Goal: Information Seeking & Learning: Check status

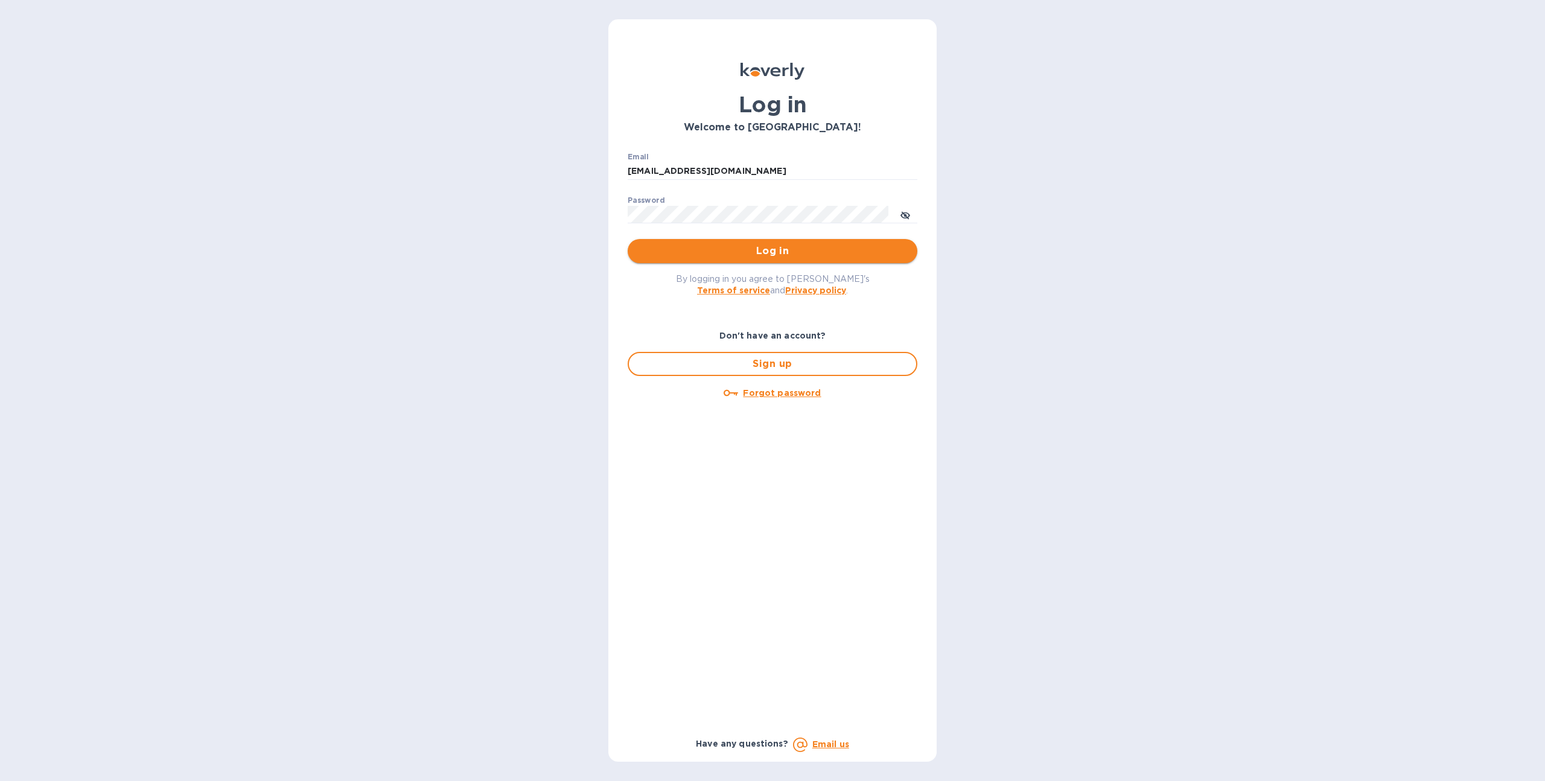
click at [660, 250] on span "Log in" at bounding box center [772, 251] width 270 height 14
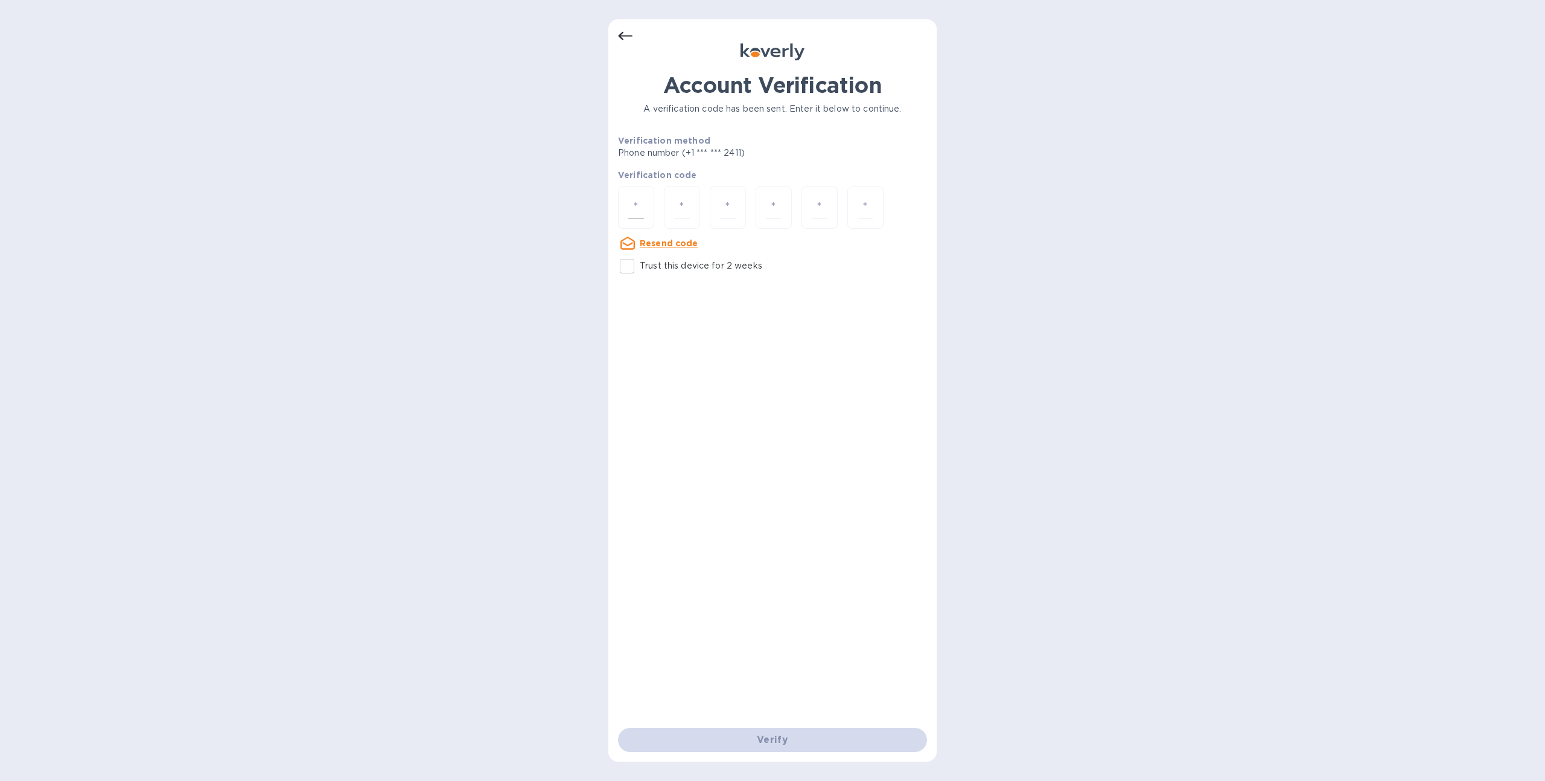
click at [640, 215] on input "number" at bounding box center [636, 207] width 16 height 22
type input "6"
type input "9"
type input "7"
type input "9"
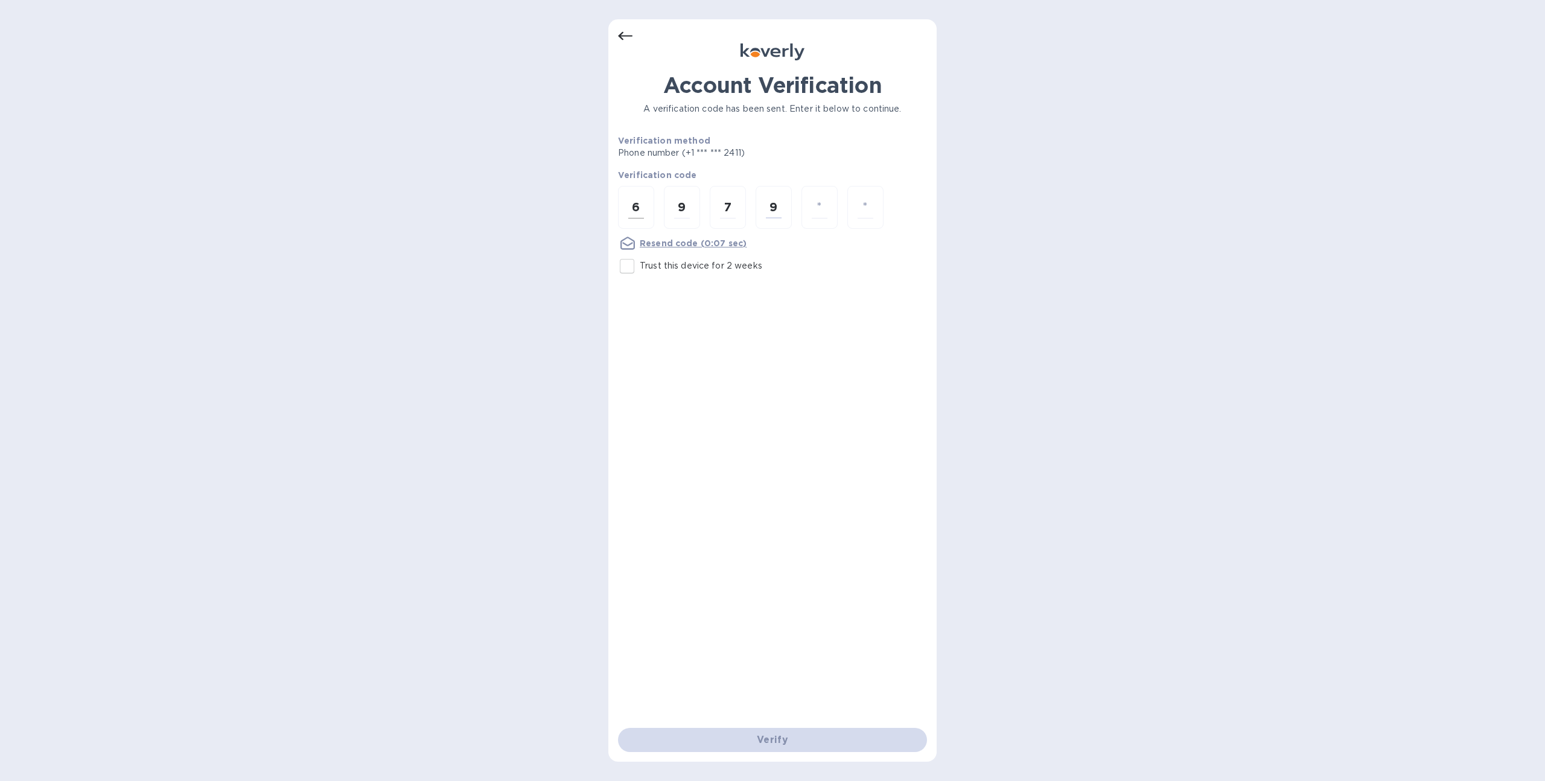
type input "3"
type input "8"
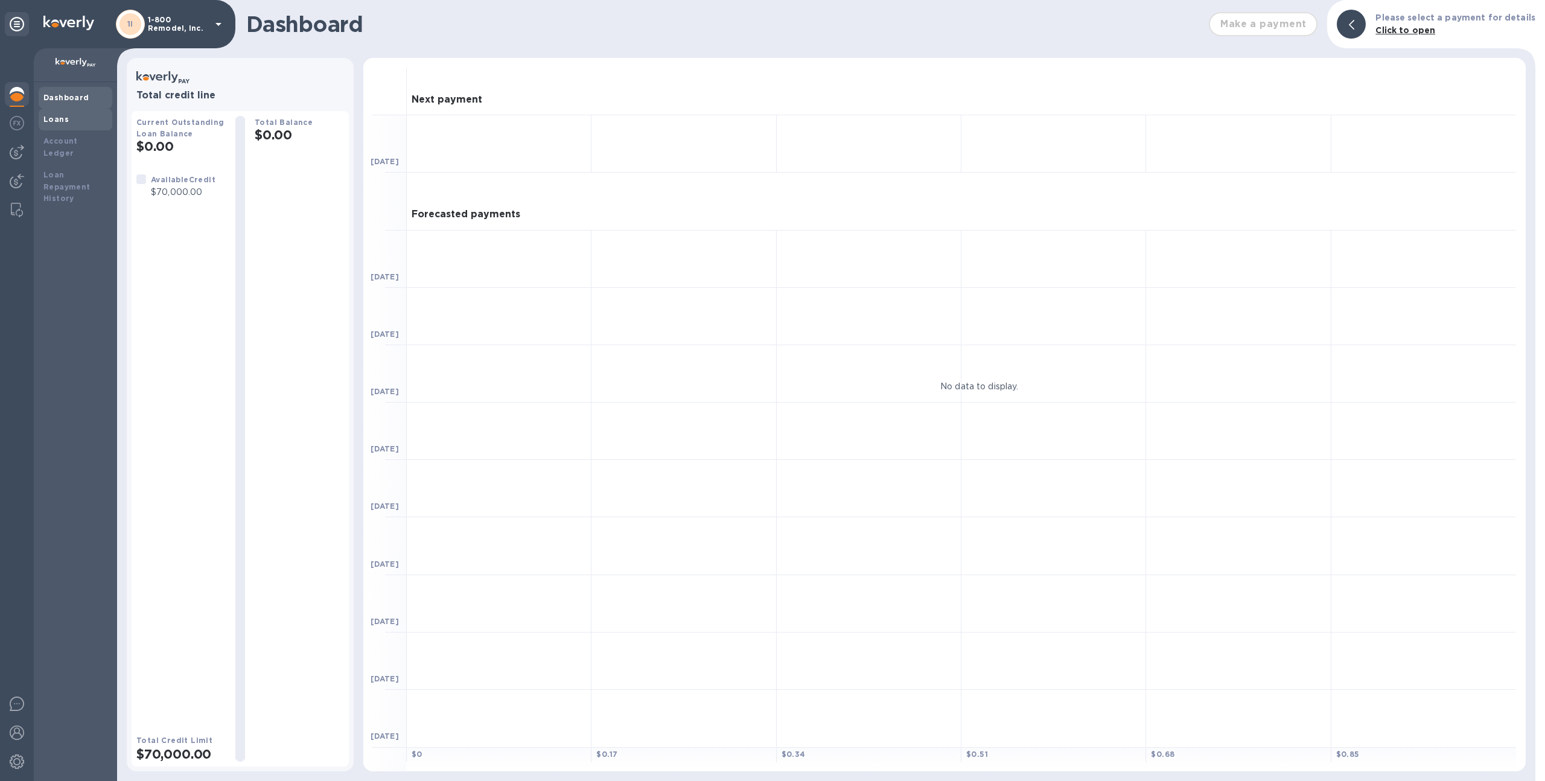
click at [62, 113] on div "Loans" at bounding box center [75, 119] width 64 height 12
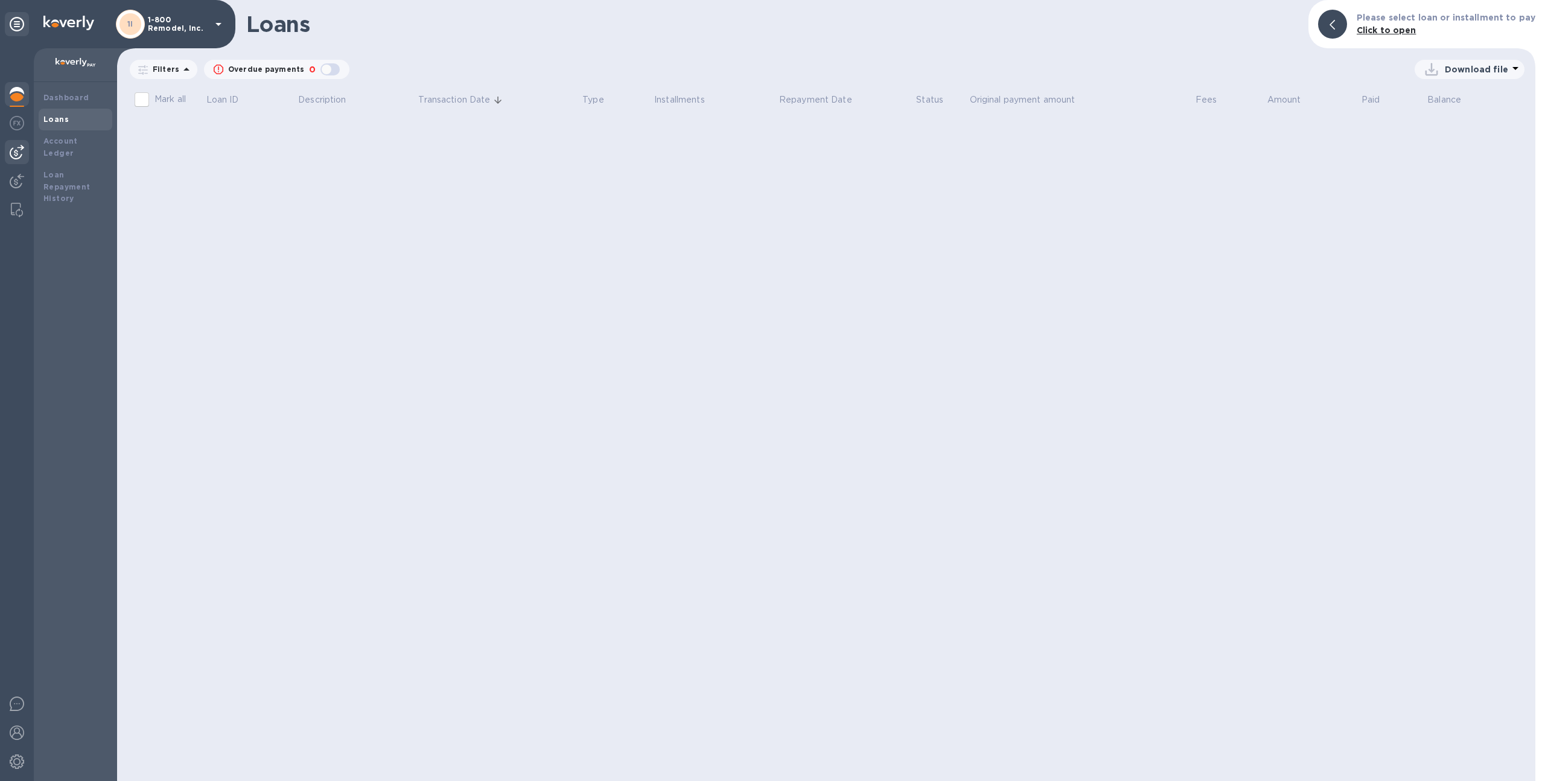
click at [14, 157] on img at bounding box center [17, 152] width 14 height 14
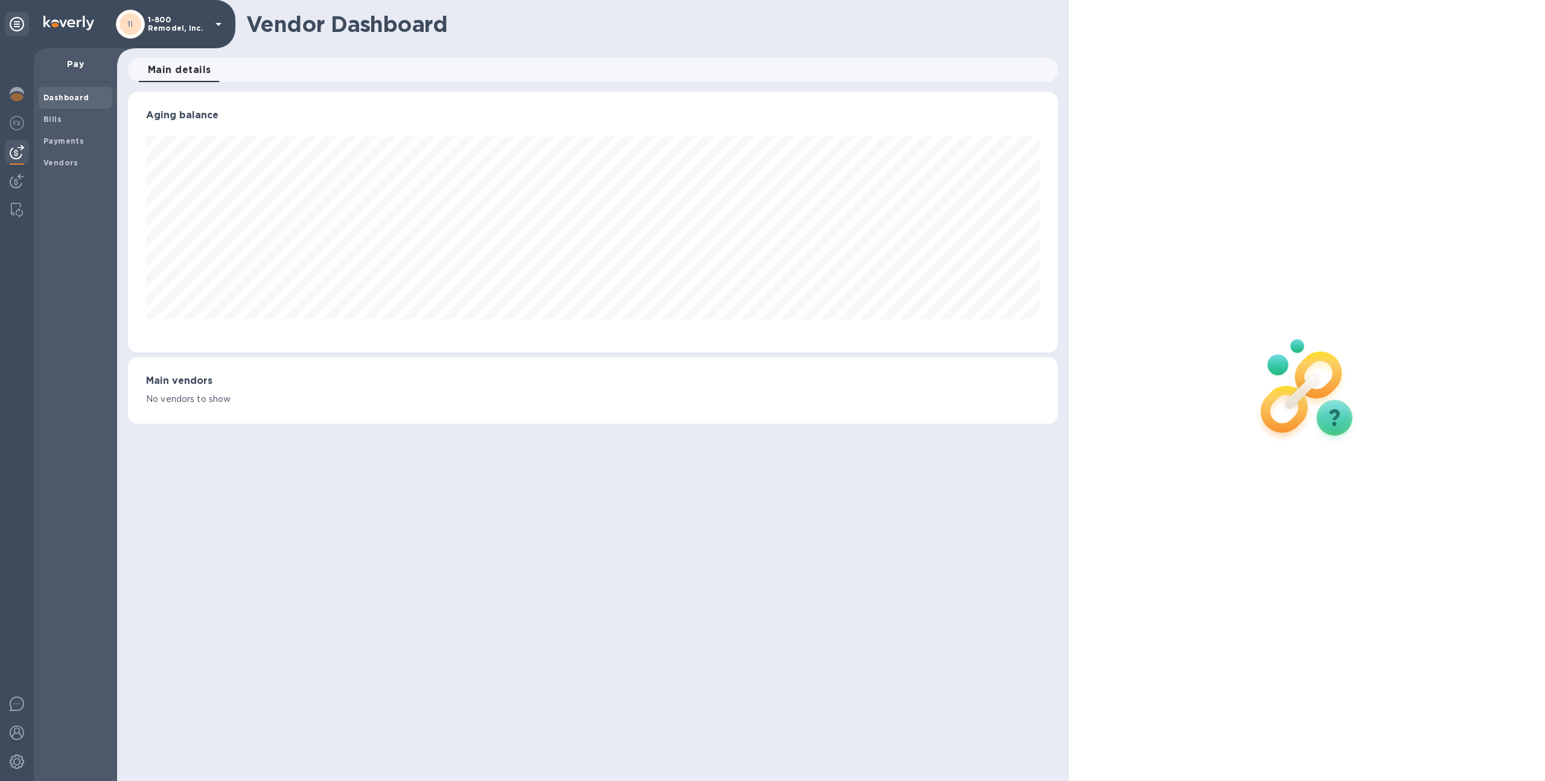
scroll to position [261, 930]
click at [66, 125] on span "Bills" at bounding box center [75, 119] width 64 height 12
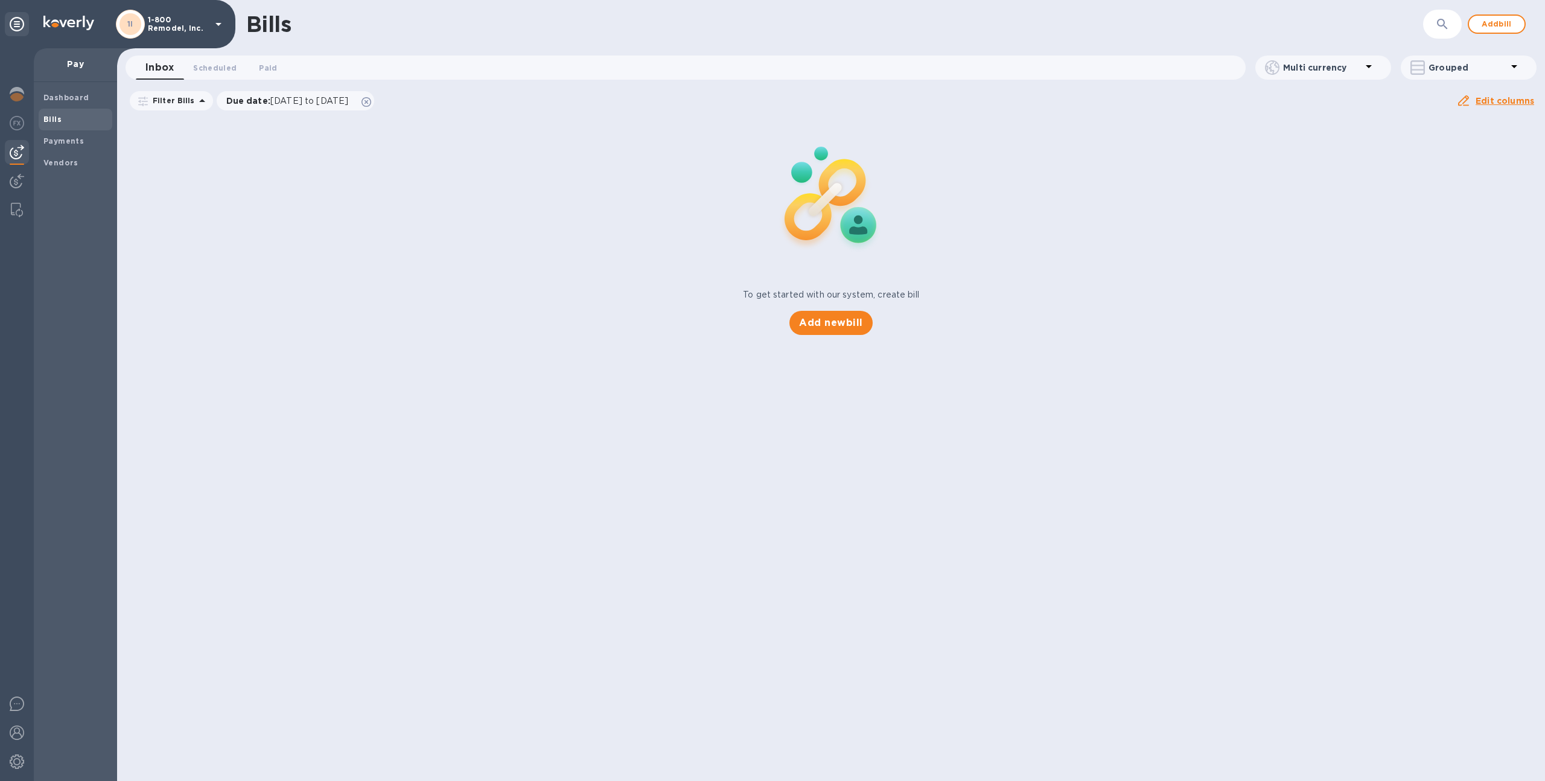
click at [22, 164] on div at bounding box center [17, 152] width 24 height 24
click at [14, 184] on img at bounding box center [17, 181] width 14 height 14
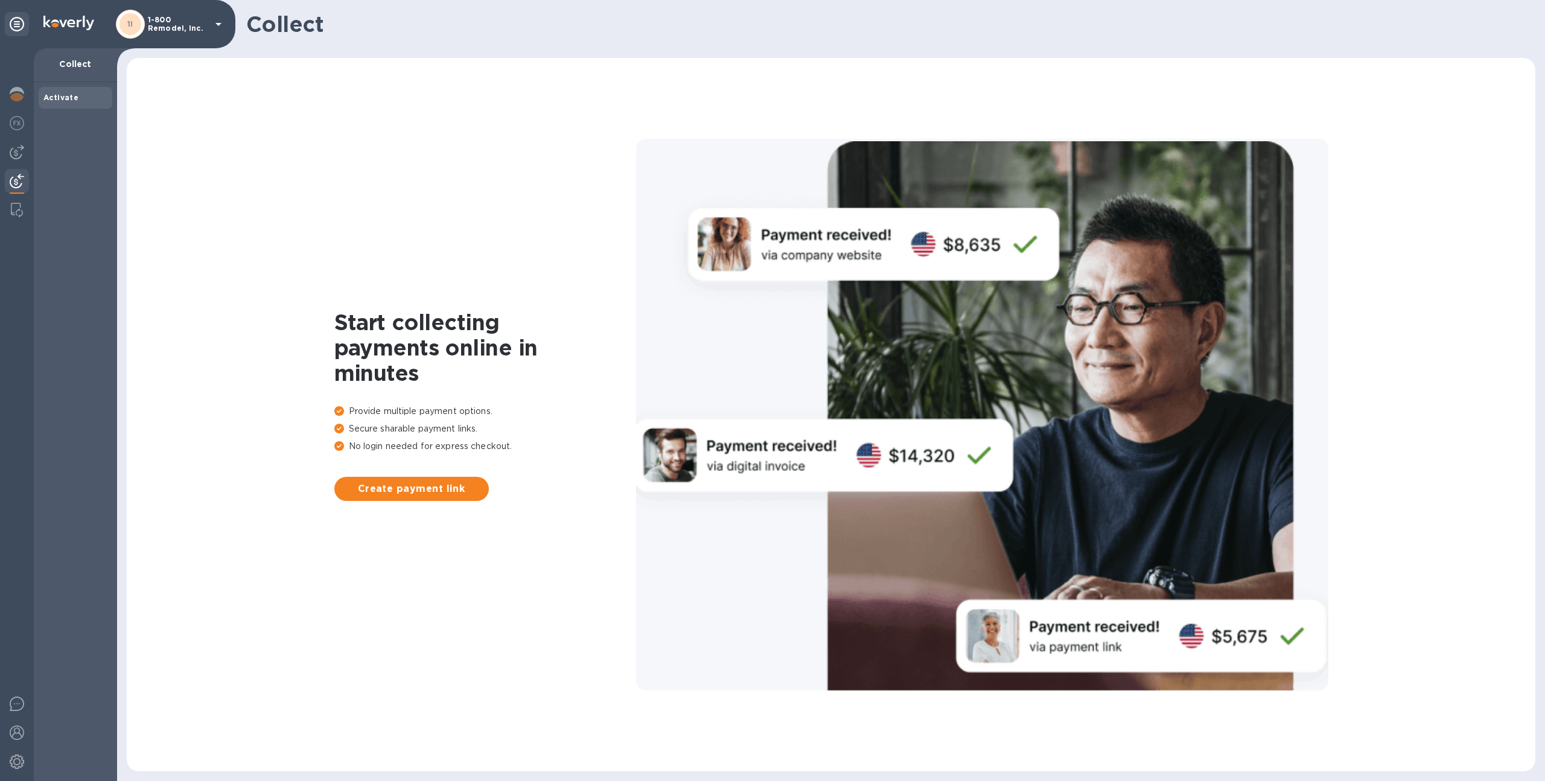
click at [155, 25] on p "1-800 Remodel, Inc." at bounding box center [178, 24] width 60 height 17
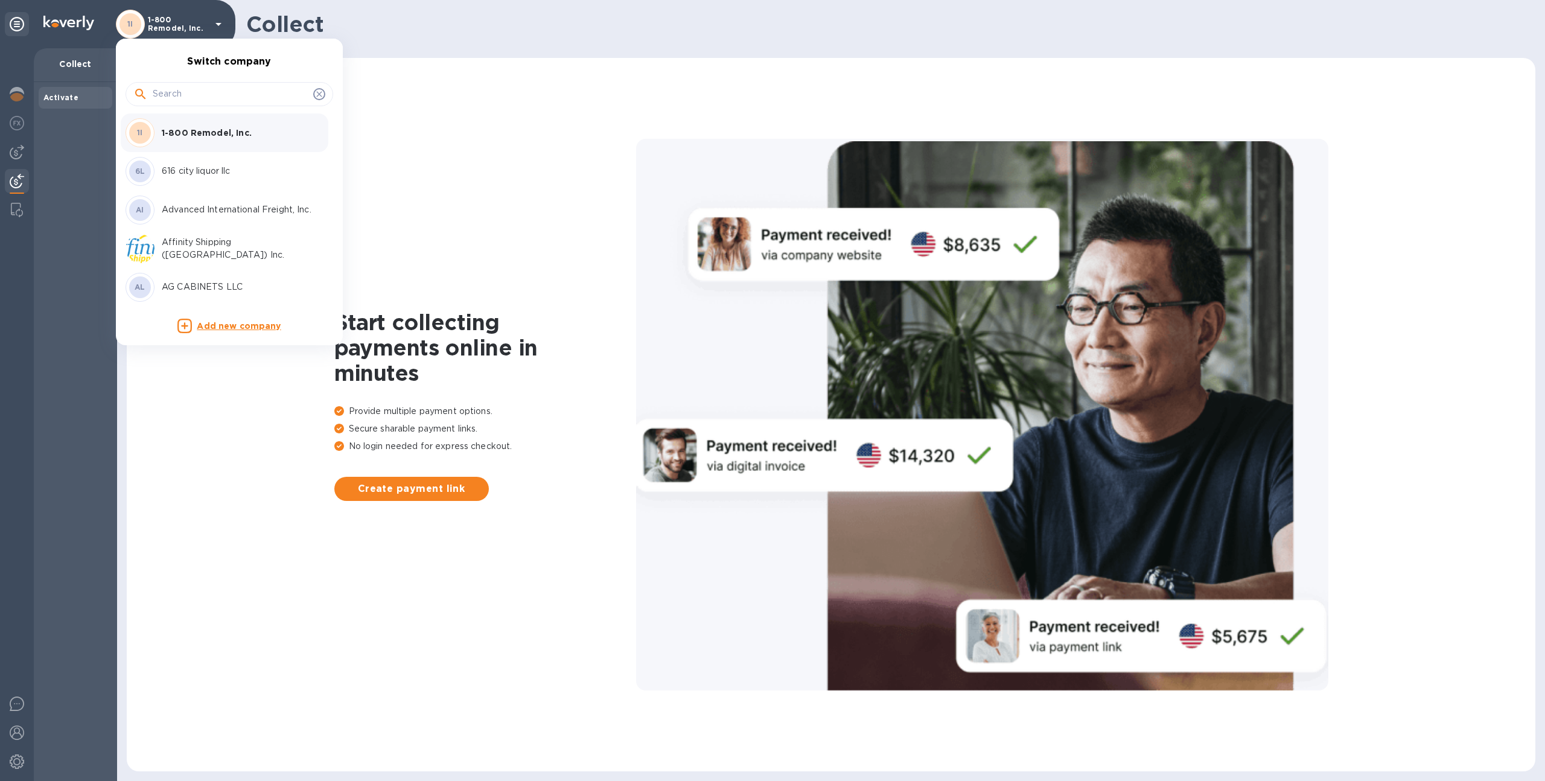
click at [198, 87] on input "text" at bounding box center [231, 94] width 156 height 18
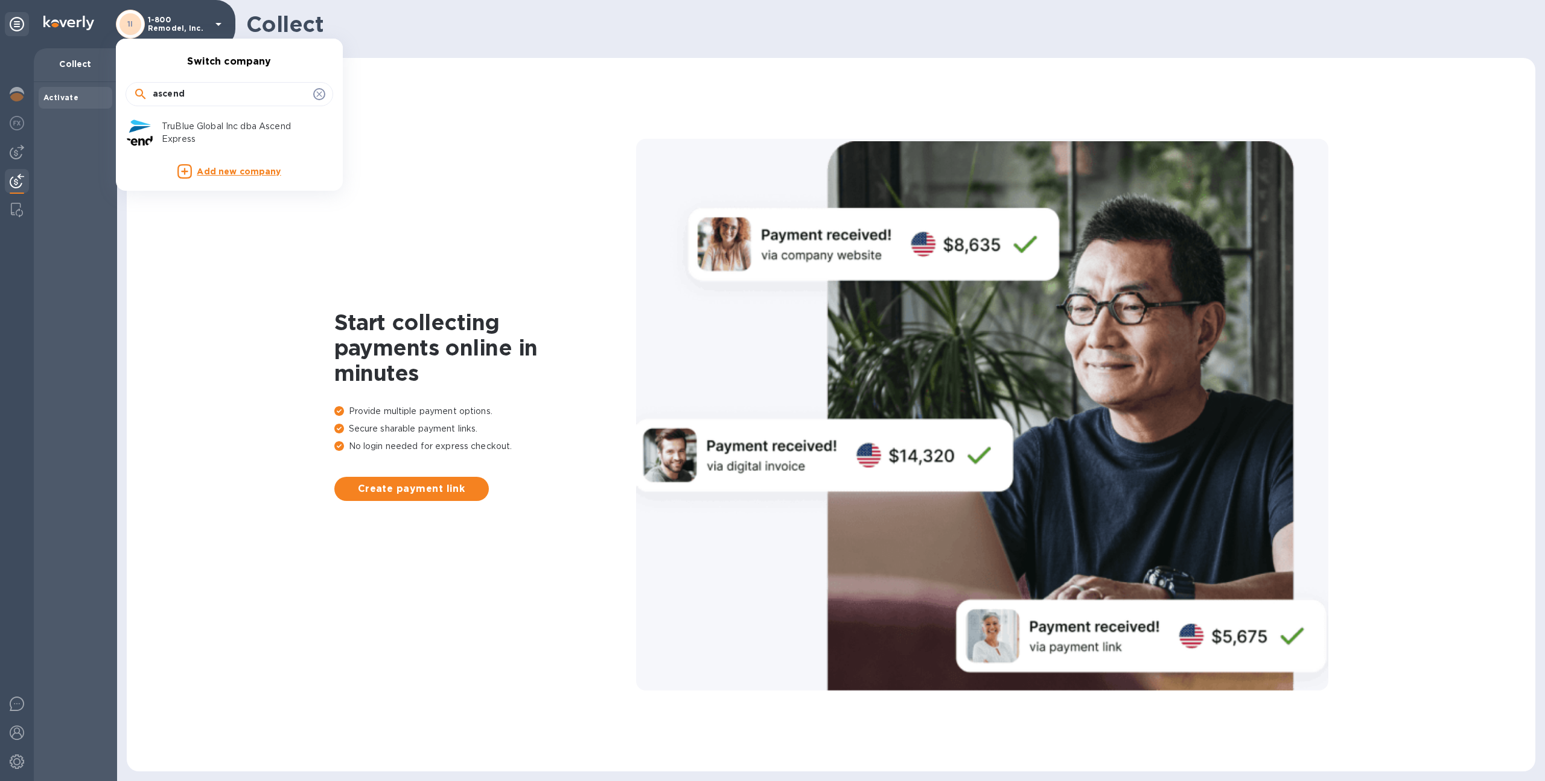
type input "ascend"
click at [202, 127] on p "TruBlue Global Inc dba Ascend Express" at bounding box center [238, 132] width 152 height 25
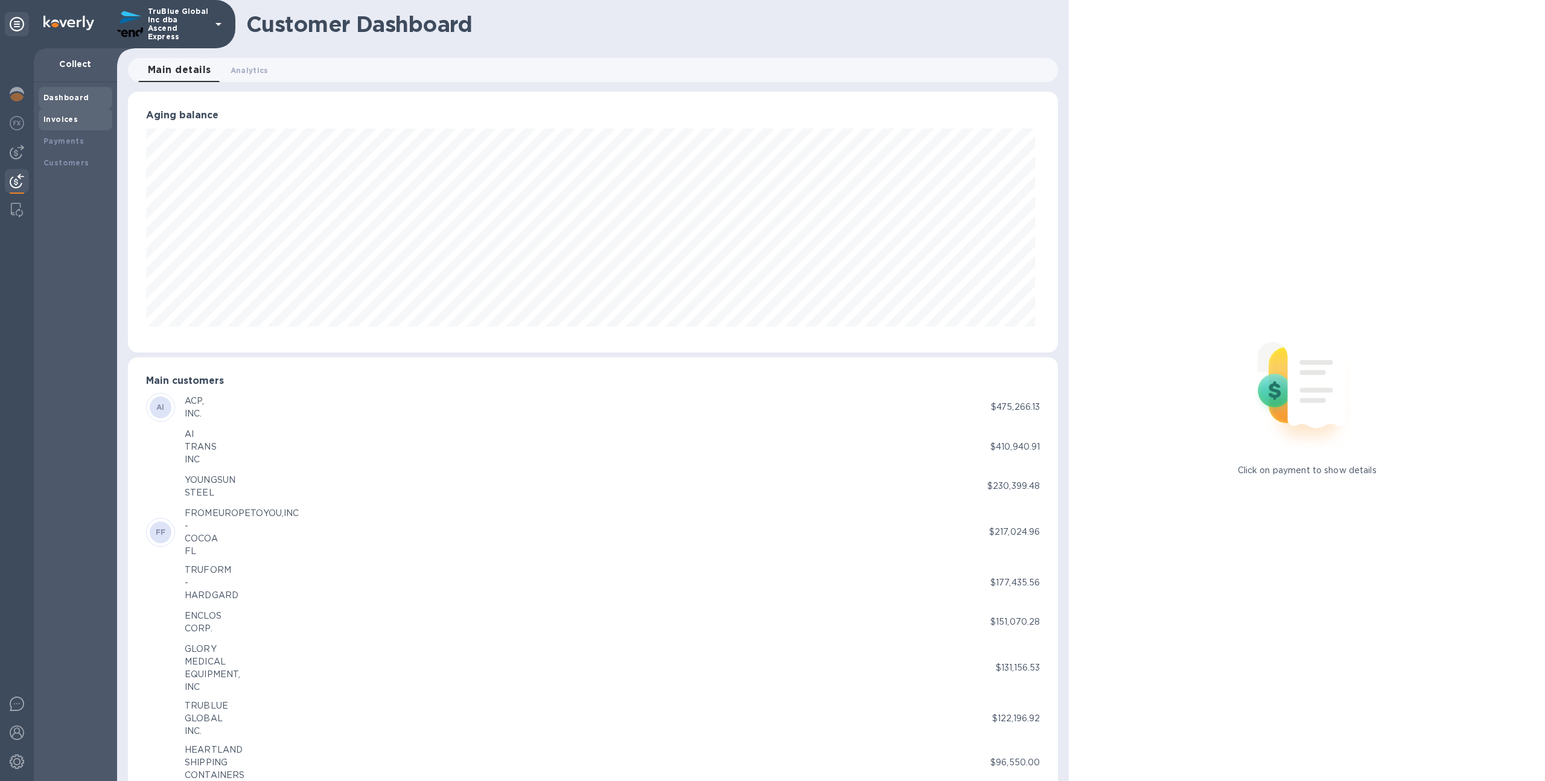
scroll to position [603126, 602461]
click at [84, 146] on div "Payments" at bounding box center [75, 141] width 64 height 12
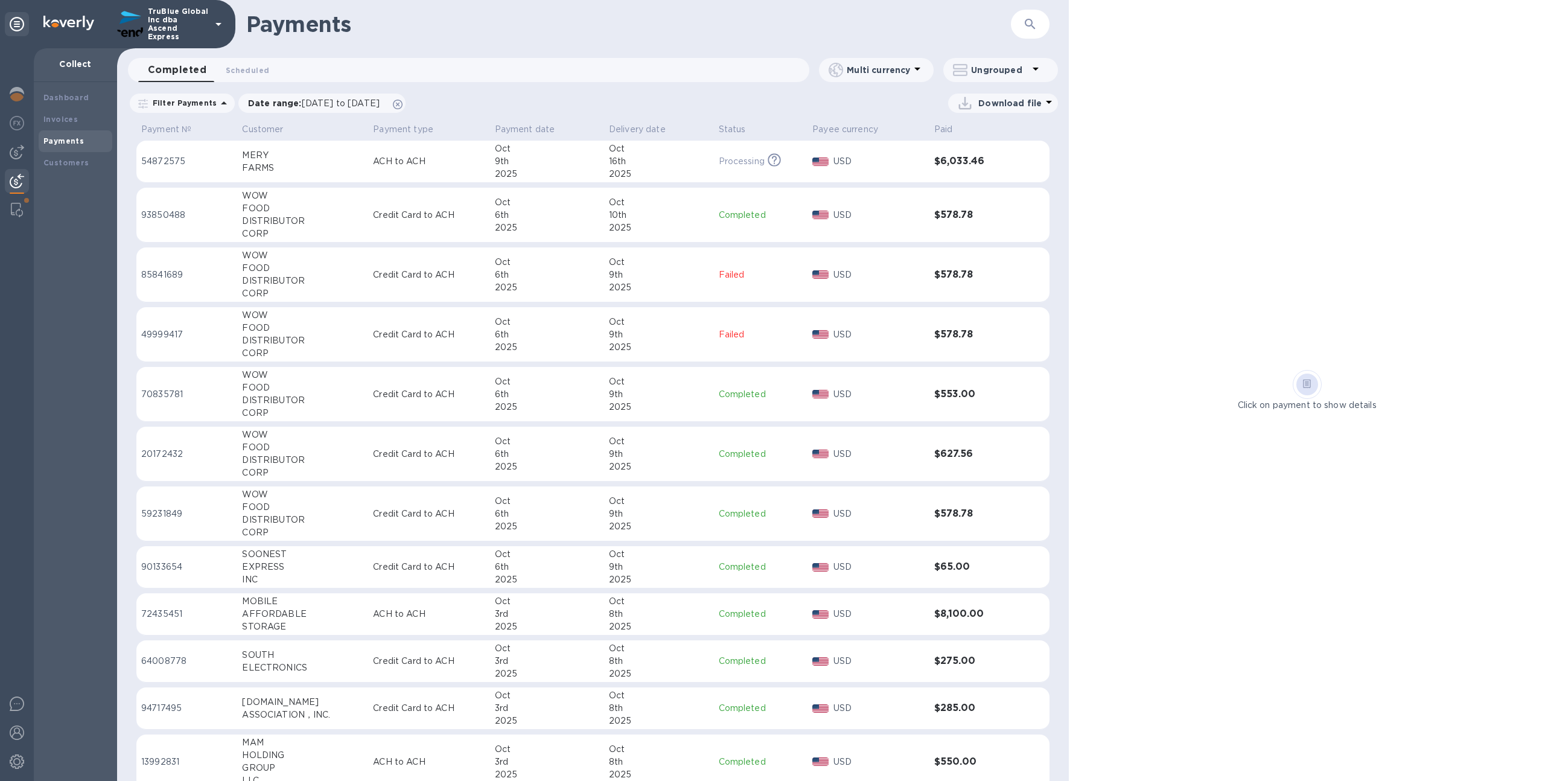
click at [393, 212] on p "Credit Card to ACH" at bounding box center [429, 215] width 112 height 13
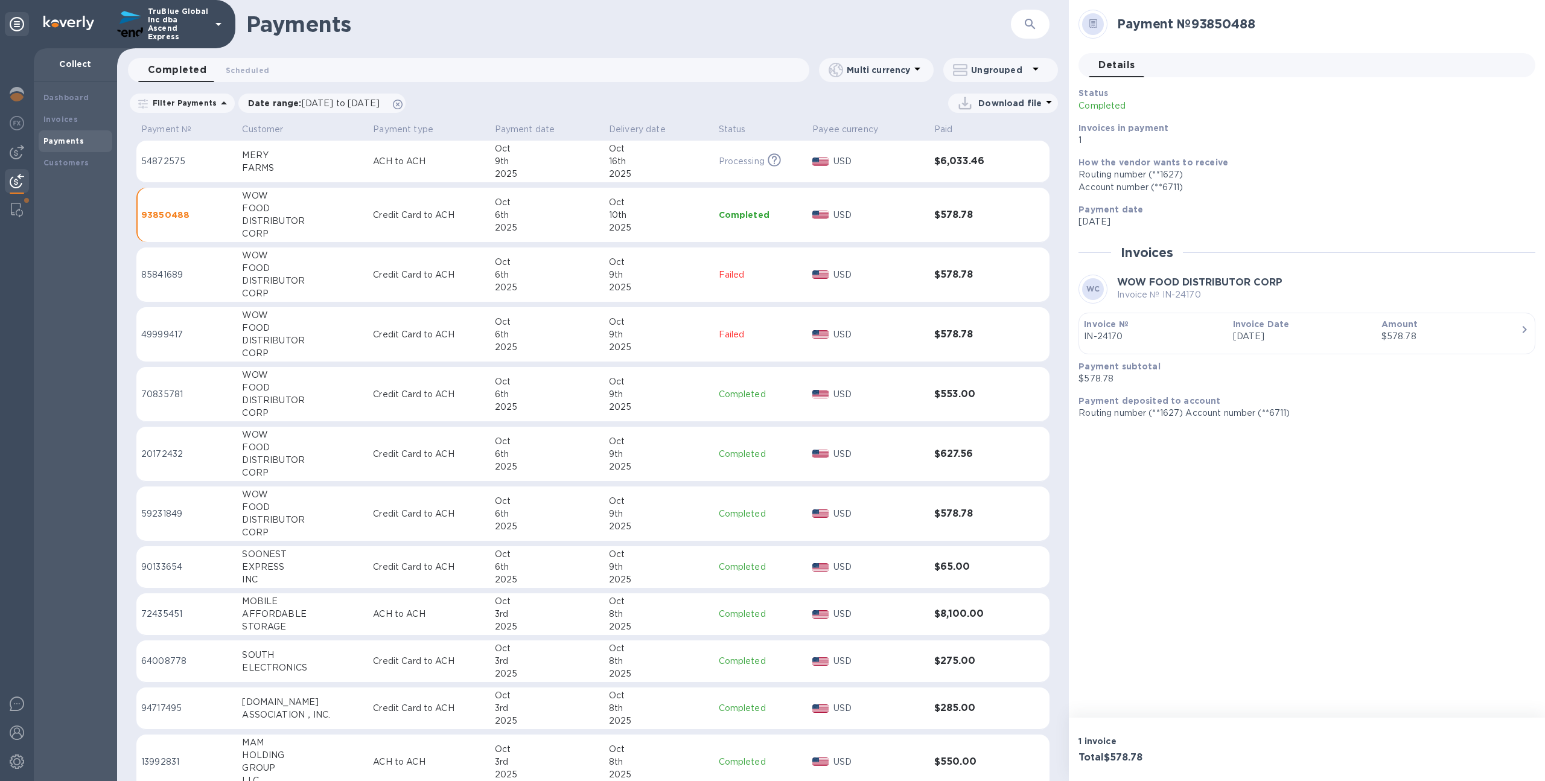
click at [475, 274] on p "Credit Card to ACH" at bounding box center [429, 275] width 112 height 13
click at [482, 337] on p "Credit Card to ACH" at bounding box center [429, 334] width 112 height 13
click at [471, 407] on td "Credit Card to ACH" at bounding box center [428, 394] width 121 height 55
click at [474, 453] on p "Credit Card to ACH" at bounding box center [429, 454] width 112 height 13
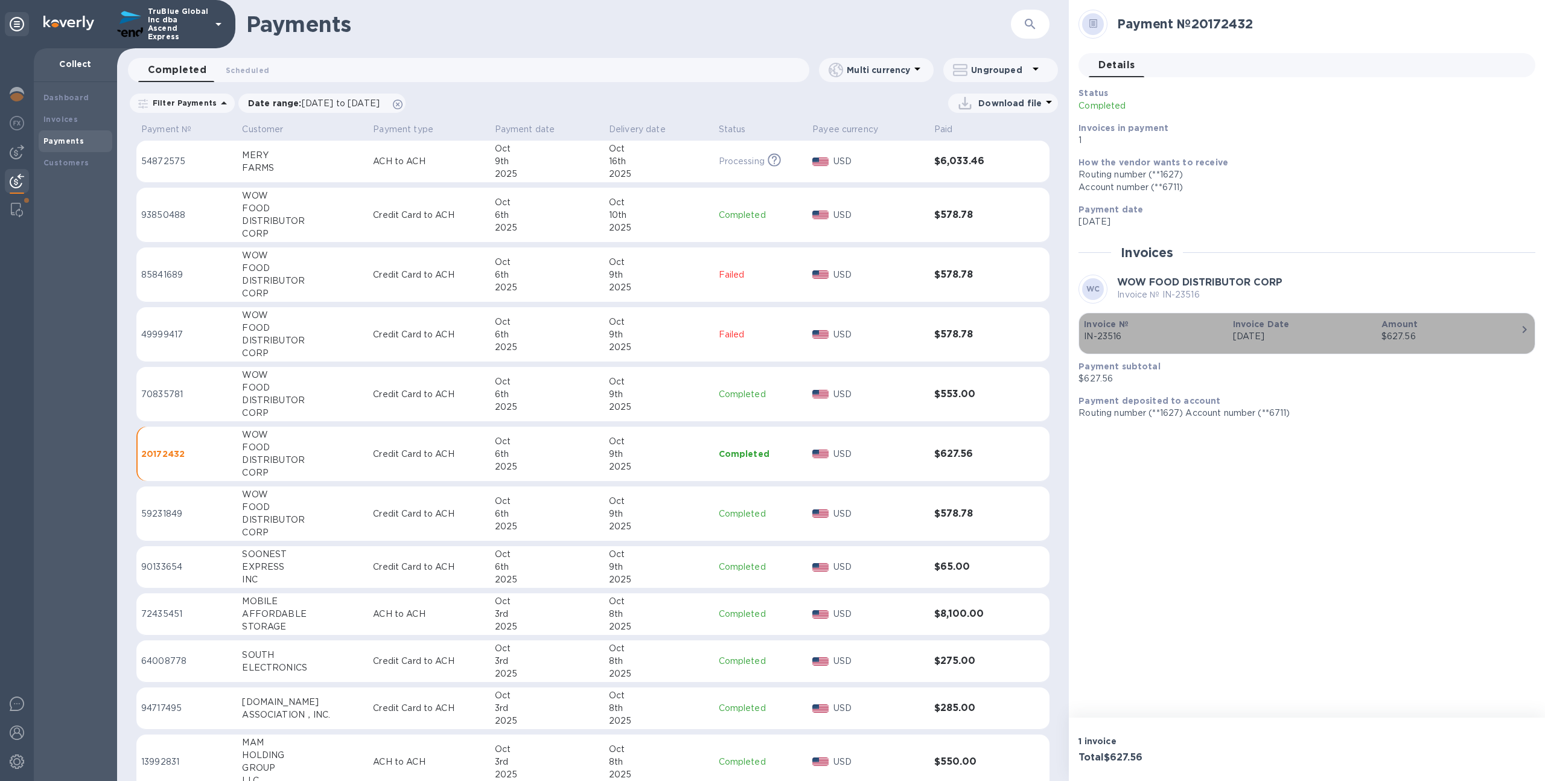
click at [1157, 324] on p "Invoice №" at bounding box center [1153, 324] width 139 height 12
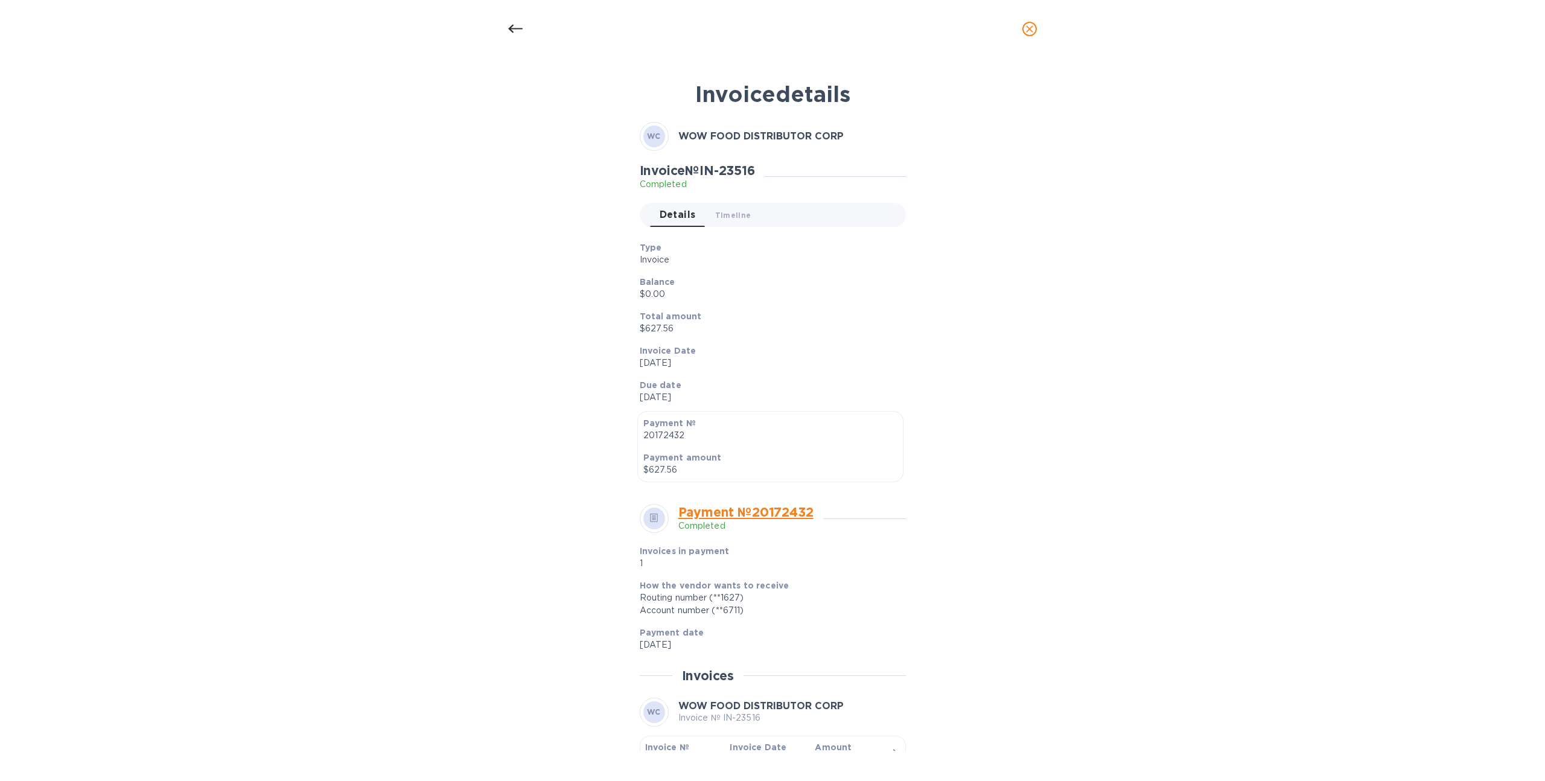
scroll to position [99, 0]
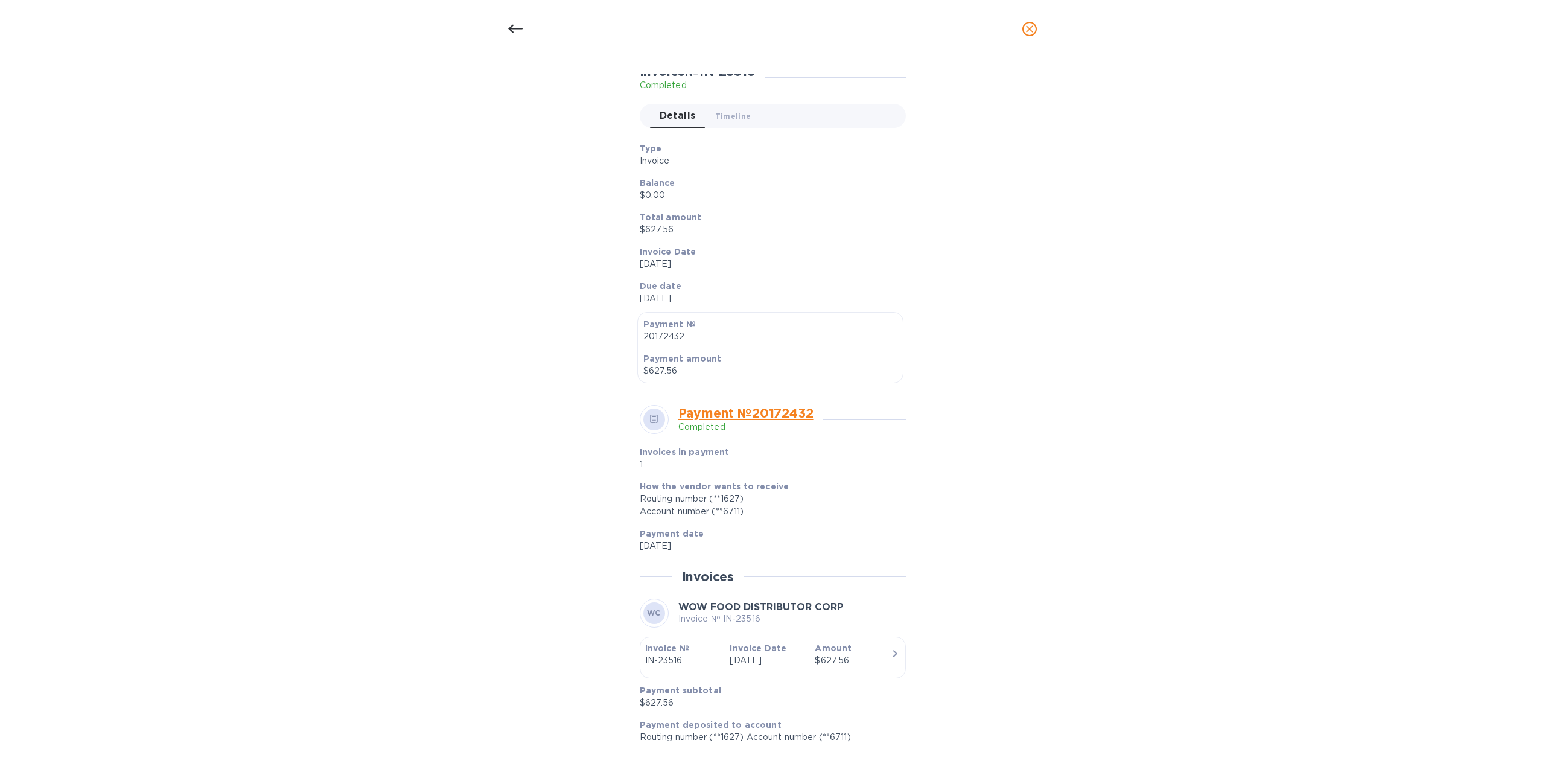
click at [803, 652] on div "Invoice Date Jul 30th 2025" at bounding box center [767, 654] width 85 height 34
click at [711, 118] on button "Timeline 0" at bounding box center [733, 116] width 56 height 24
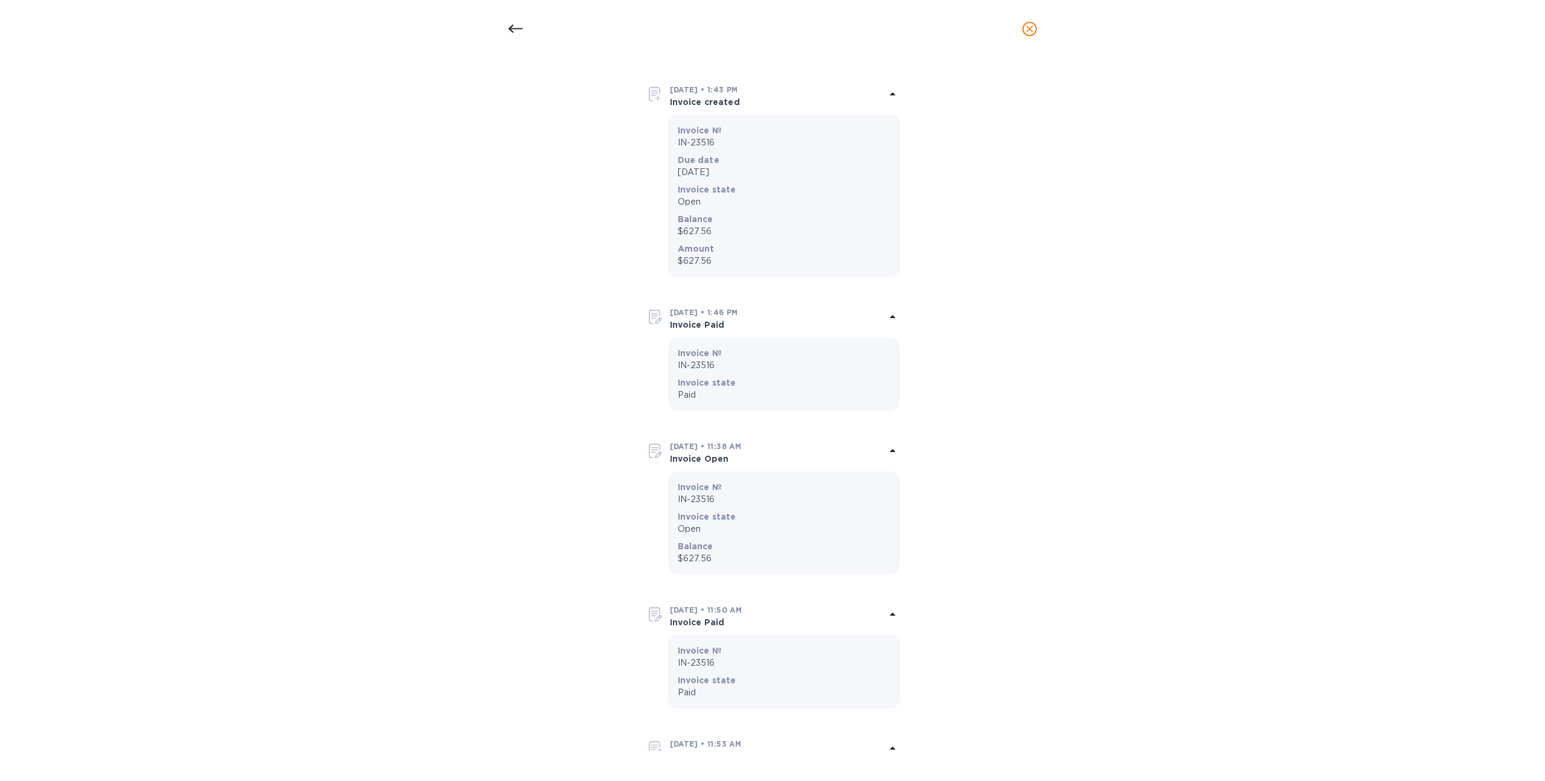
scroll to position [0, 0]
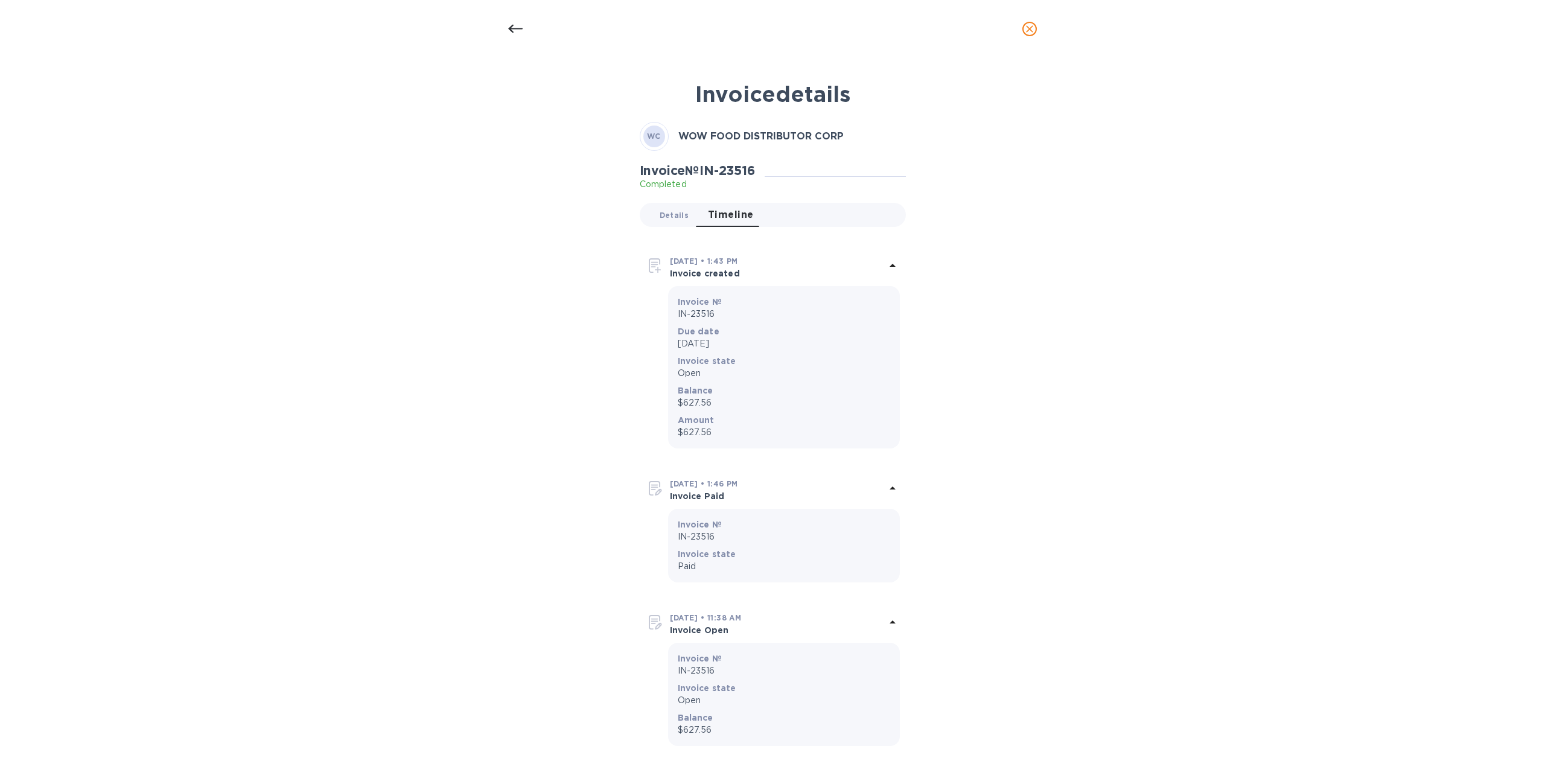
click at [663, 212] on span "Details 0" at bounding box center [674, 215] width 29 height 13
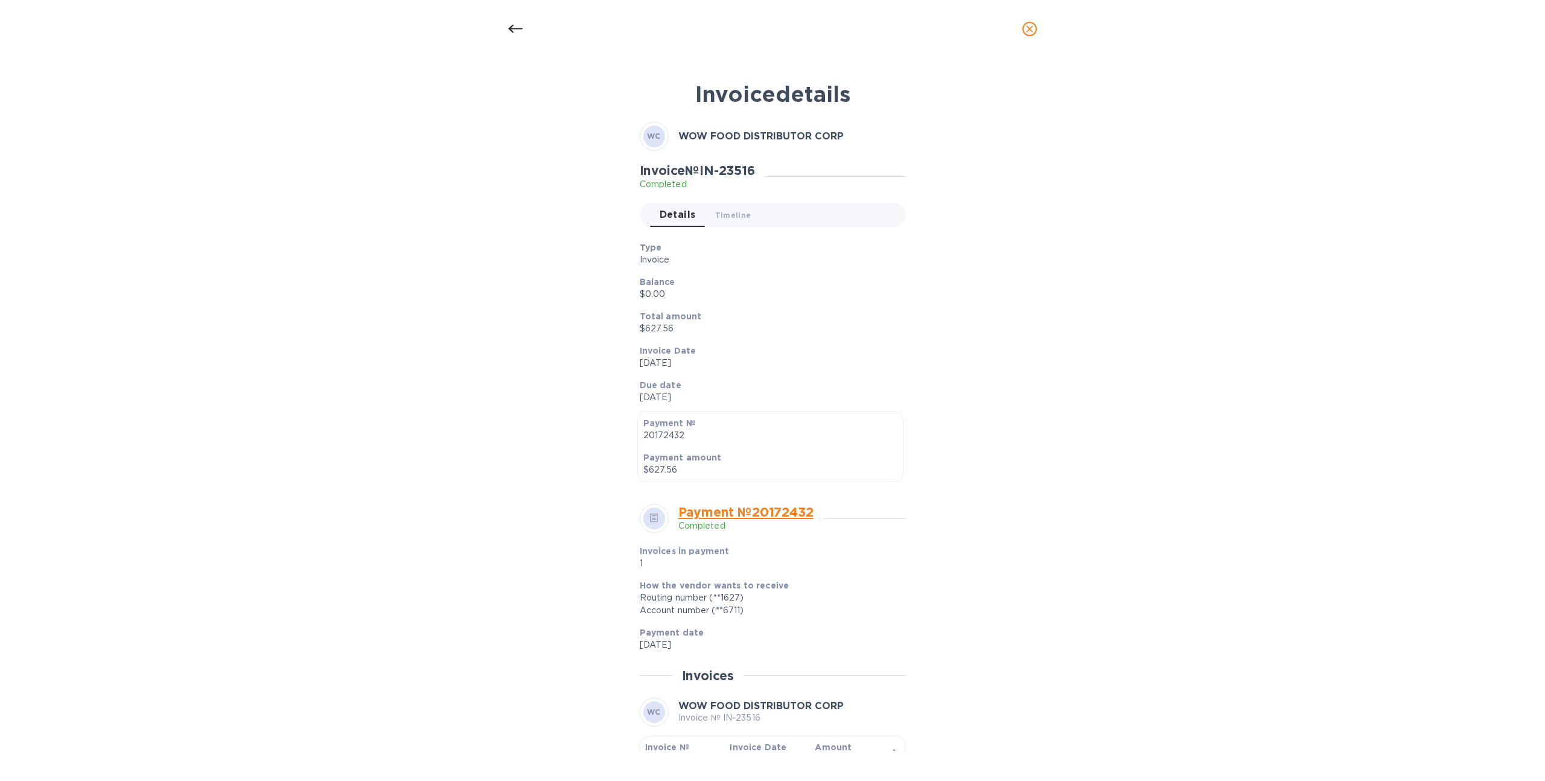
scroll to position [99, 0]
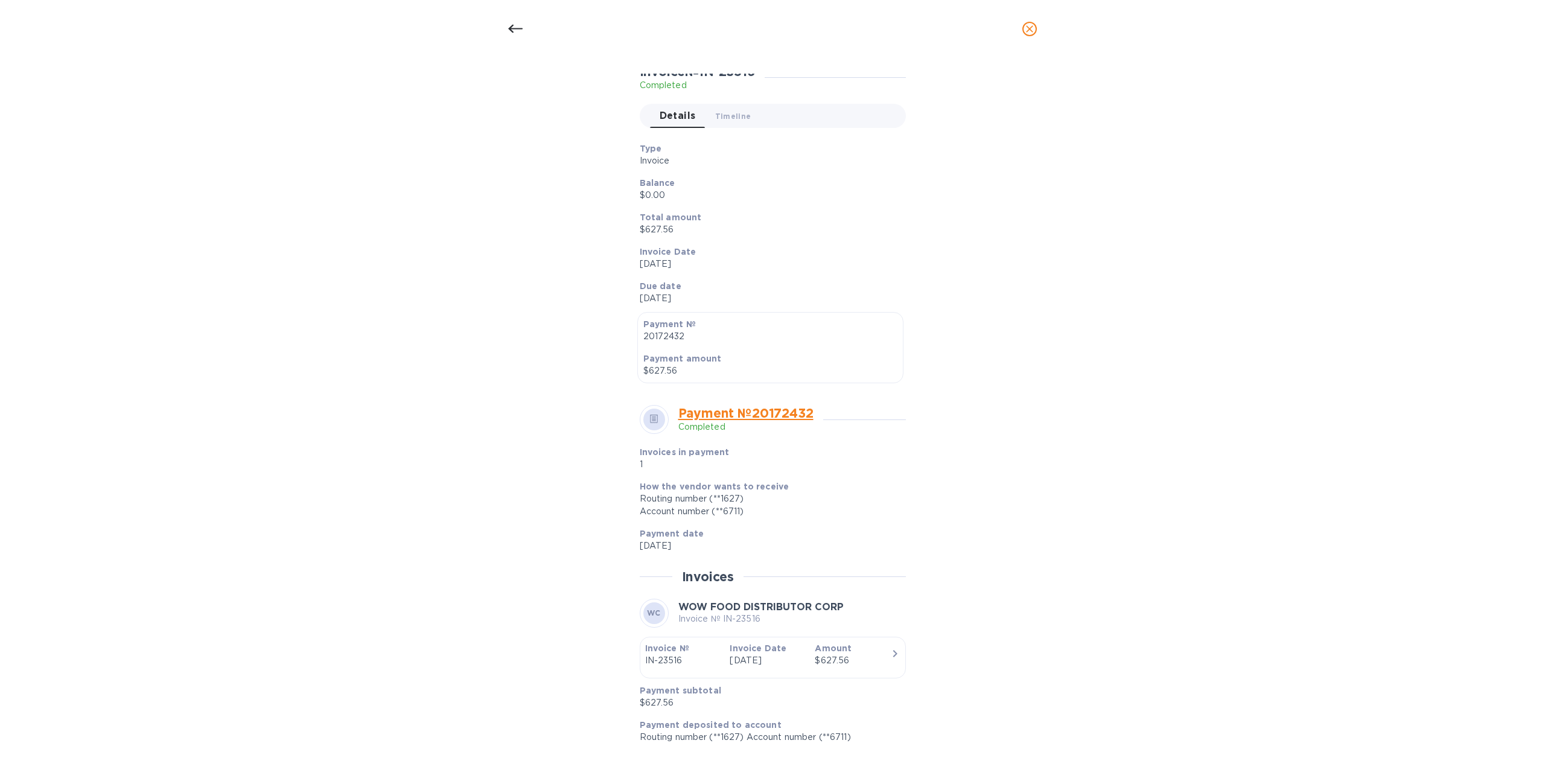
click at [512, 30] on icon at bounding box center [515, 29] width 14 height 14
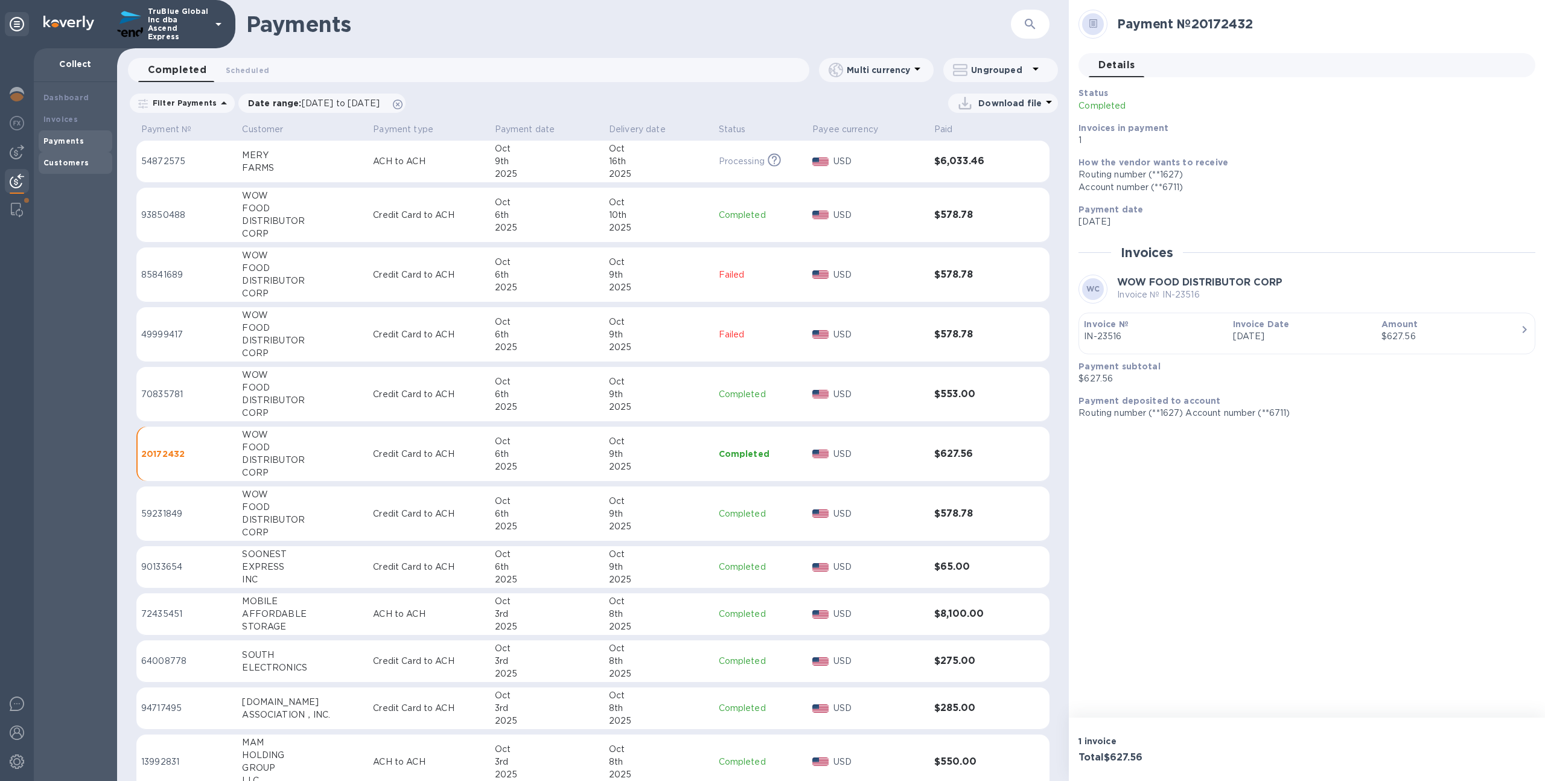
click at [60, 157] on div "Customers" at bounding box center [75, 163] width 64 height 12
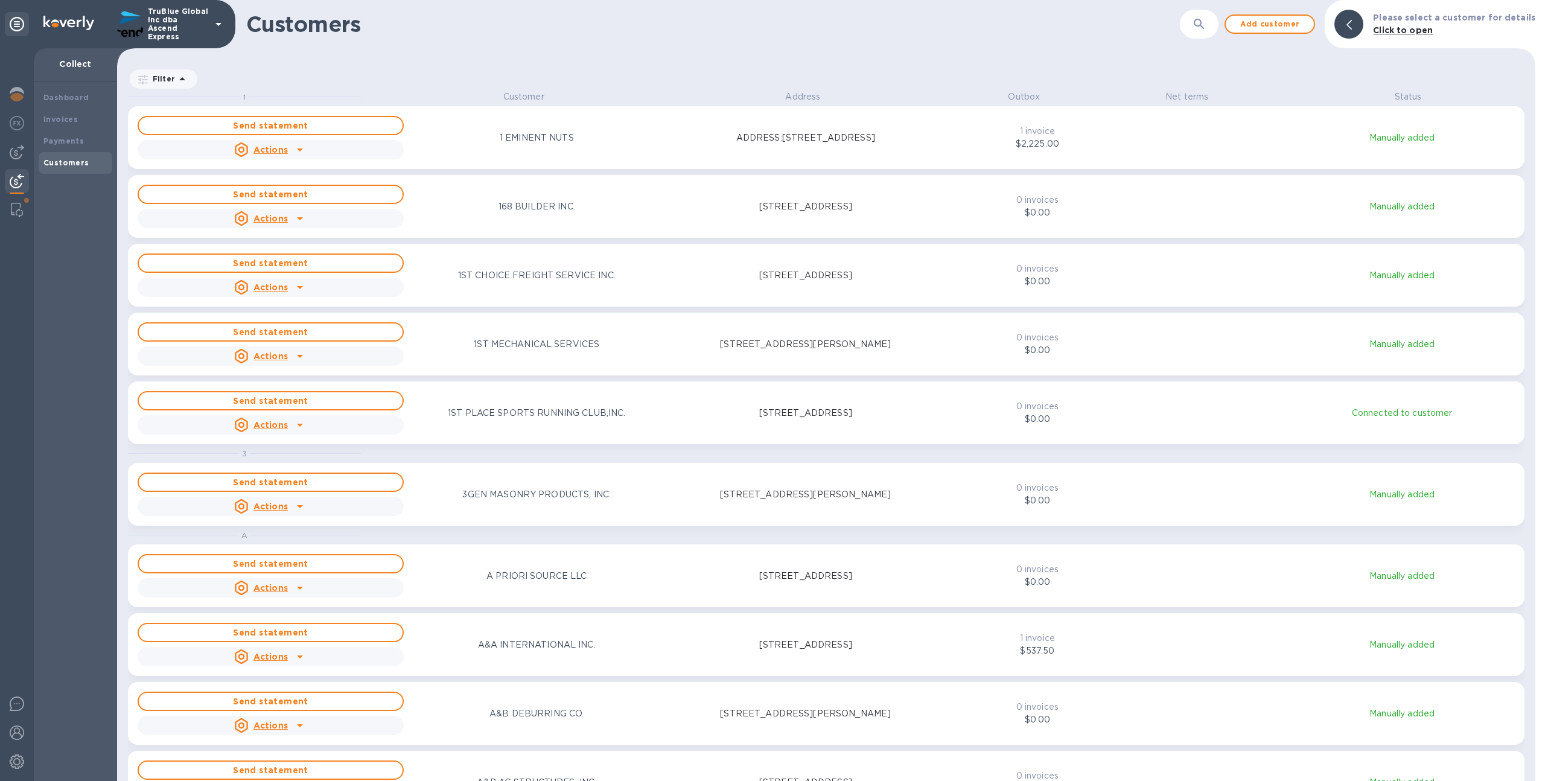
scroll to position [681, 1413]
click at [1206, 18] on icon "button" at bounding box center [1199, 24] width 14 height 14
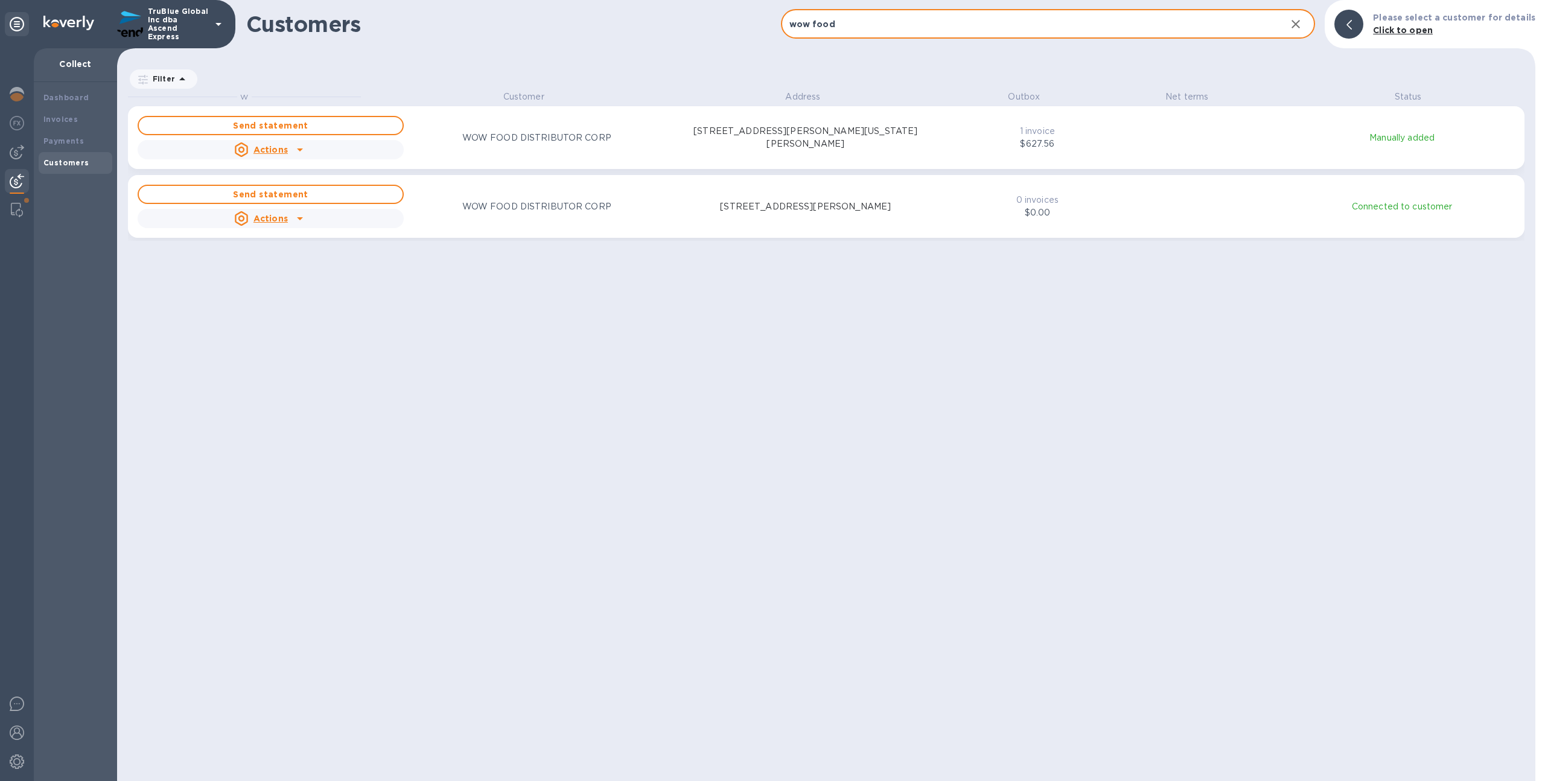
type input "wow food"
click at [1190, 119] on div "Send statement Actions WOW FOOD DISTRIBUTOR CORP 3200 E. WASHINGTON BLVD, VERNO…" at bounding box center [826, 137] width 1382 height 48
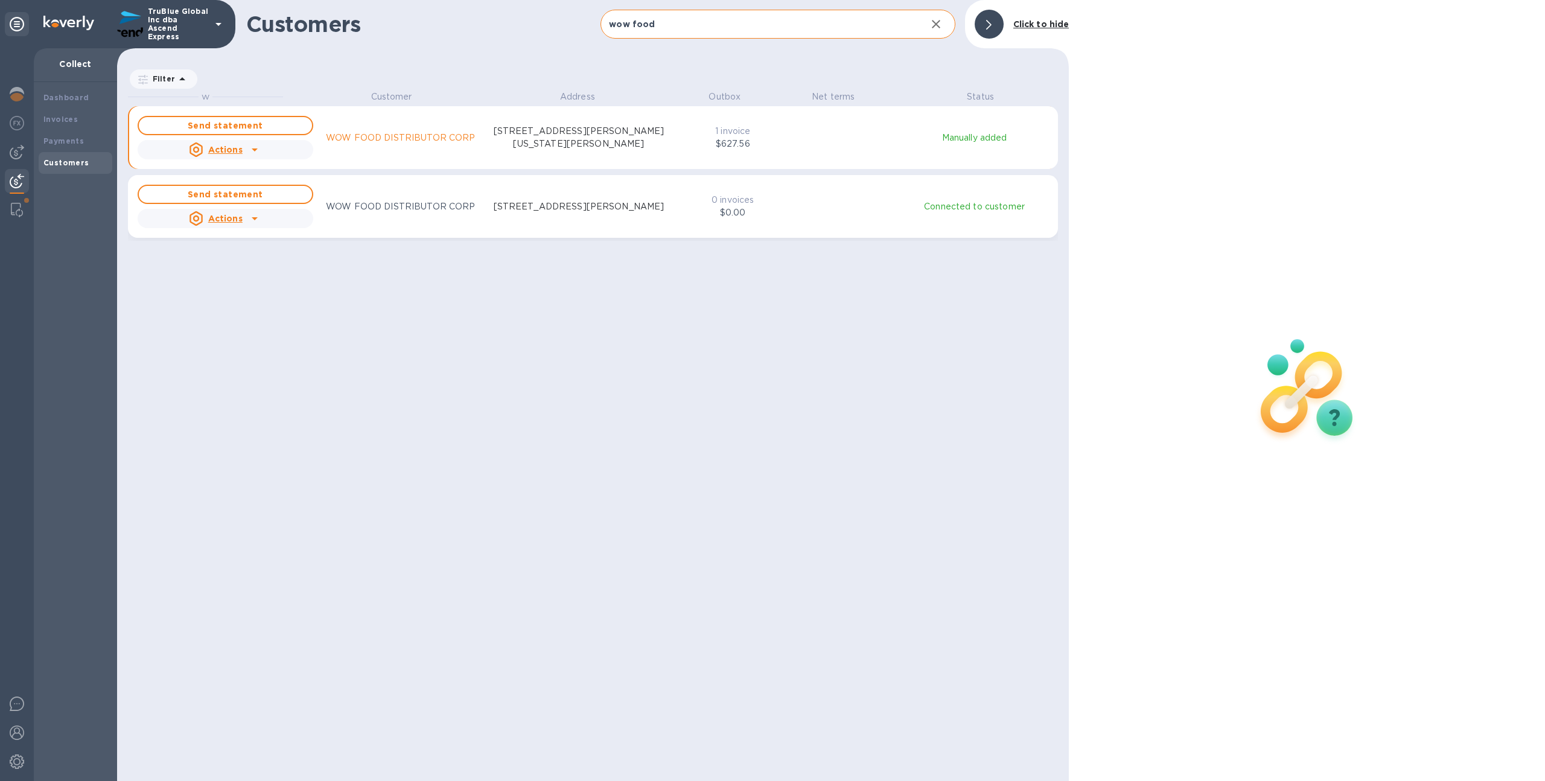
scroll to position [10, 5]
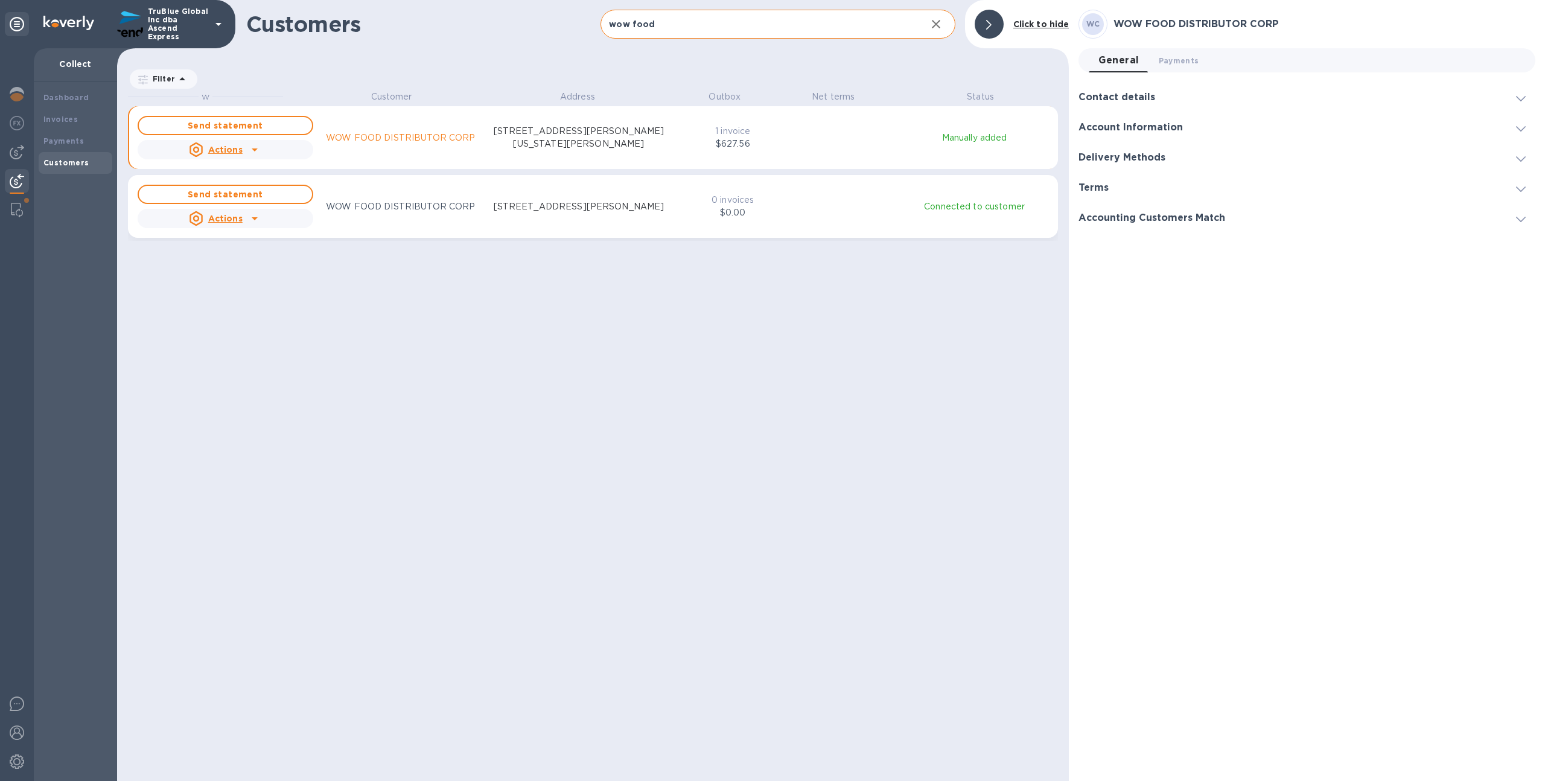
click at [897, 141] on div "Send statement Actions WOW FOOD DISTRIBUTOR CORP 3200 E. WASHINGTON BLVD, VERNO…" at bounding box center [592, 137] width 915 height 48
click at [98, 119] on div "Invoices" at bounding box center [75, 119] width 64 height 12
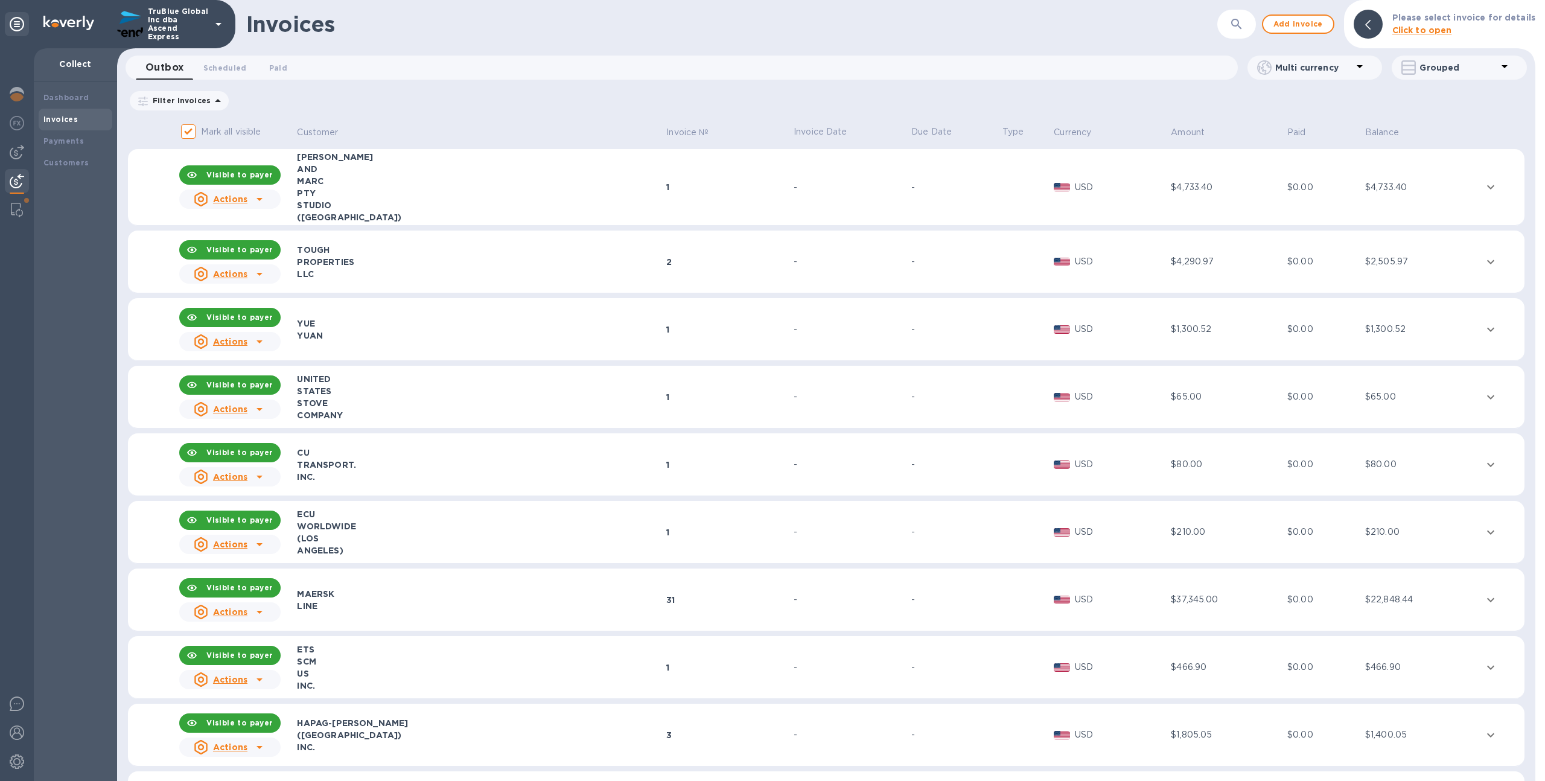
click at [1241, 19] on icon "button" at bounding box center [1236, 24] width 10 height 10
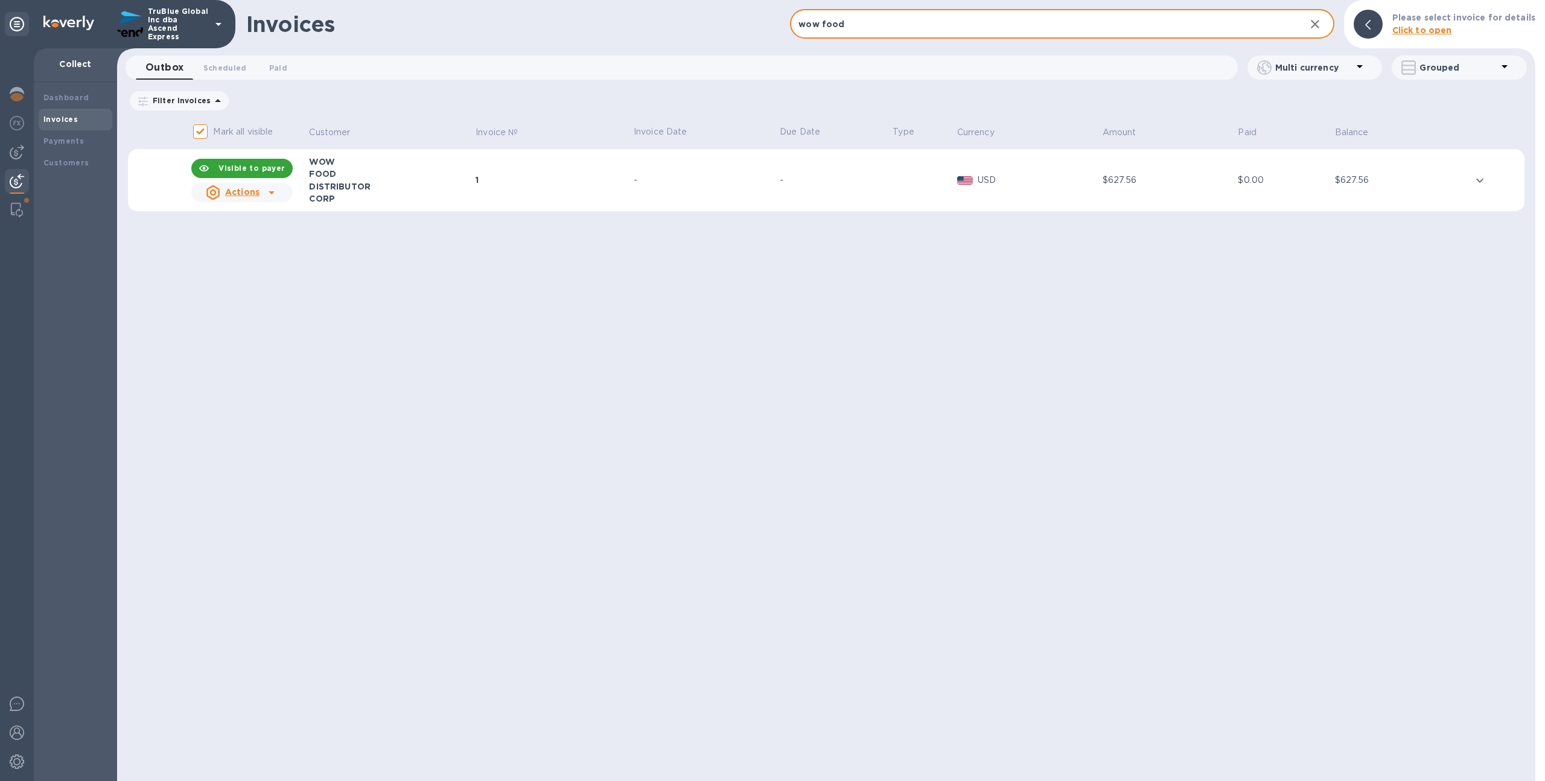
type input "wow food"
click at [705, 199] on td "-" at bounding box center [705, 180] width 146 height 63
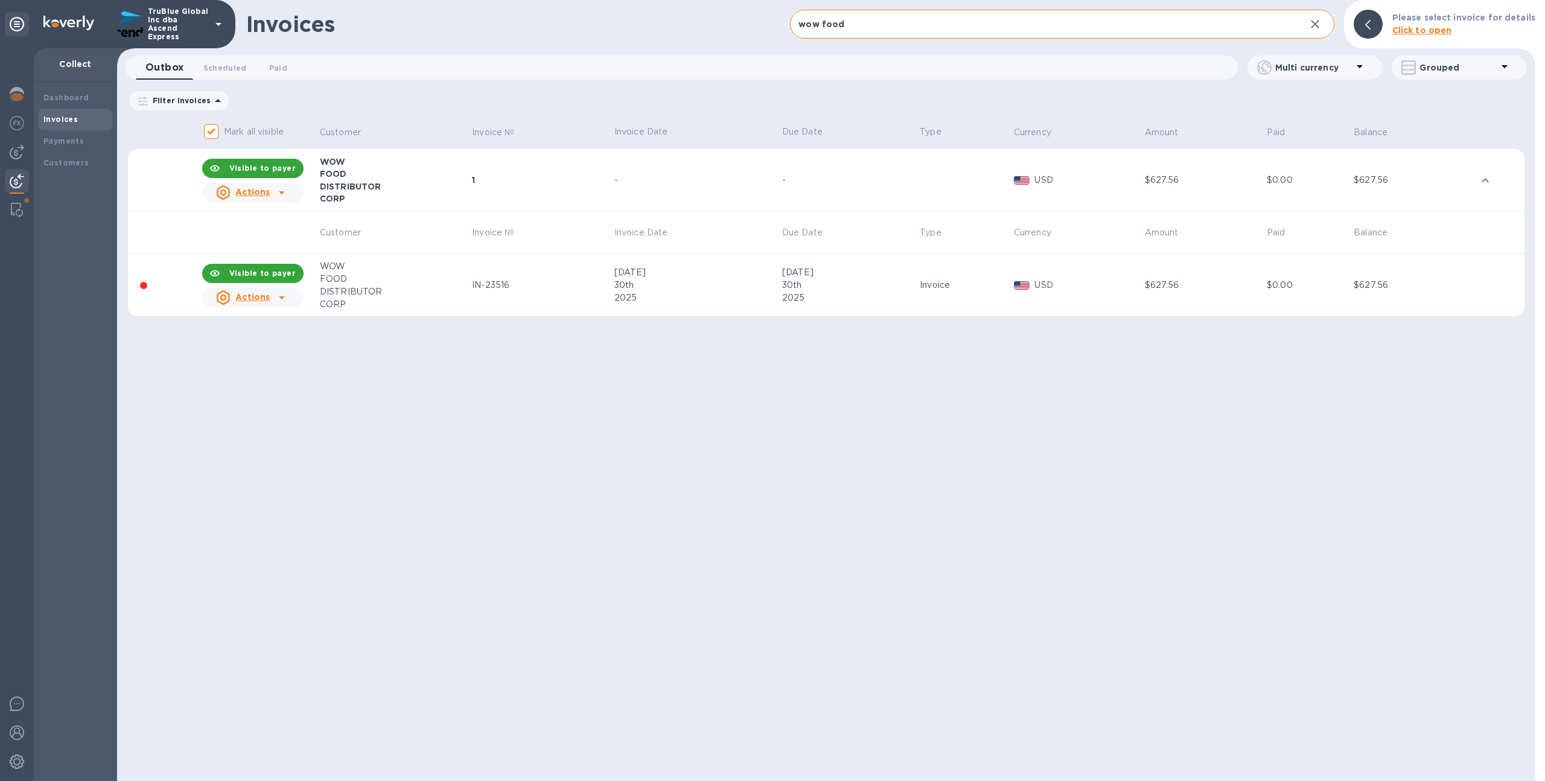
click at [564, 287] on div "IN-23516" at bounding box center [541, 285] width 139 height 13
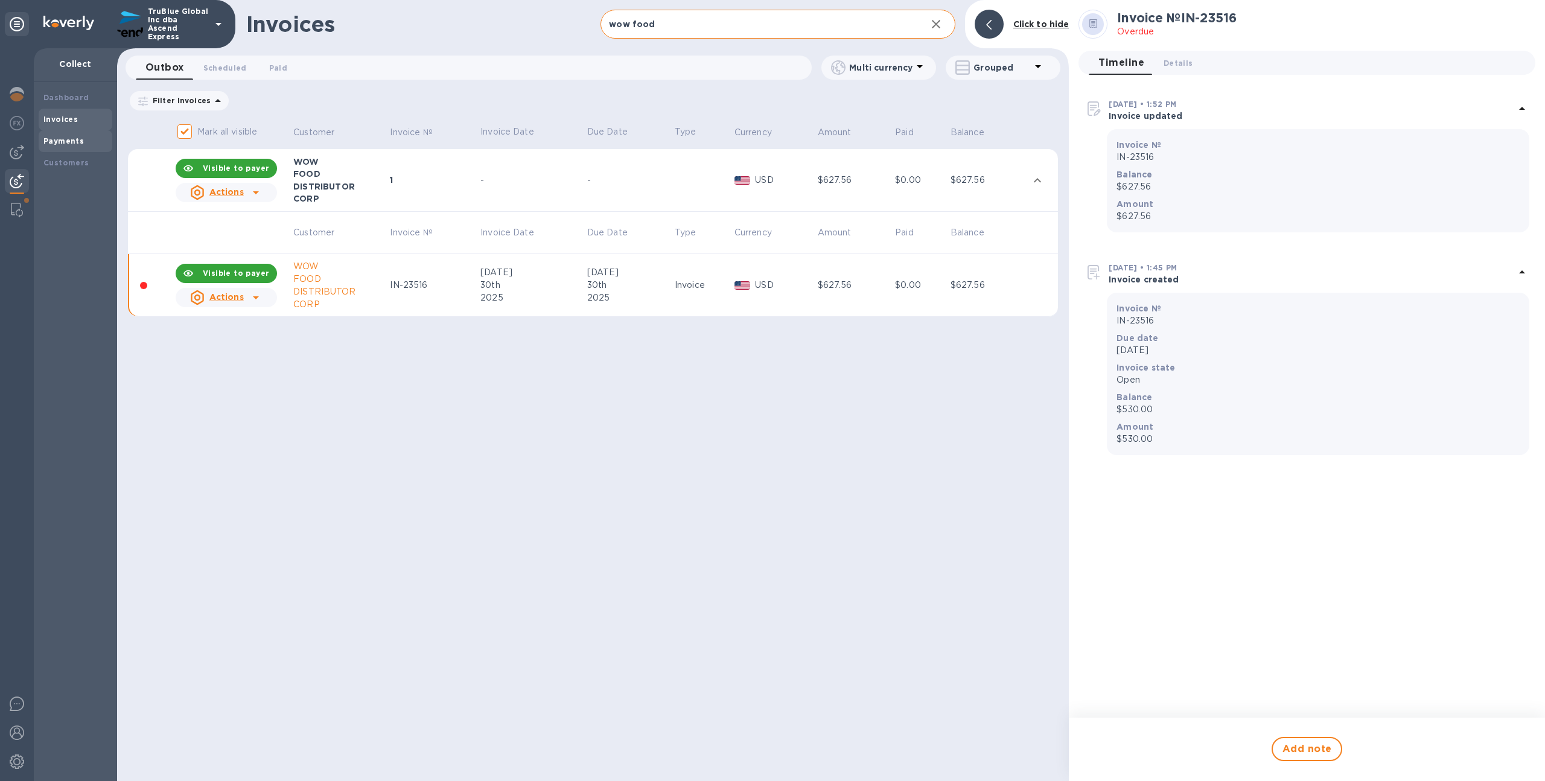
click at [59, 142] on b "Payments" at bounding box center [63, 140] width 40 height 9
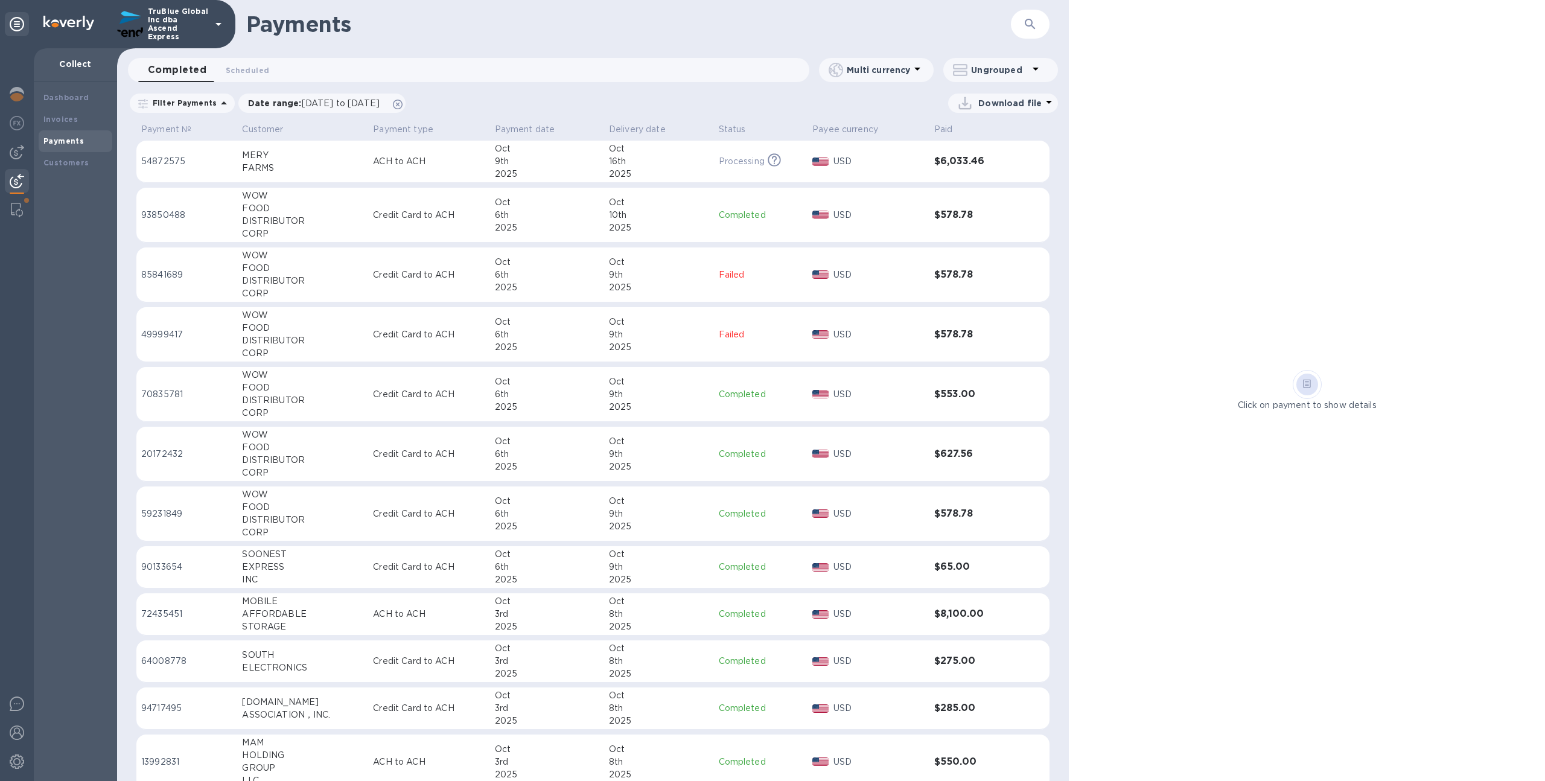
click at [1031, 109] on div "Download file" at bounding box center [1001, 103] width 93 height 19
click at [426, 101] on div at bounding box center [772, 390] width 1545 height 781
click at [402, 103] on icon at bounding box center [398, 105] width 10 height 10
click at [1014, 100] on p "Download file" at bounding box center [1009, 103] width 63 height 12
click at [992, 158] on li "PDF file" at bounding box center [1003, 166] width 82 height 34
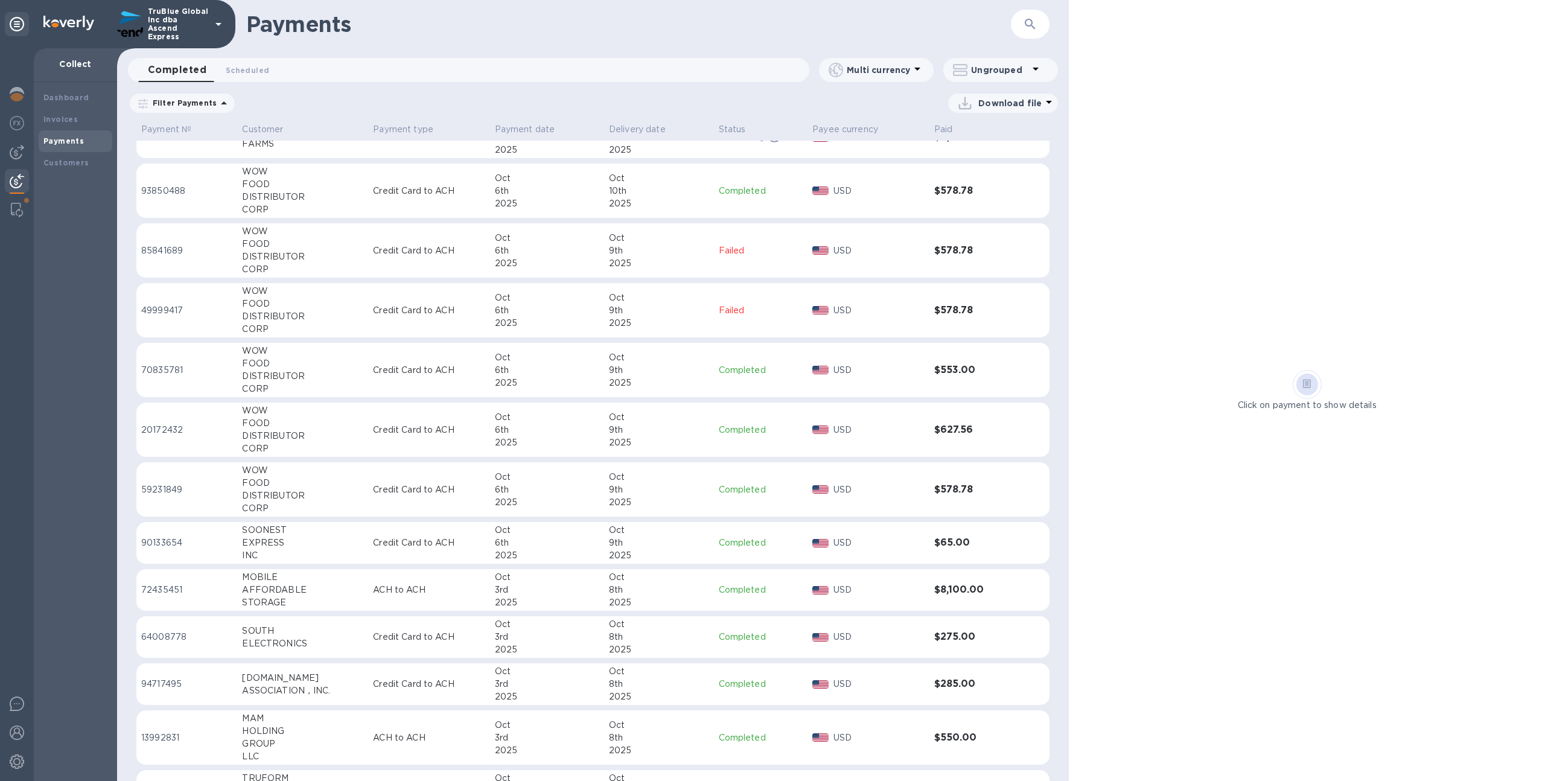
scroll to position [26, 0]
click at [467, 485] on p "Credit Card to ACH" at bounding box center [429, 488] width 112 height 13
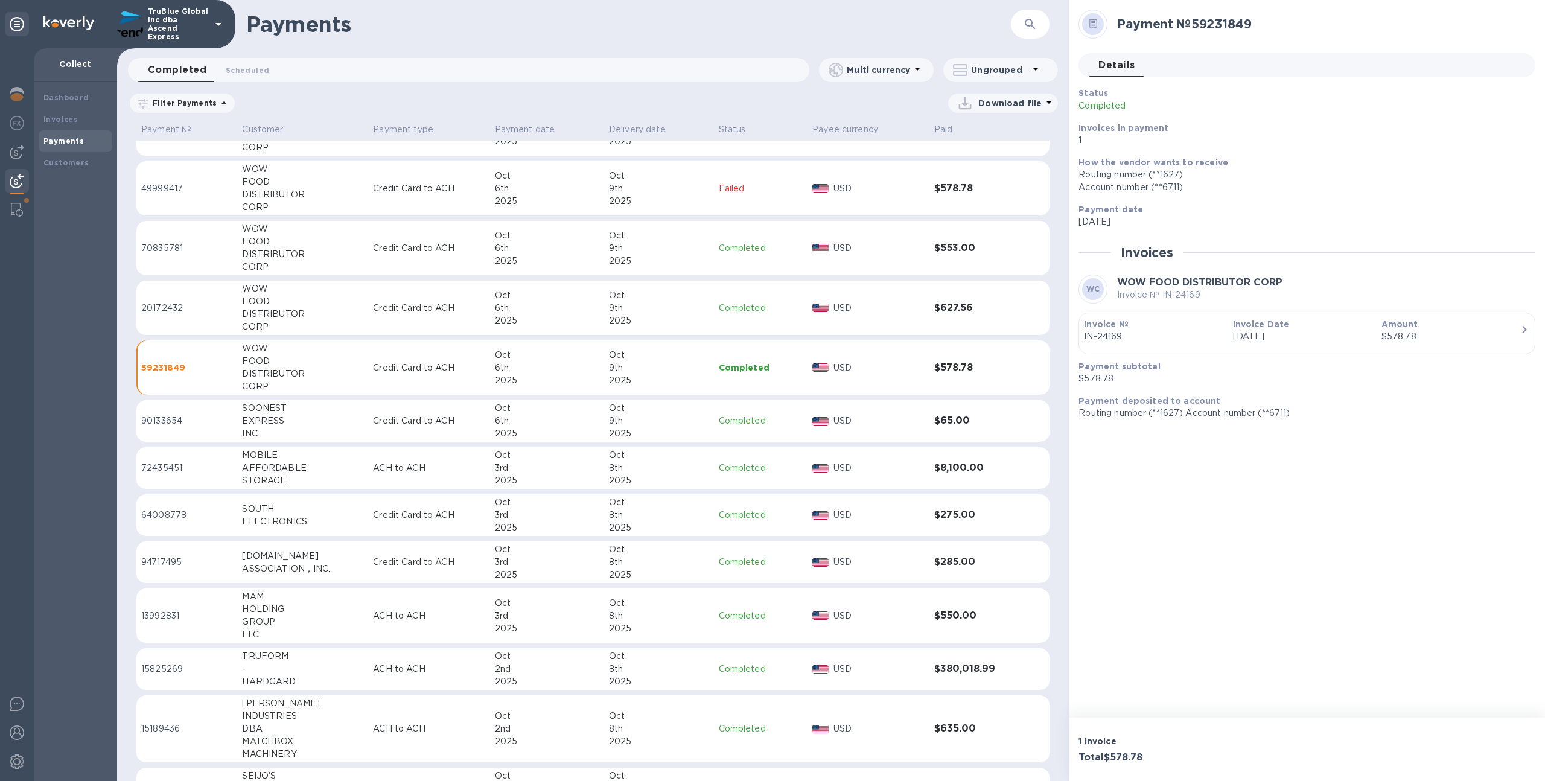
scroll to position [146, 0]
click at [573, 418] on div "6th" at bounding box center [547, 421] width 104 height 13
click at [577, 468] on div "3rd" at bounding box center [547, 468] width 104 height 13
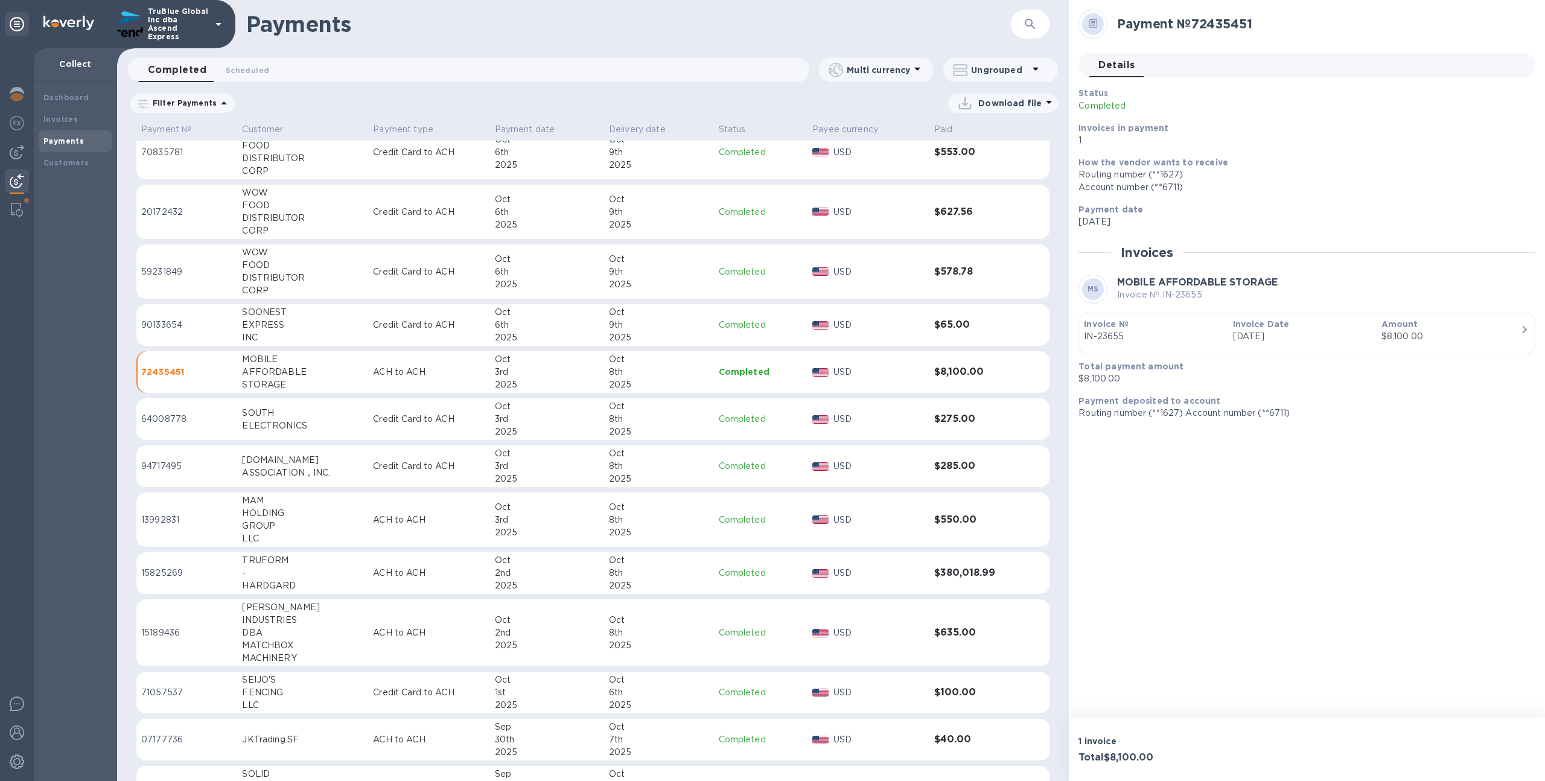
click at [560, 418] on div "3rd" at bounding box center [547, 419] width 104 height 13
click at [573, 465] on div "3rd" at bounding box center [547, 466] width 104 height 13
click at [569, 509] on div "Oct" at bounding box center [547, 507] width 104 height 13
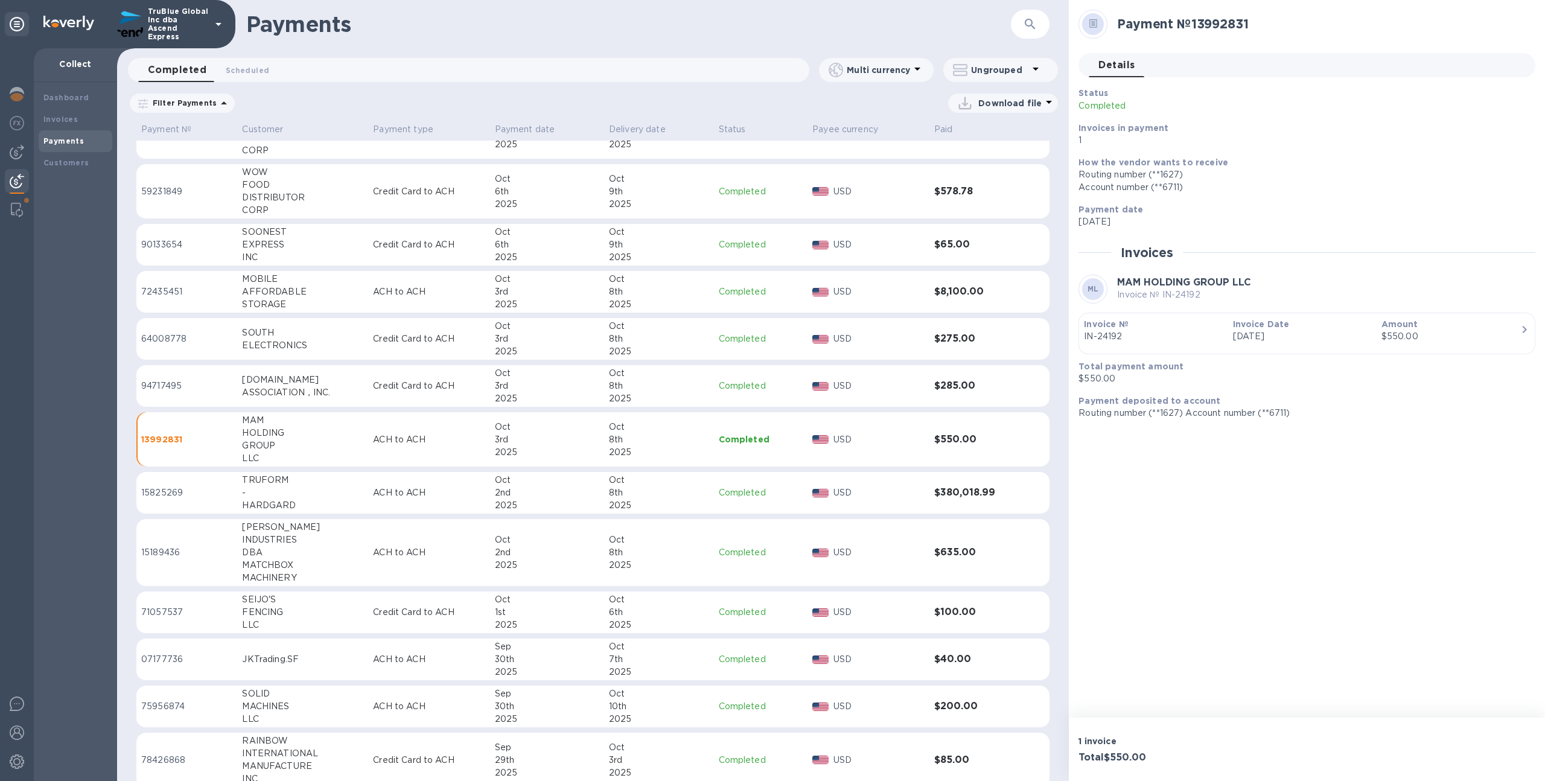
click at [568, 521] on td "Oct 2nd 2025" at bounding box center [547, 553] width 114 height 68
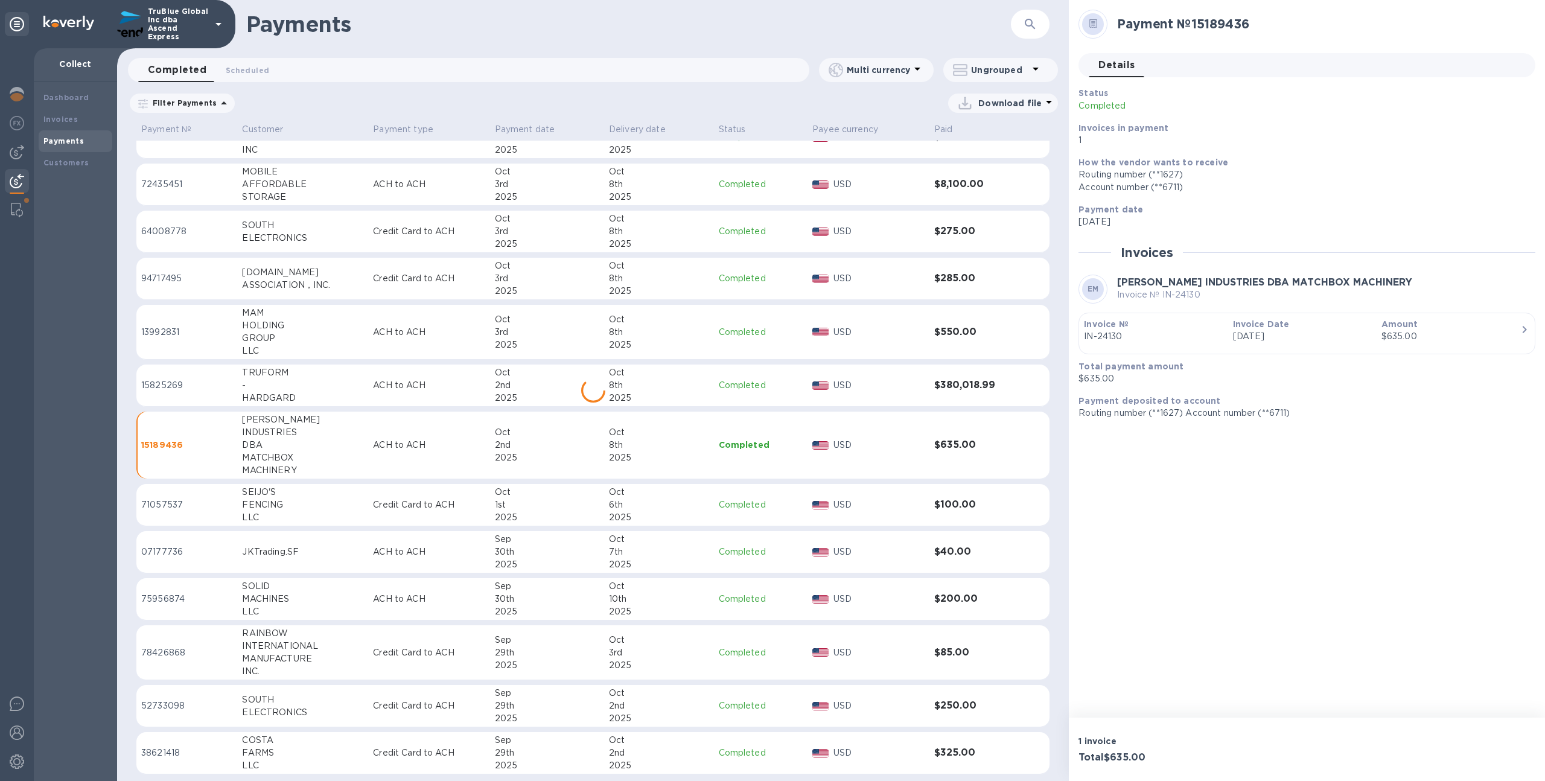
scroll to position [430, 0]
click at [554, 513] on div "2025" at bounding box center [547, 516] width 104 height 13
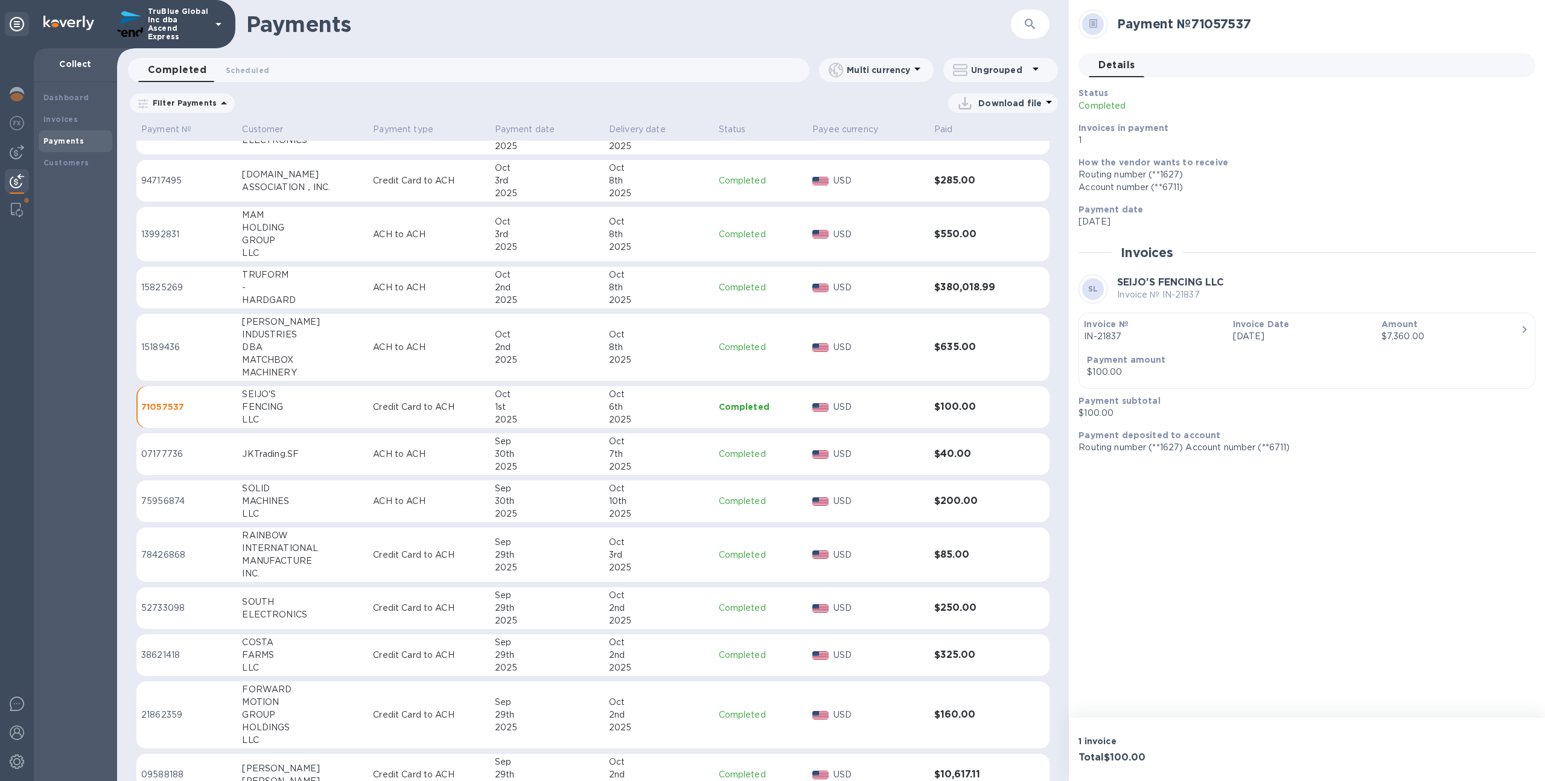
scroll to position [529, 0]
click at [562, 547] on div "29th" at bounding box center [547, 553] width 104 height 13
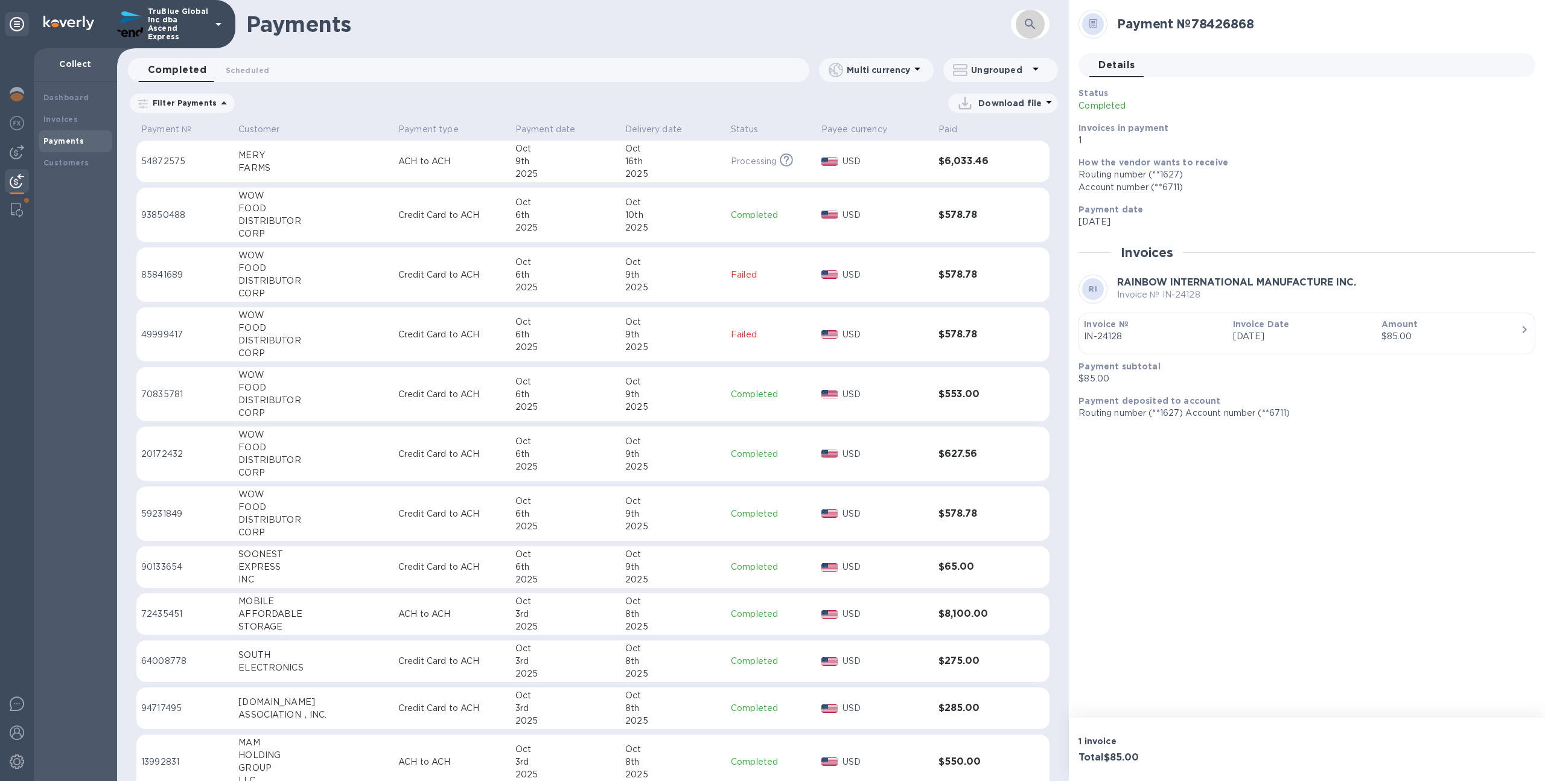
click at [1029, 33] on button "button" at bounding box center [1029, 24] width 29 height 29
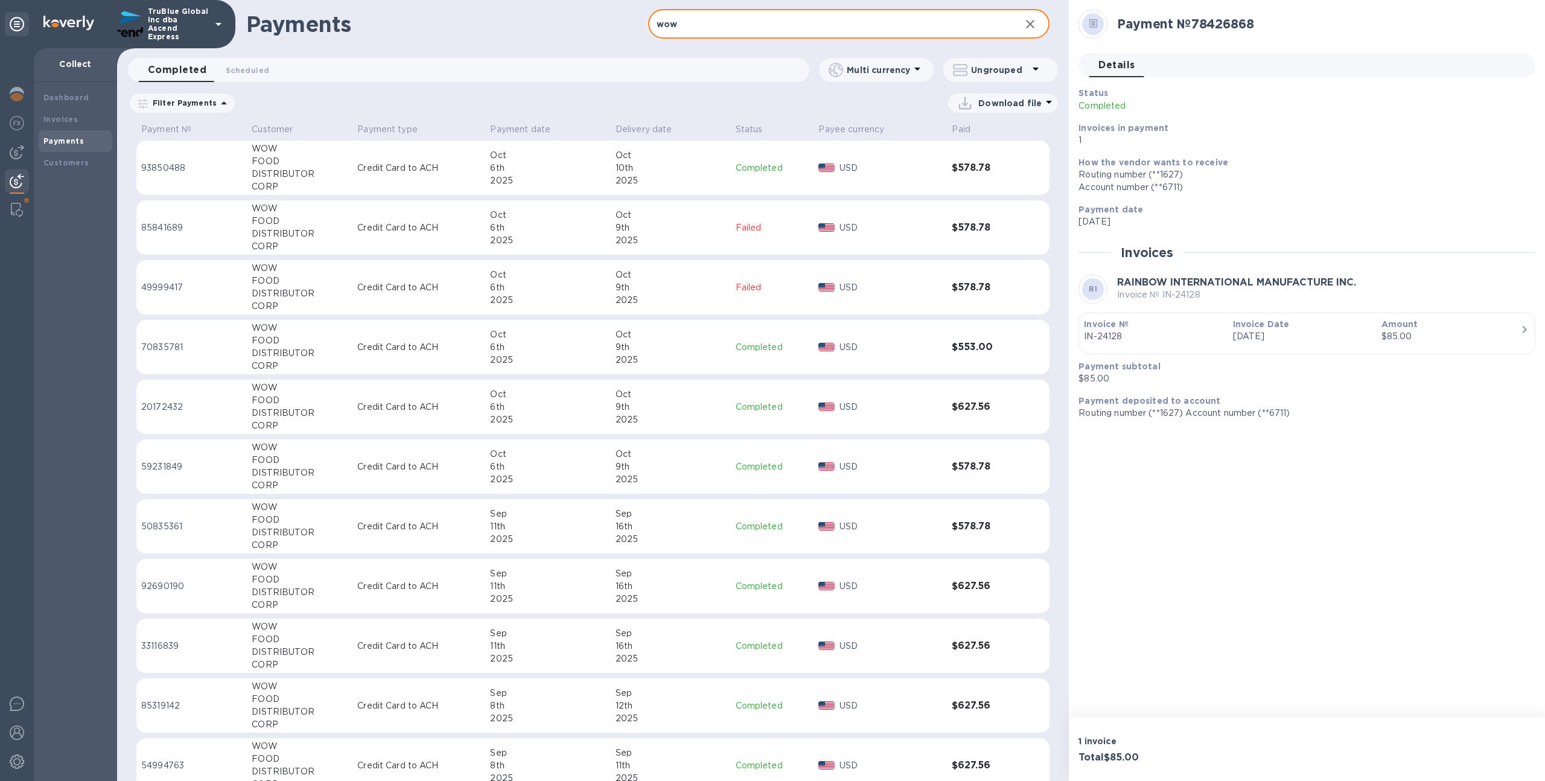
type input "wow"
click at [583, 155] on div "Oct" at bounding box center [547, 155] width 115 height 13
click at [586, 350] on div "6th" at bounding box center [545, 347] width 115 height 13
click at [584, 430] on td "Oct 6th 2025" at bounding box center [545, 407] width 124 height 55
click at [591, 474] on div "2025" at bounding box center [545, 479] width 115 height 13
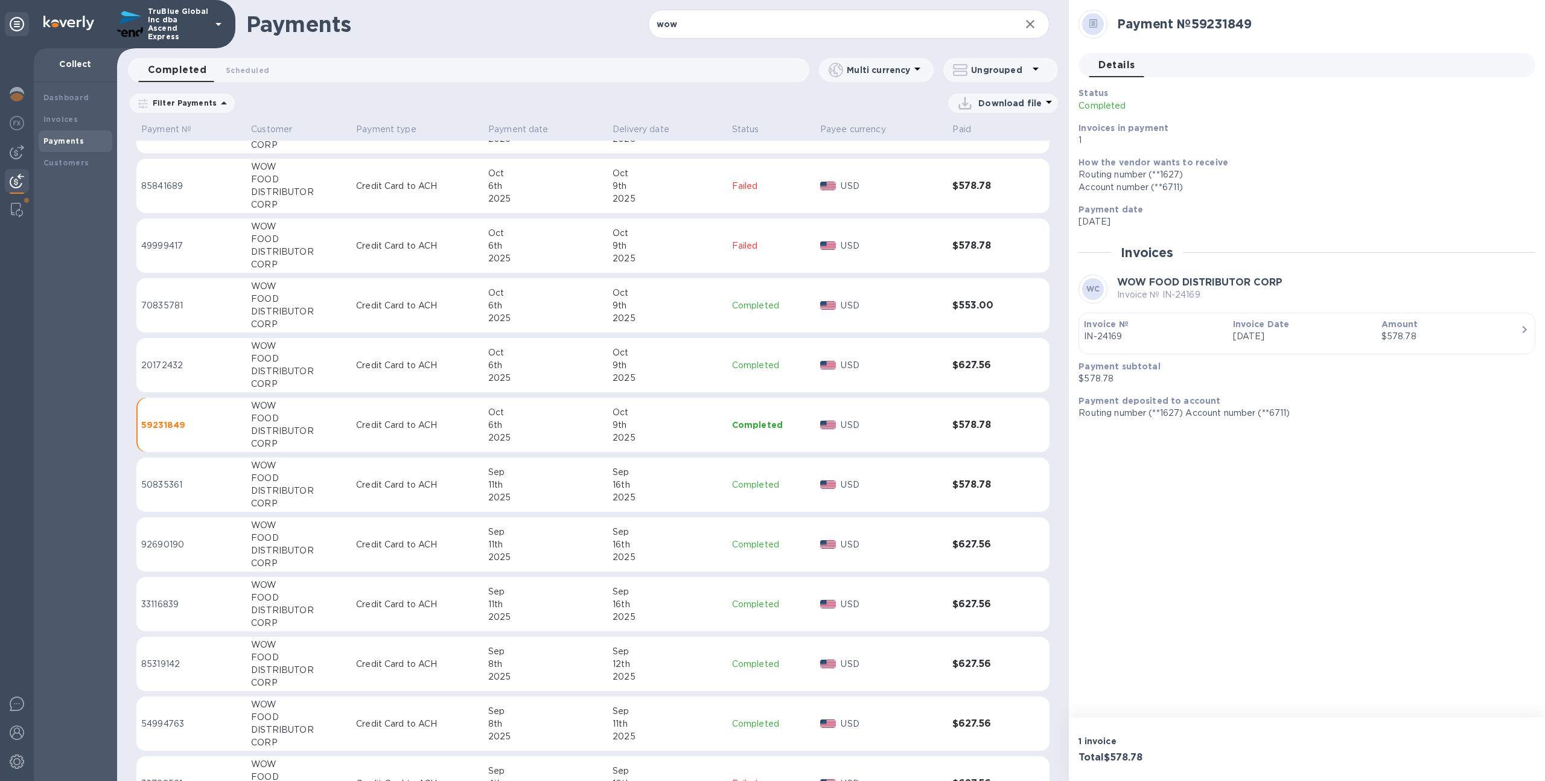
scroll to position [43, 0]
click at [579, 490] on div "2025" at bounding box center [545, 495] width 115 height 13
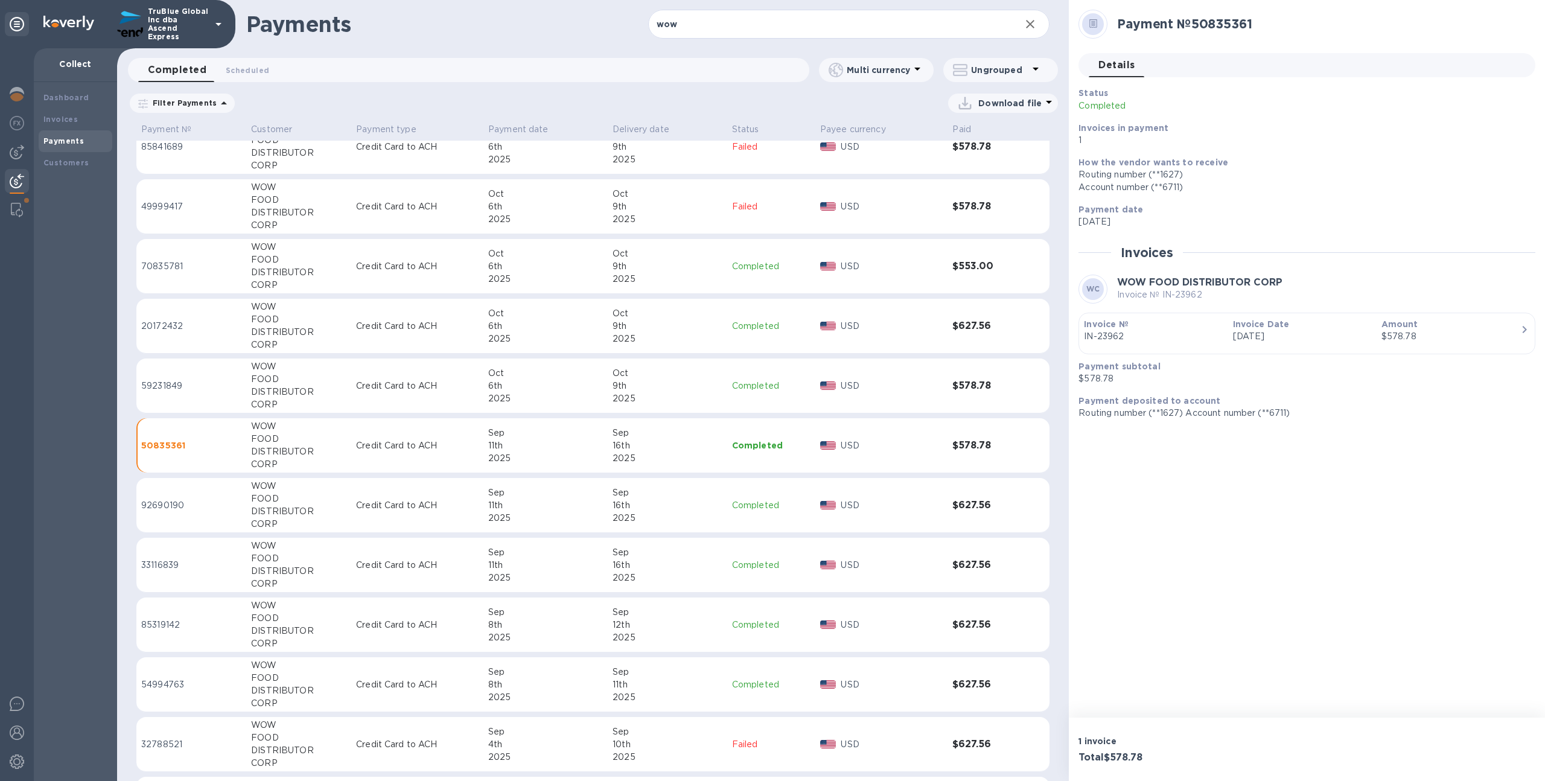
click at [571, 506] on div "11th" at bounding box center [545, 505] width 115 height 13
click at [583, 573] on div "2025" at bounding box center [545, 577] width 115 height 13
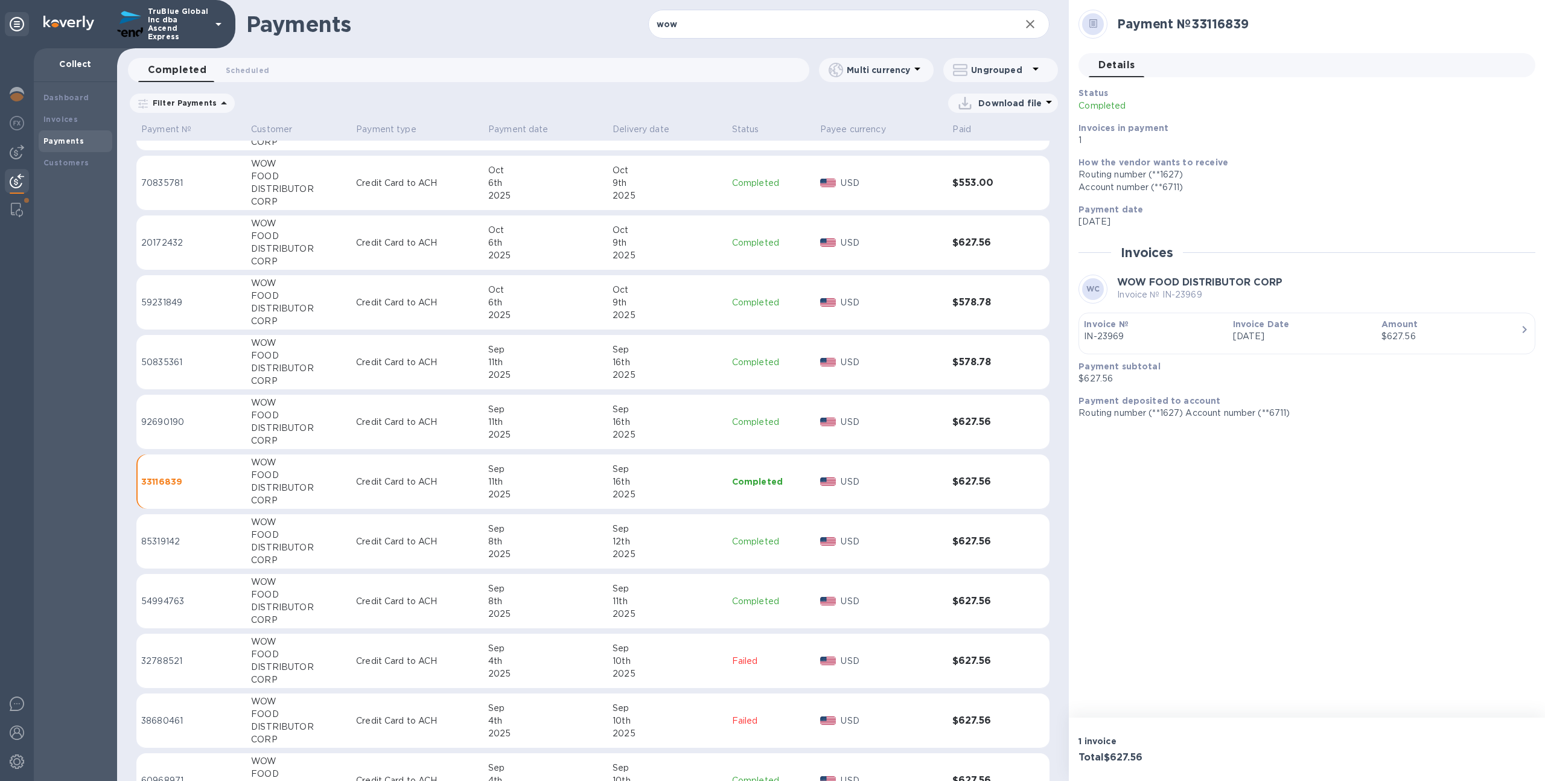
scroll to position [165, 0]
click at [554, 541] on div "8th" at bounding box center [545, 541] width 115 height 13
click at [570, 614] on div "2025" at bounding box center [545, 613] width 115 height 13
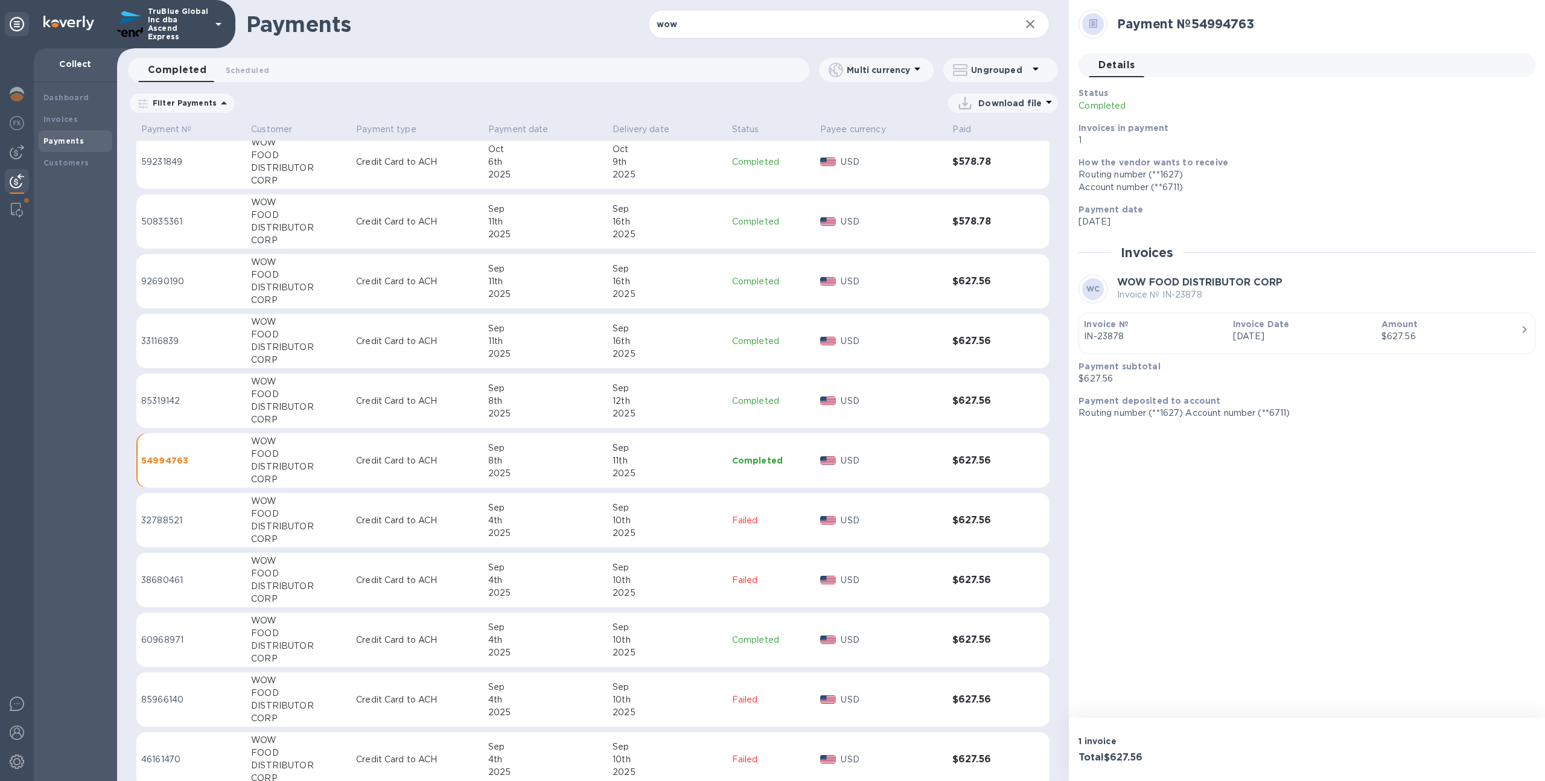
scroll to position [305, 0]
click at [577, 638] on div "4th" at bounding box center [545, 639] width 115 height 13
click at [578, 698] on div "29th" at bounding box center [545, 696] width 115 height 13
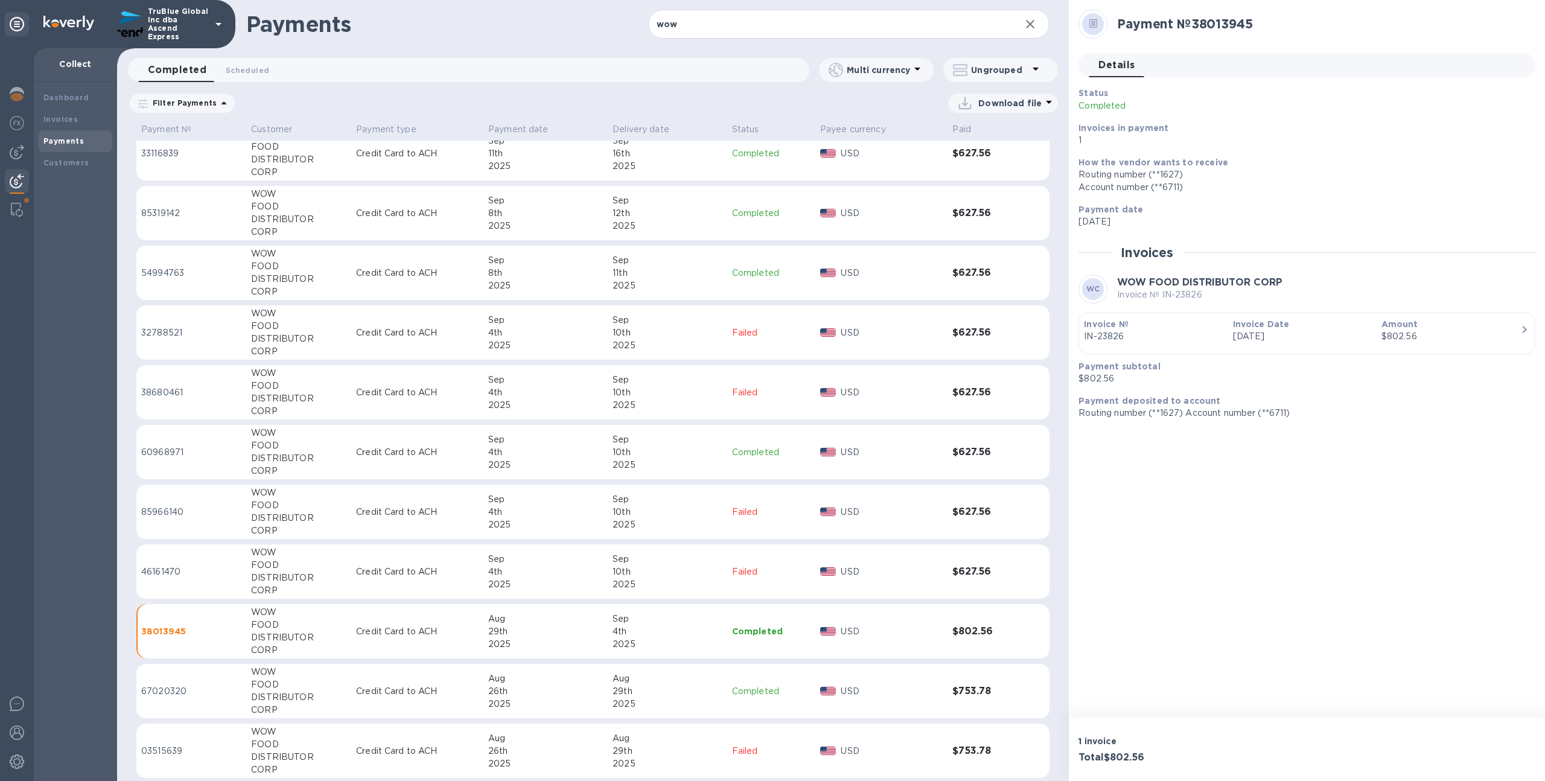
scroll to position [493, 0]
click at [599, 685] on div "26th" at bounding box center [545, 690] width 115 height 13
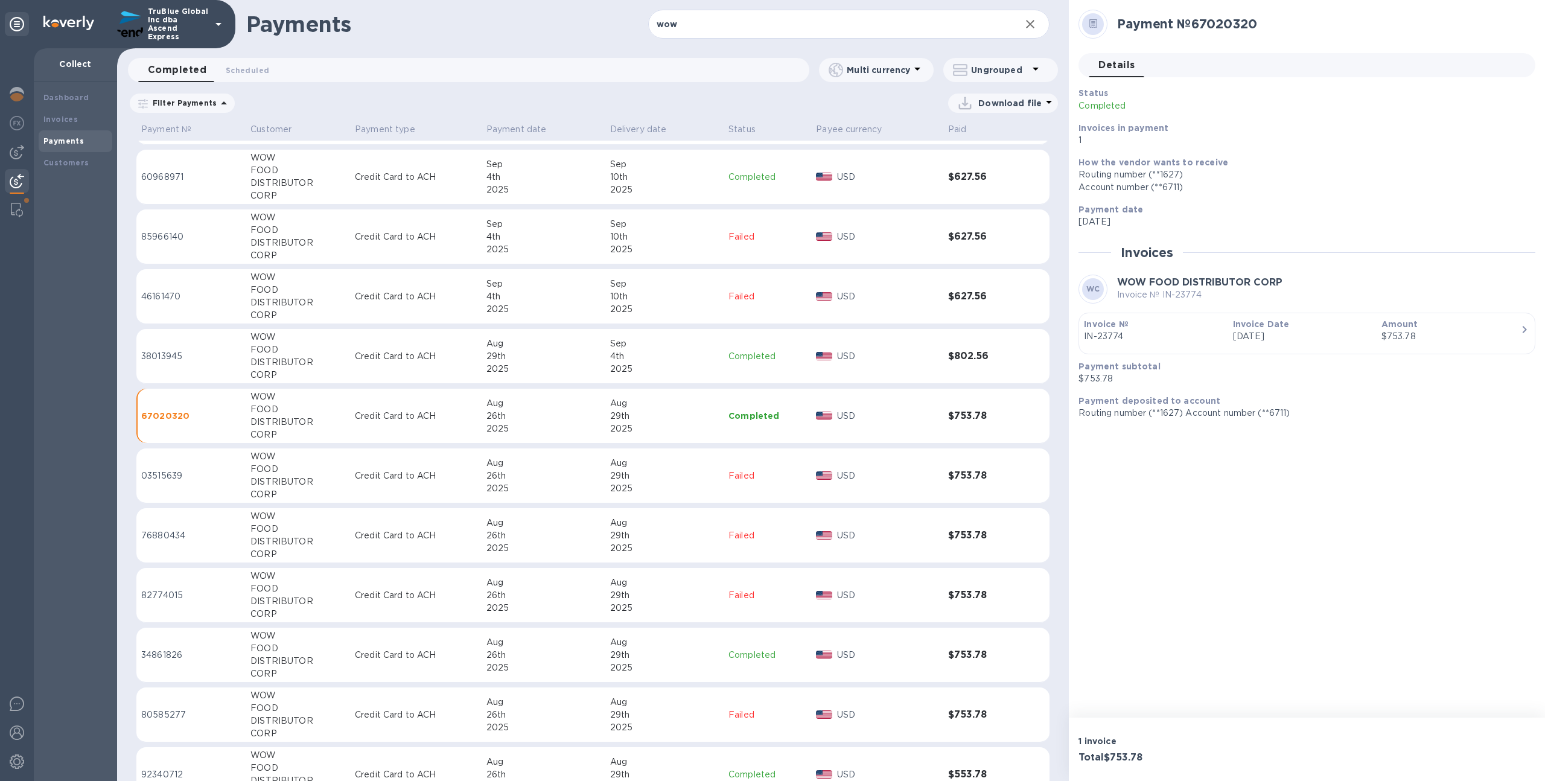
scroll to position [768, 0]
click at [575, 656] on div "26th" at bounding box center [543, 654] width 114 height 13
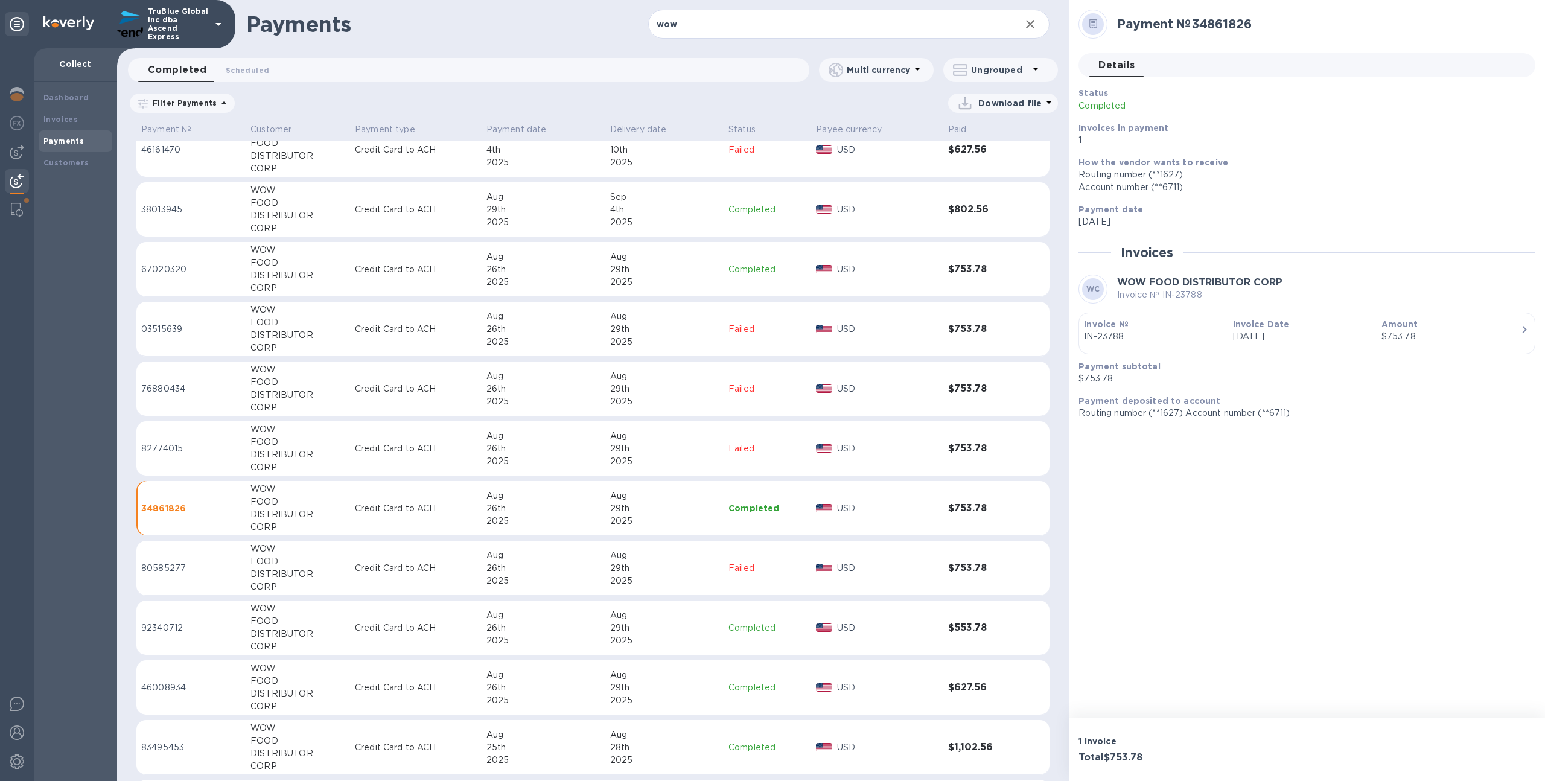
scroll to position [927, 0]
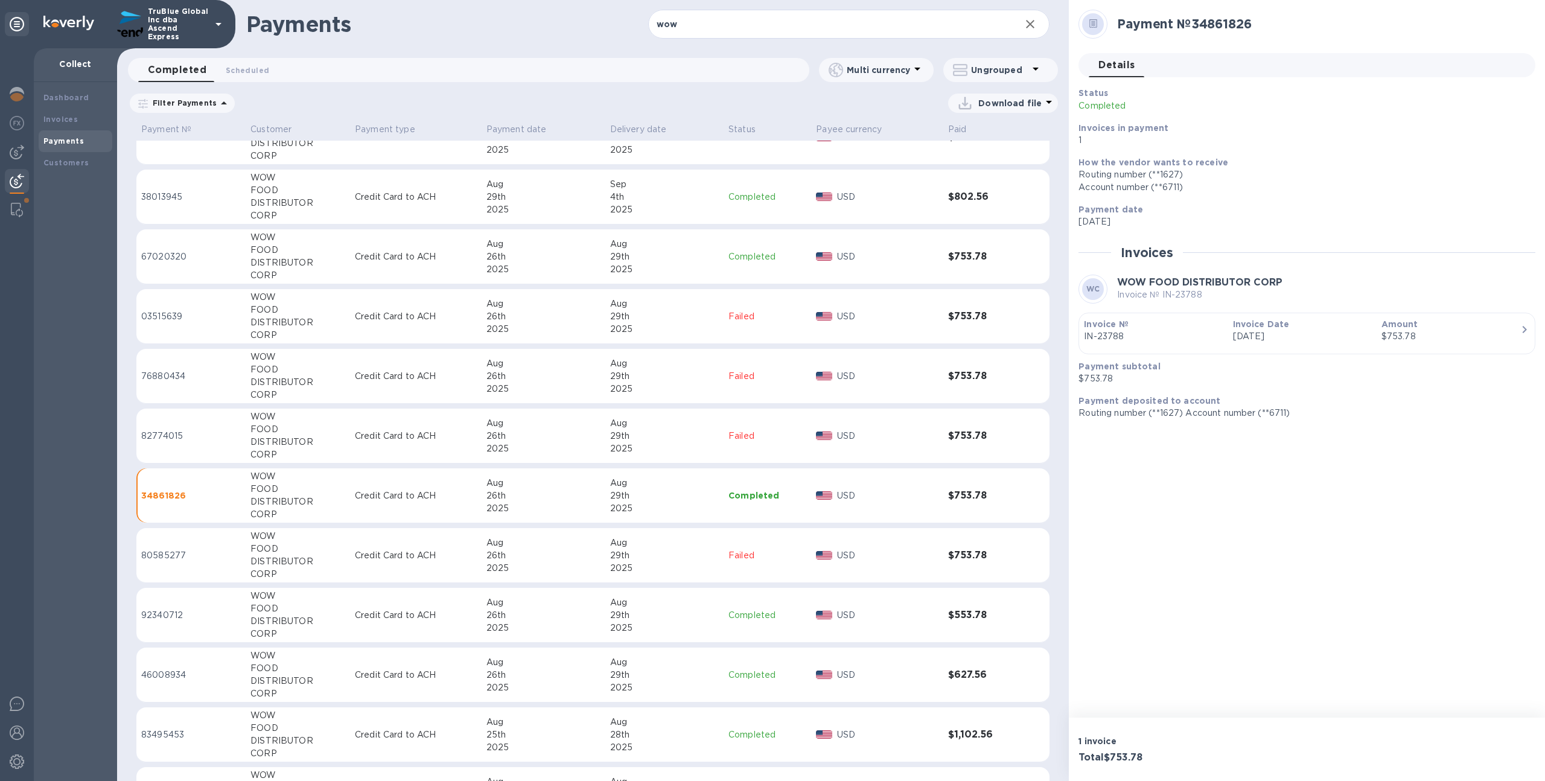
click at [576, 615] on div "26th" at bounding box center [543, 615] width 114 height 13
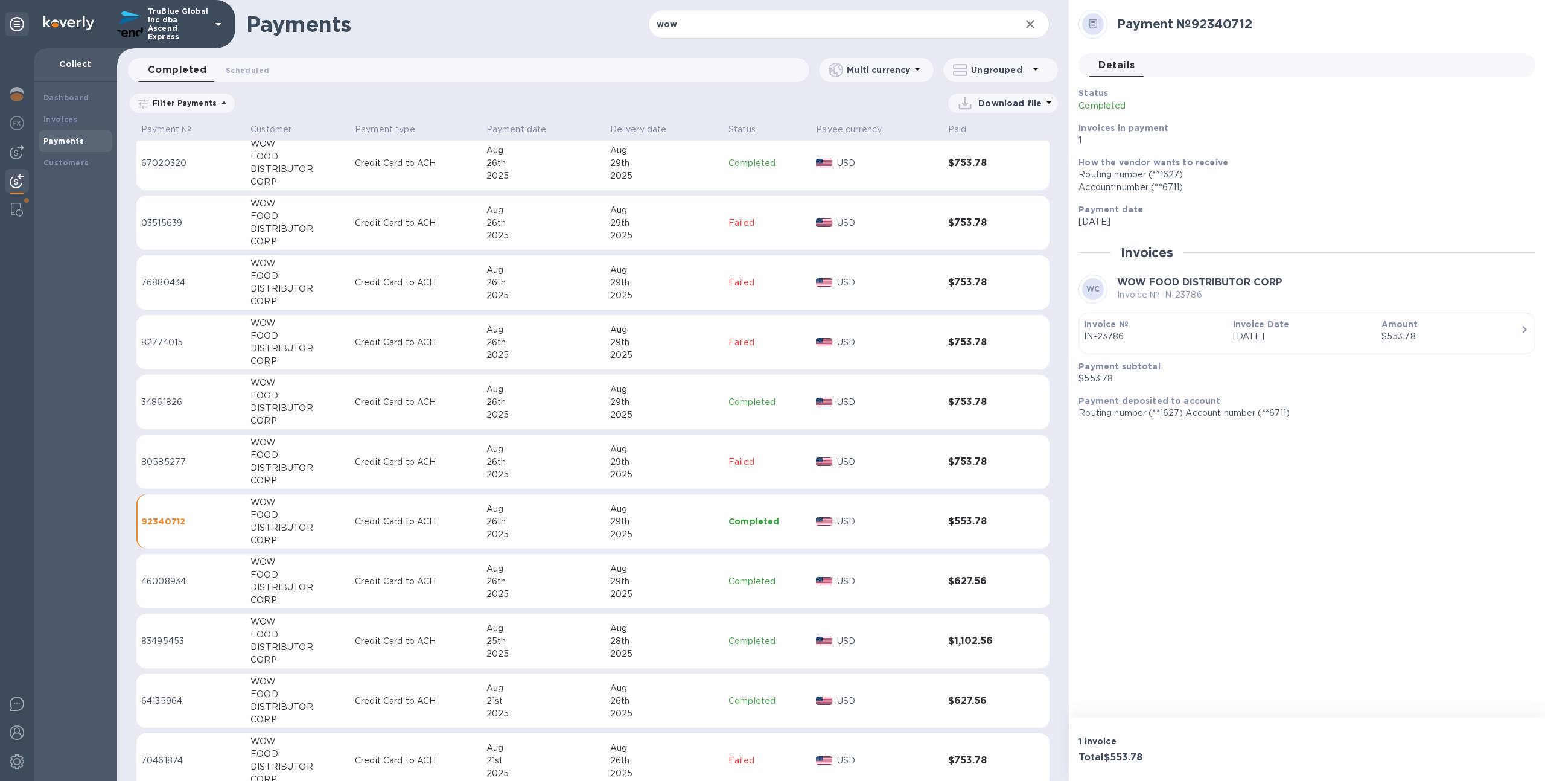
scroll to position [1021, 0]
click at [582, 580] on div "26th" at bounding box center [543, 580] width 114 height 13
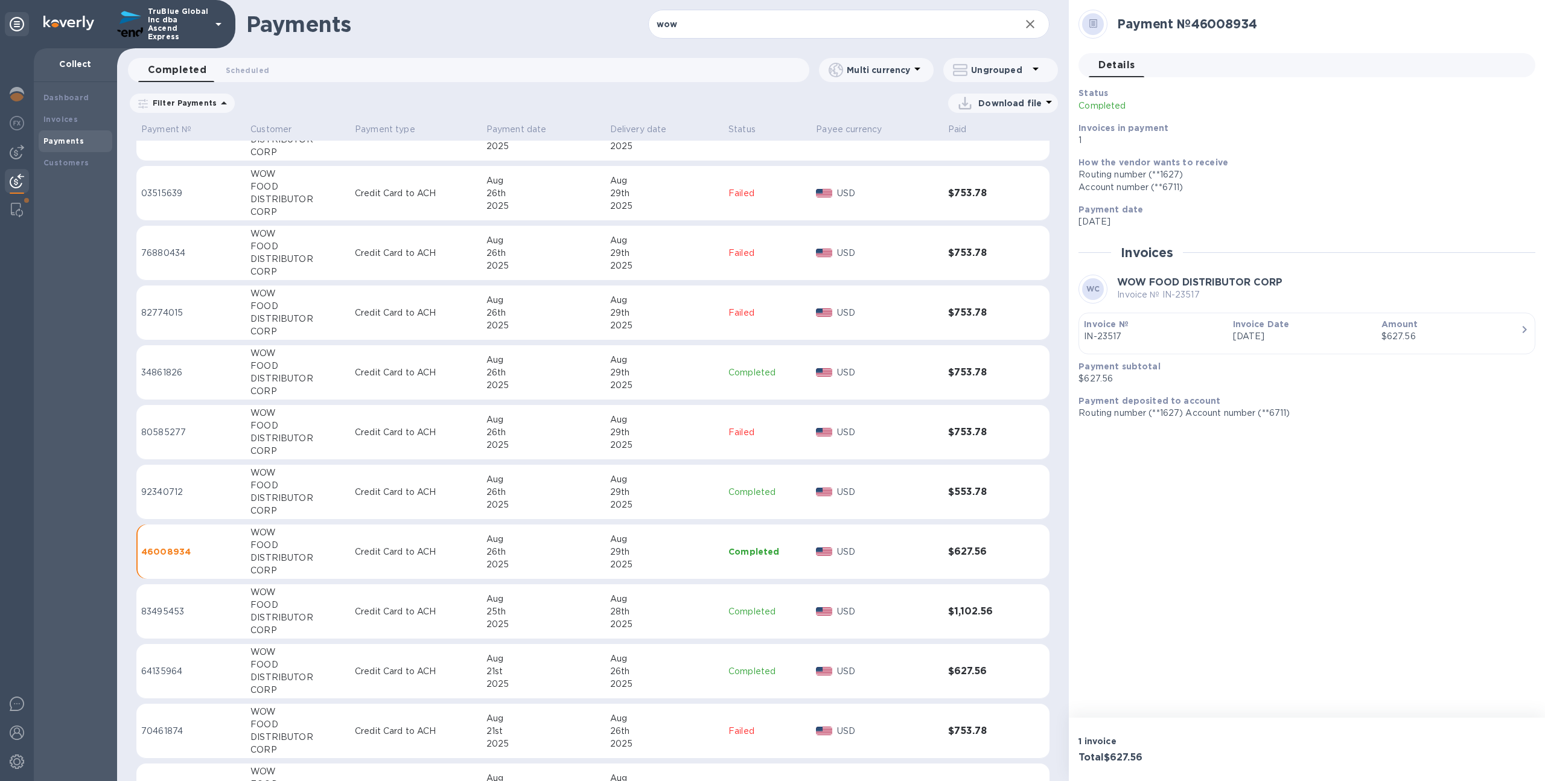
click at [587, 610] on div "25th" at bounding box center [543, 611] width 114 height 13
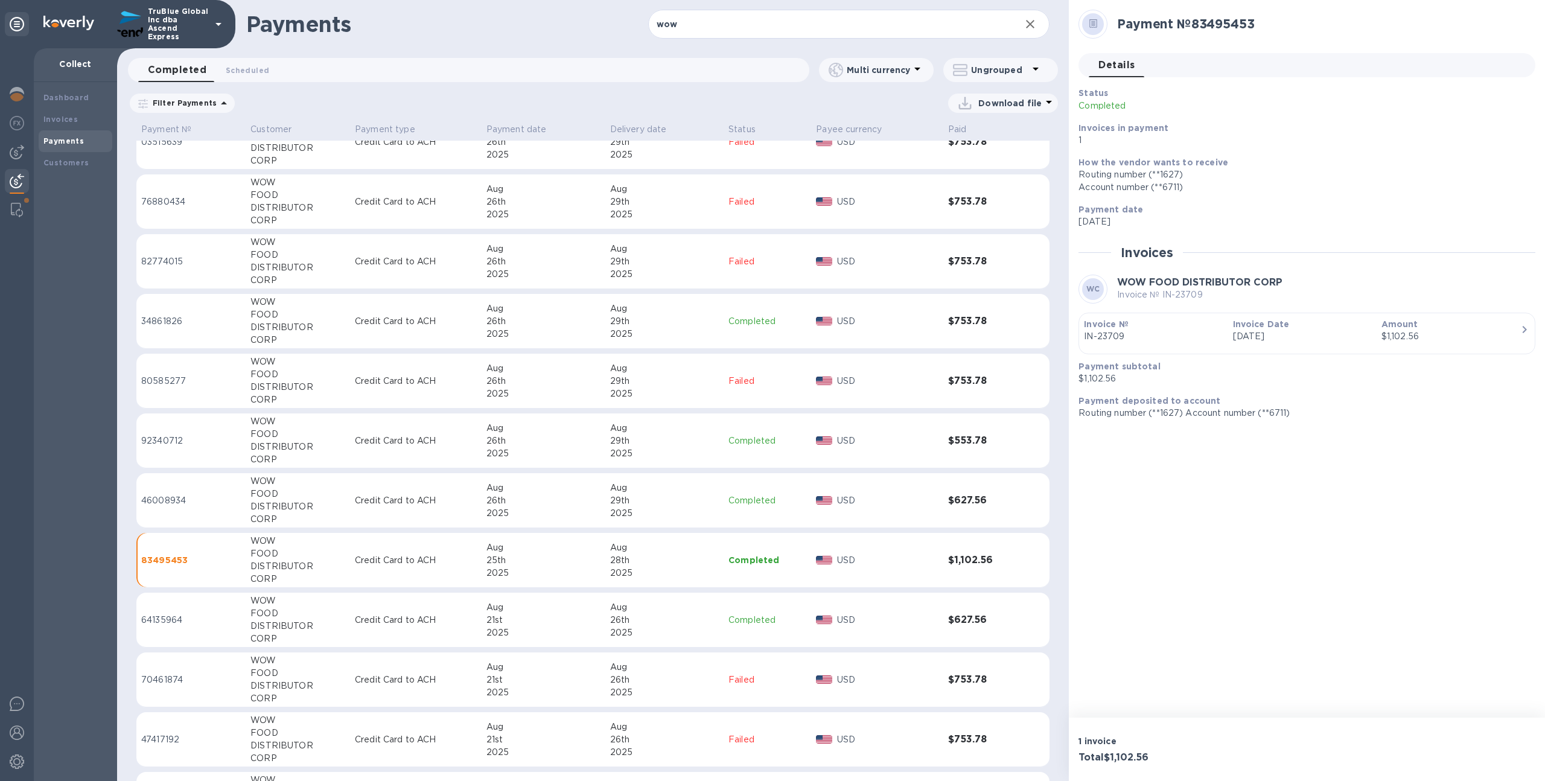
click at [576, 610] on div "Aug" at bounding box center [543, 607] width 114 height 13
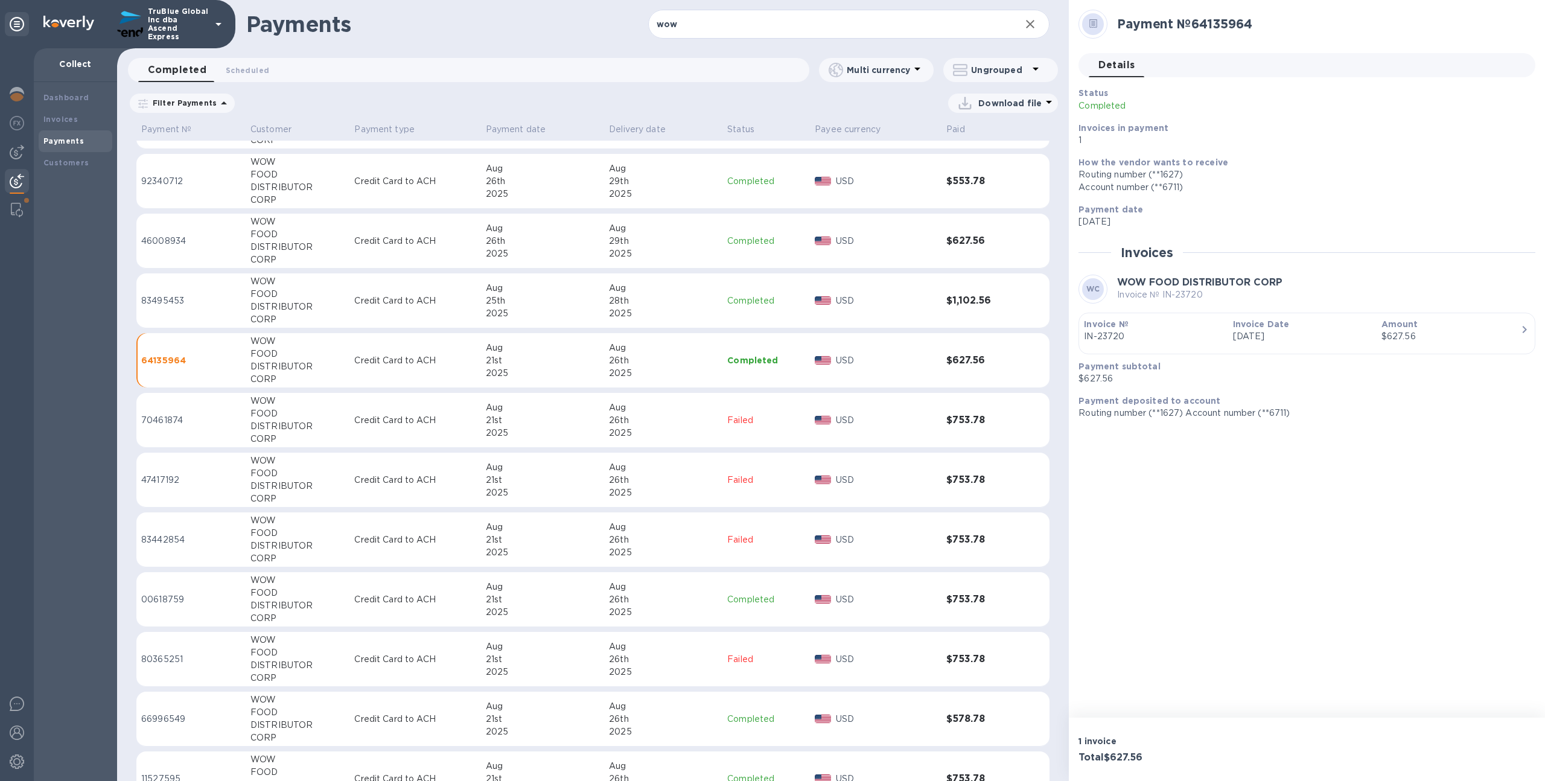
click at [588, 613] on div "2025" at bounding box center [543, 612] width 114 height 13
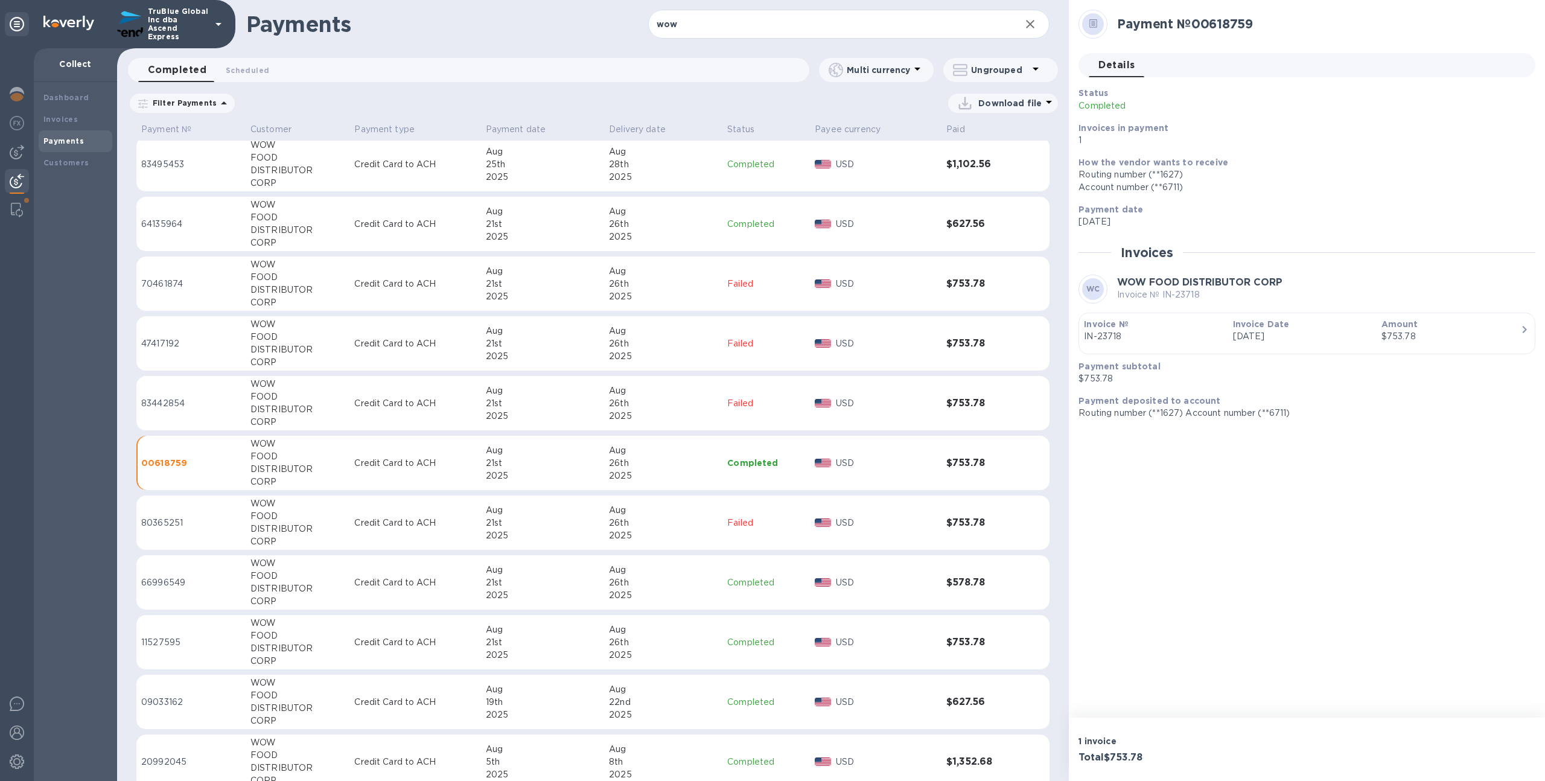
scroll to position [1553, 0]
click at [561, 526] on div "21st" at bounding box center [543, 526] width 114 height 13
click at [582, 594] on div "2025" at bounding box center [543, 599] width 114 height 13
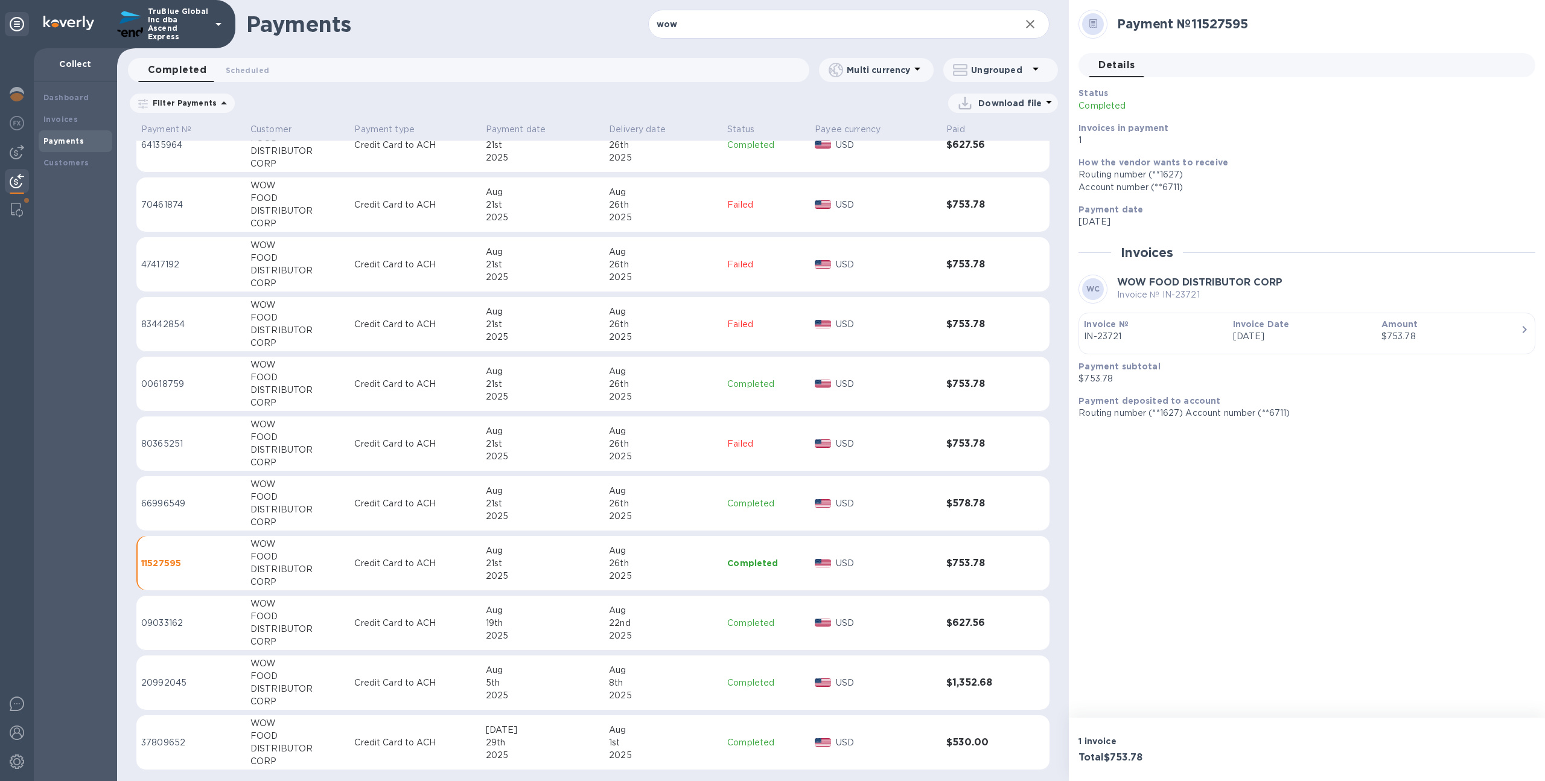
click at [594, 639] on div "2025" at bounding box center [543, 635] width 114 height 13
click at [567, 674] on div "Aug" at bounding box center [543, 670] width 114 height 13
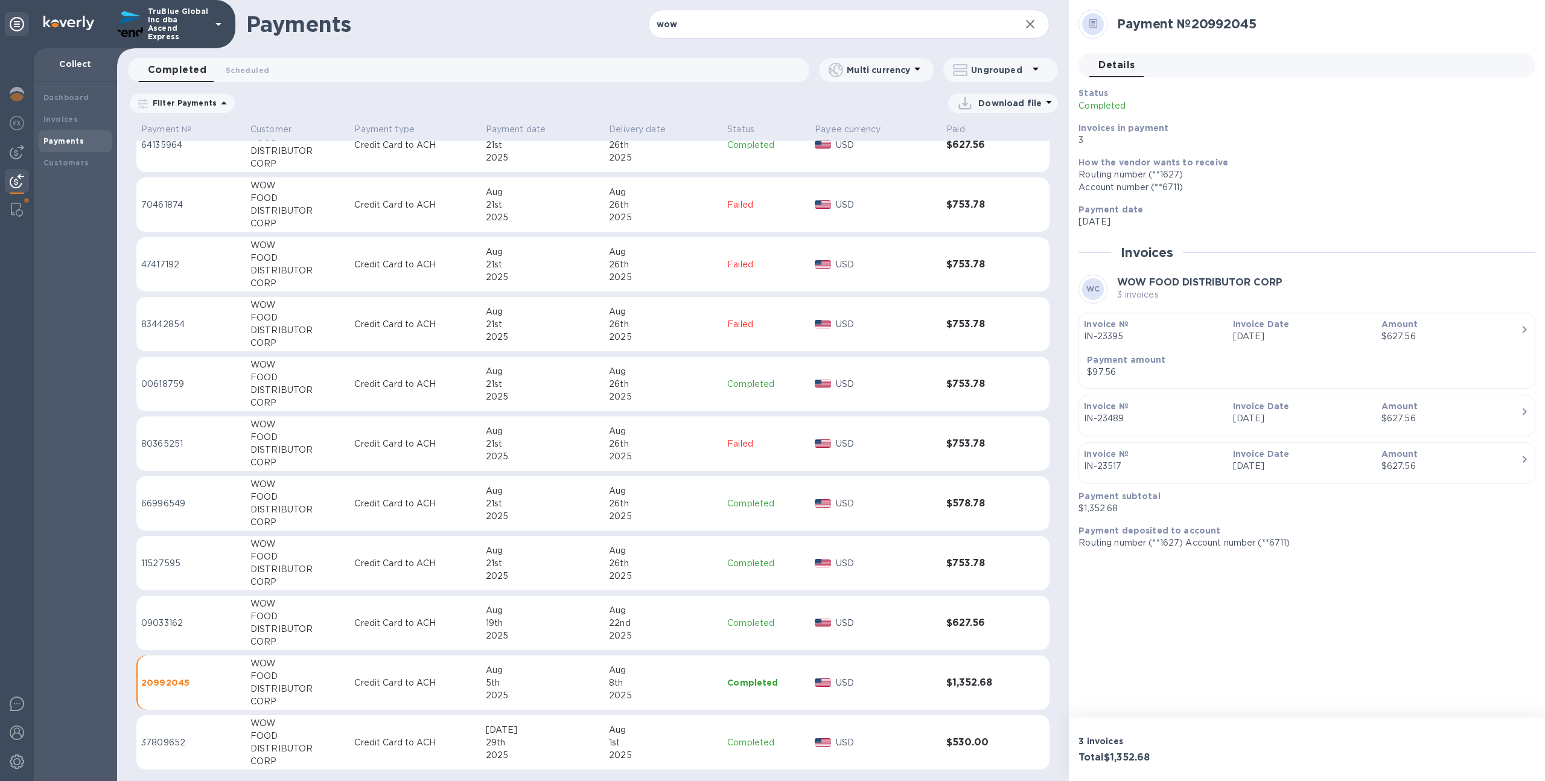
click at [567, 734] on div "[DATE]" at bounding box center [543, 729] width 114 height 13
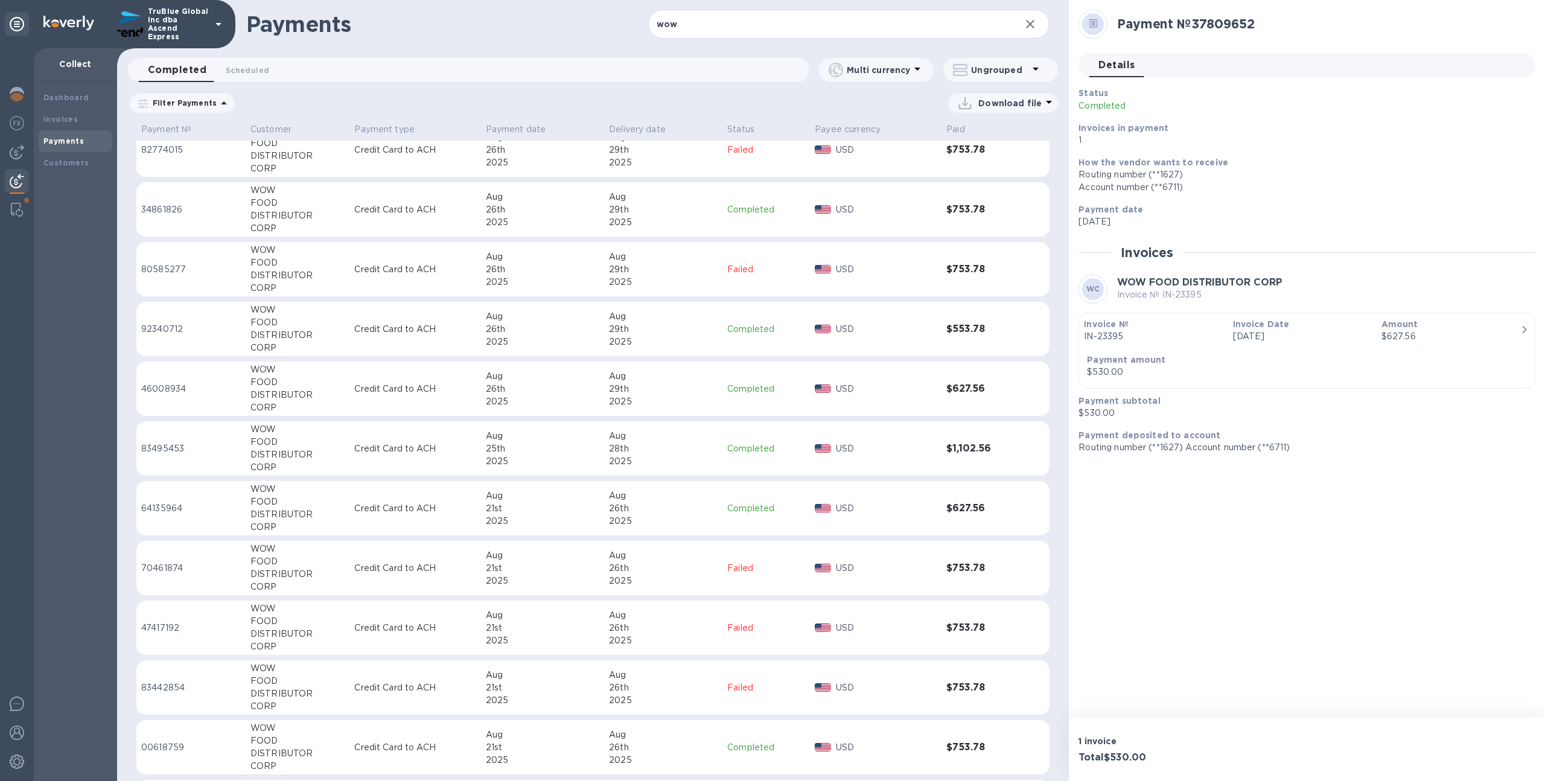
scroll to position [1576, 0]
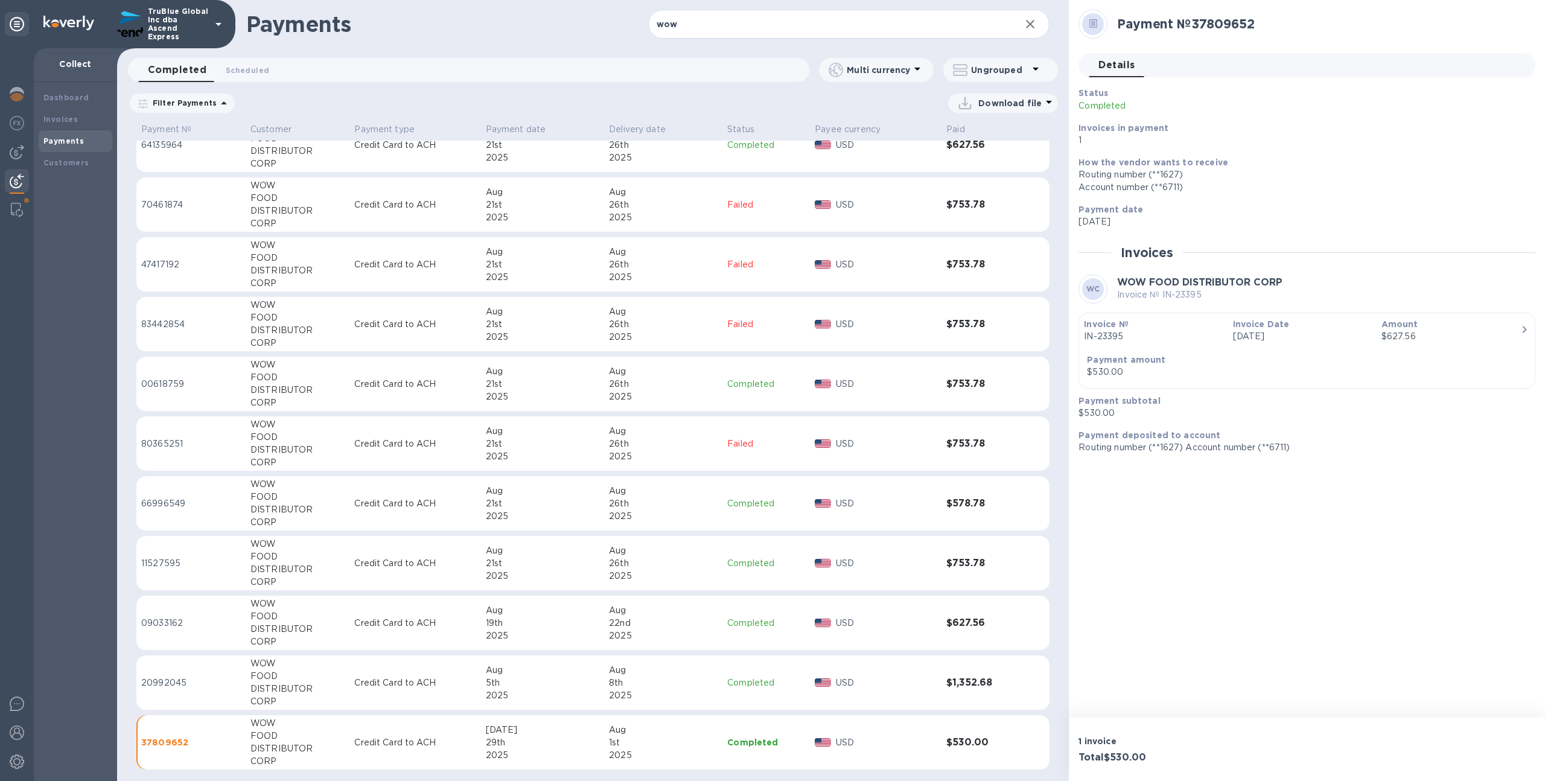
click at [558, 694] on div "2025" at bounding box center [543, 695] width 114 height 13
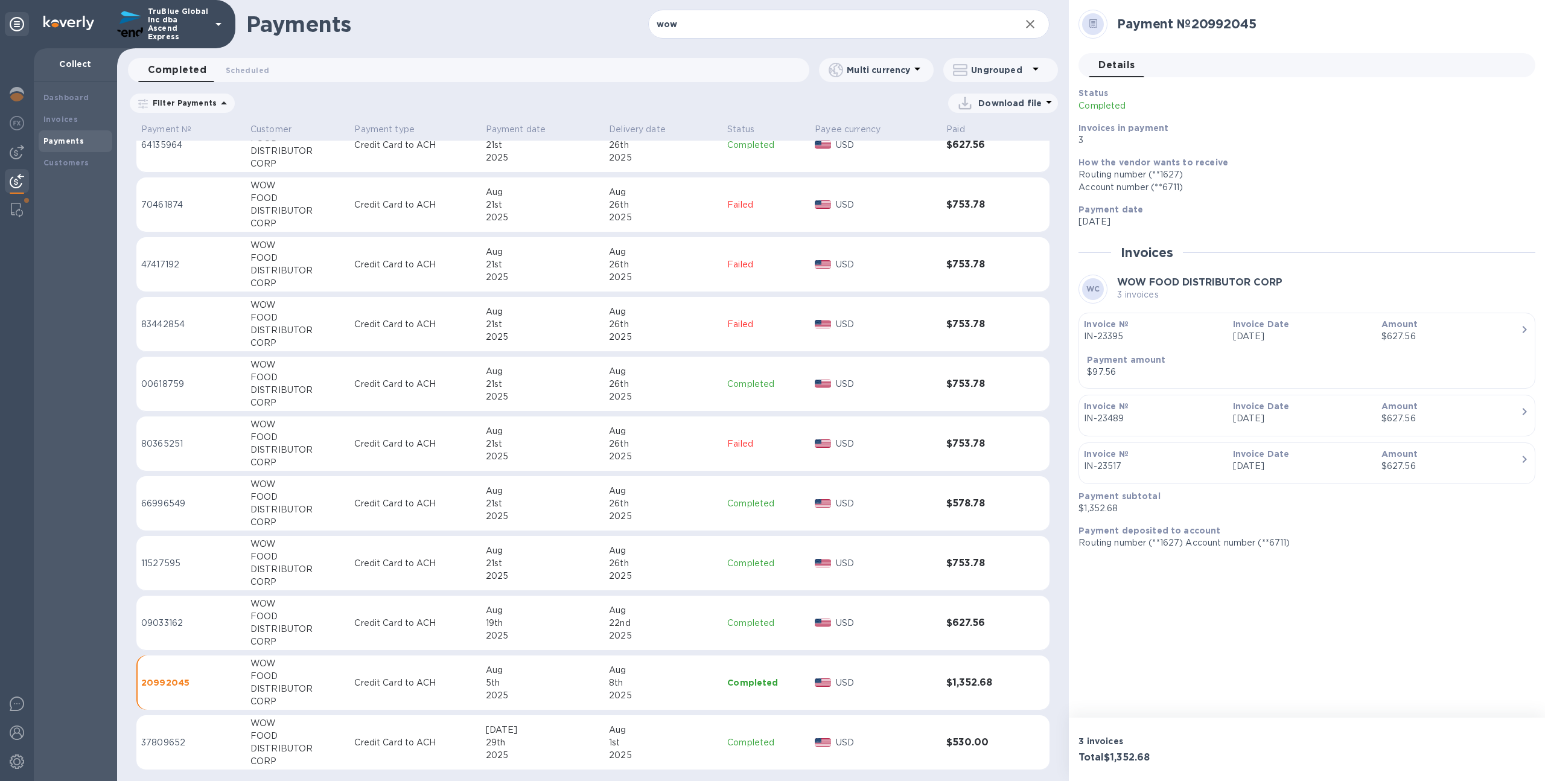
click at [565, 618] on div "19th" at bounding box center [543, 623] width 114 height 13
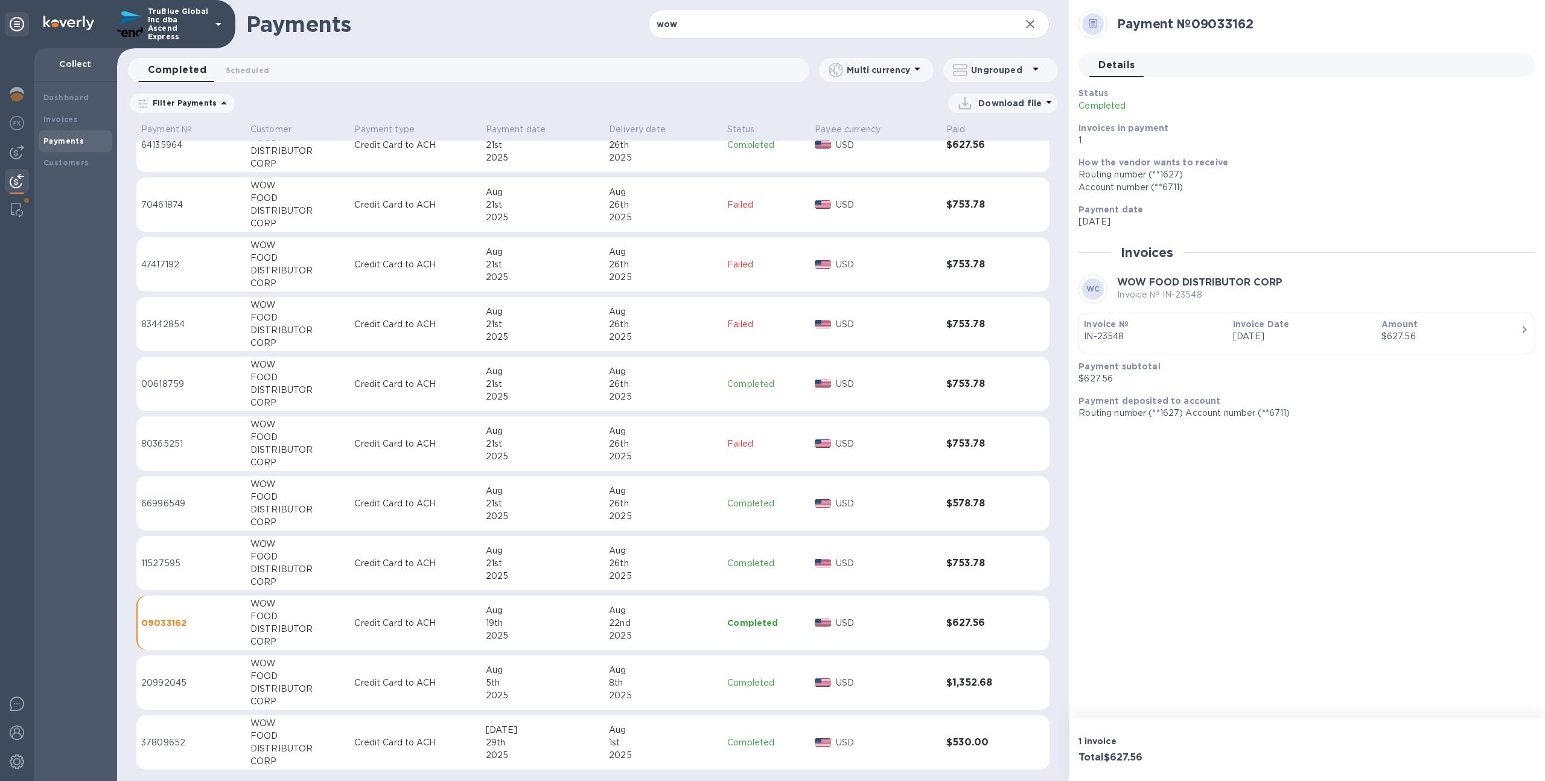
click at [567, 690] on div "2025" at bounding box center [543, 695] width 114 height 13
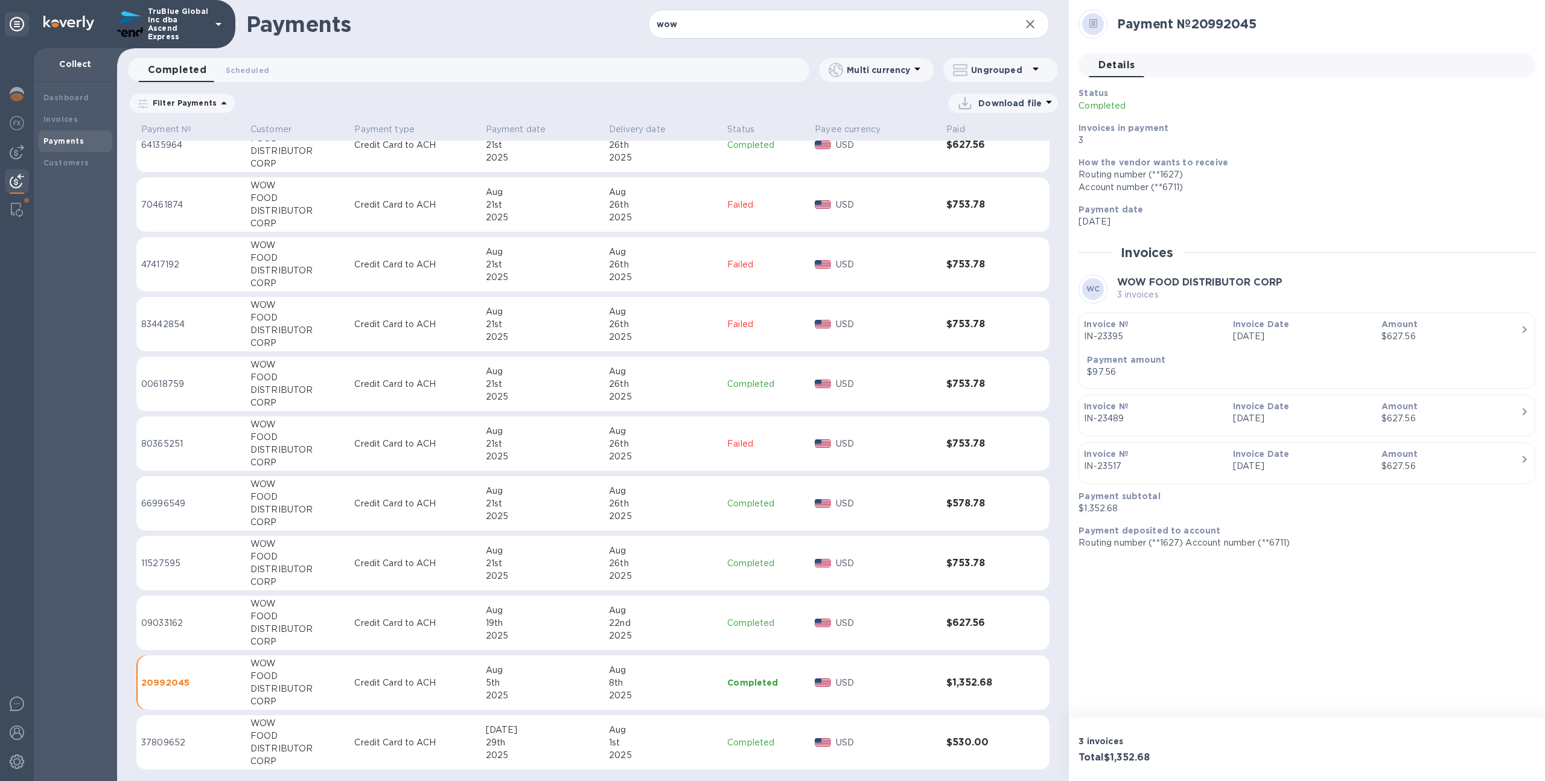
click at [580, 632] on div "2025" at bounding box center [543, 635] width 114 height 13
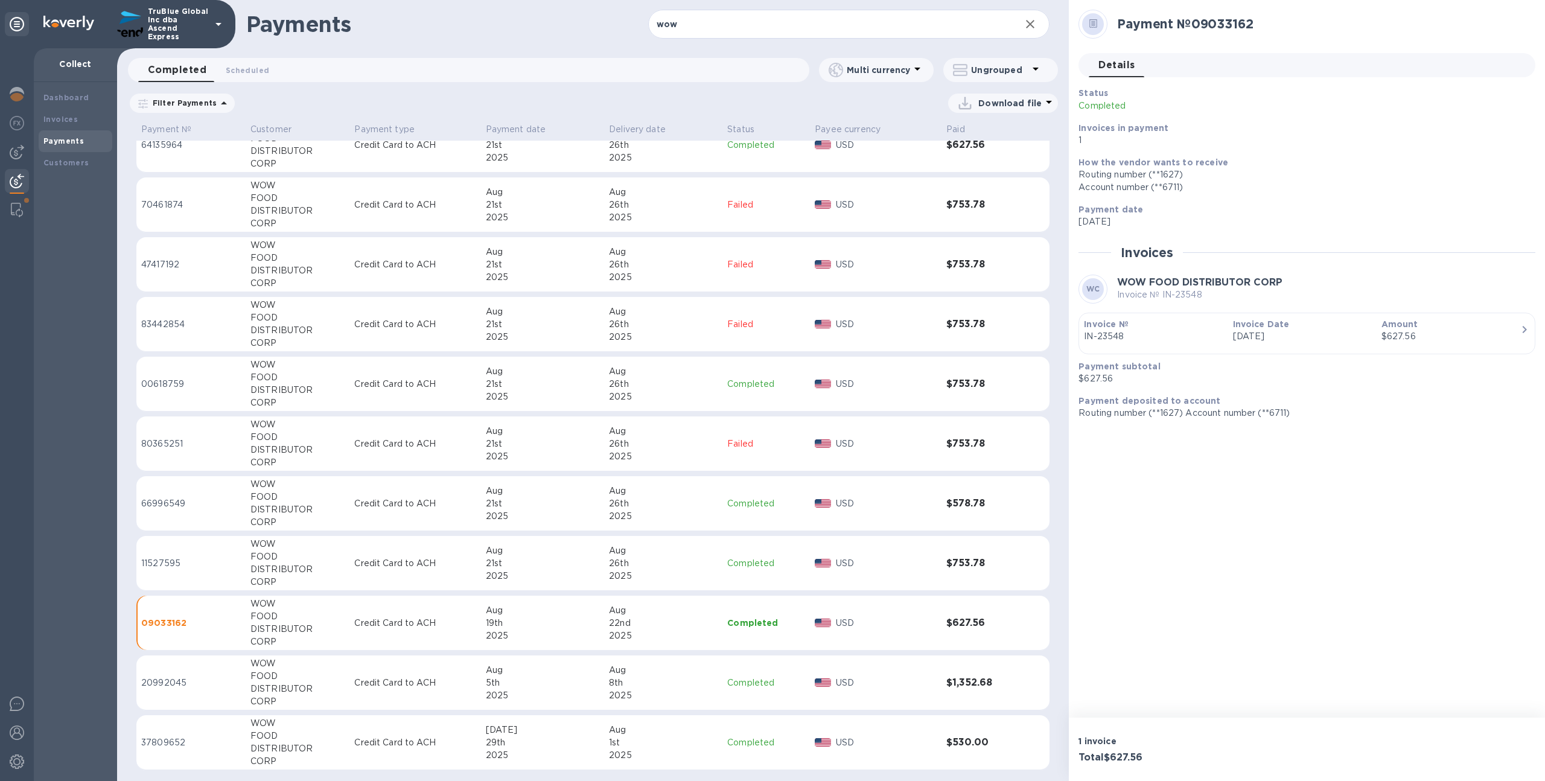
click at [577, 689] on div "2025" at bounding box center [543, 695] width 114 height 13
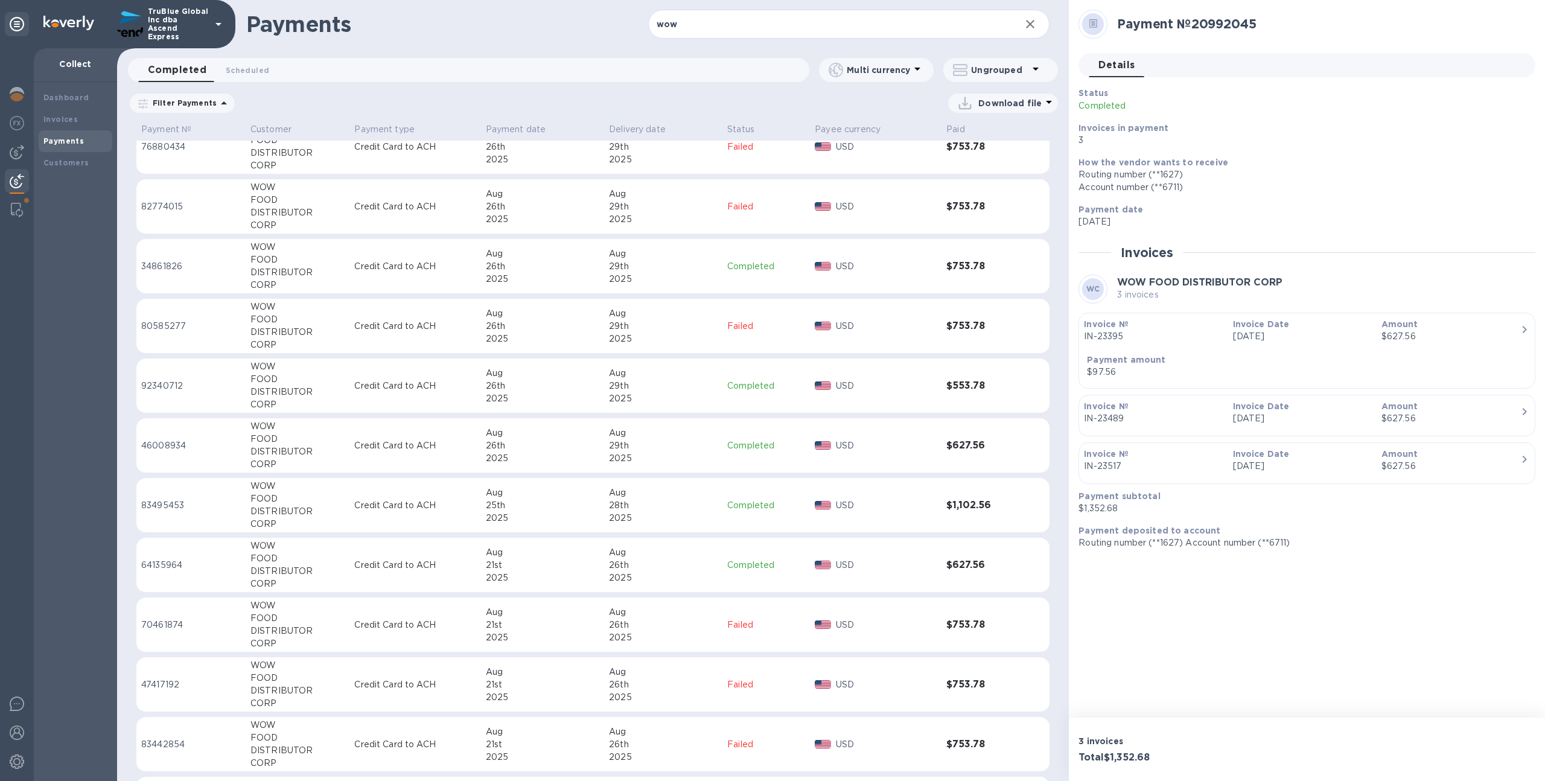
scroll to position [1107, 0]
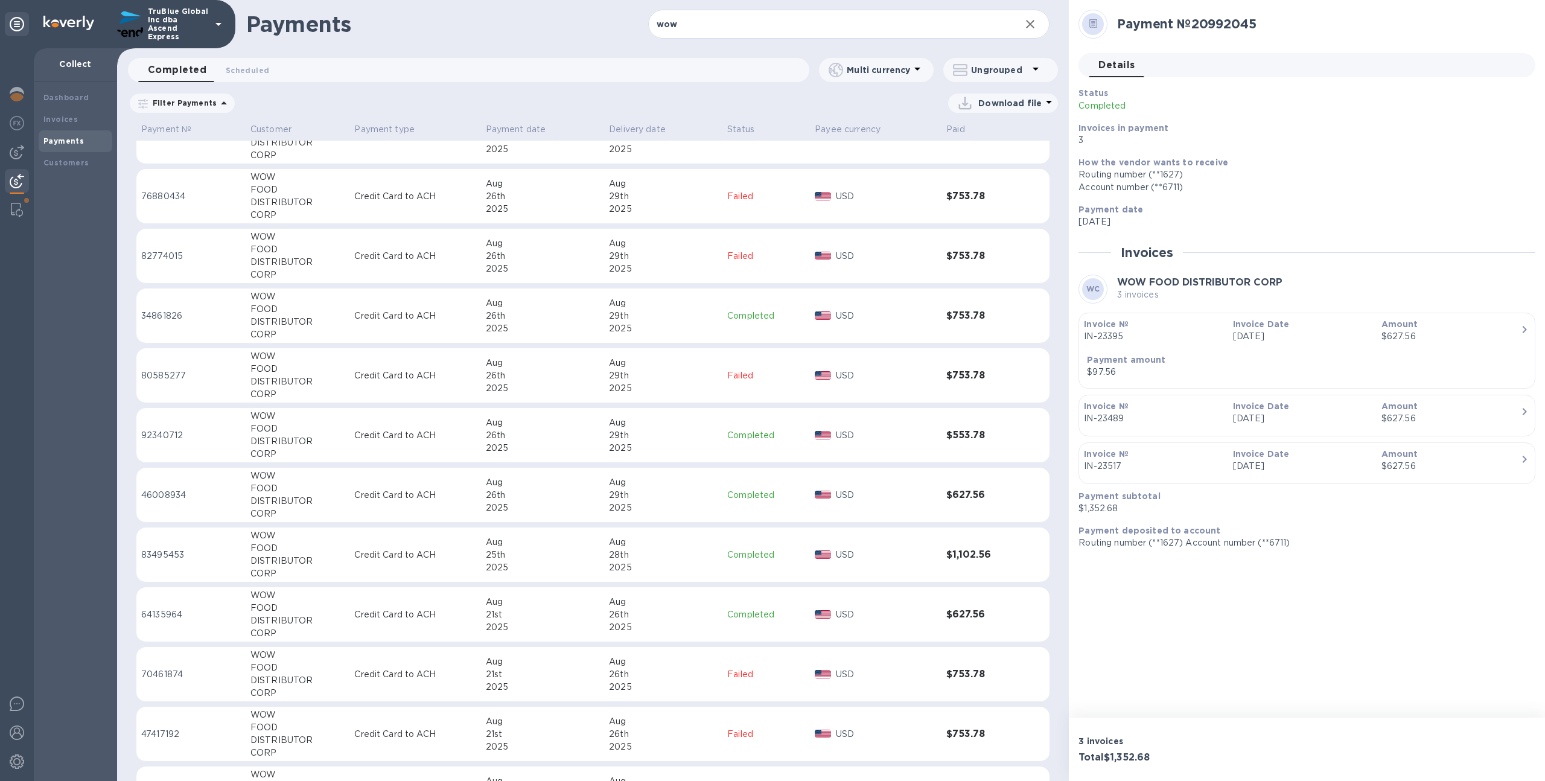
click at [593, 434] on div "26th" at bounding box center [543, 435] width 114 height 13
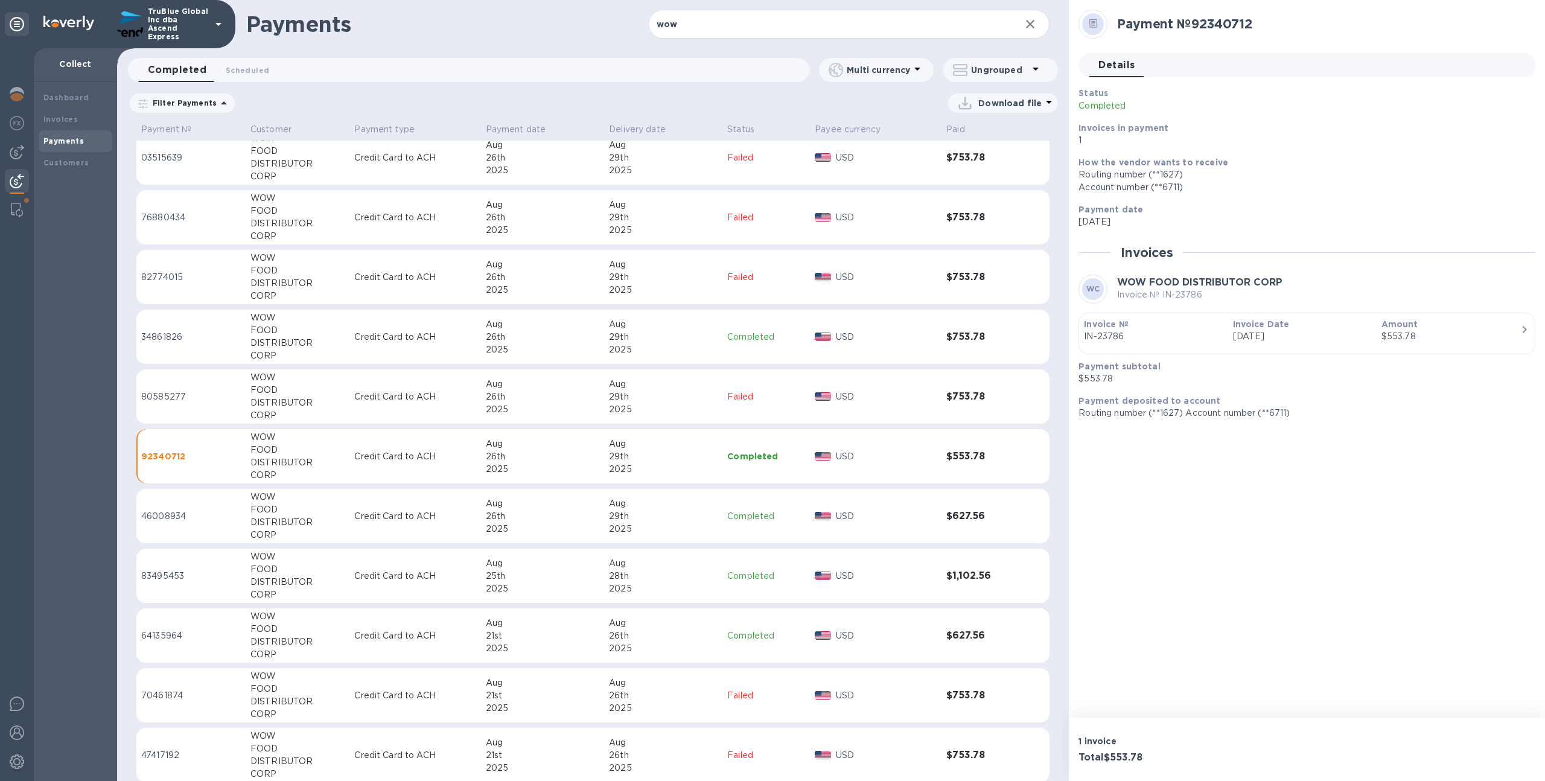
scroll to position [1082, 0]
click at [576, 344] on div "26th" at bounding box center [543, 340] width 114 height 13
click at [593, 282] on div "26th" at bounding box center [543, 279] width 114 height 13
click at [577, 209] on div "Aug" at bounding box center [543, 206] width 114 height 13
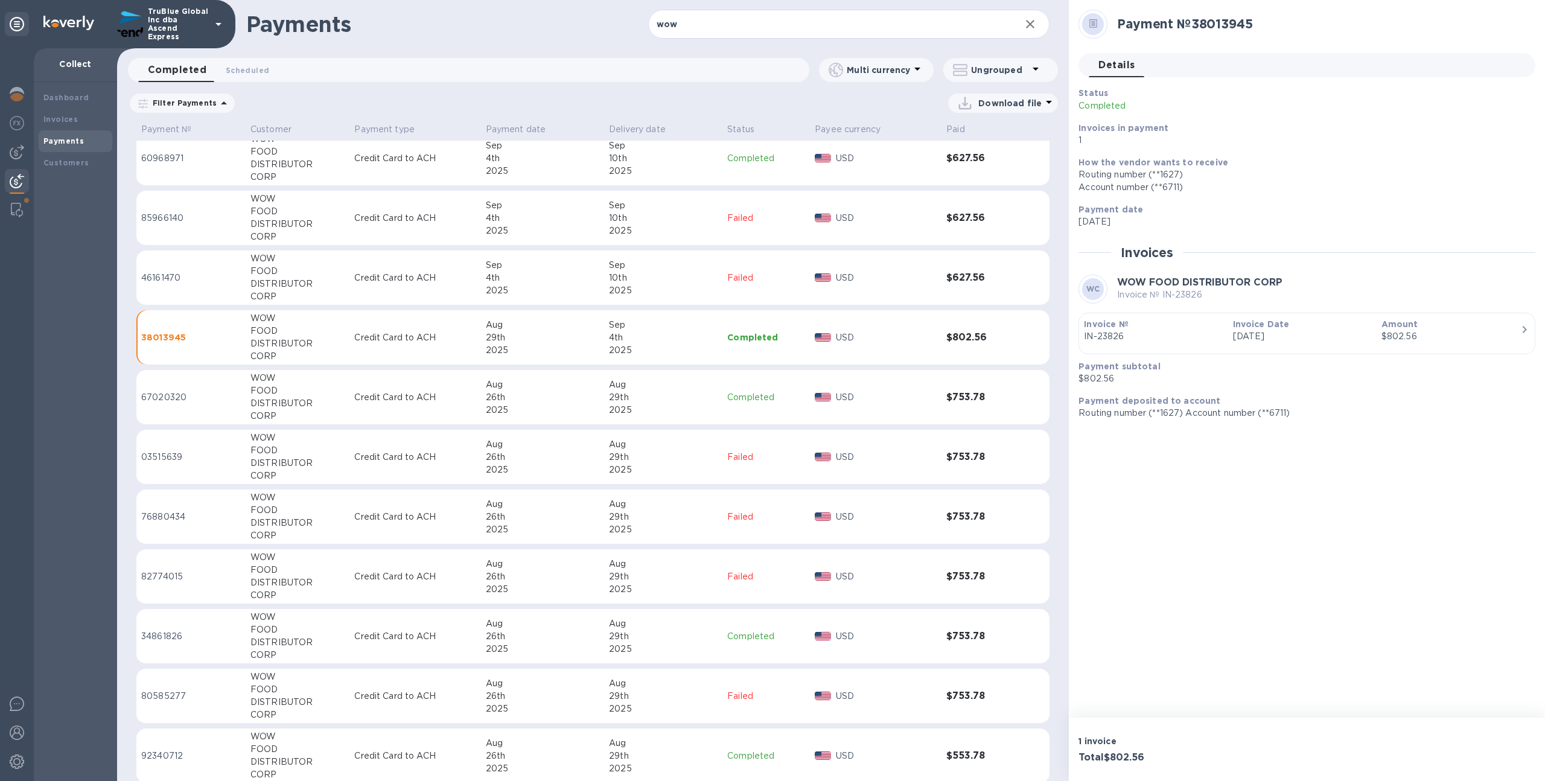
scroll to position [764, 0]
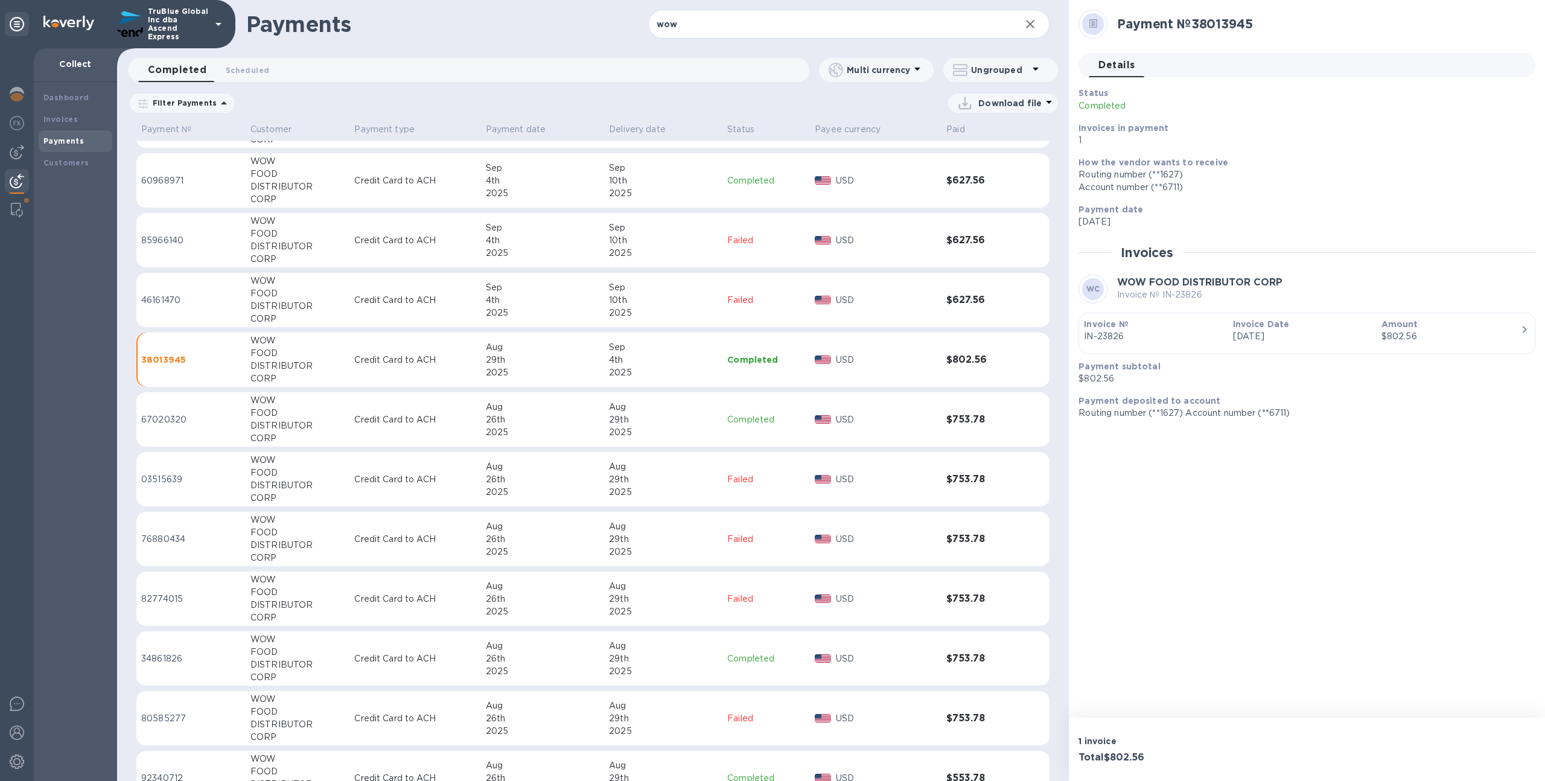
click at [566, 192] on div "2025" at bounding box center [543, 193] width 114 height 13
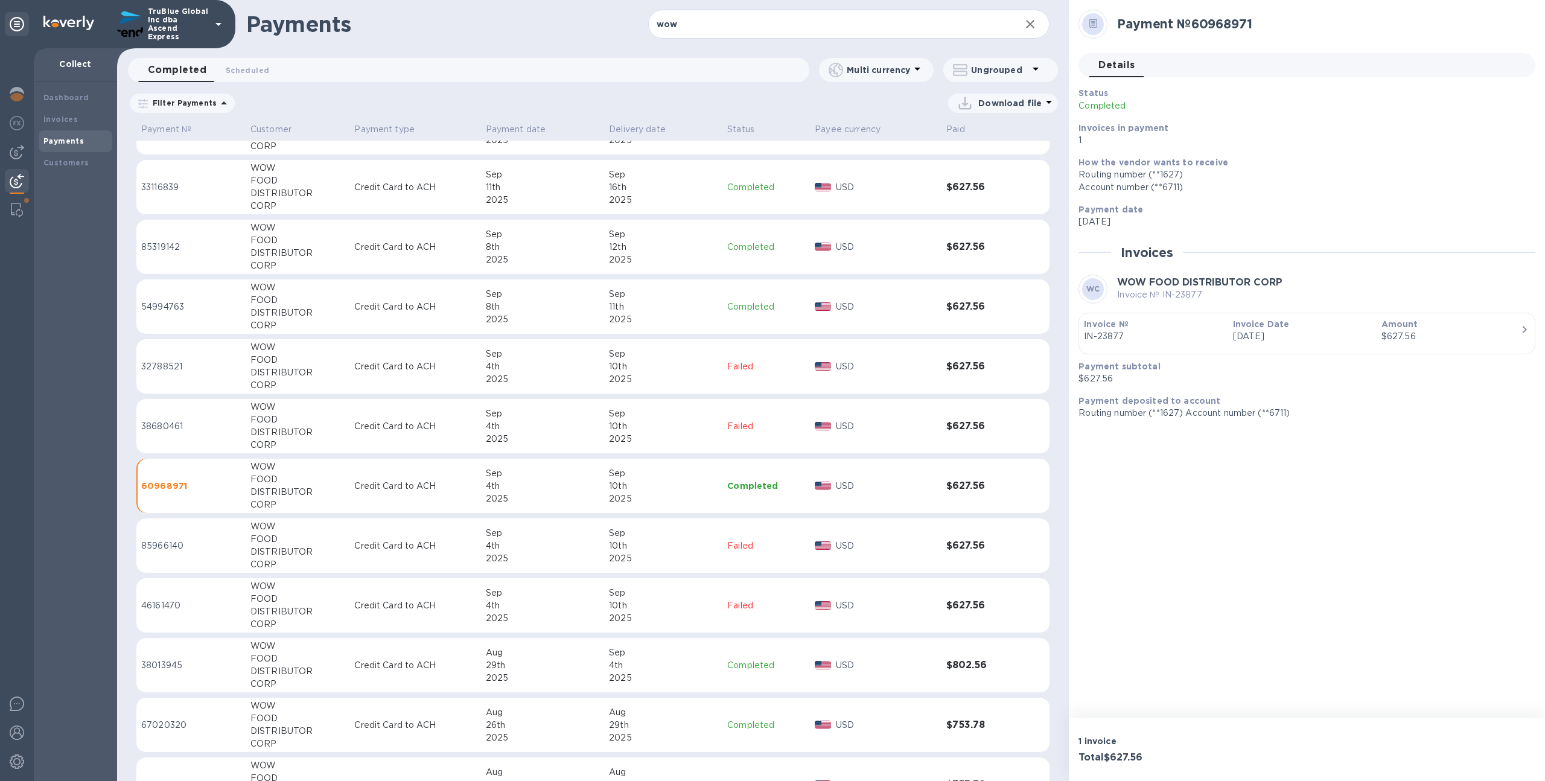
click at [564, 331] on td "Sep 8th 2025" at bounding box center [543, 306] width 124 height 55
click at [570, 252] on div "8th" at bounding box center [543, 247] width 114 height 13
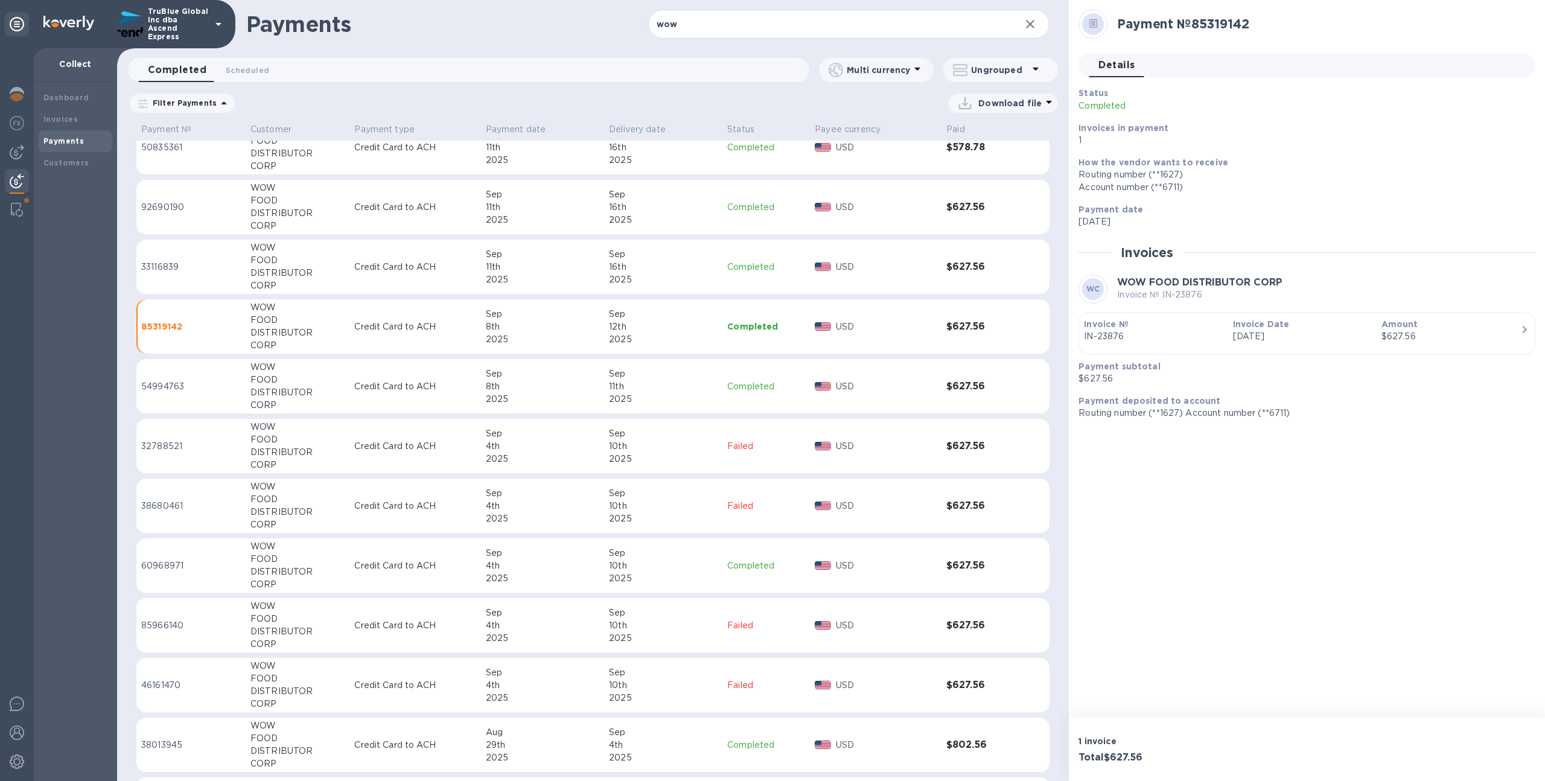
click at [569, 250] on div "Sep" at bounding box center [543, 254] width 114 height 13
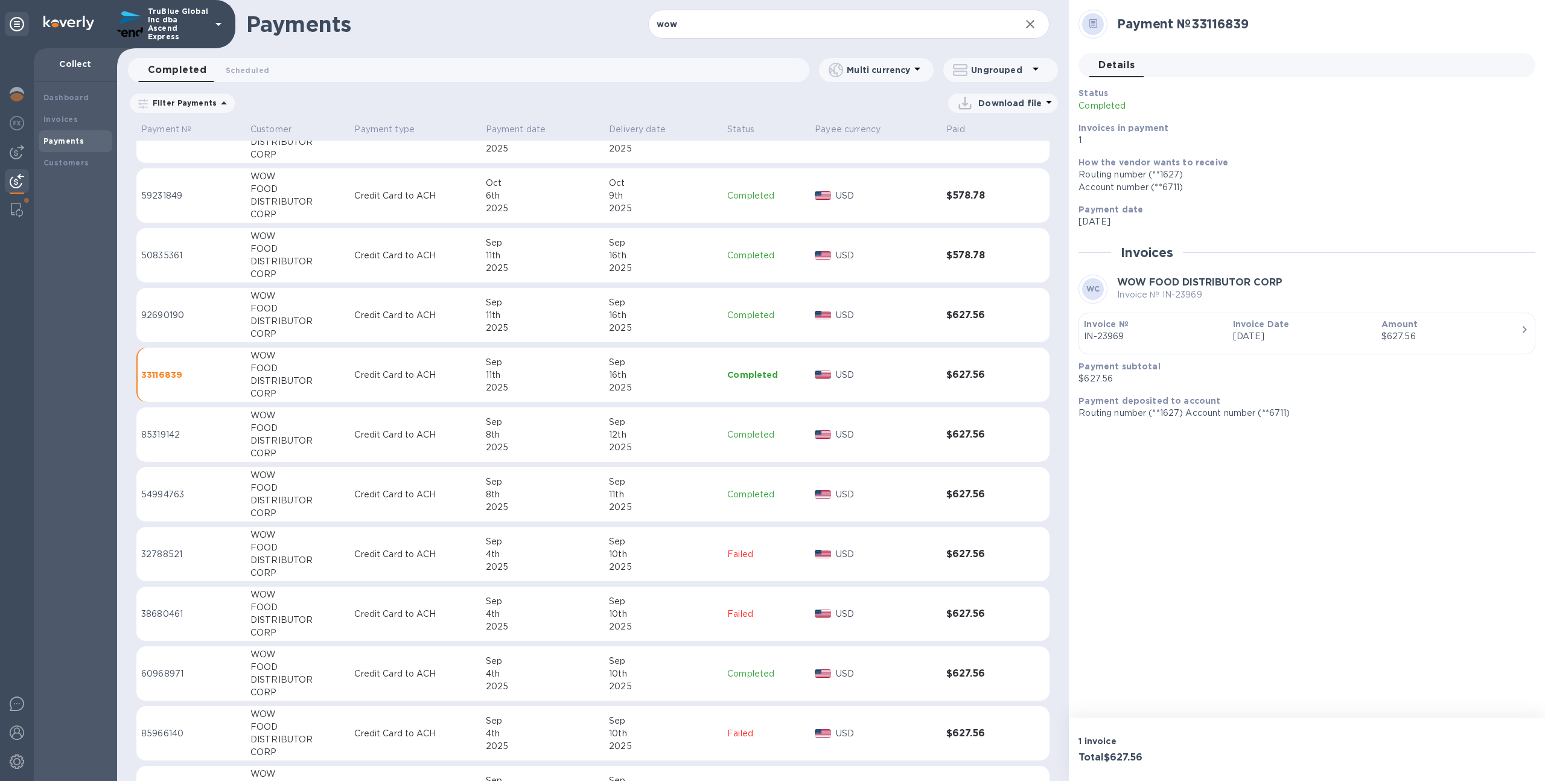
scroll to position [259, 0]
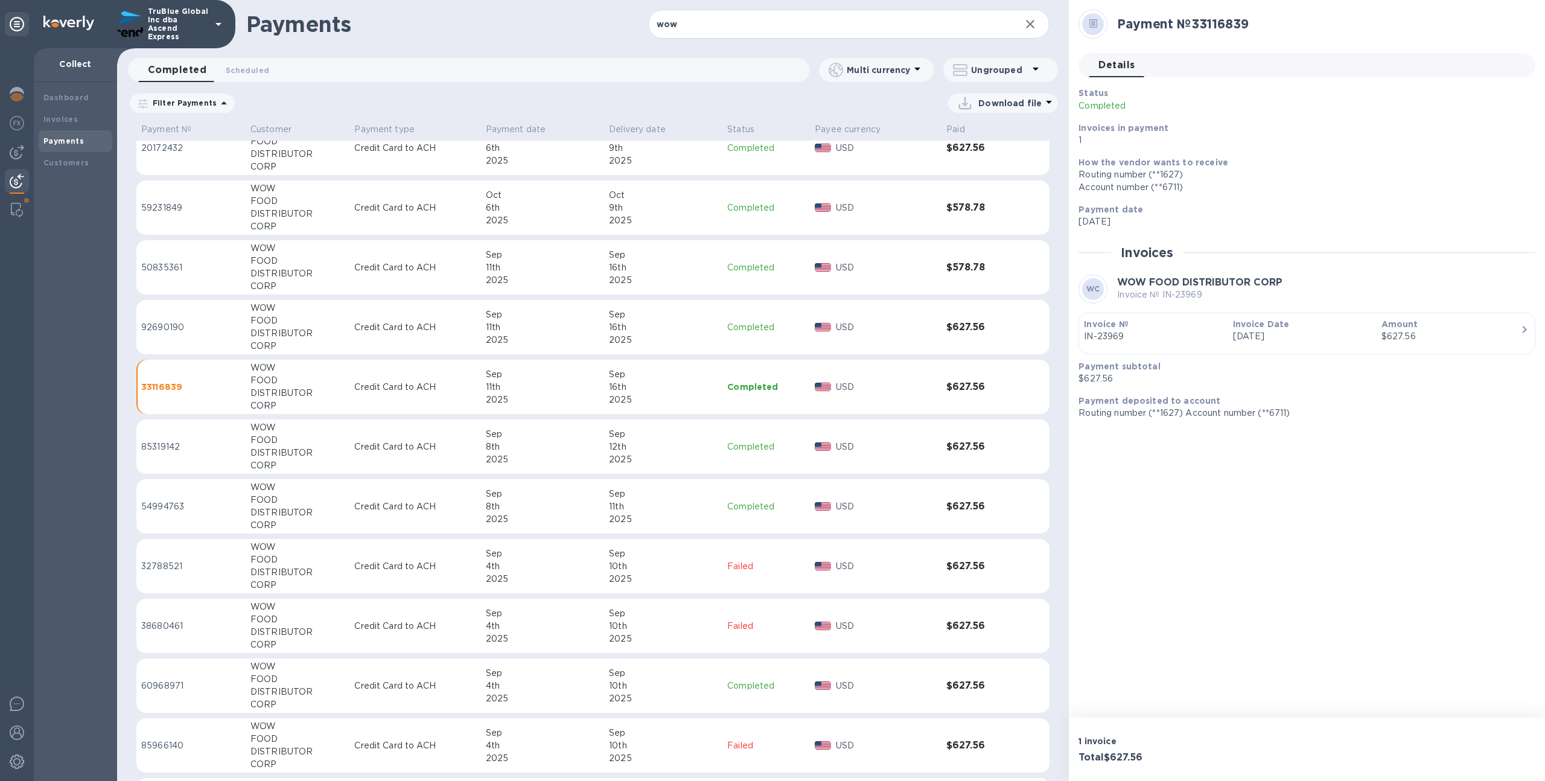
click at [569, 310] on div "Sep" at bounding box center [543, 314] width 114 height 13
click at [567, 265] on div "11th" at bounding box center [543, 267] width 114 height 13
click at [556, 215] on div "2025" at bounding box center [543, 220] width 114 height 13
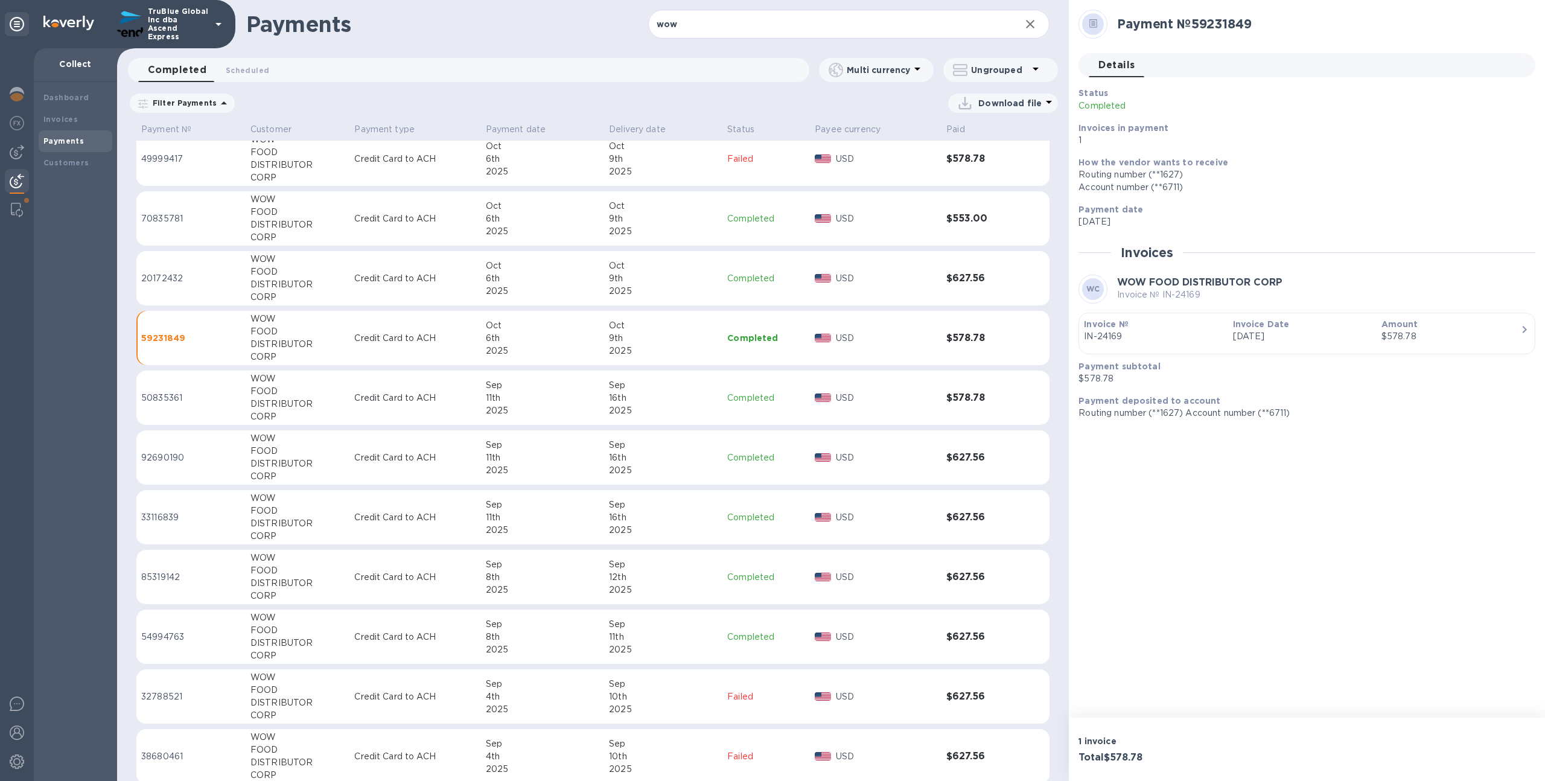
scroll to position [127, 0]
click at [556, 243] on td "Oct 6th 2025" at bounding box center [543, 220] width 124 height 55
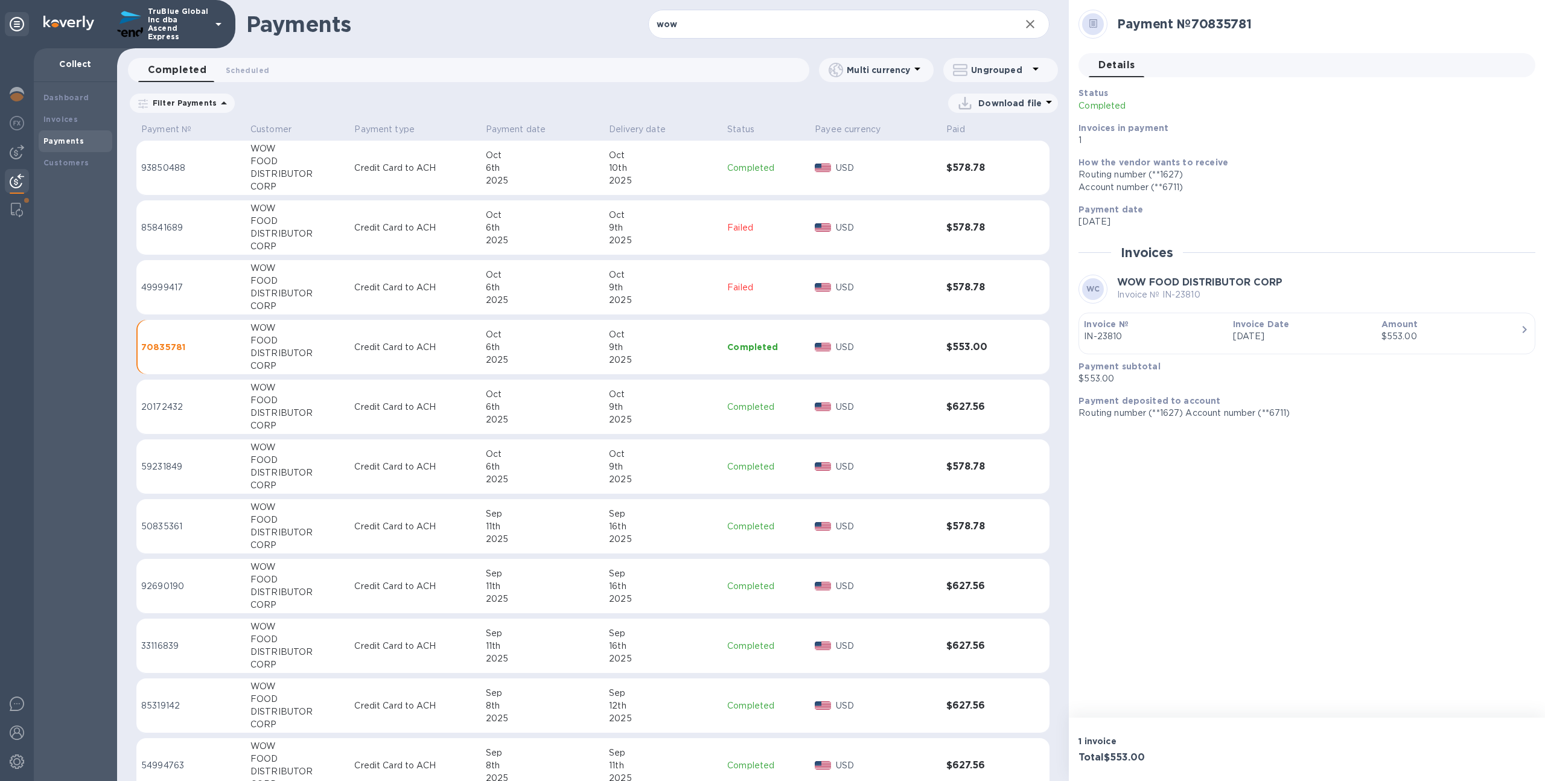
click at [571, 279] on div "Oct" at bounding box center [543, 275] width 114 height 13
click at [553, 186] on div "2025" at bounding box center [545, 180] width 115 height 13
click at [571, 335] on div "Oct" at bounding box center [543, 334] width 114 height 13
click at [568, 413] on div "2025" at bounding box center [543, 419] width 114 height 13
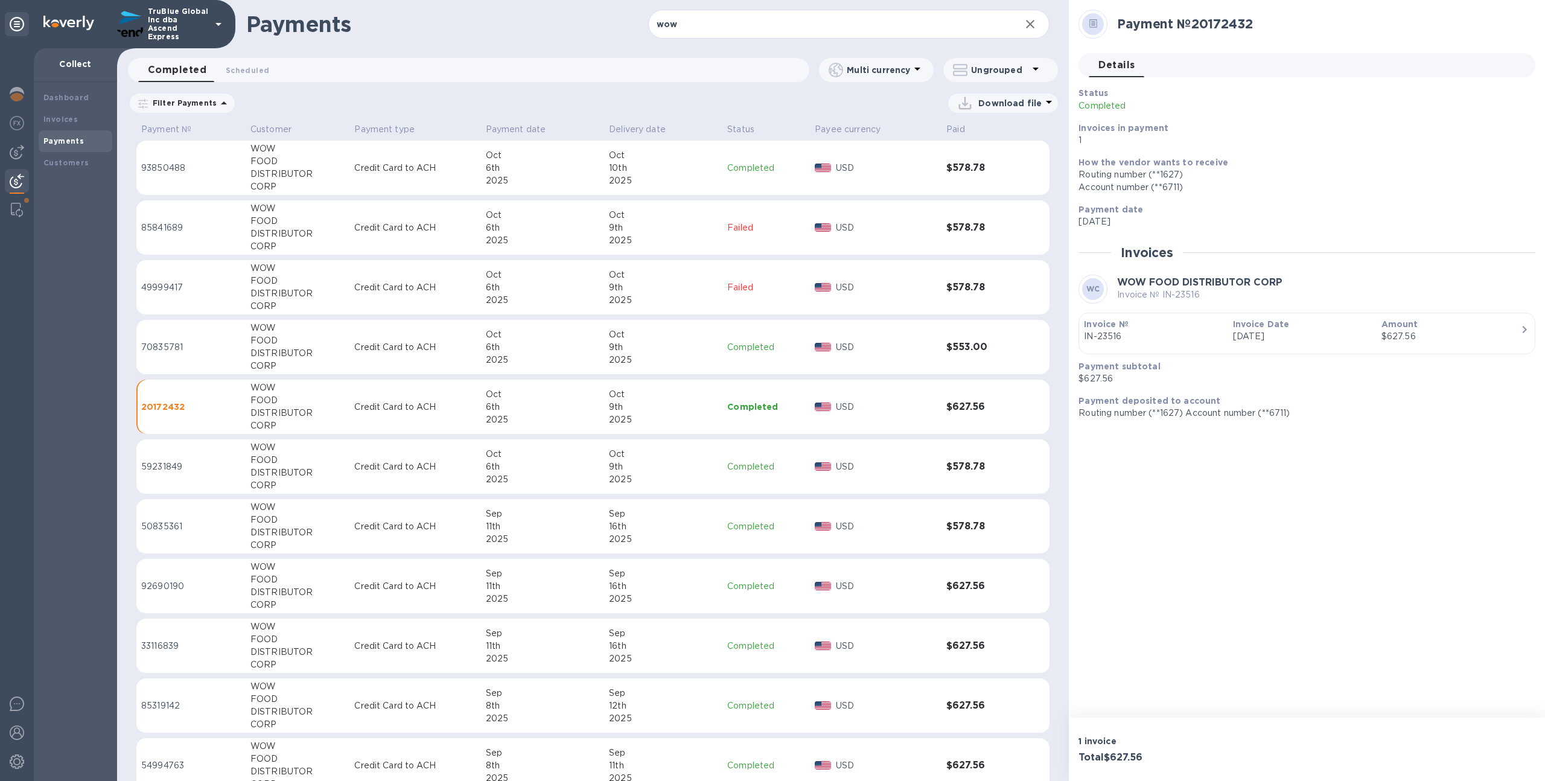
click at [562, 470] on div "6th" at bounding box center [543, 466] width 114 height 13
click at [559, 542] on div "2025" at bounding box center [543, 539] width 114 height 13
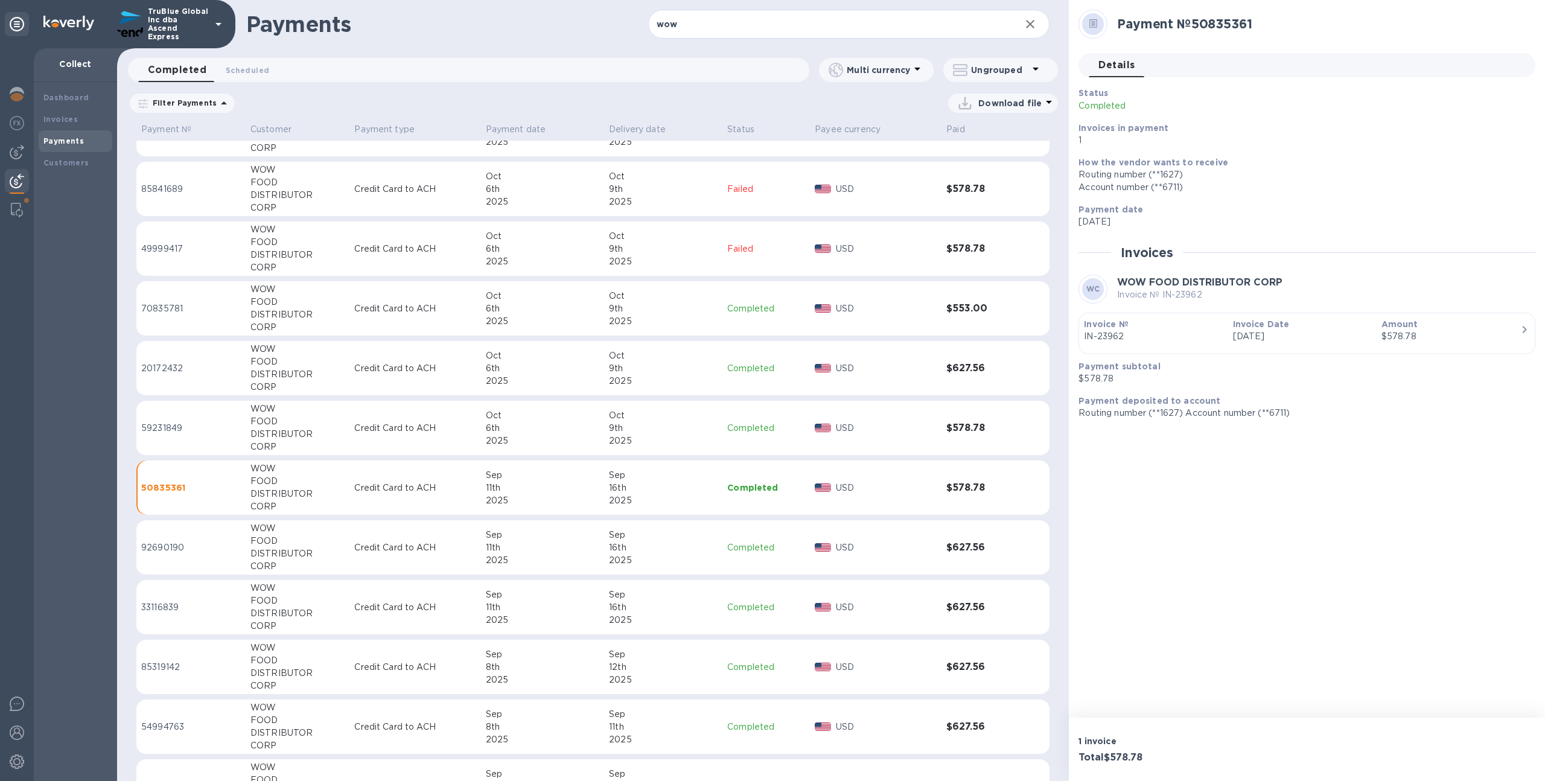
scroll to position [49, 0]
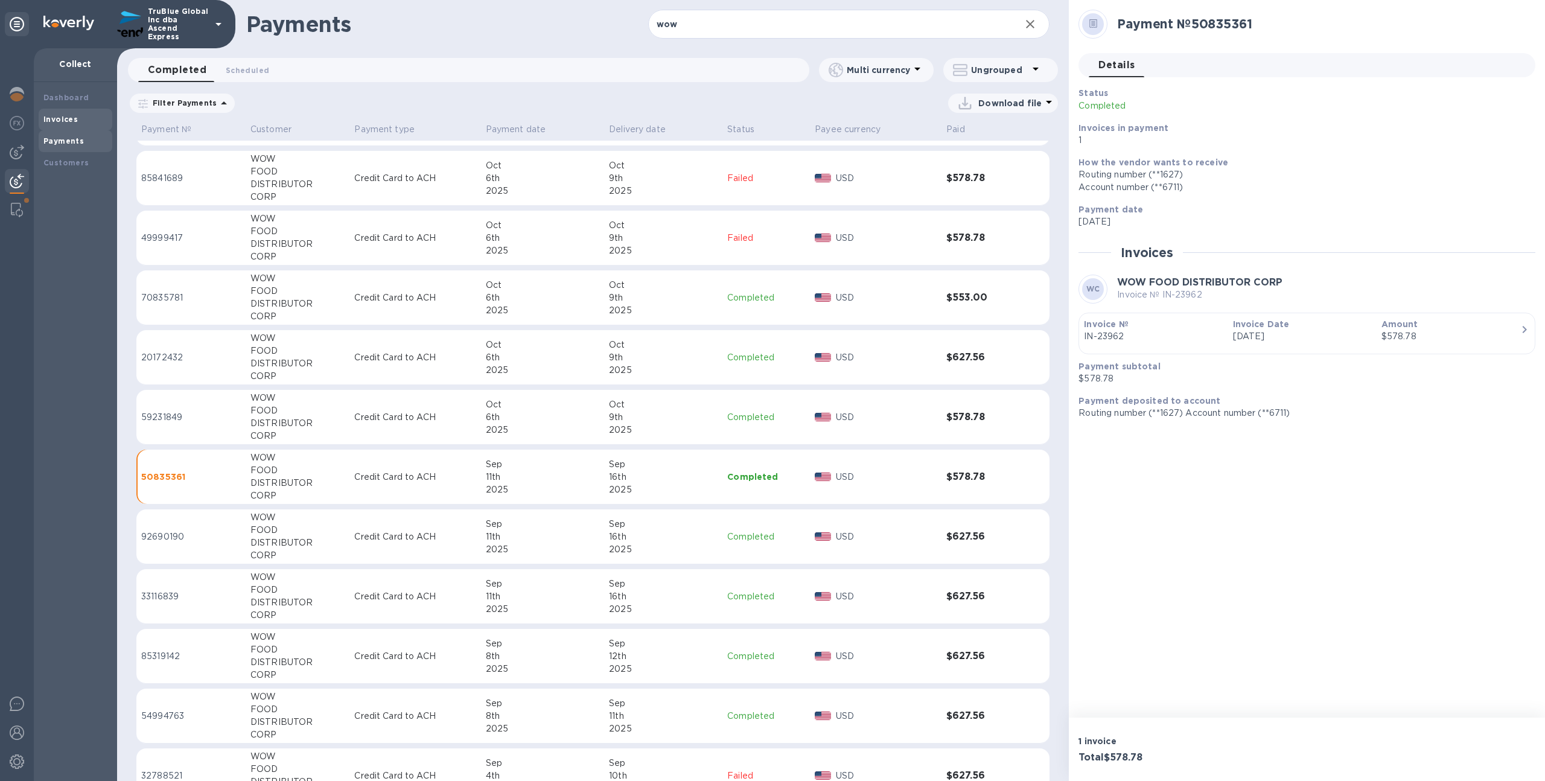
click at [77, 117] on div "Invoices" at bounding box center [75, 119] width 64 height 12
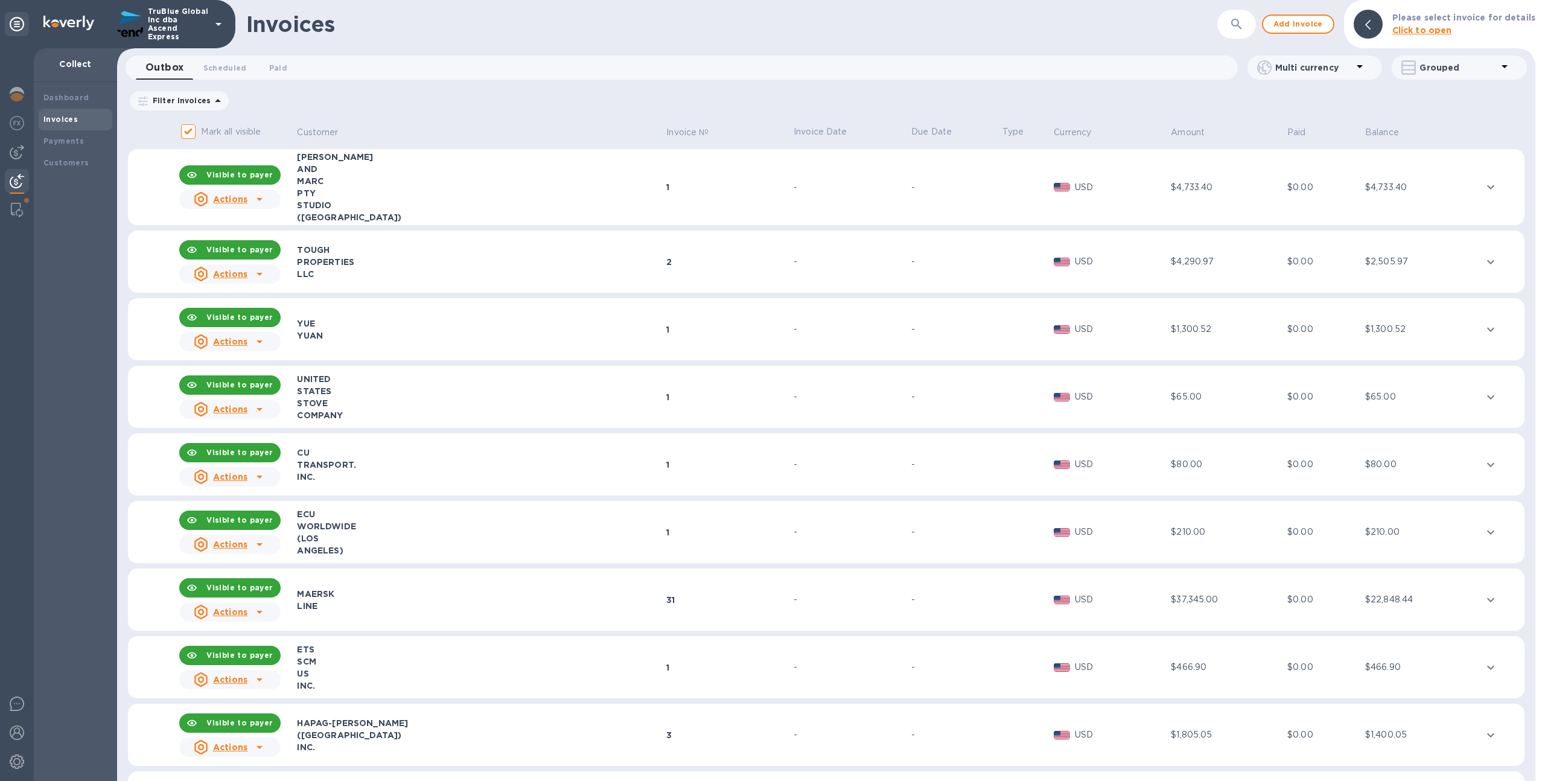
click at [278, 81] on div "Outbox 0 Scheduled 0 Paid 0 Multi currency Grouped" at bounding box center [826, 70] width 1423 height 29
click at [276, 69] on span "Paid 0" at bounding box center [278, 68] width 18 height 13
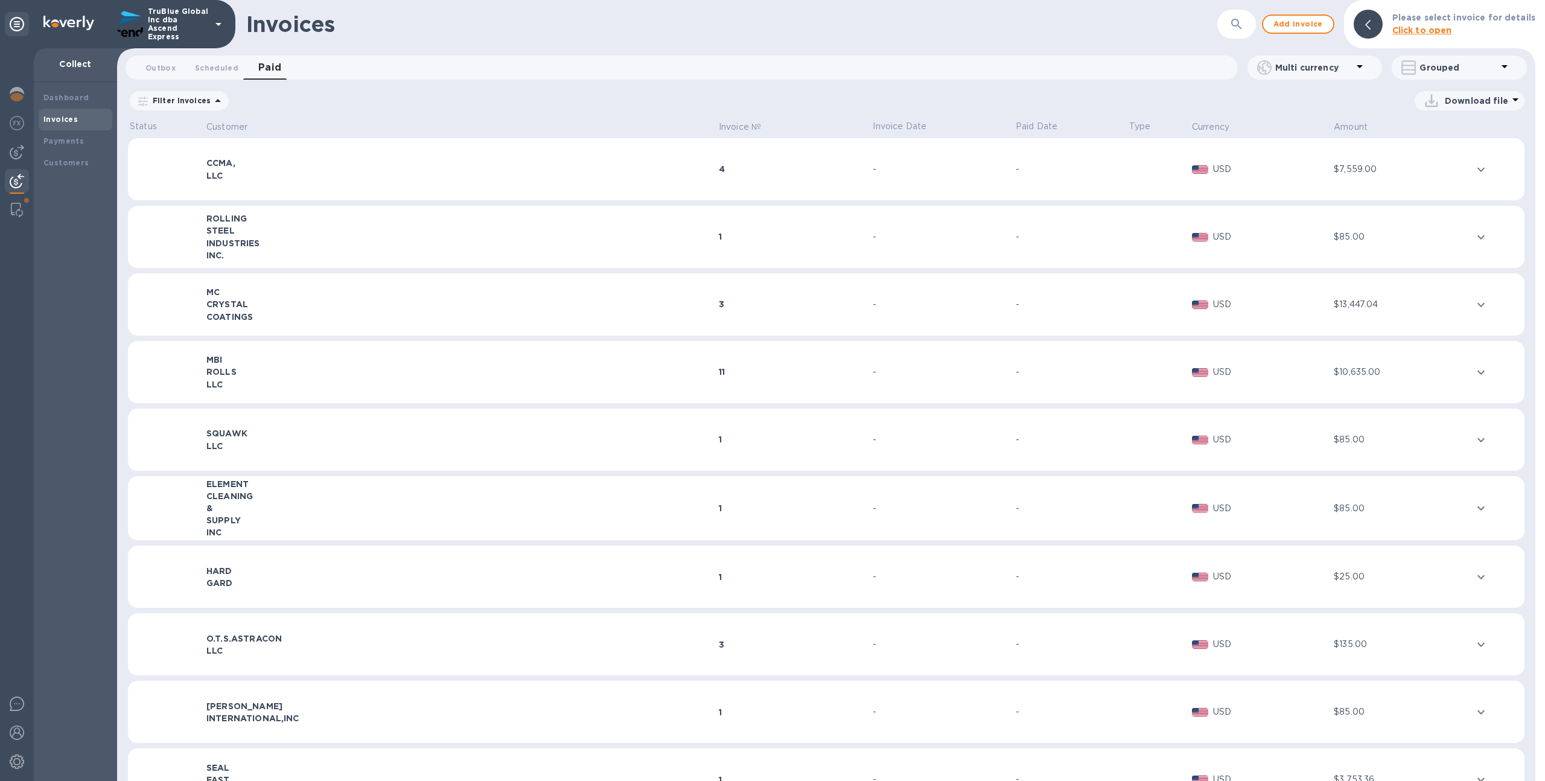
click at [0, 0] on icon at bounding box center [0, 0] width 0 height 0
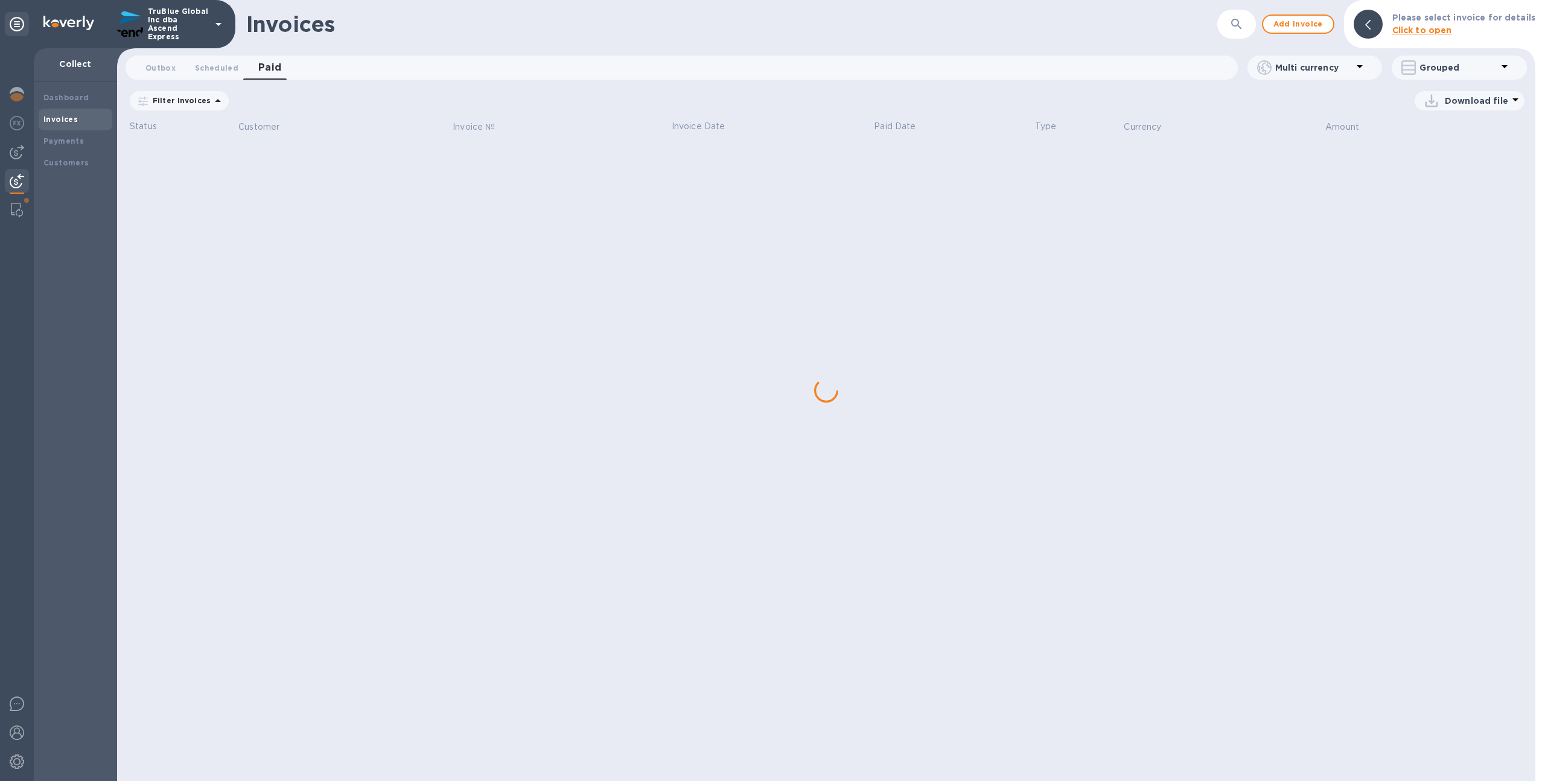
click at [1236, 23] on icon "button" at bounding box center [1236, 24] width 14 height 14
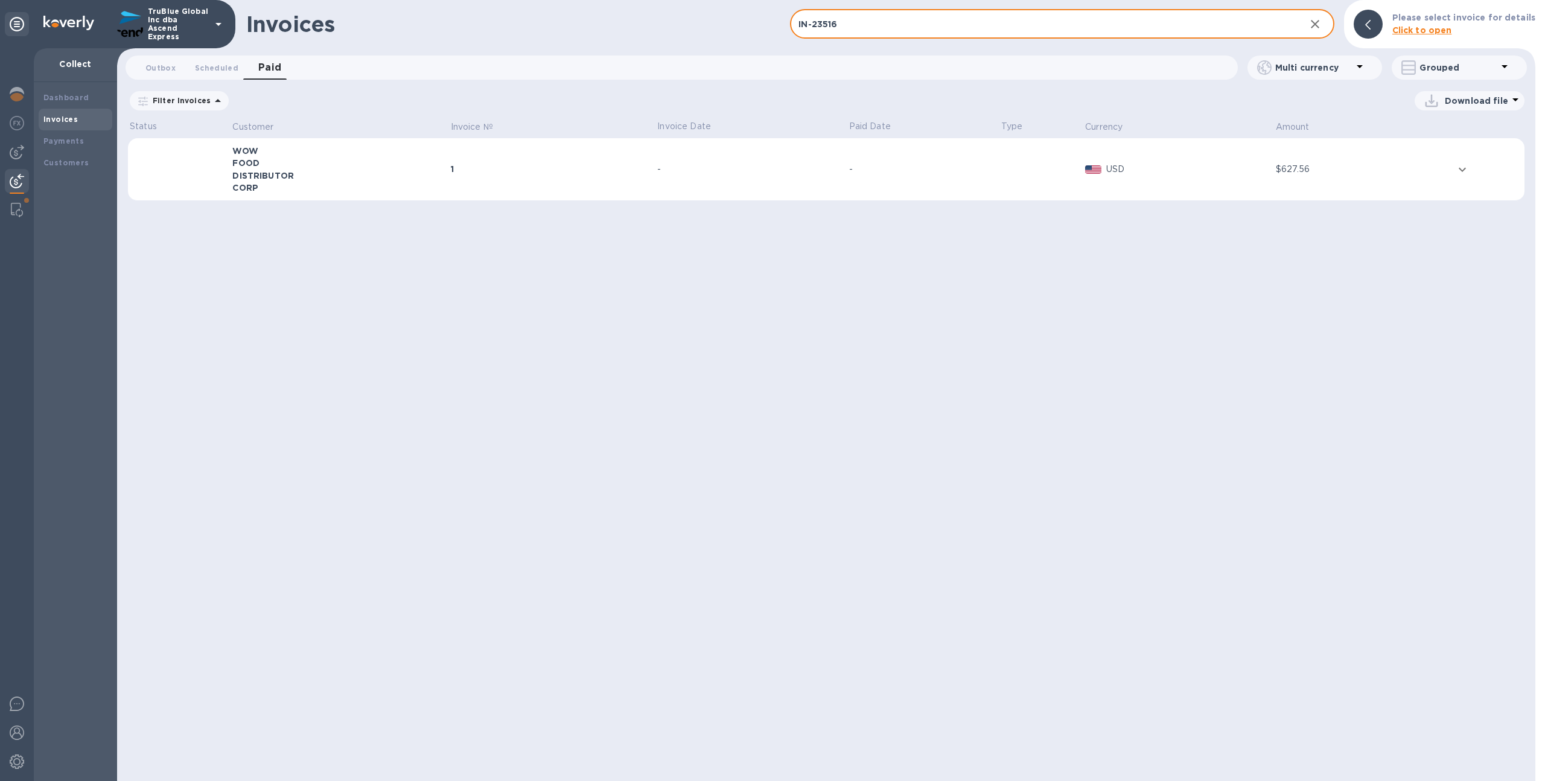
type input "IN-23516"
click at [990, 167] on div "-" at bounding box center [923, 169] width 148 height 13
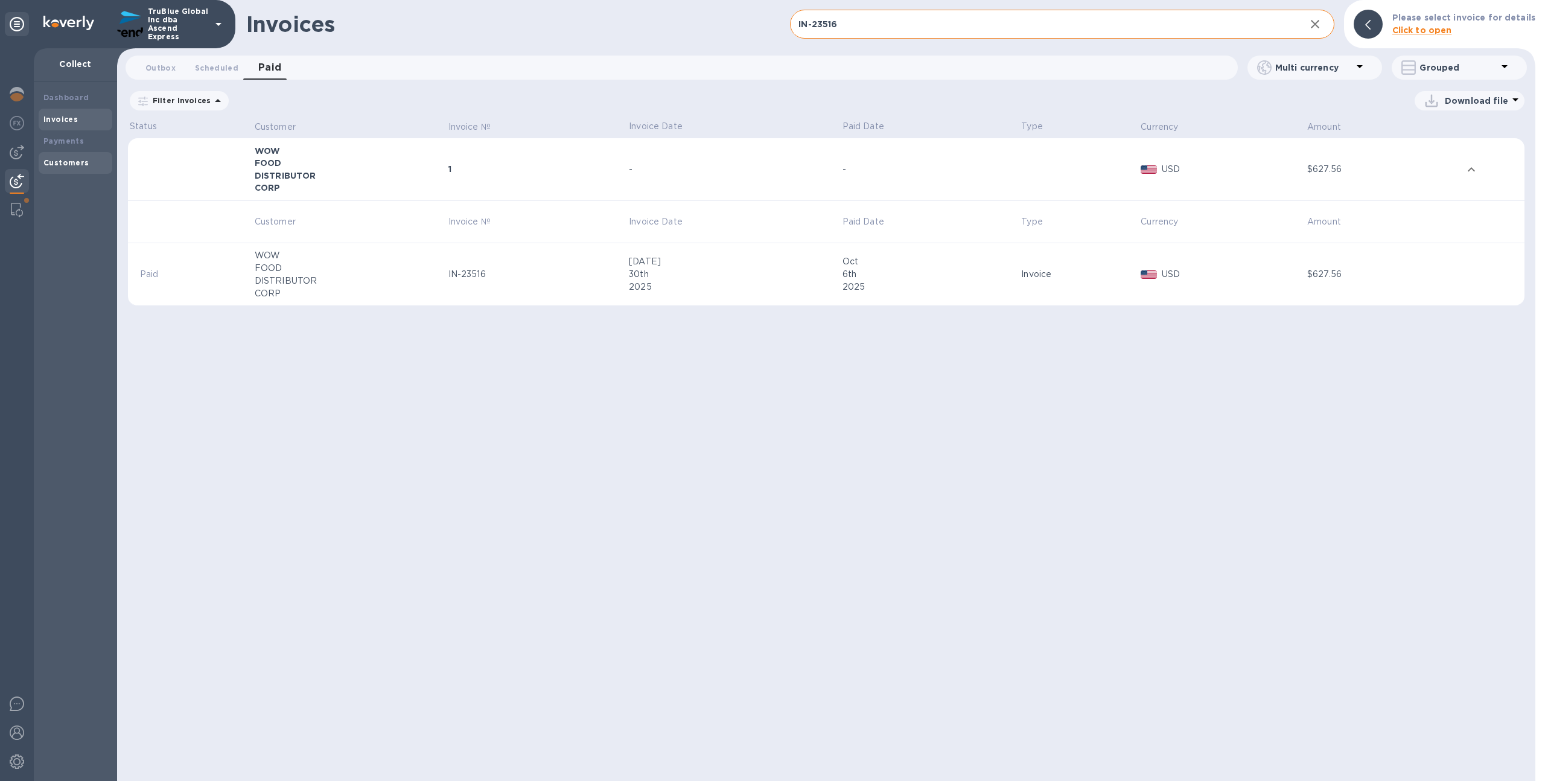
click at [61, 159] on b "Customers" at bounding box center [66, 162] width 46 height 9
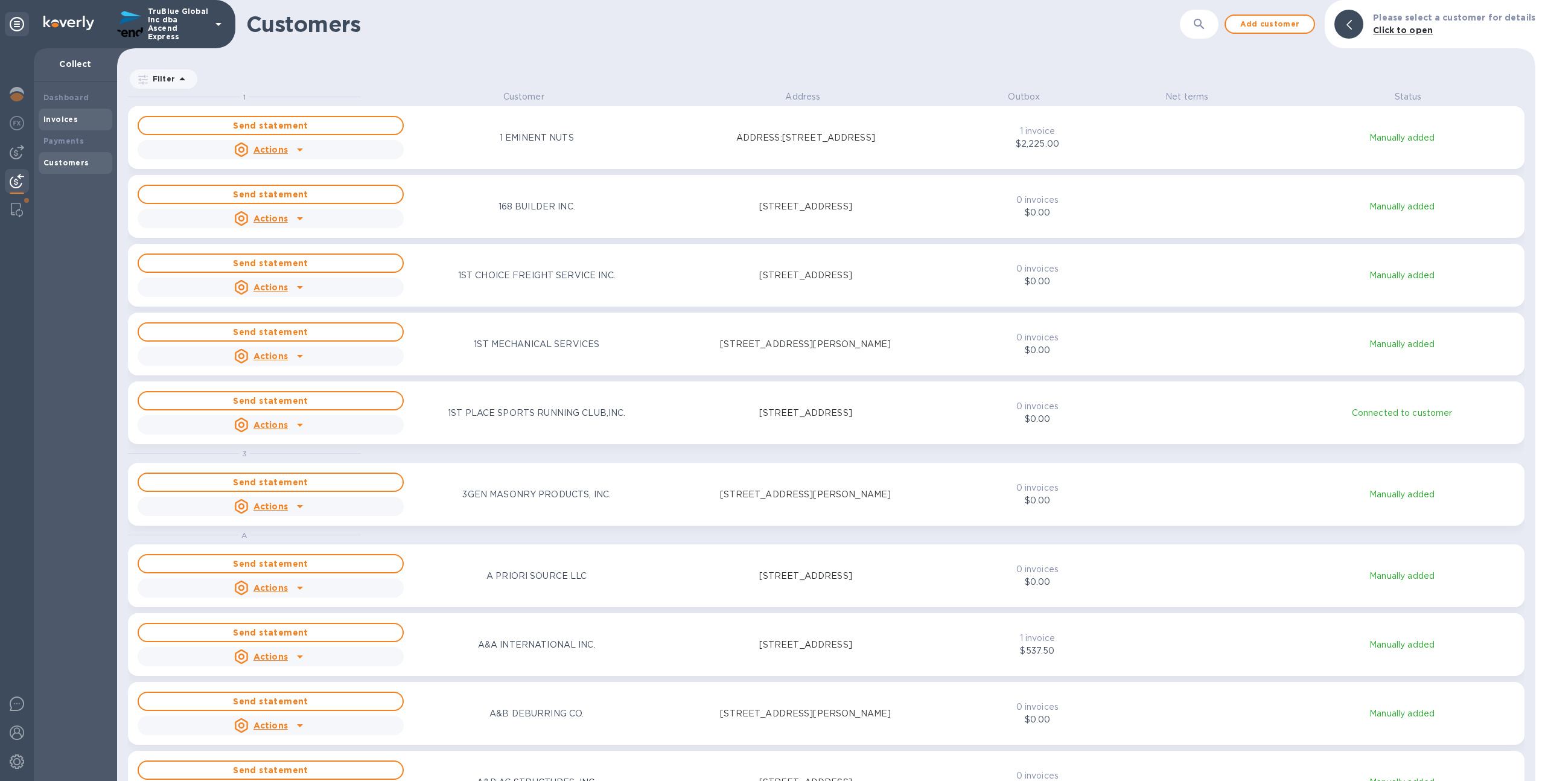
scroll to position [681, 1413]
click at [87, 129] on div "Invoices" at bounding box center [76, 120] width 74 height 22
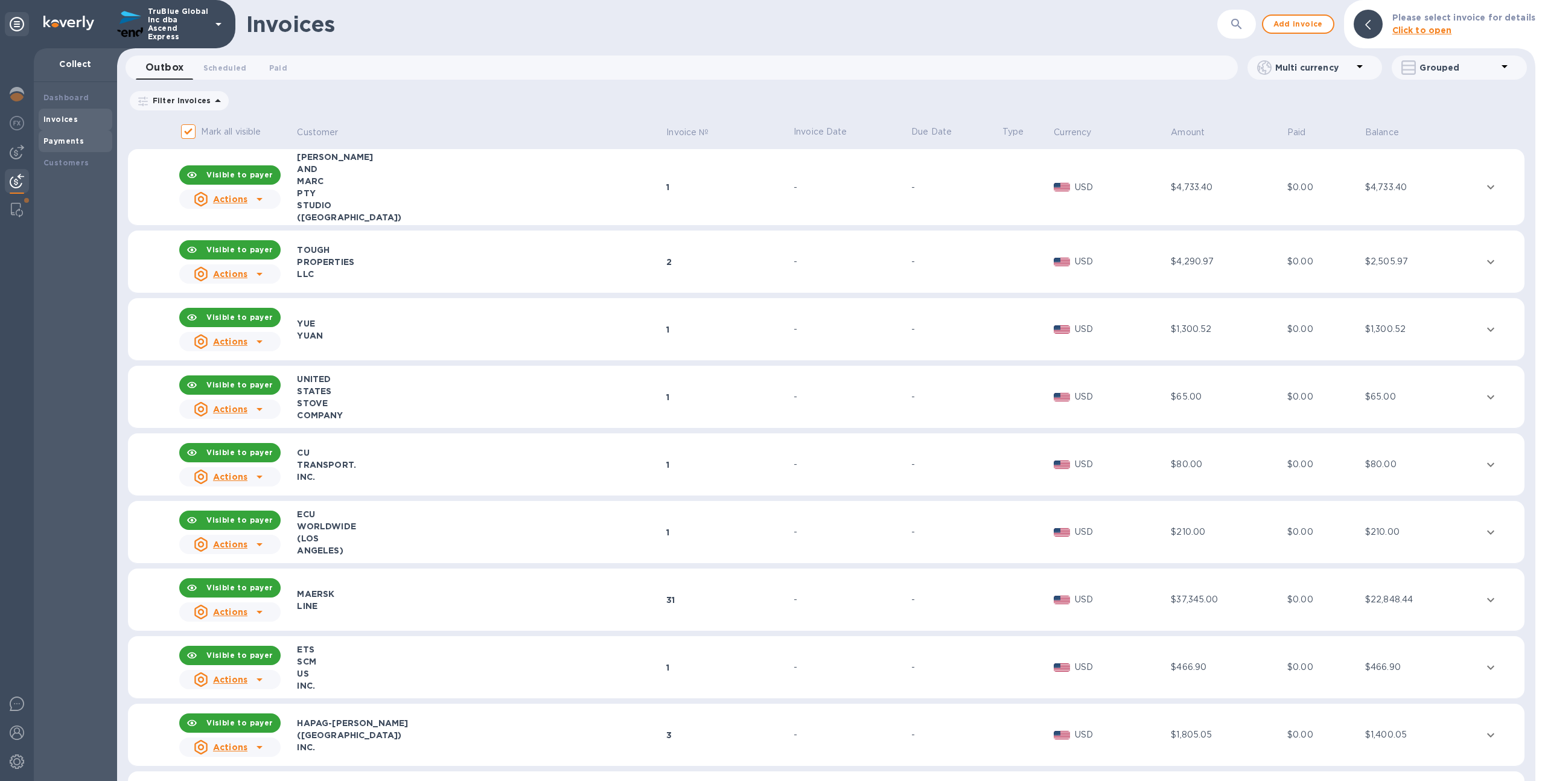
click at [87, 144] on div "Payments" at bounding box center [75, 141] width 64 height 12
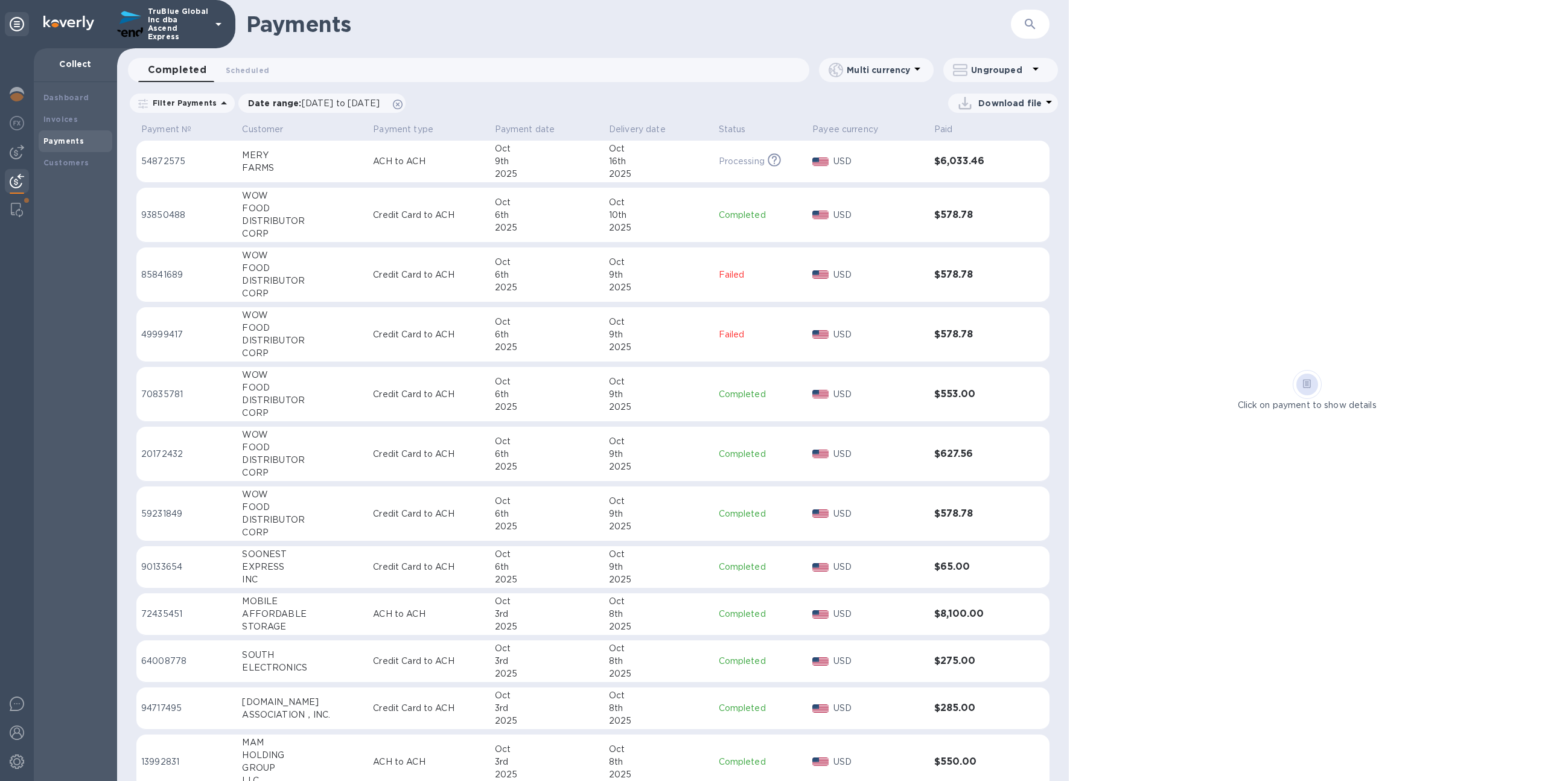
click at [338, 225] on div "DISTRIBUTOR" at bounding box center [302, 221] width 121 height 13
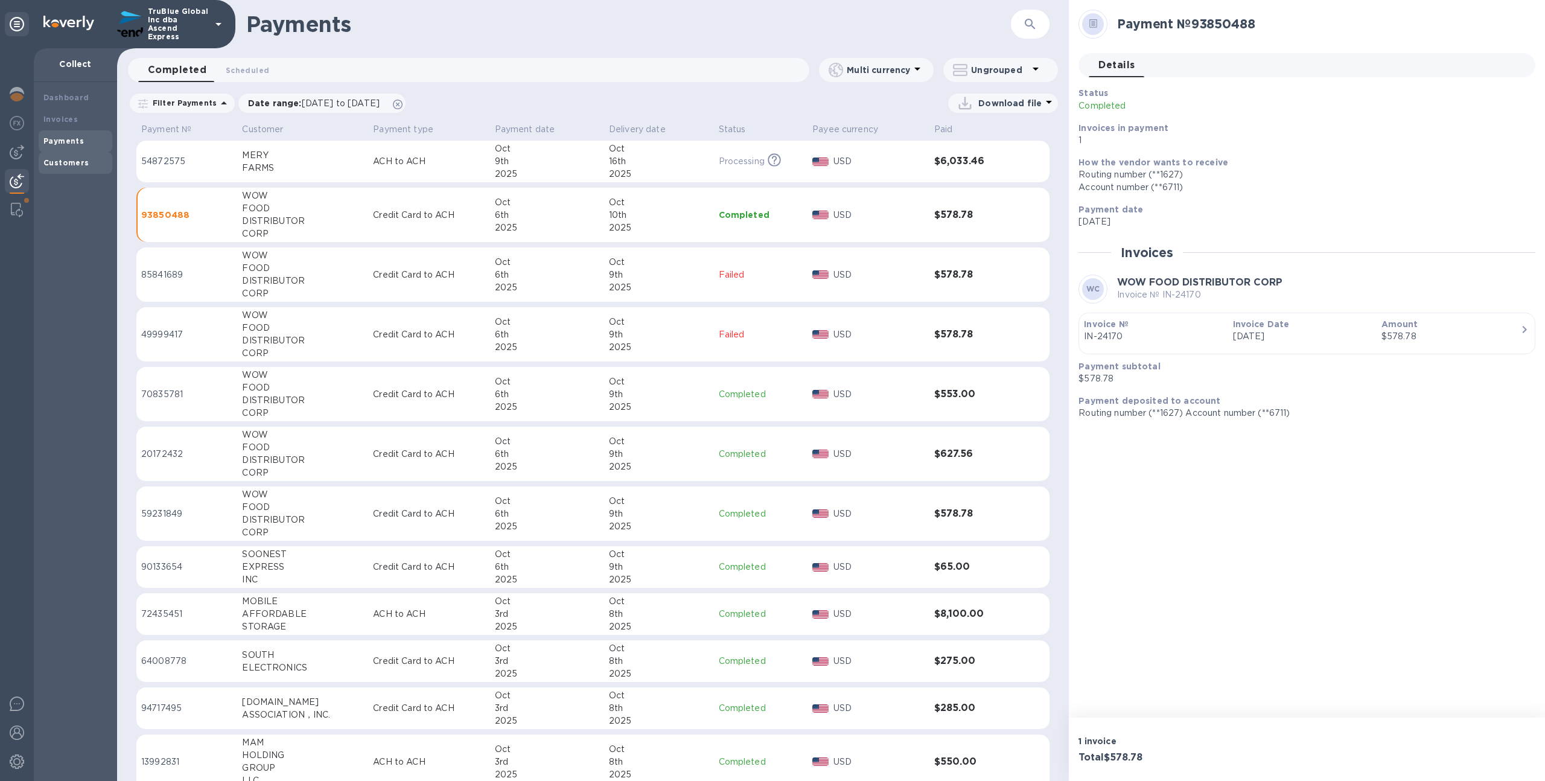
click at [86, 161] on div "Customers" at bounding box center [75, 163] width 64 height 12
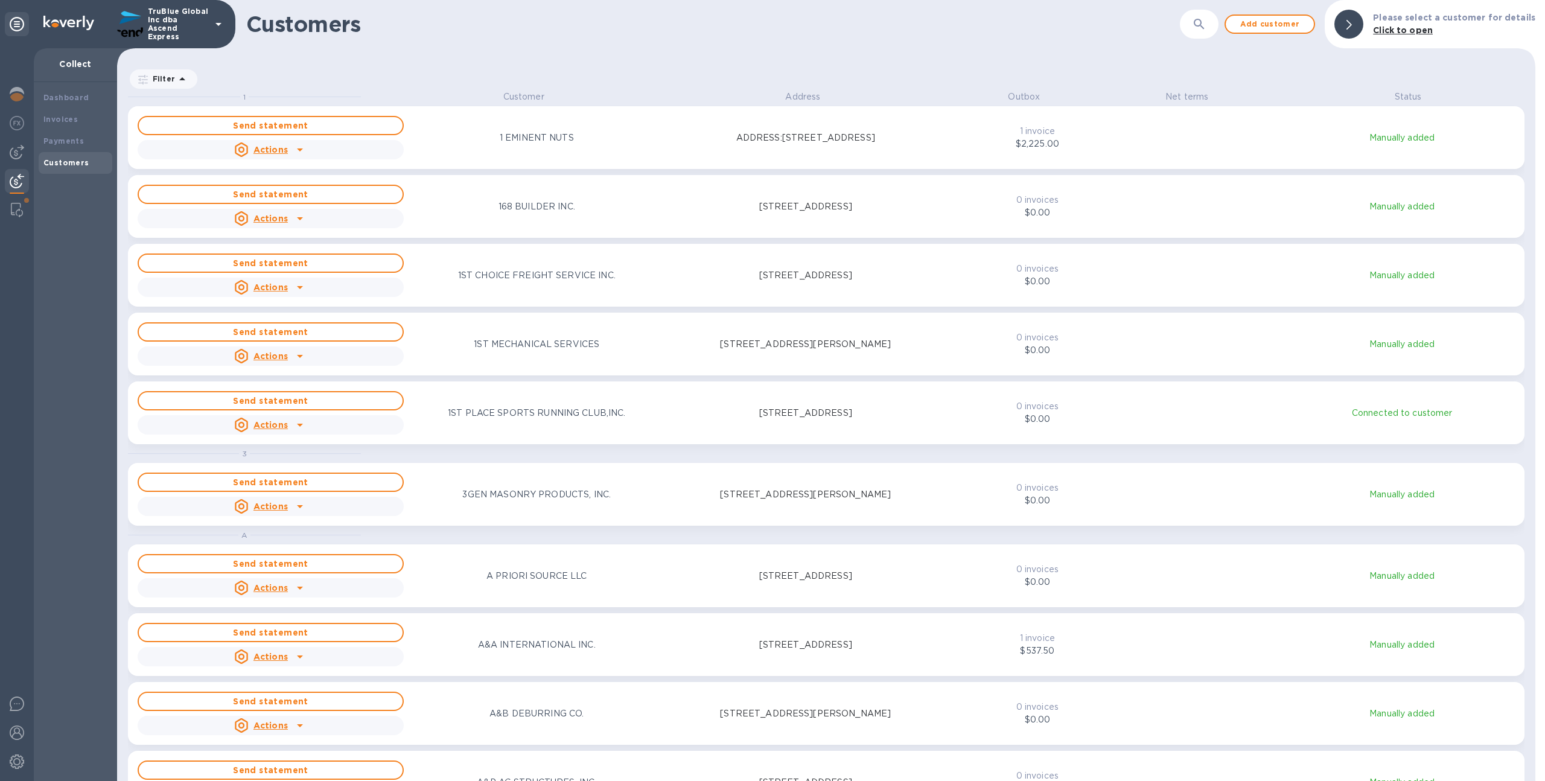
scroll to position [681, 1413]
click at [1204, 23] on icon "button" at bounding box center [1199, 24] width 14 height 14
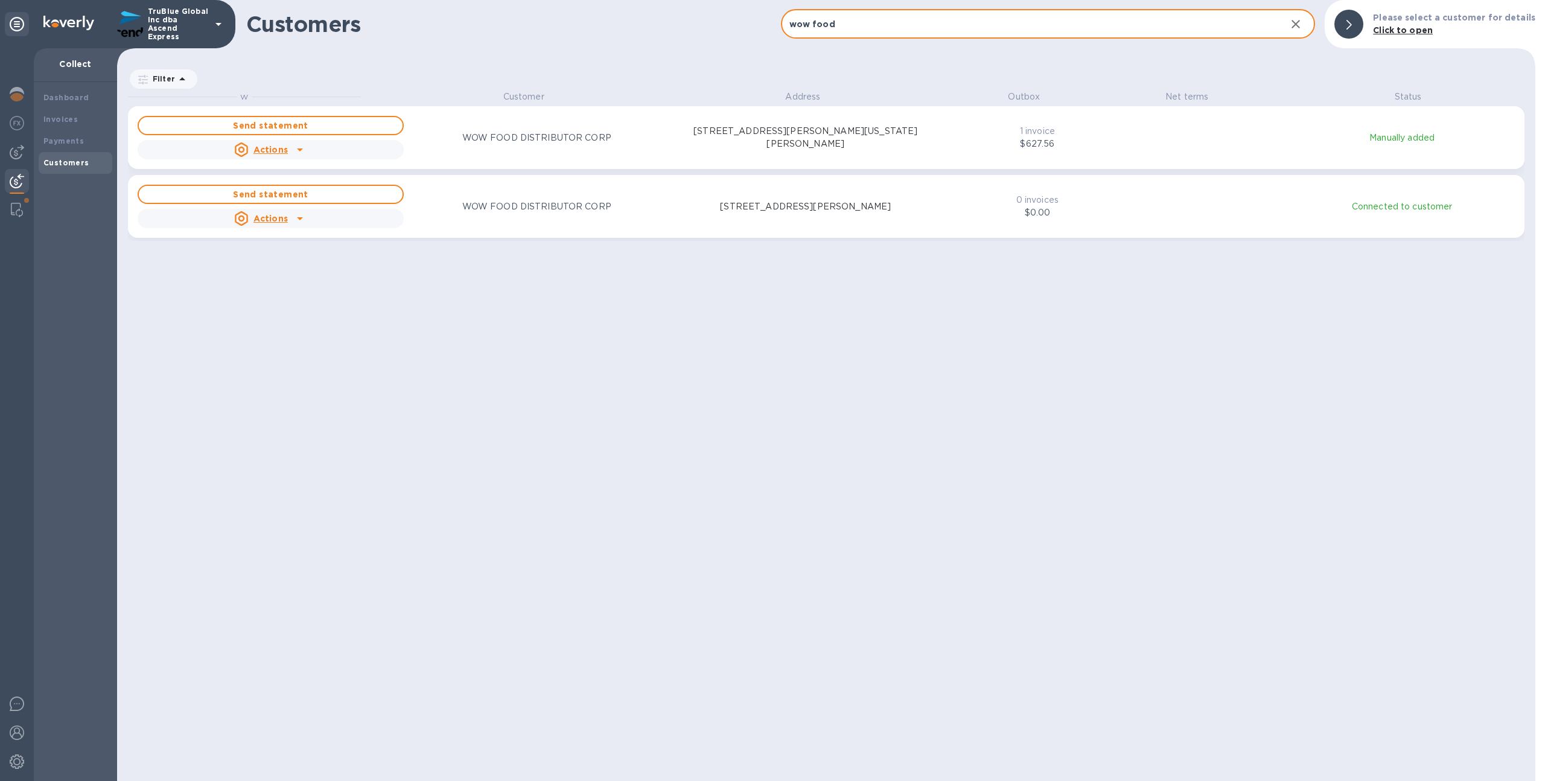
type input "wow food"
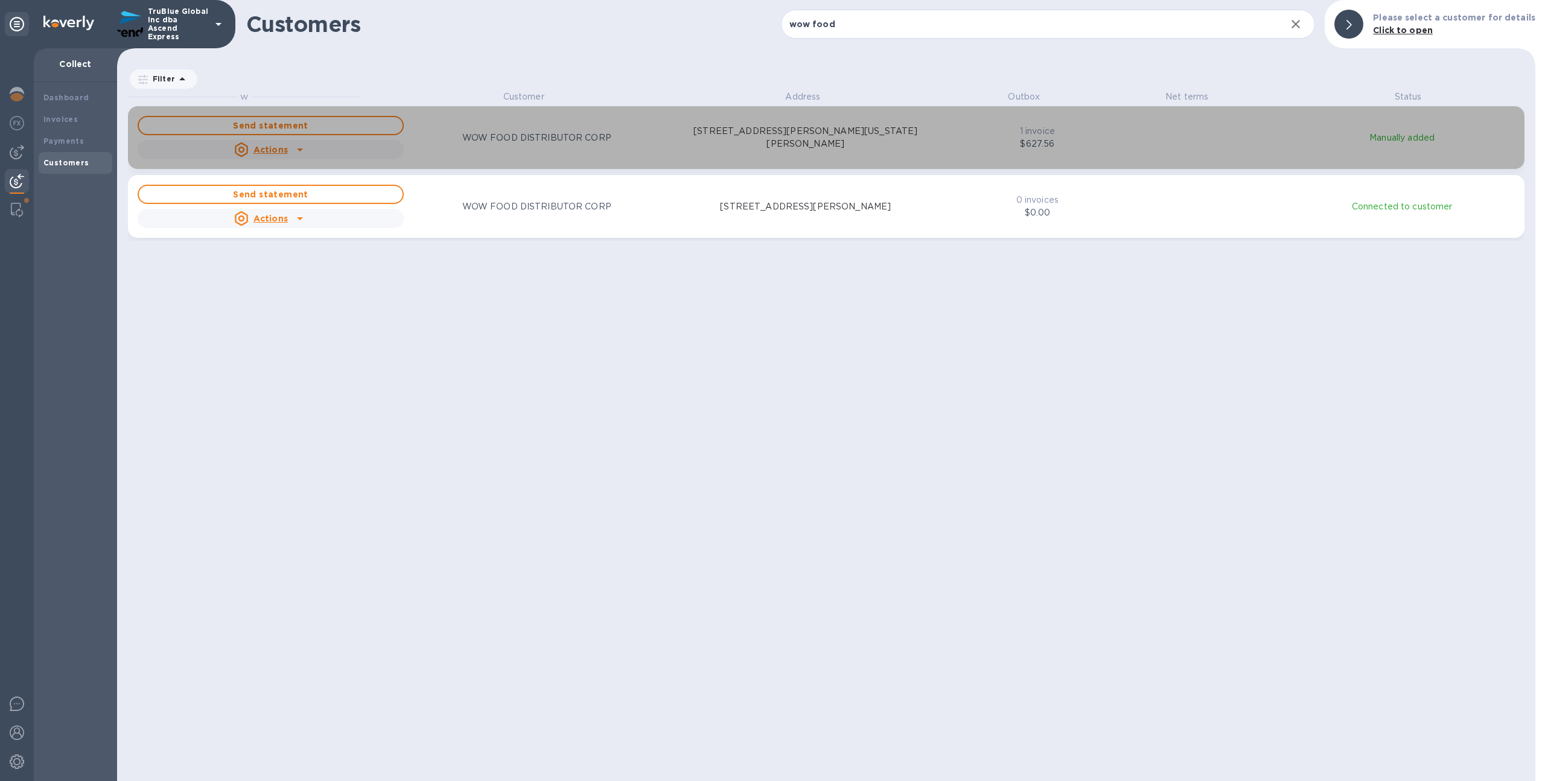
click at [970, 160] on div "Send statement Actions WOW FOOD DISTRIBUTOR CORP 3200 E. WASHINGTON BLVD, VERNO…" at bounding box center [826, 137] width 1382 height 48
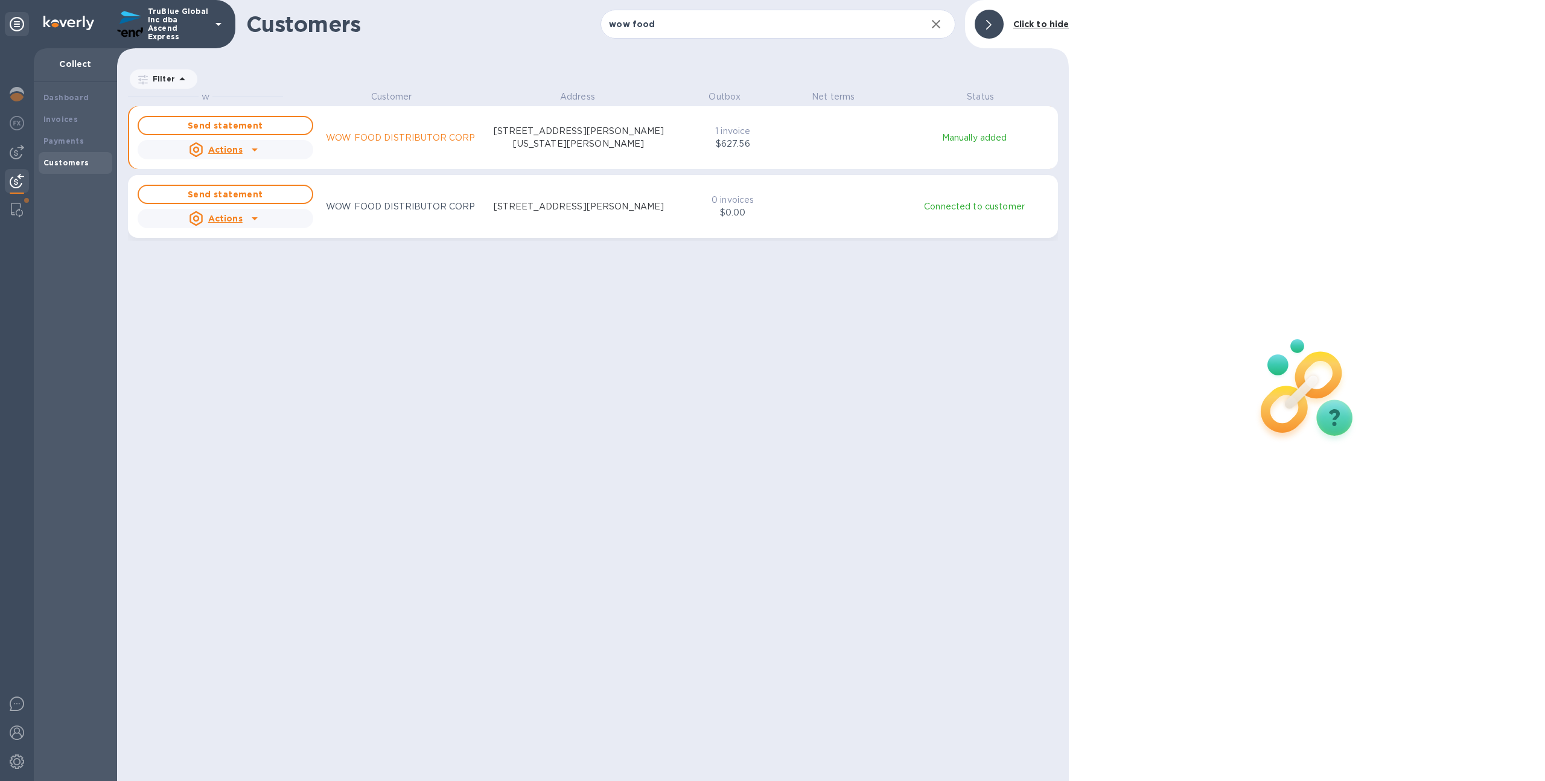
scroll to position [681, 947]
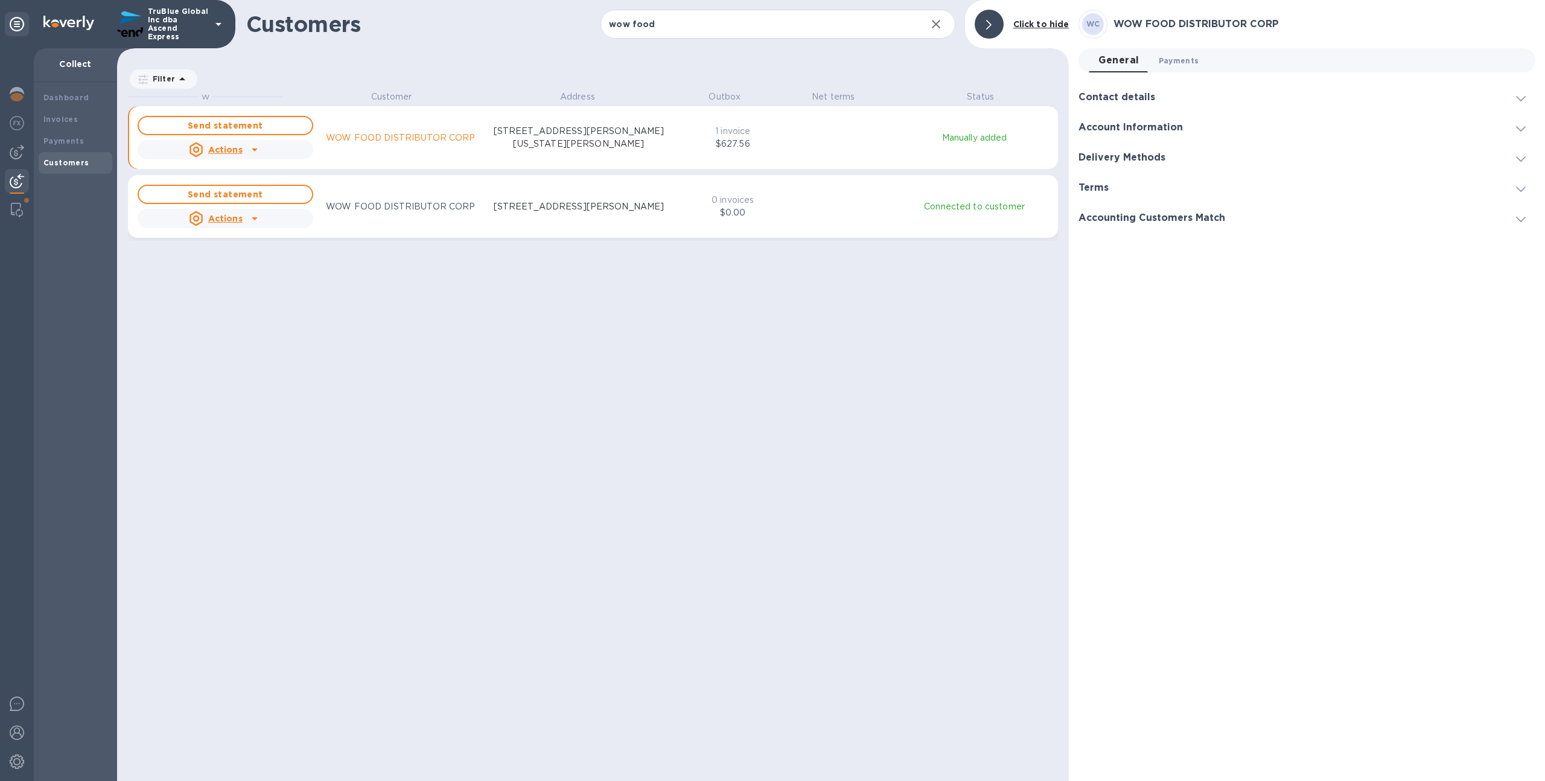
click at [1172, 48] on button "Payments 0" at bounding box center [1179, 60] width 60 height 24
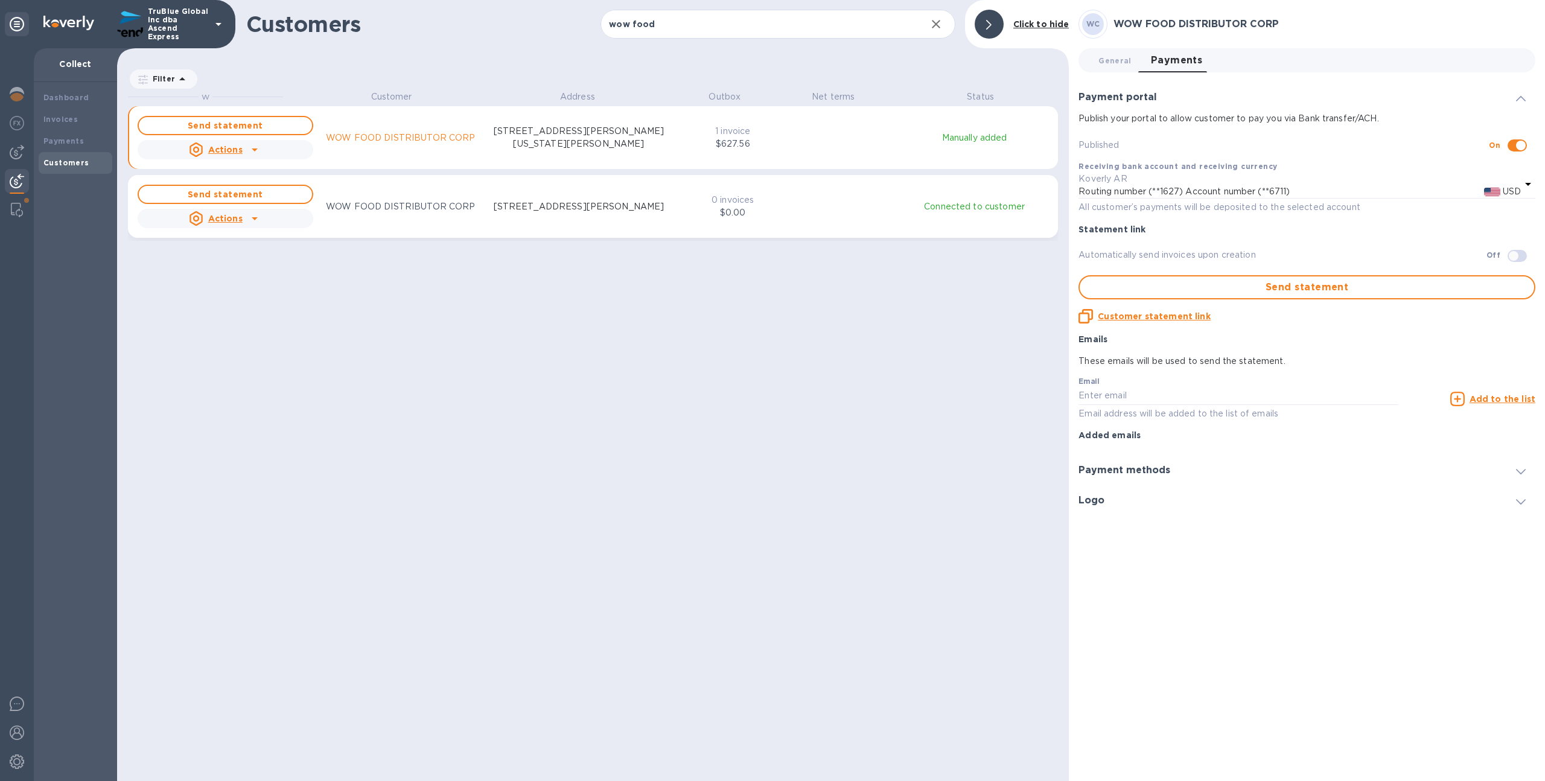
click at [765, 152] on div "1 invoice $627.56" at bounding box center [732, 137] width 76 height 30
click at [97, 128] on div "Invoices" at bounding box center [76, 120] width 74 height 22
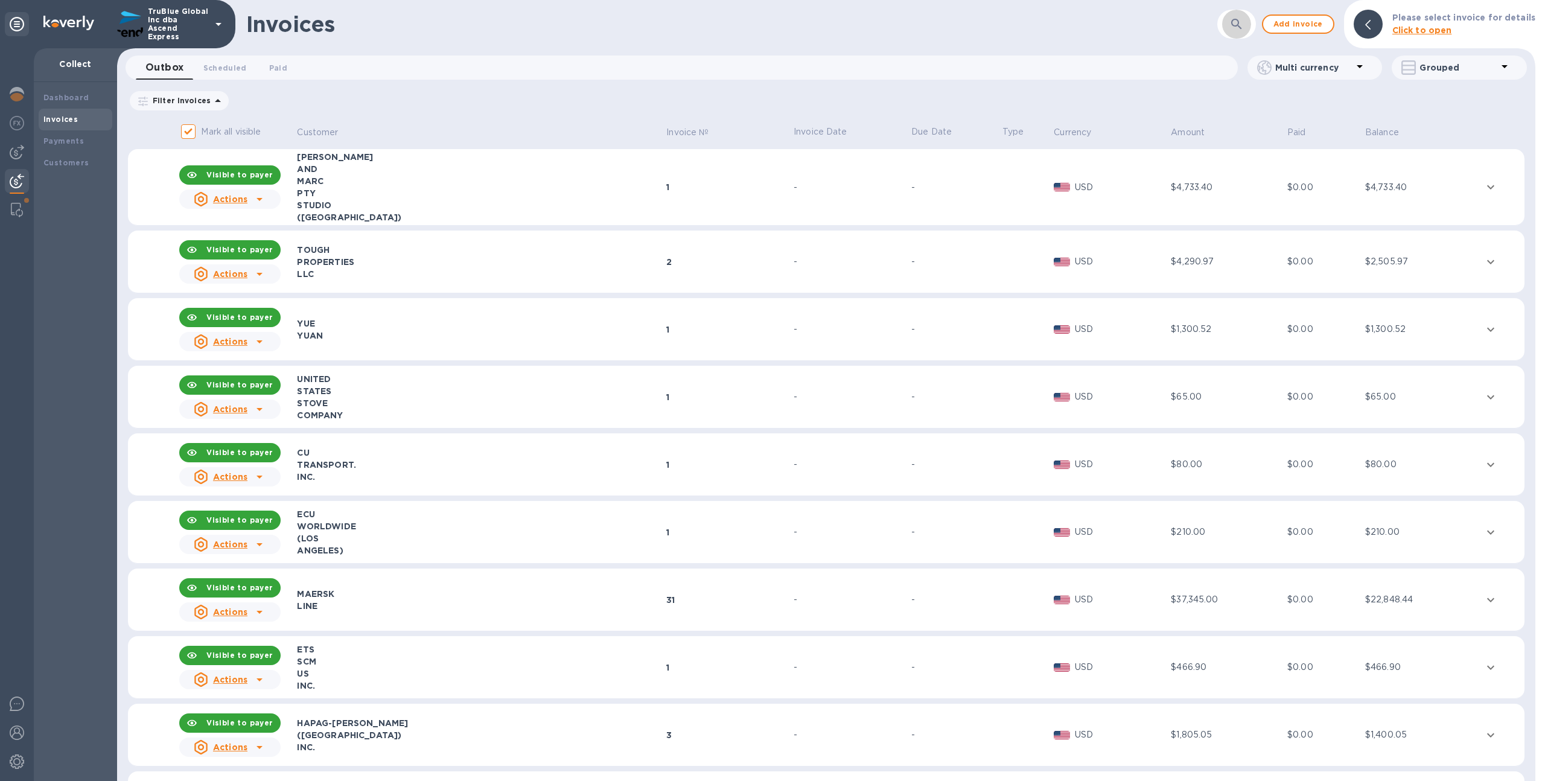
click at [1244, 19] on icon "button" at bounding box center [1236, 24] width 14 height 14
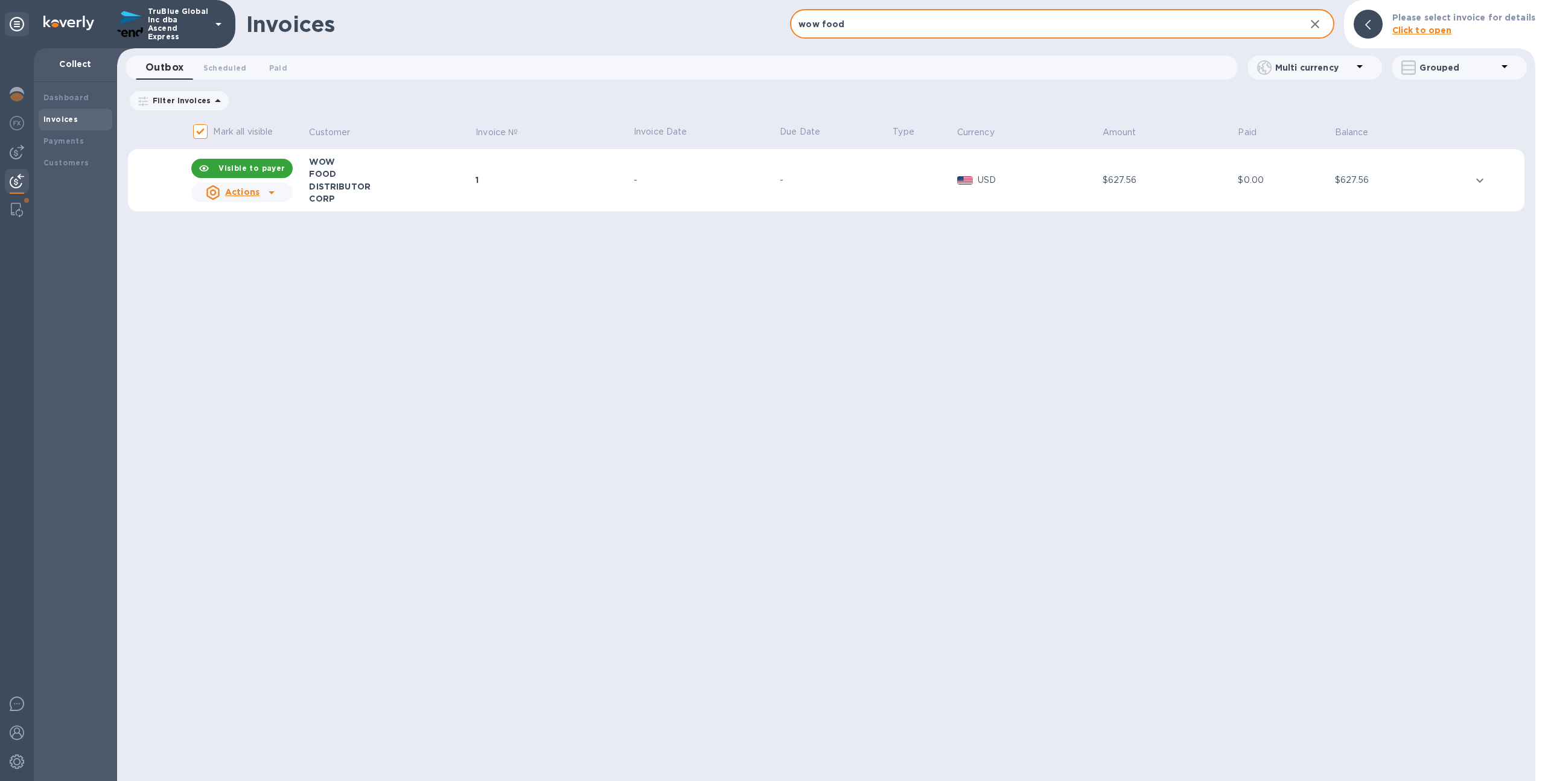
type input "wow food"
click at [577, 180] on div "1" at bounding box center [552, 180] width 154 height 12
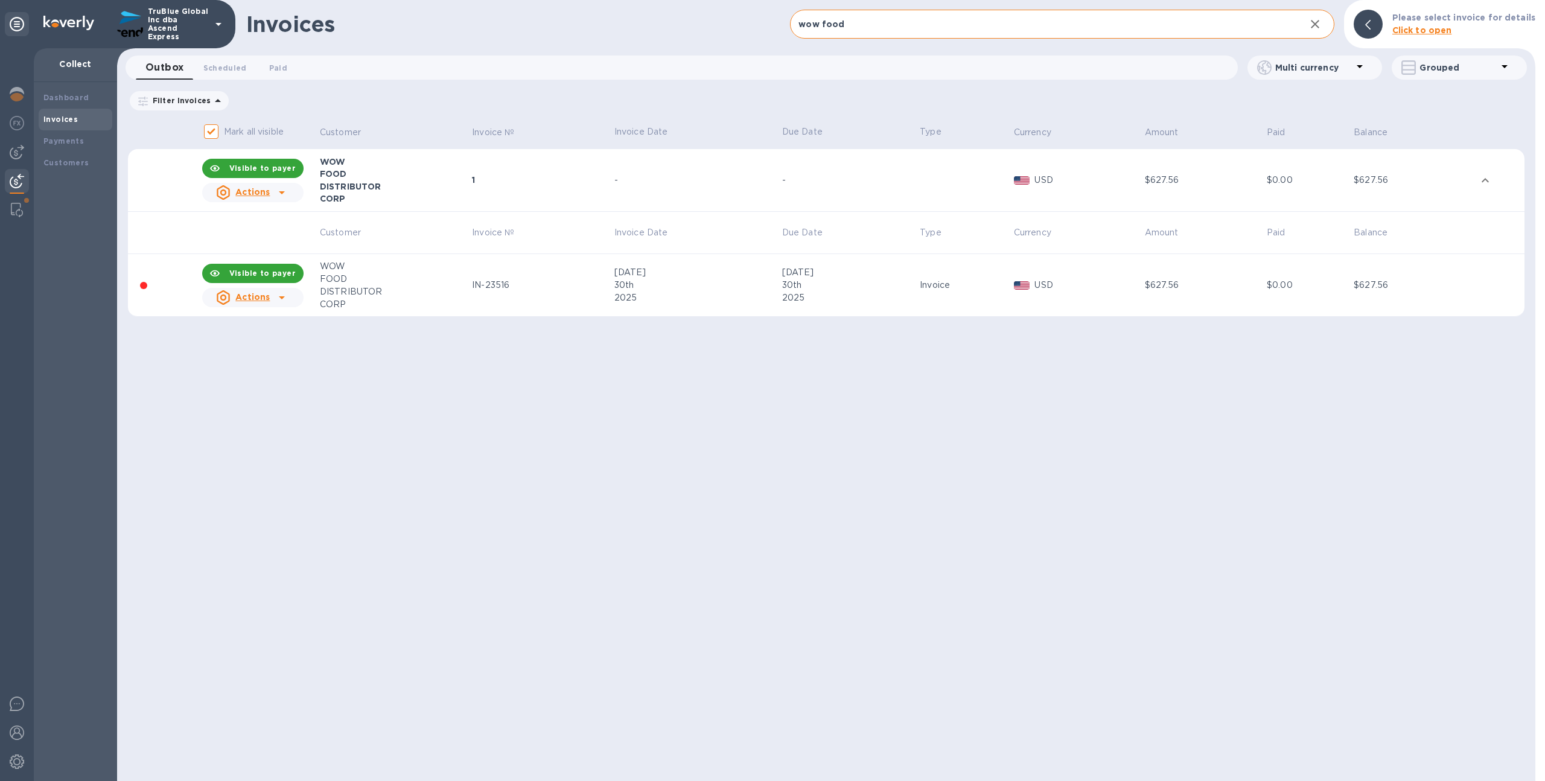
click at [513, 284] on div "IN-23516" at bounding box center [541, 285] width 139 height 13
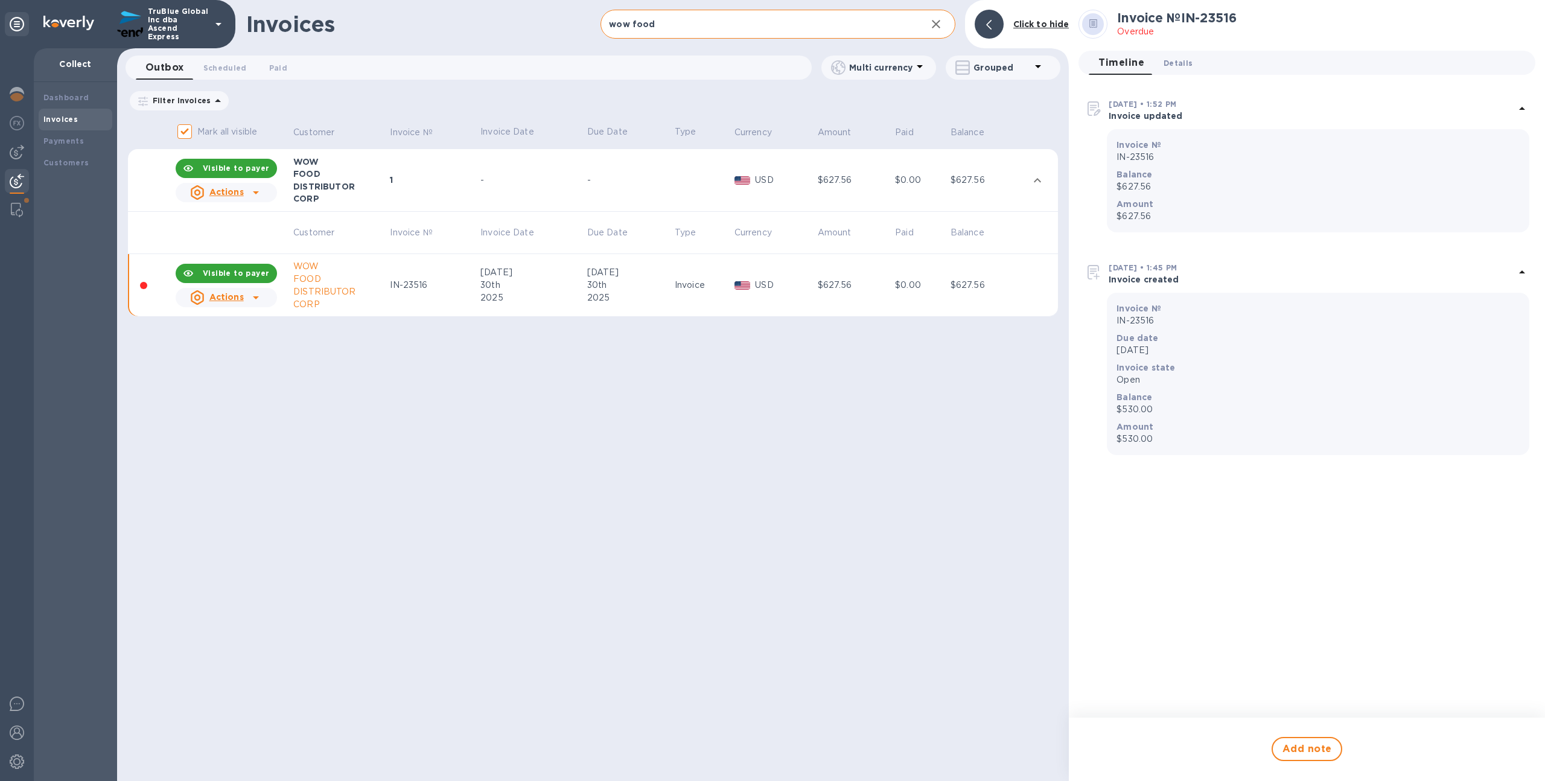
click at [1175, 66] on span "Details 0" at bounding box center [1177, 63] width 29 height 13
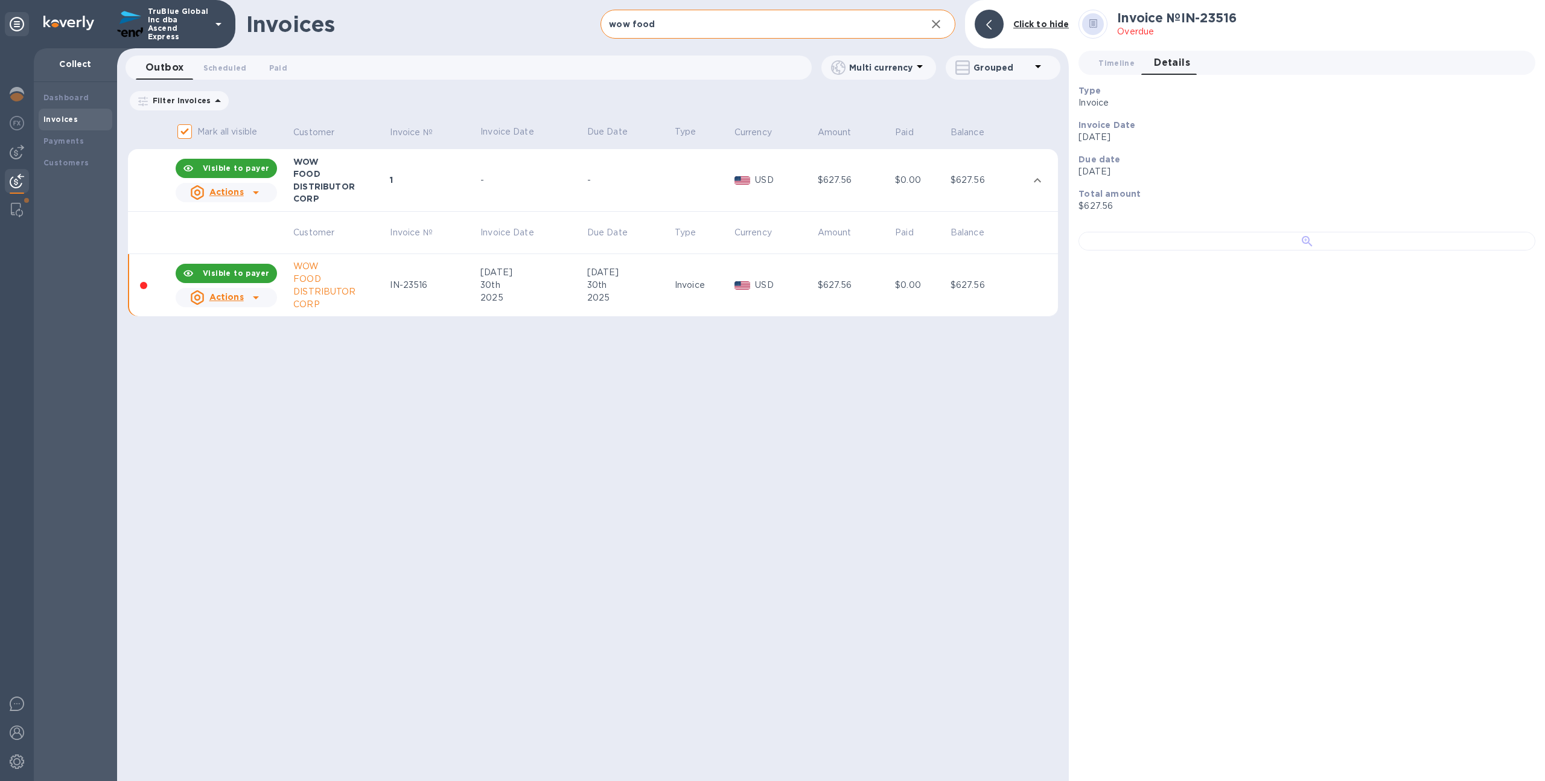
click at [1139, 250] on div at bounding box center [1306, 241] width 457 height 19
click at [1203, 250] on div at bounding box center [1306, 241] width 457 height 19
click at [74, 167] on div "Customers" at bounding box center [75, 163] width 64 height 12
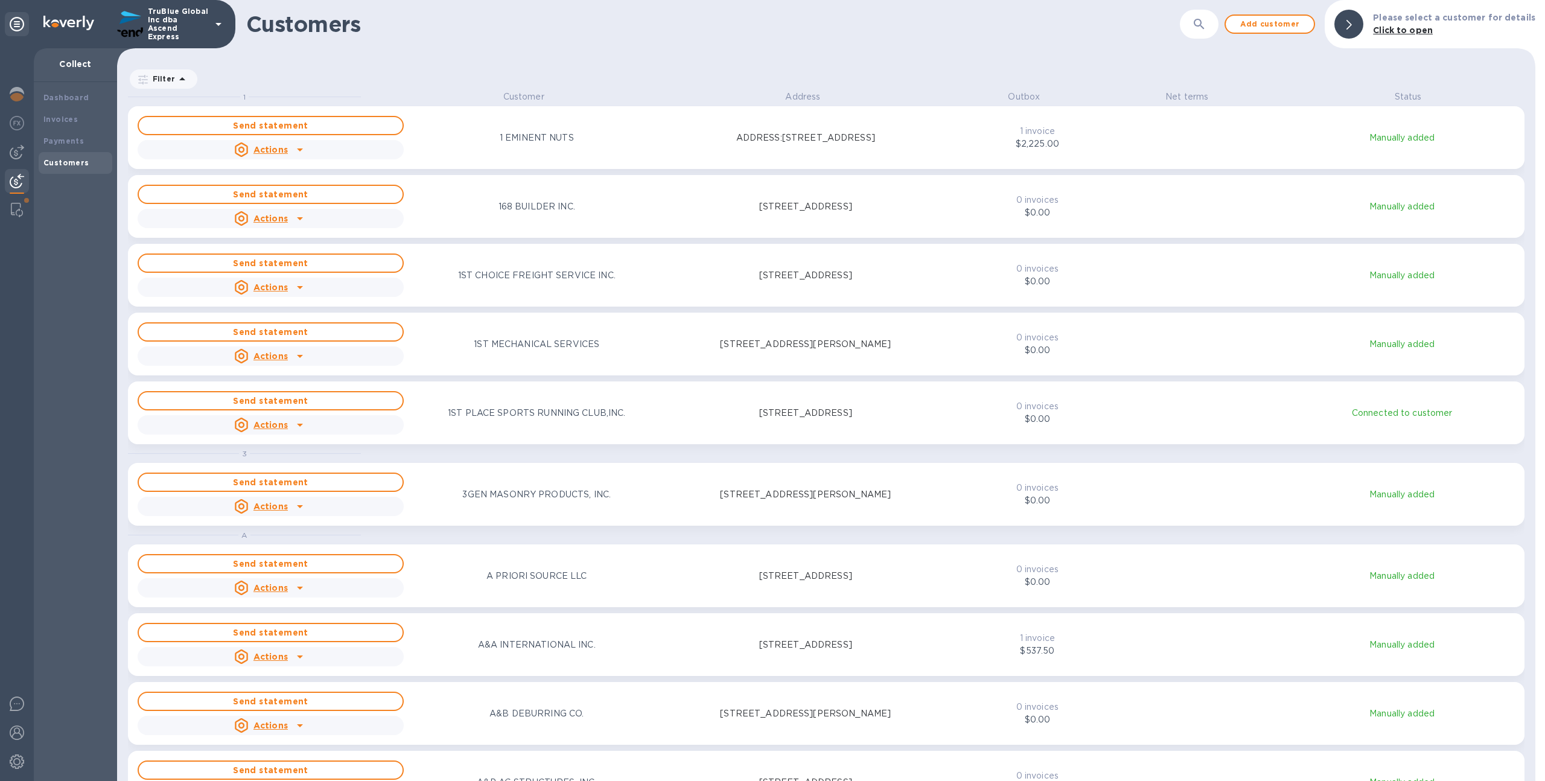
scroll to position [681, 1413]
click at [1197, 21] on button "button" at bounding box center [1198, 24] width 29 height 29
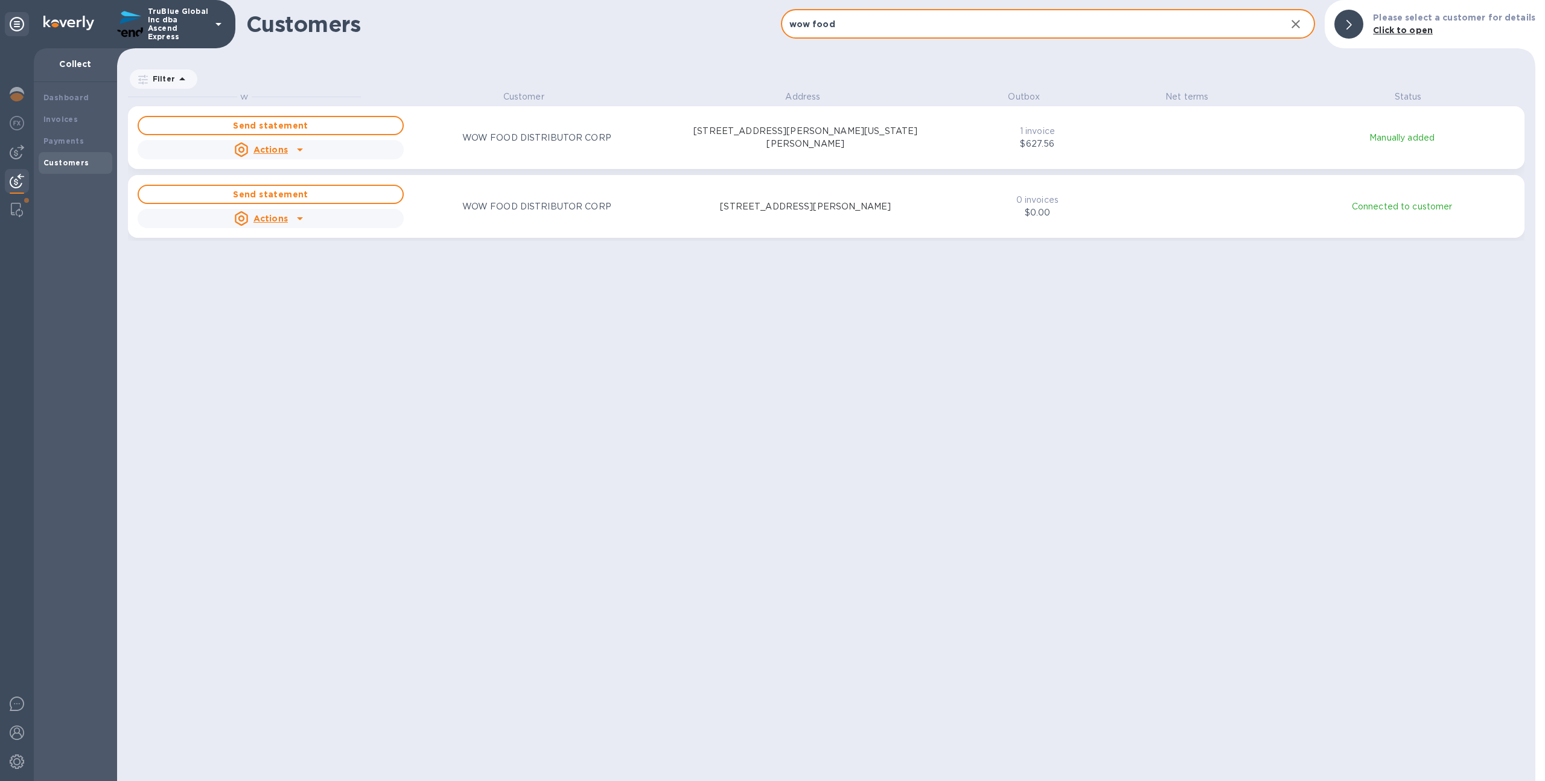
scroll to position [10, 5]
type input "wow food"
click at [655, 149] on div "Send statement Actions WOW FOOD DISTRIBUTOR CORP 3200 E. WASHINGTON BLVD, VERNO…" at bounding box center [538, 137] width 806 height 48
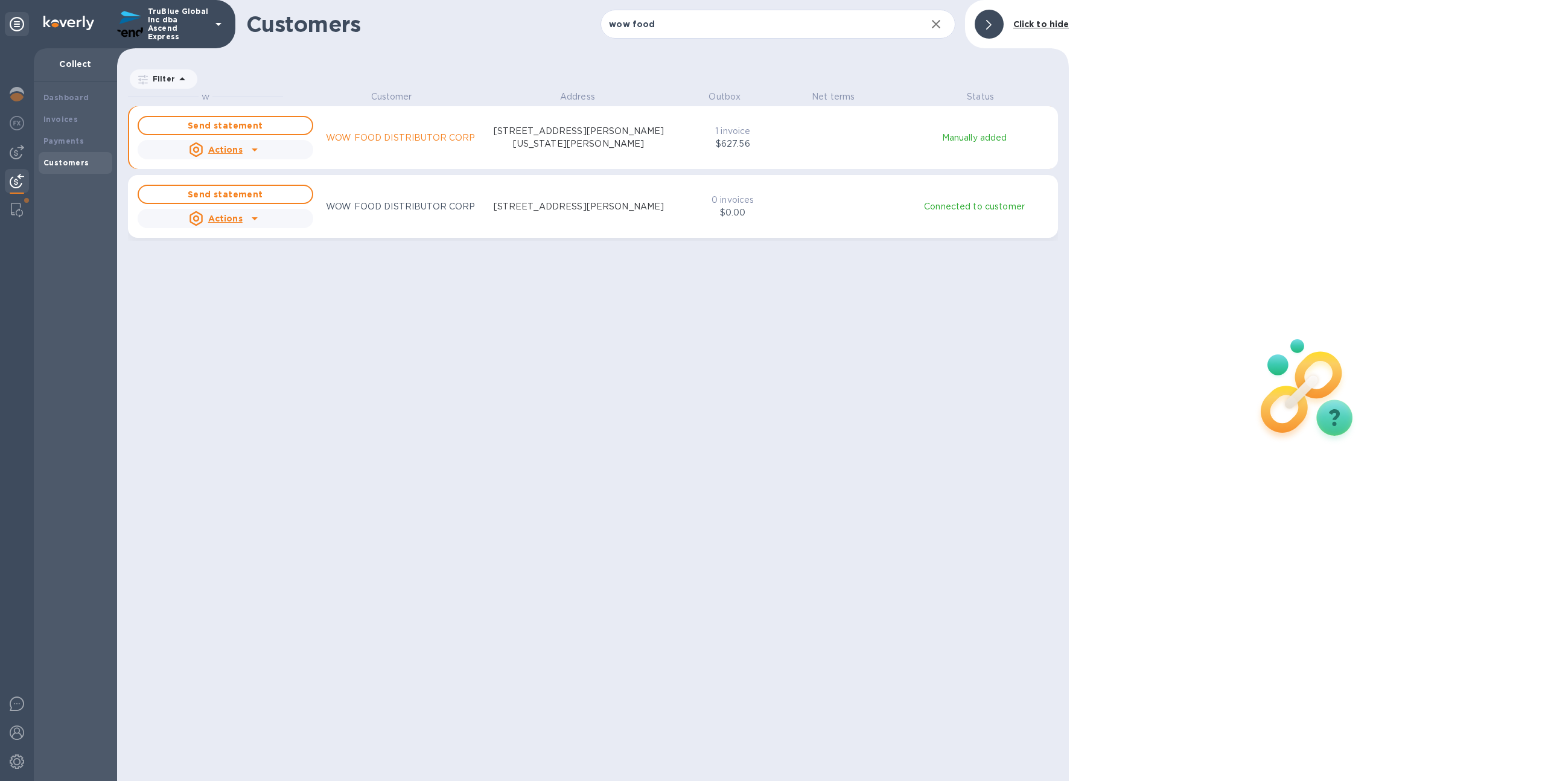
scroll to position [681, 947]
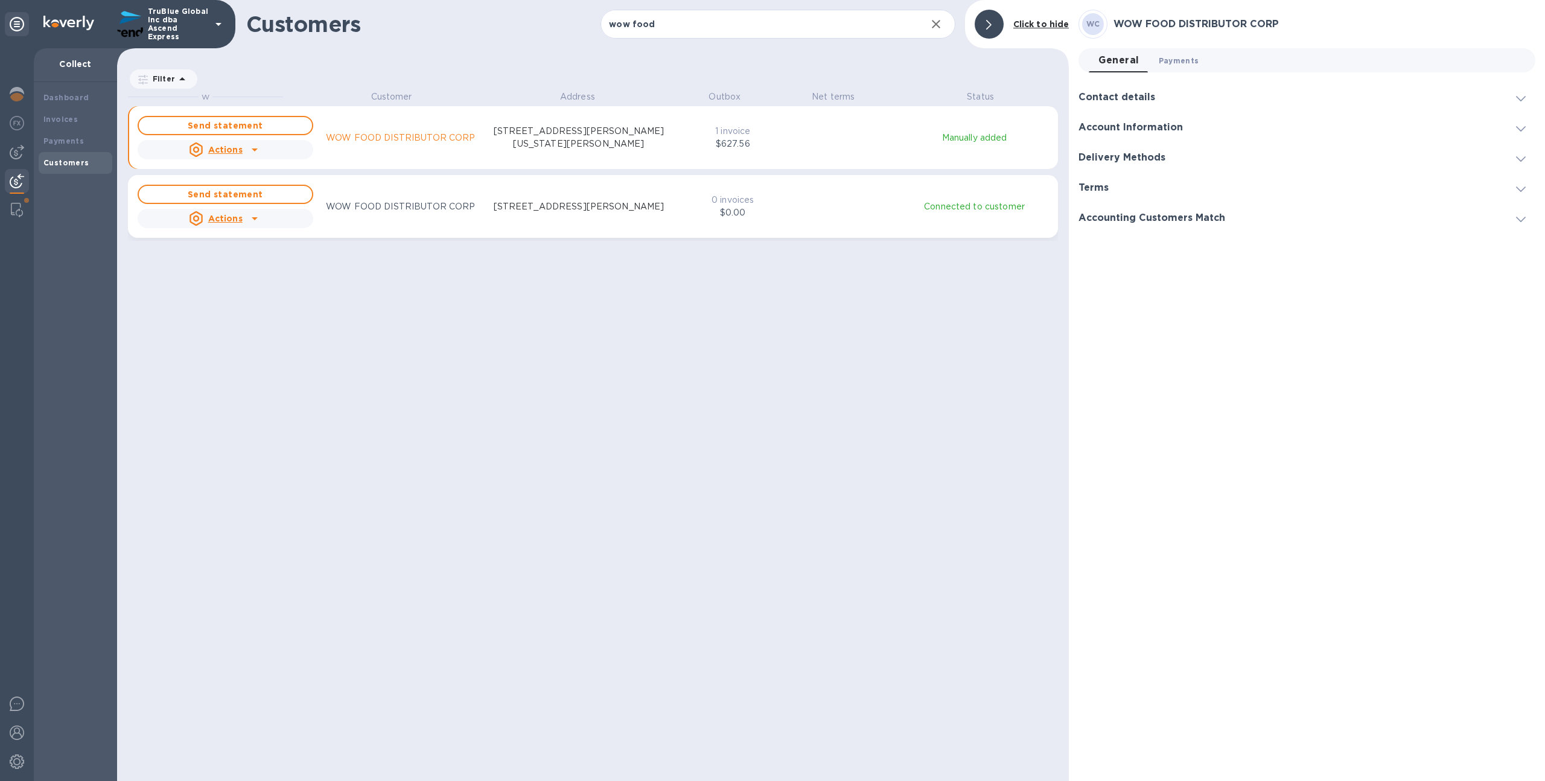
click at [1184, 51] on button "Payments 0" at bounding box center [1179, 60] width 60 height 24
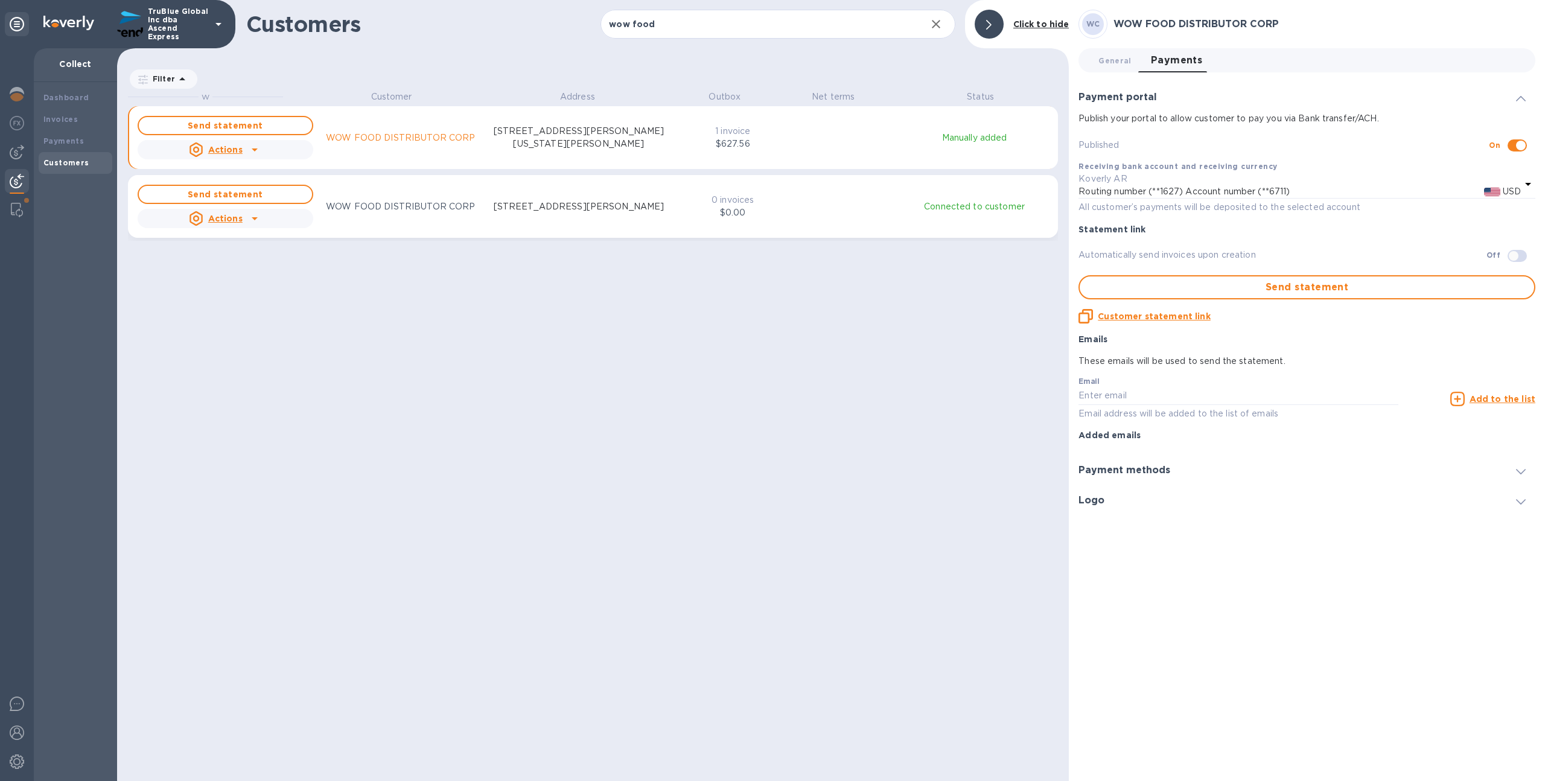
click at [1518, 140] on input "checkbox" at bounding box center [1521, 145] width 62 height 21
checkbox input "false"
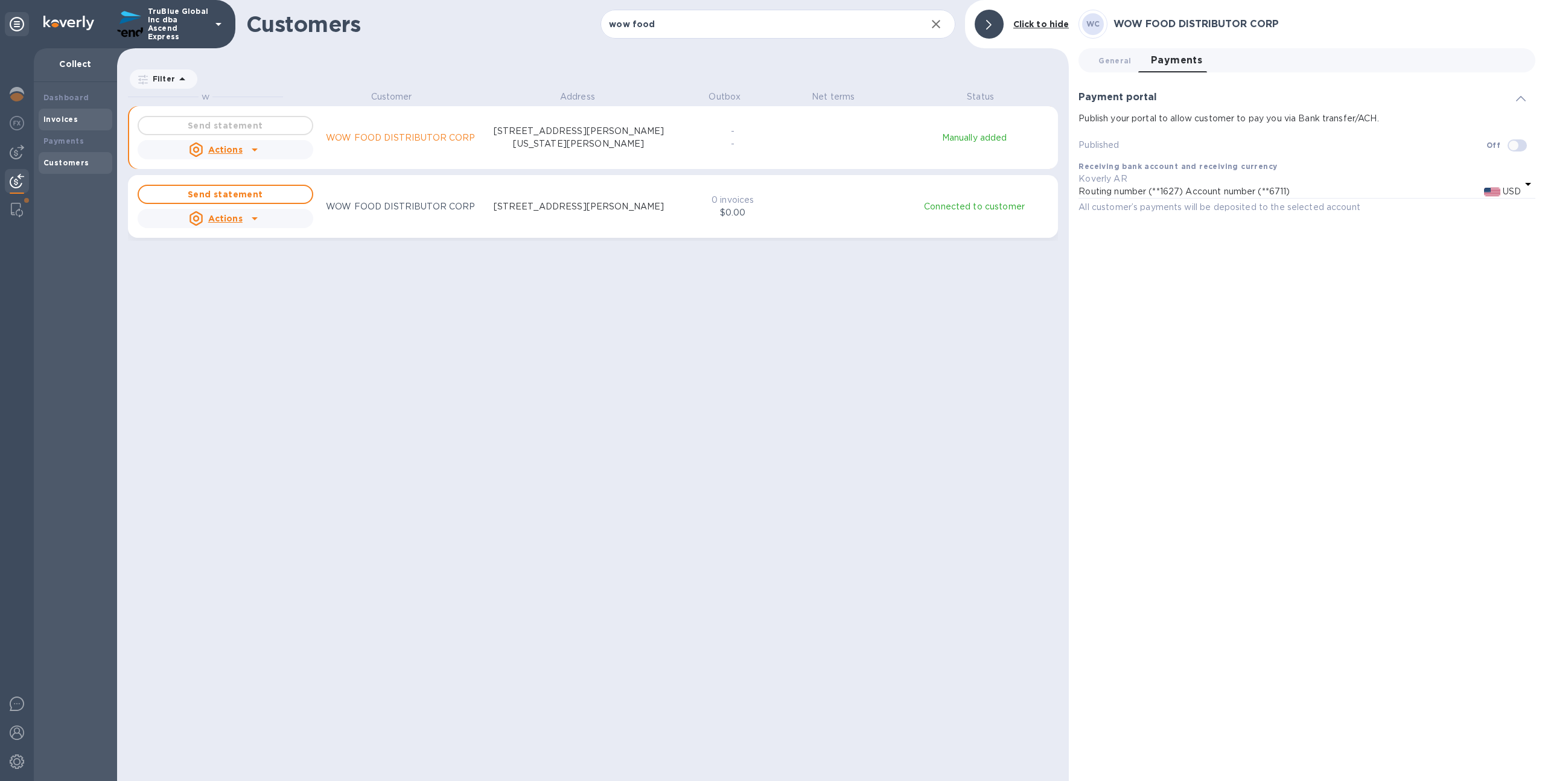
click at [94, 126] on div "Invoices" at bounding box center [76, 120] width 74 height 22
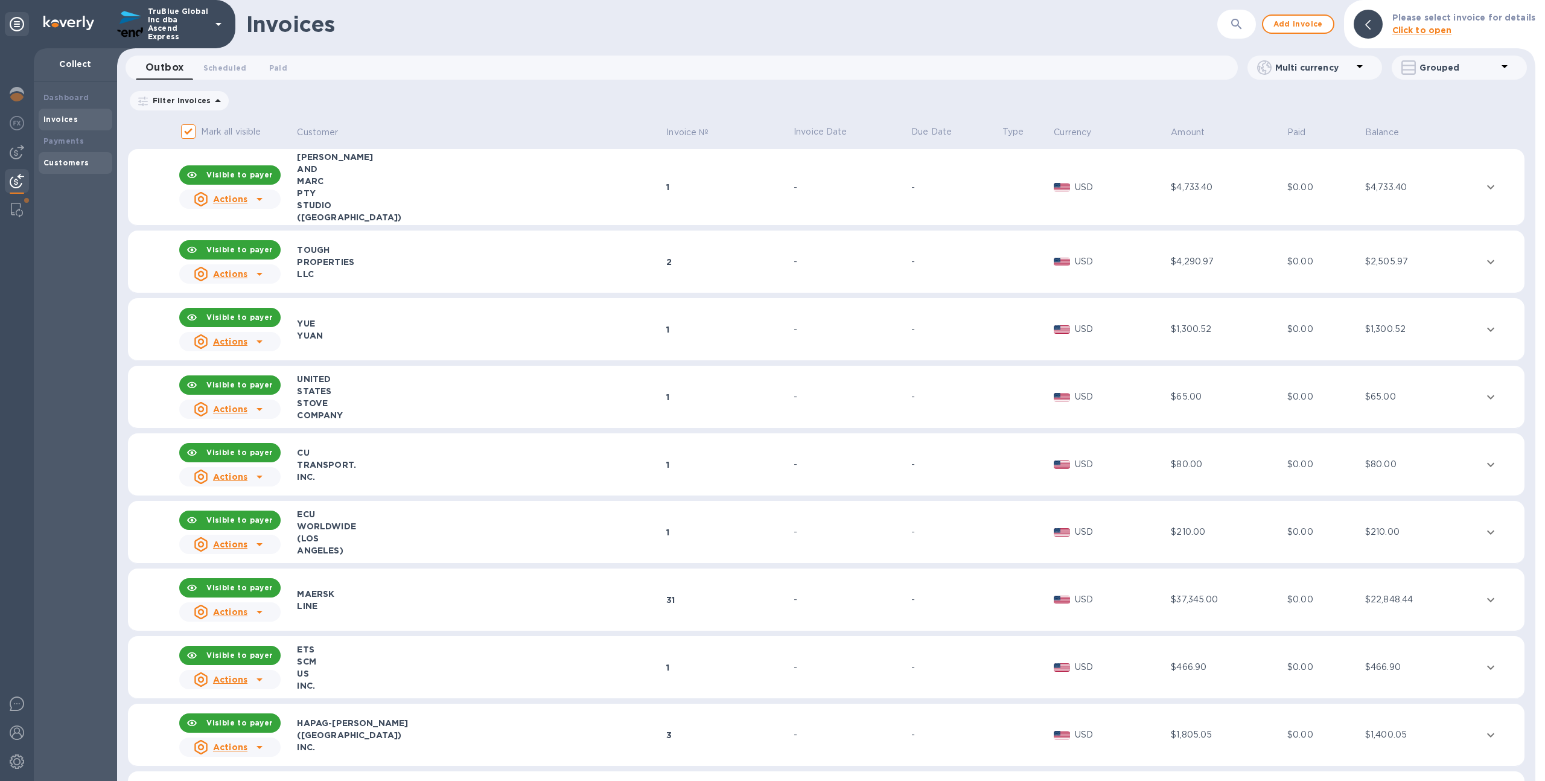
click at [89, 160] on div "Customers" at bounding box center [75, 163] width 64 height 12
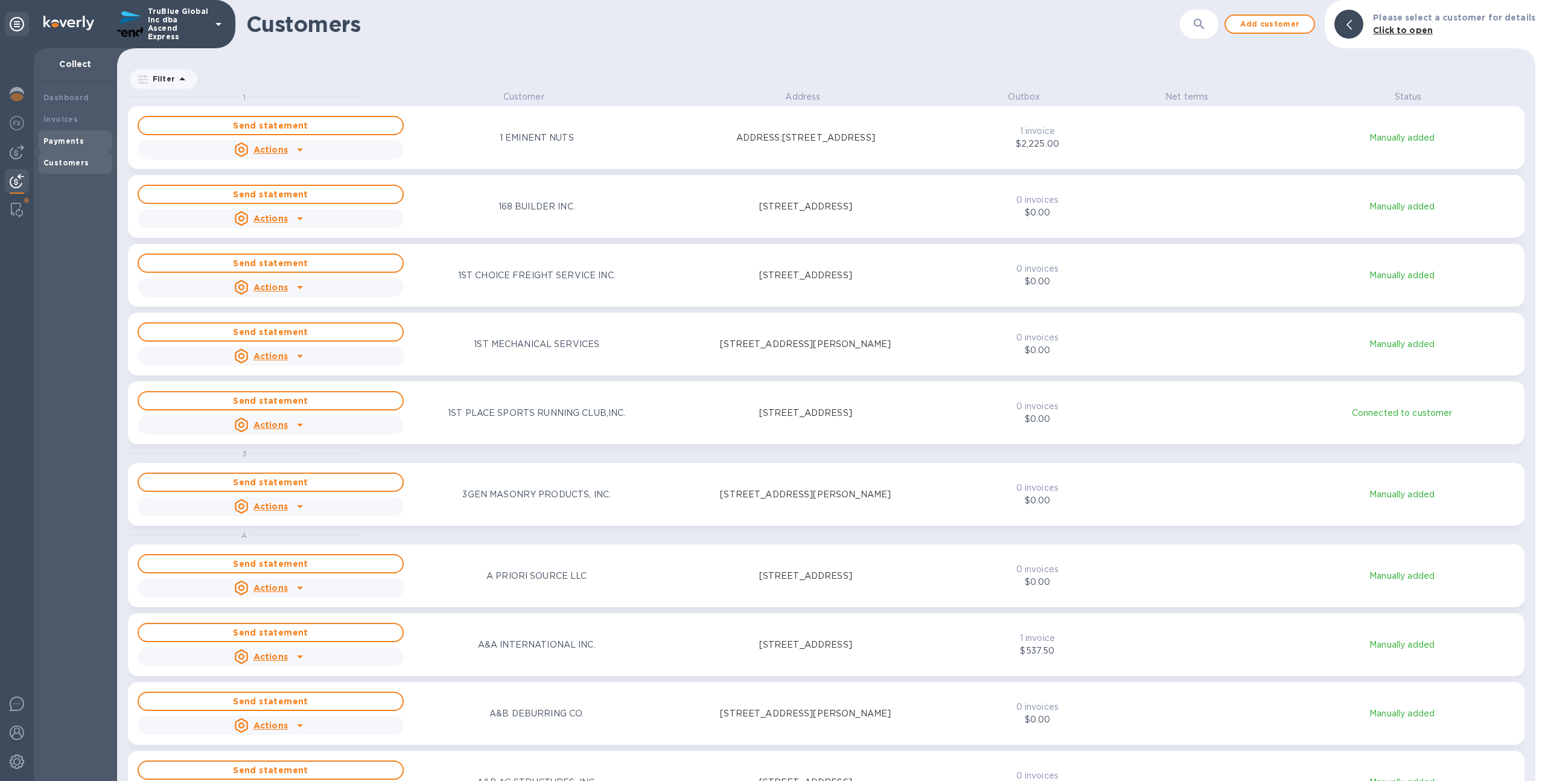
scroll to position [681, 1413]
click at [62, 121] on b "Invoices" at bounding box center [60, 119] width 34 height 9
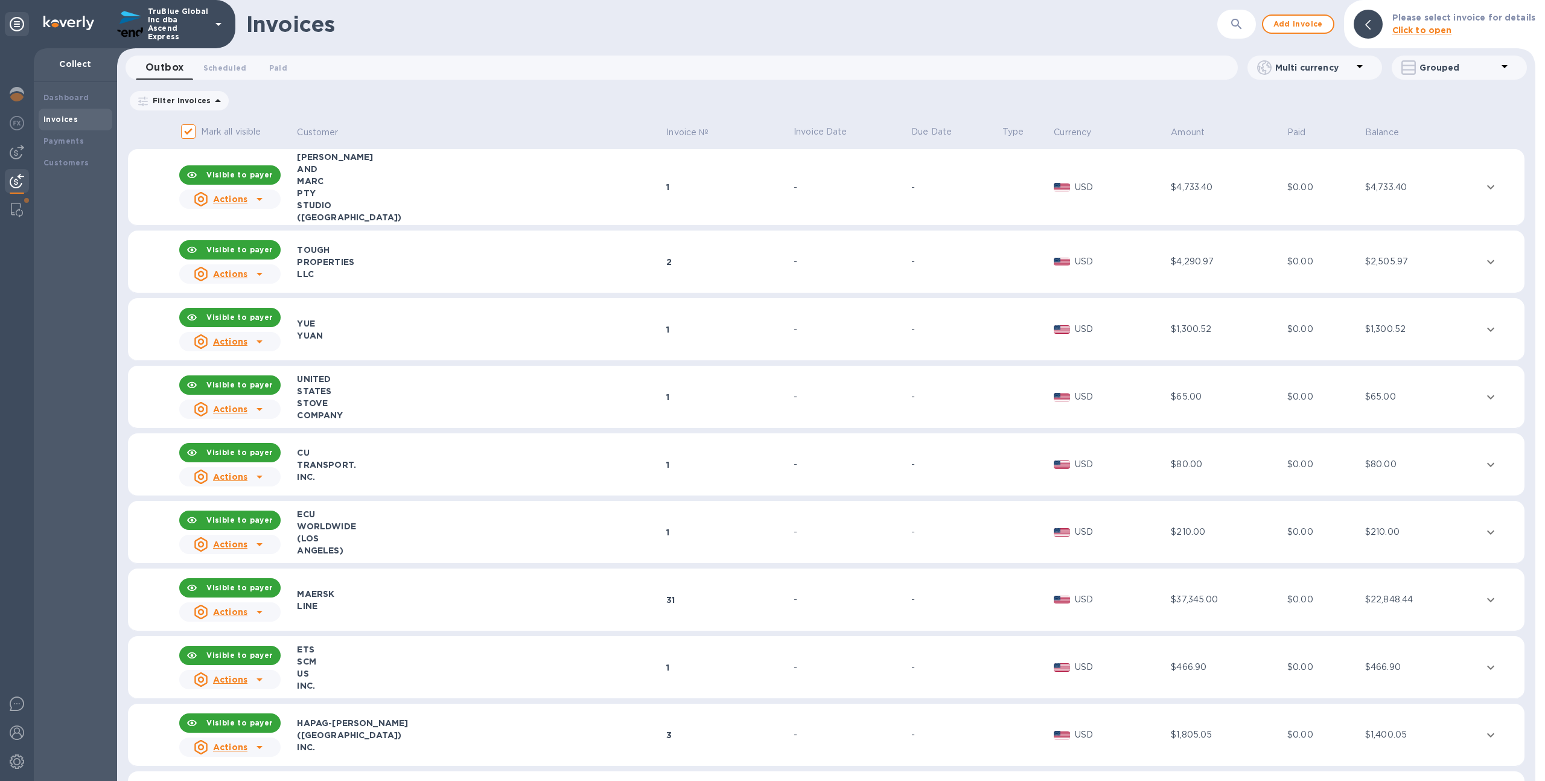
click at [416, 190] on div "PTY" at bounding box center [480, 193] width 366 height 12
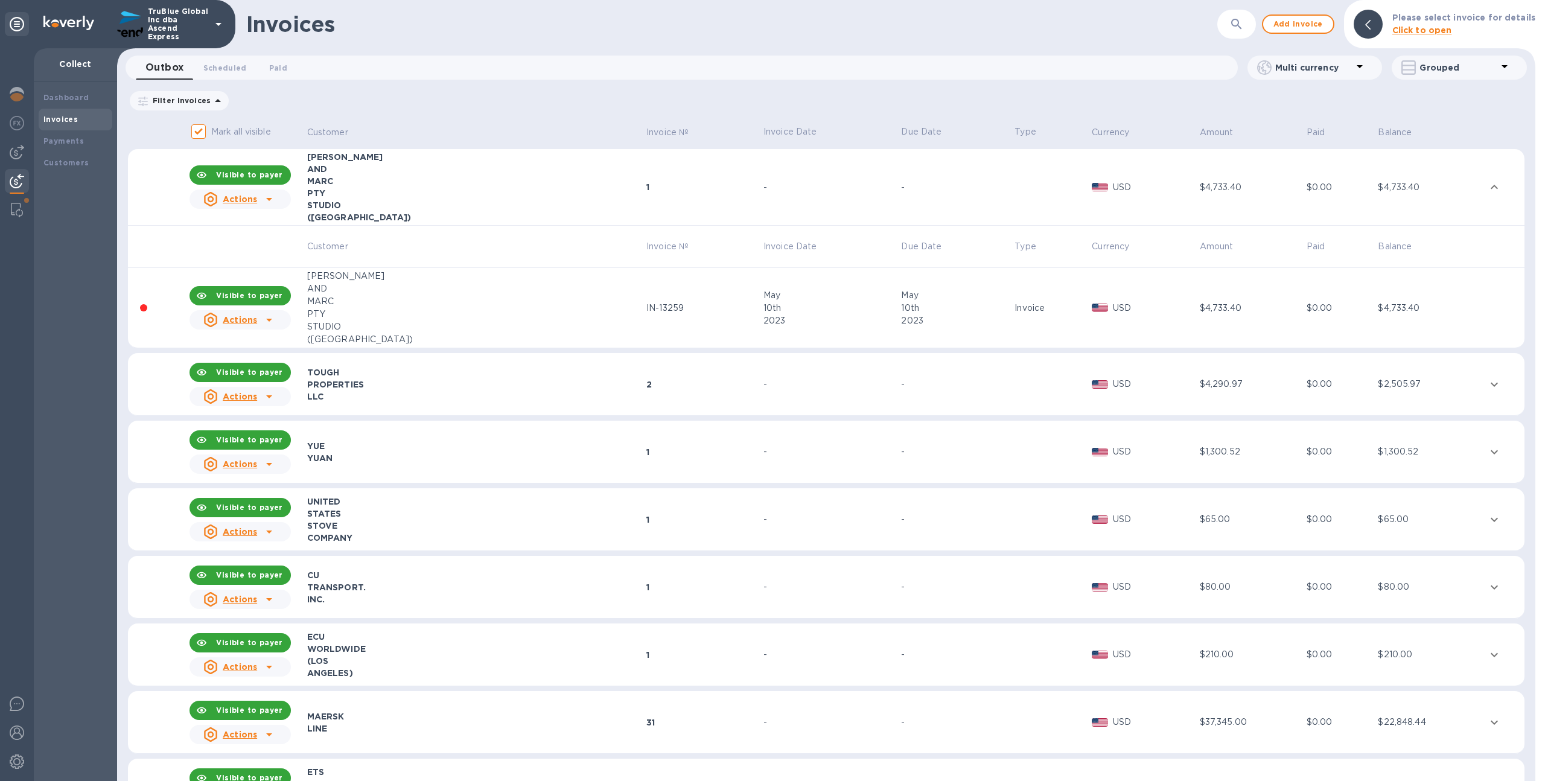
click at [501, 305] on div "MARC" at bounding box center [475, 301] width 336 height 13
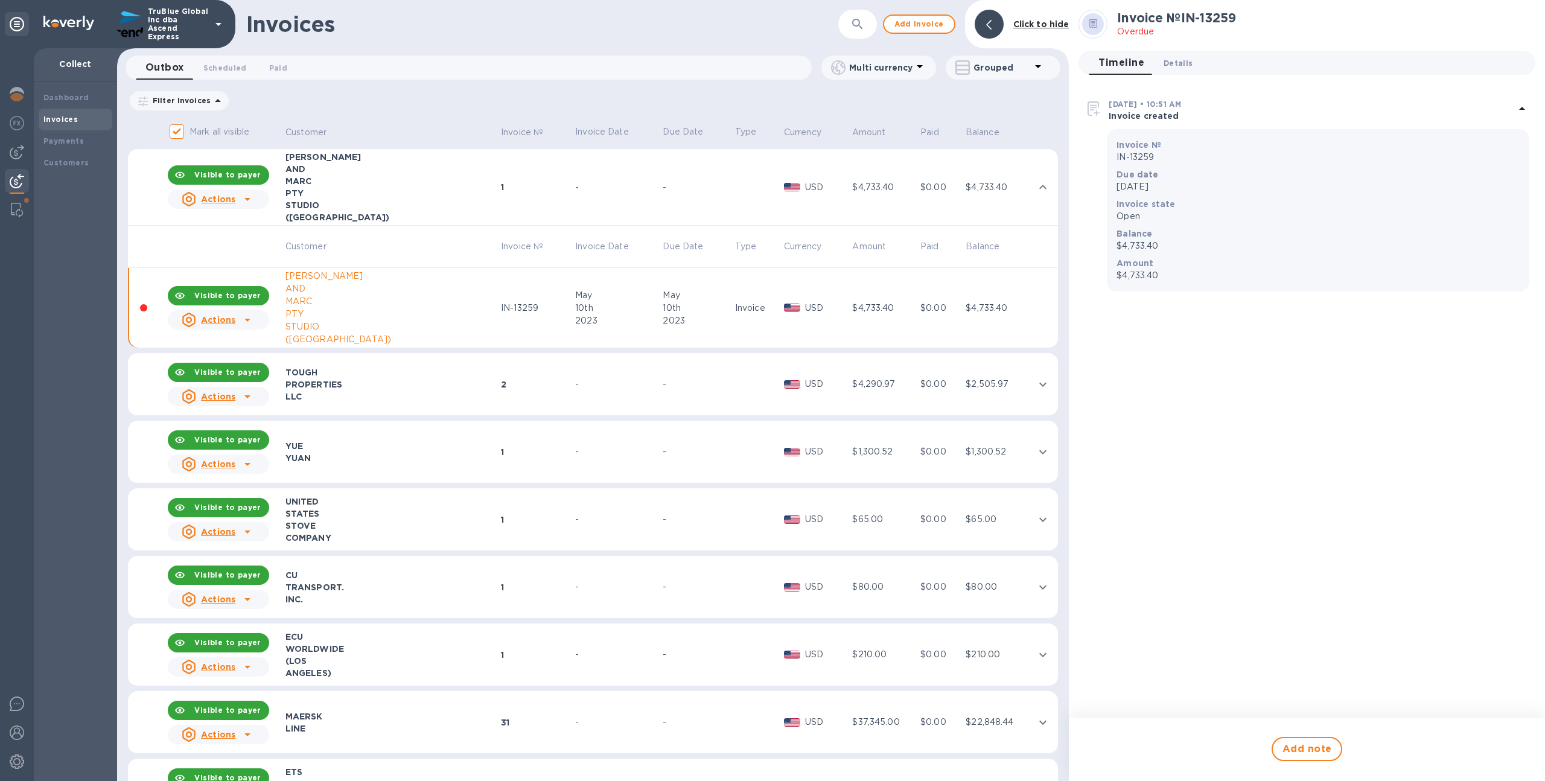
click at [1166, 62] on span "Details 0" at bounding box center [1177, 63] width 29 height 13
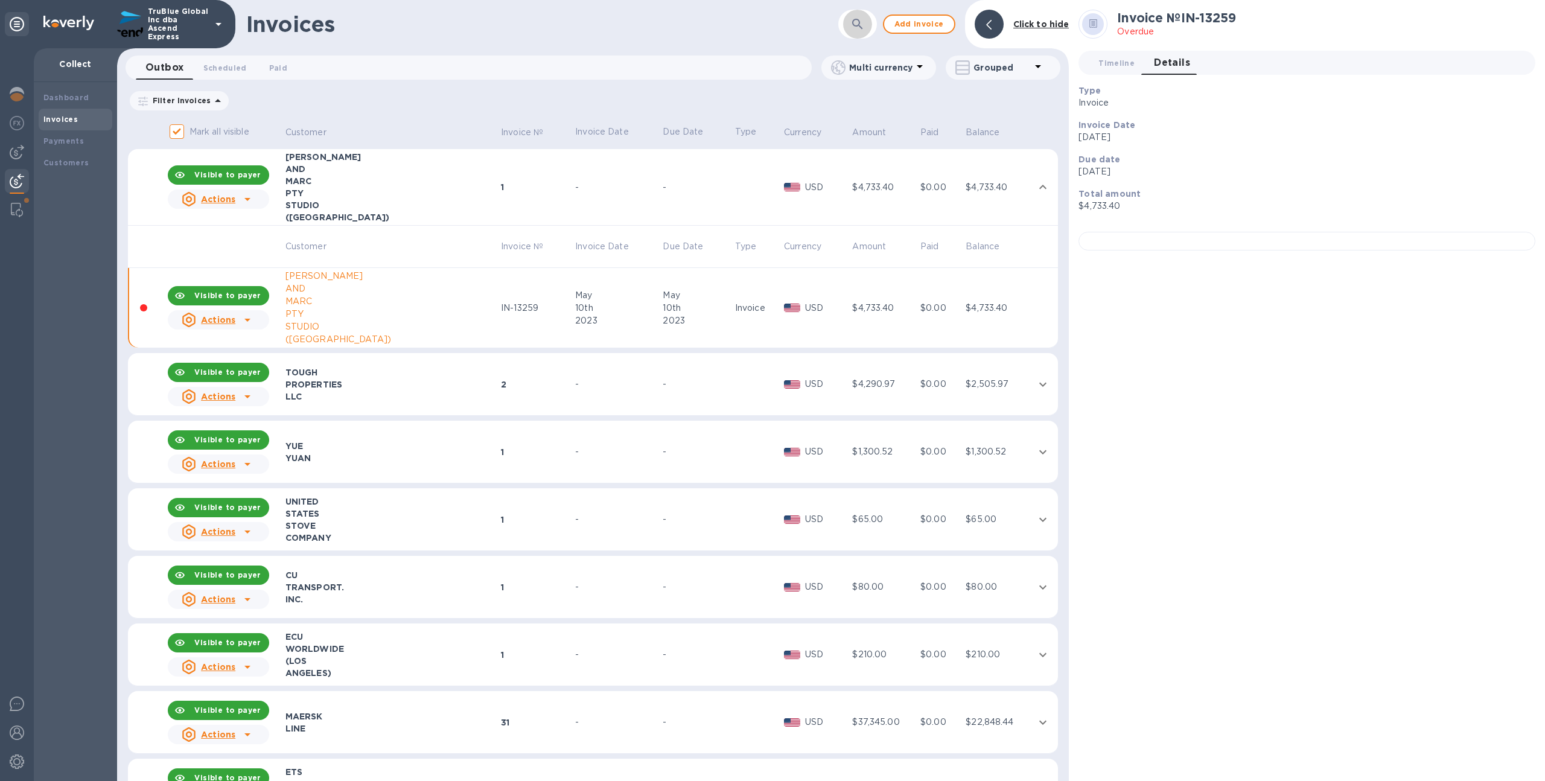
click at [861, 17] on icon "button" at bounding box center [857, 24] width 14 height 14
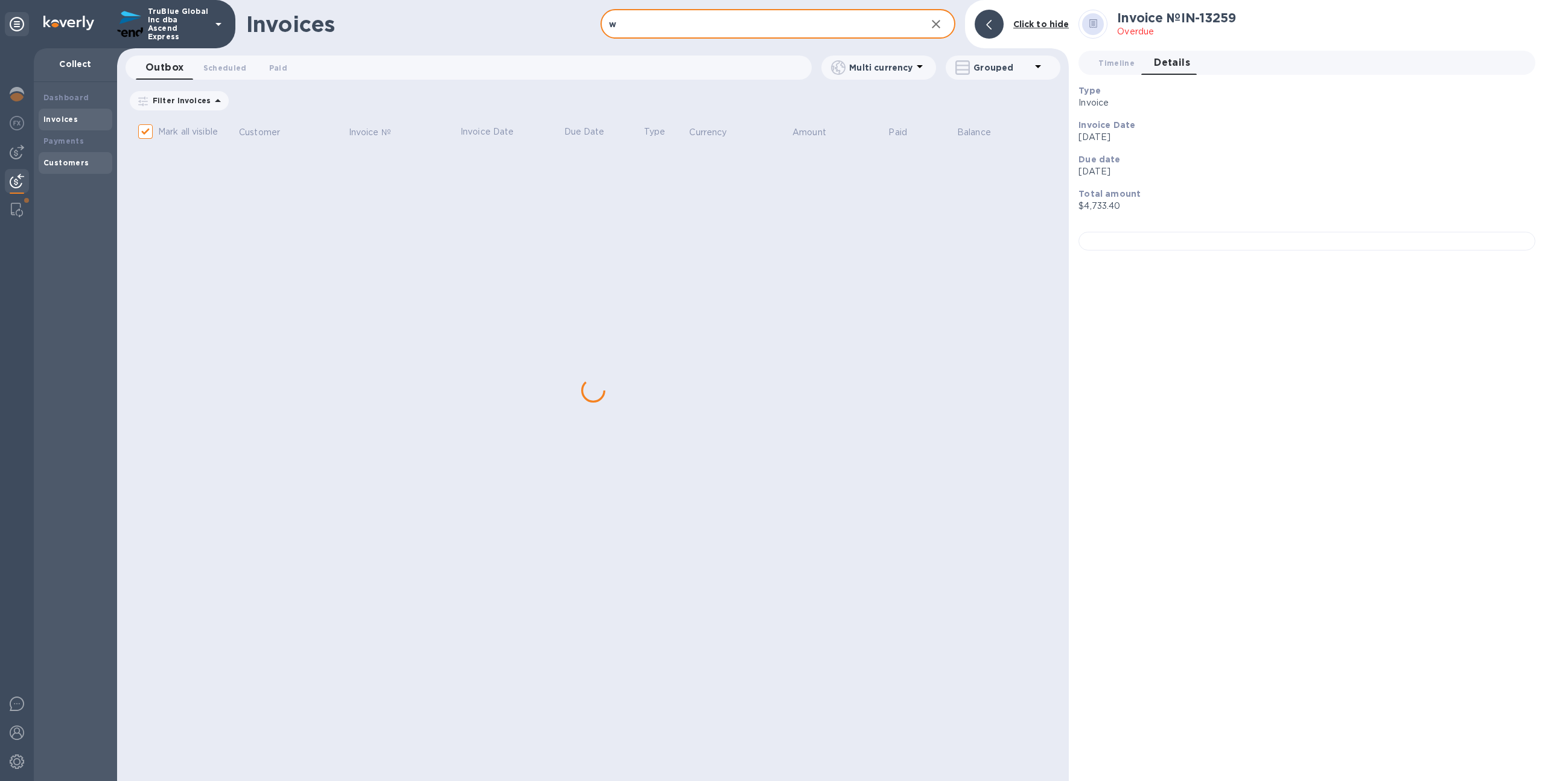
type input "w"
click at [68, 162] on b "Customers" at bounding box center [66, 162] width 46 height 9
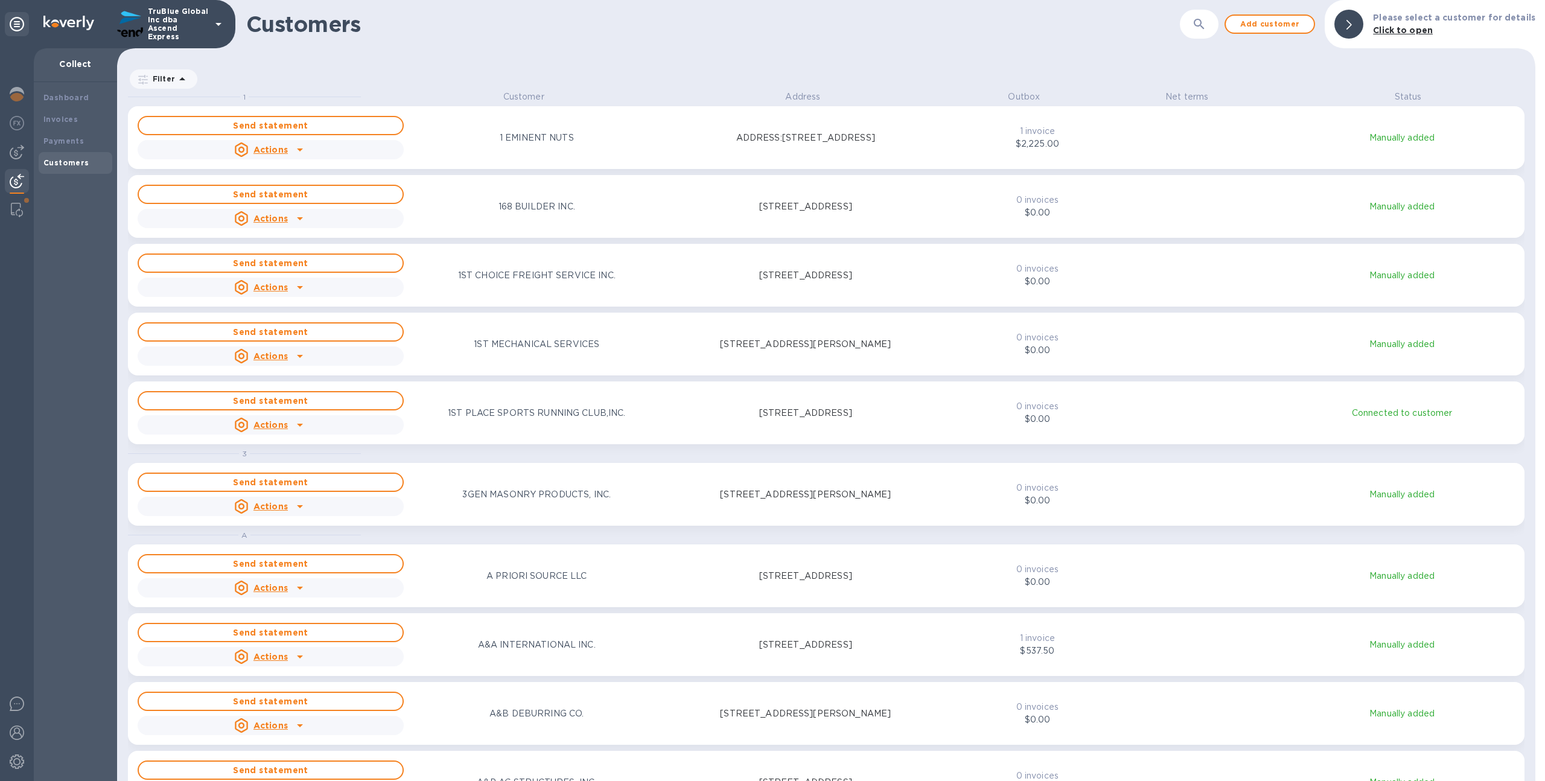
scroll to position [681, 1413]
click at [1201, 22] on icon "button" at bounding box center [1198, 24] width 10 height 10
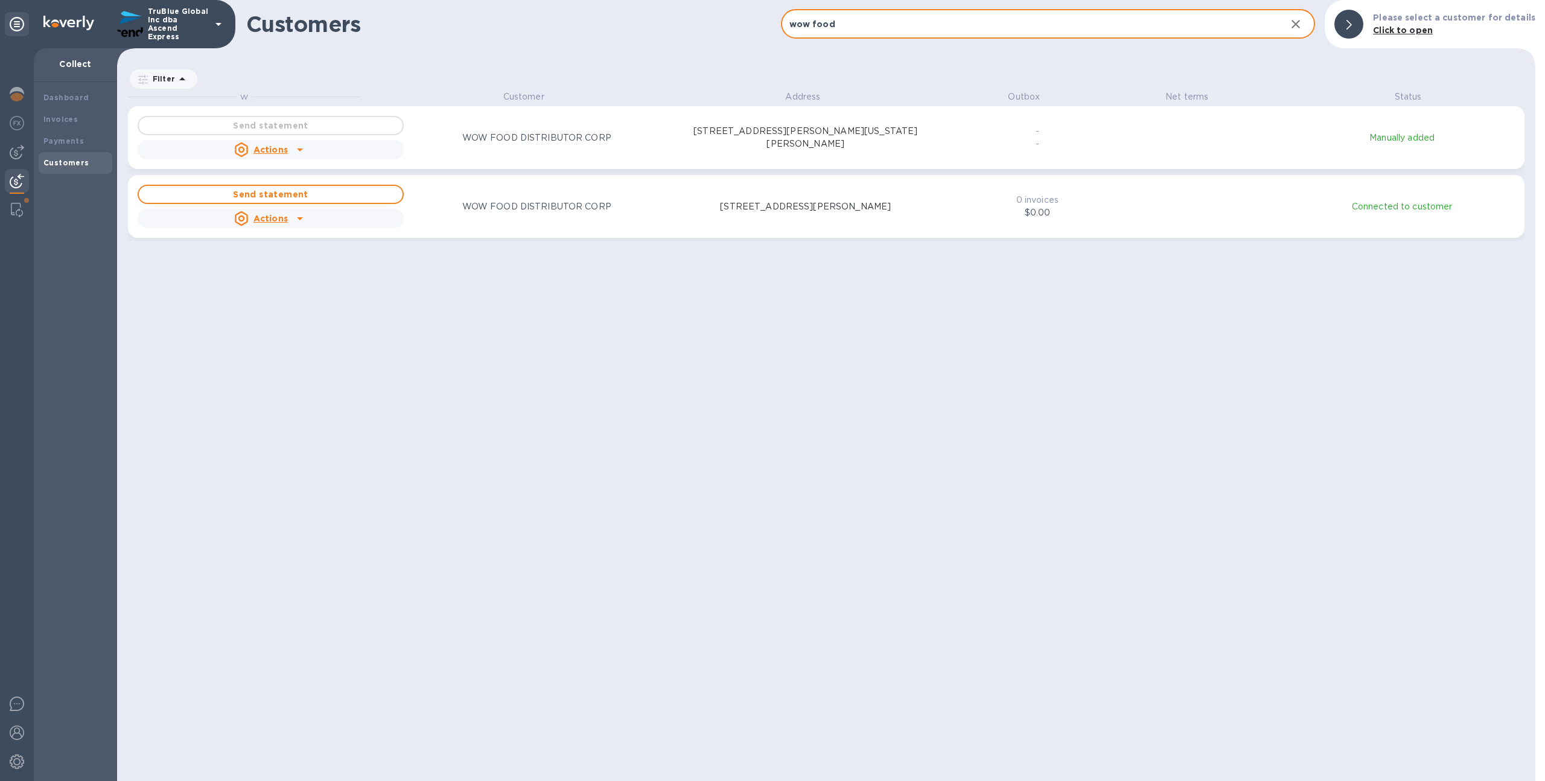
scroll to position [10, 5]
type input "wow food"
click at [755, 156] on div "Send statement Actions WOW FOOD DISTRIBUTOR CORP 3200 E. WASHINGTON BLVD, VERNO…" at bounding box center [538, 137] width 806 height 48
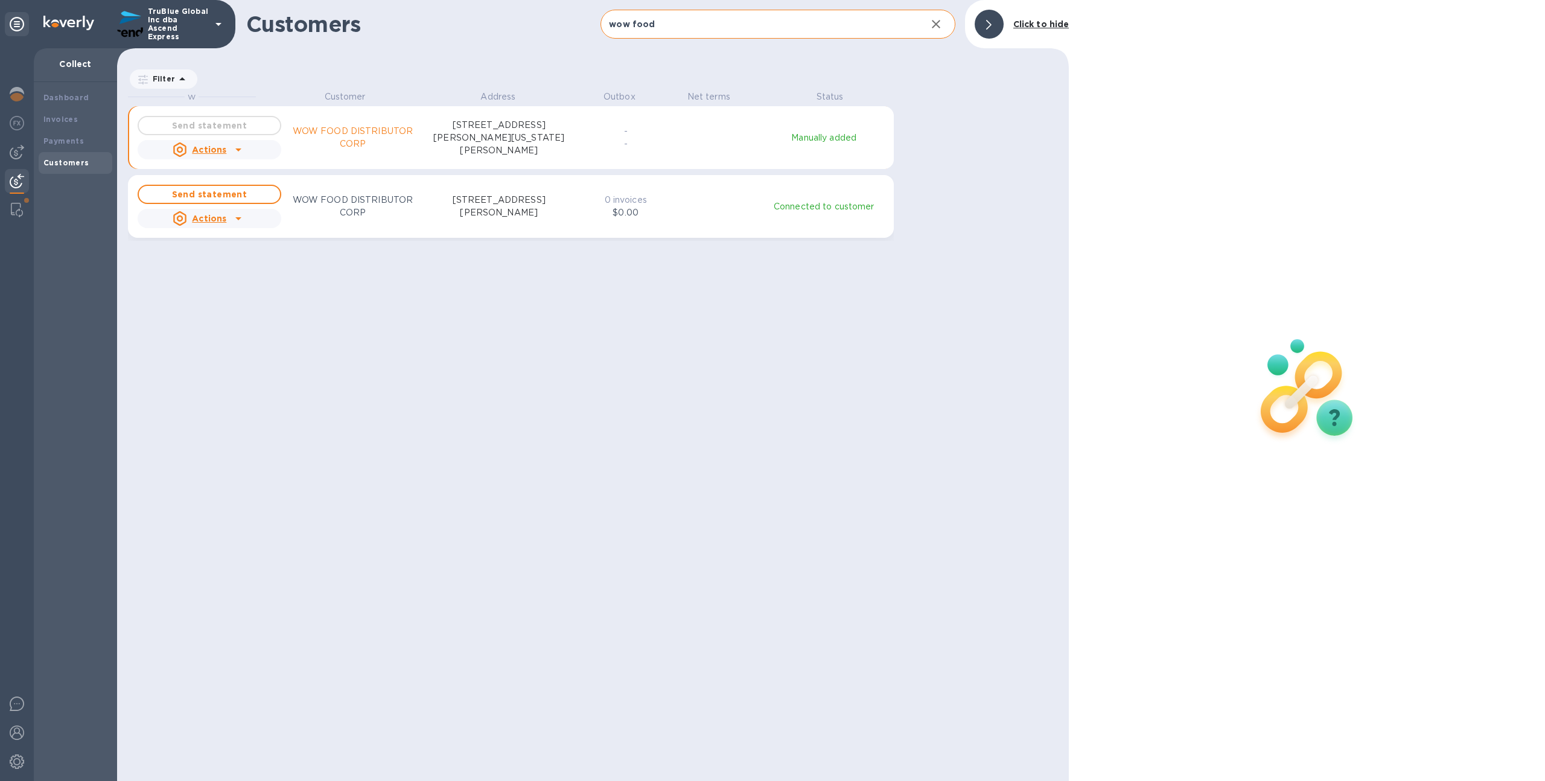
scroll to position [10, 5]
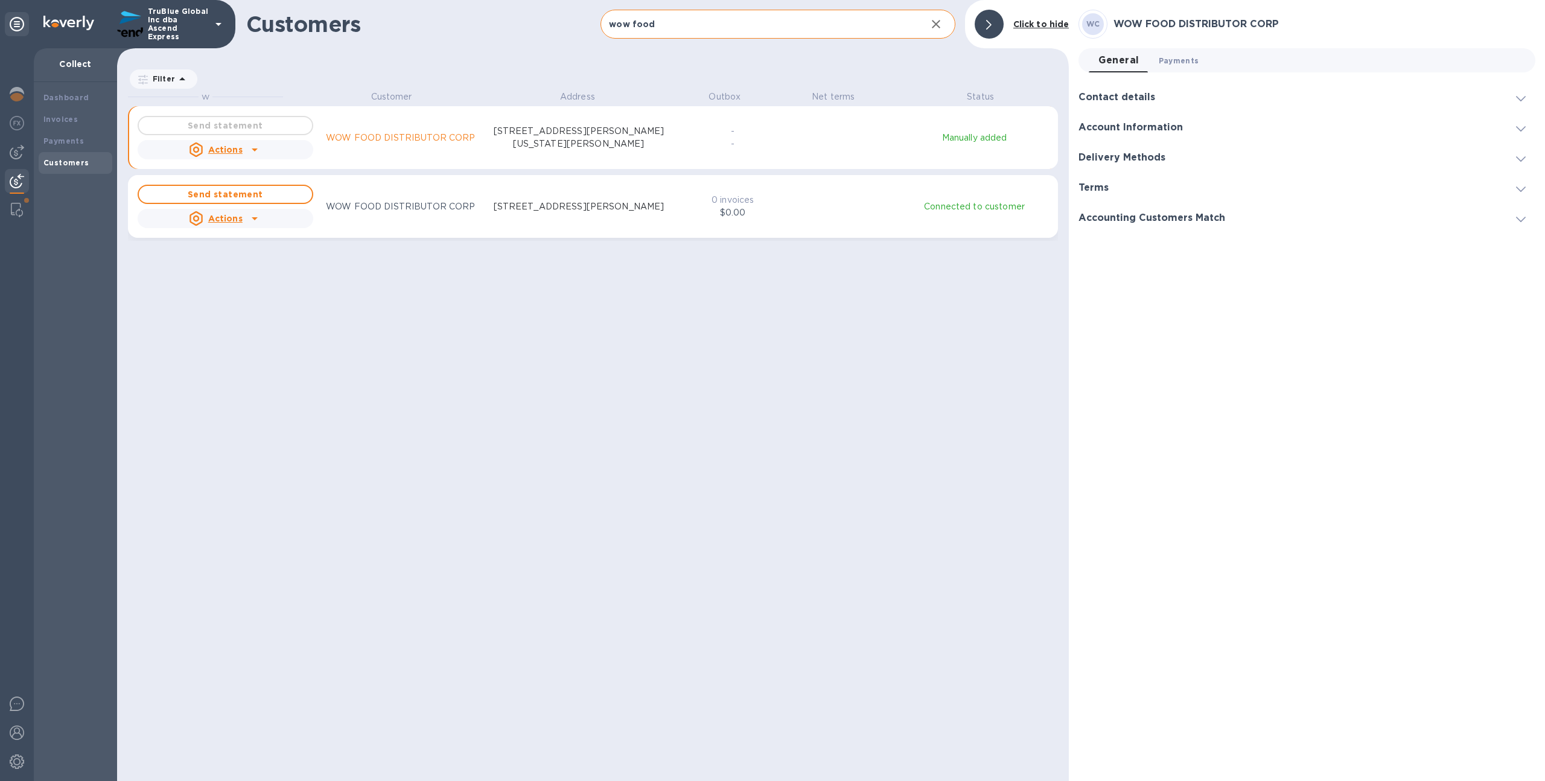
click at [1175, 62] on span "Payments 0" at bounding box center [1179, 60] width 40 height 13
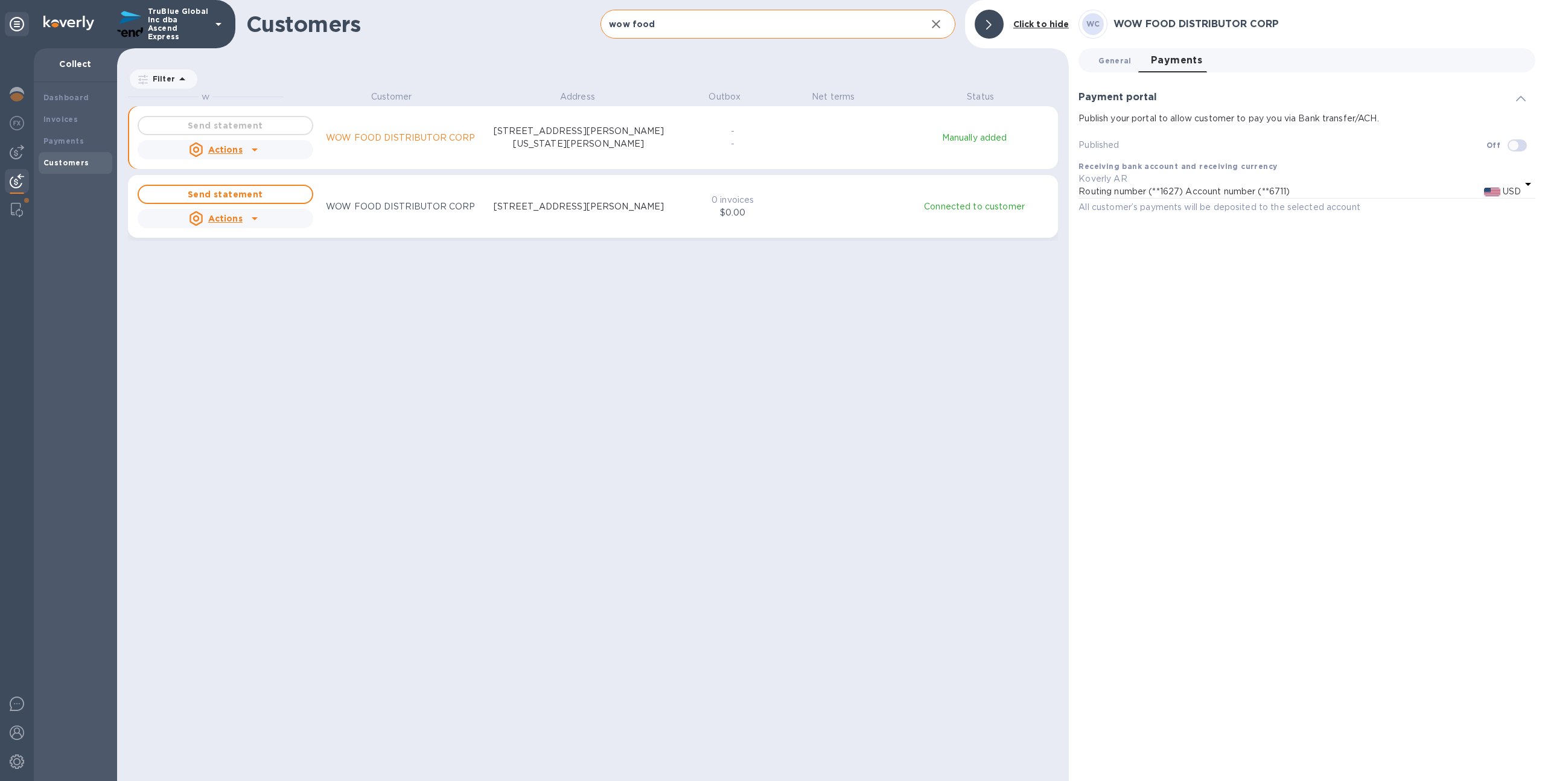
click at [1110, 71] on button "General 0" at bounding box center [1115, 60] width 52 height 24
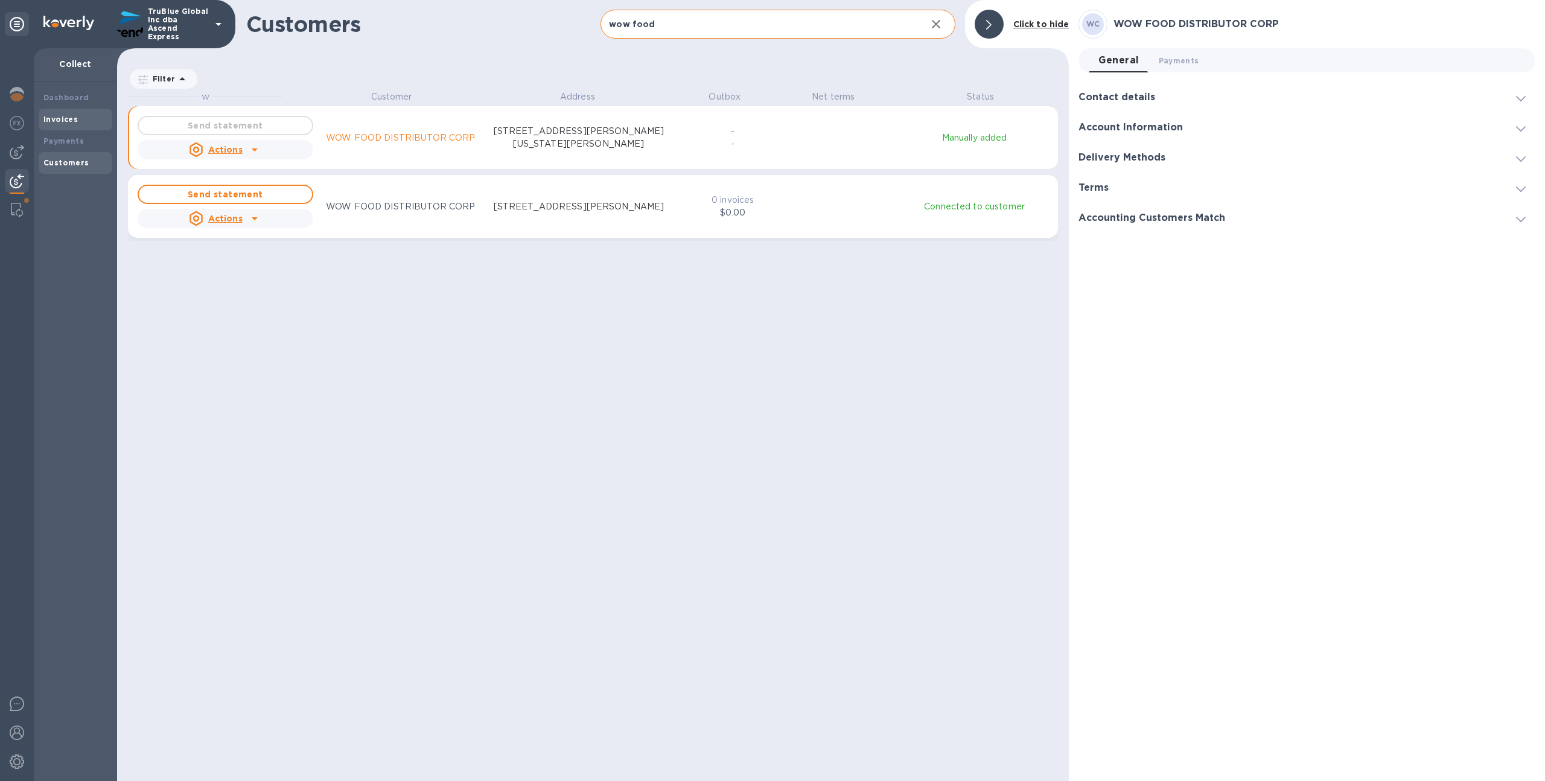
click at [98, 120] on div "Invoices" at bounding box center [75, 119] width 64 height 12
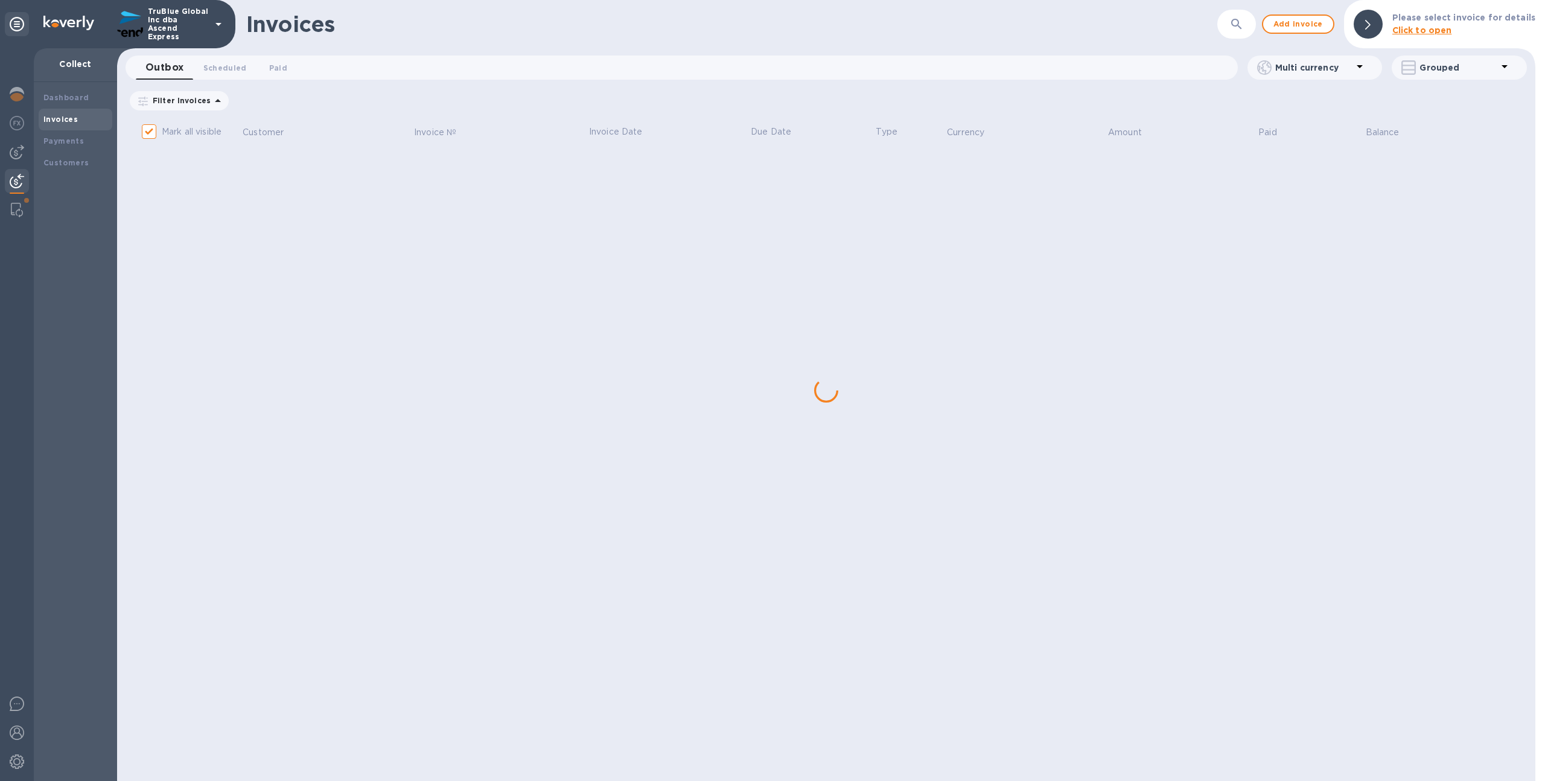
click at [1239, 25] on icon "button" at bounding box center [1236, 24] width 14 height 14
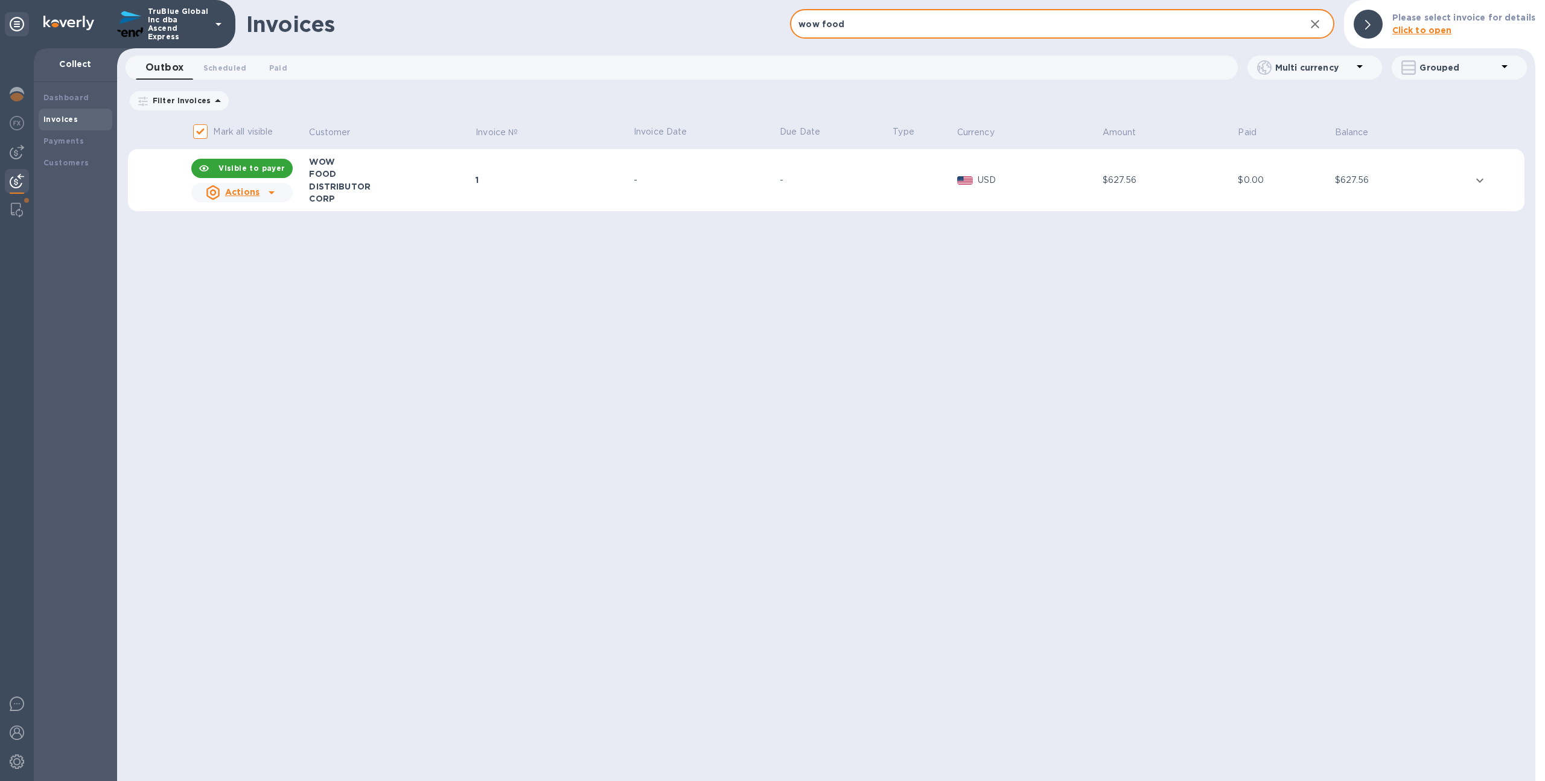
type input "wow food"
click at [764, 176] on div "-" at bounding box center [705, 180] width 142 height 13
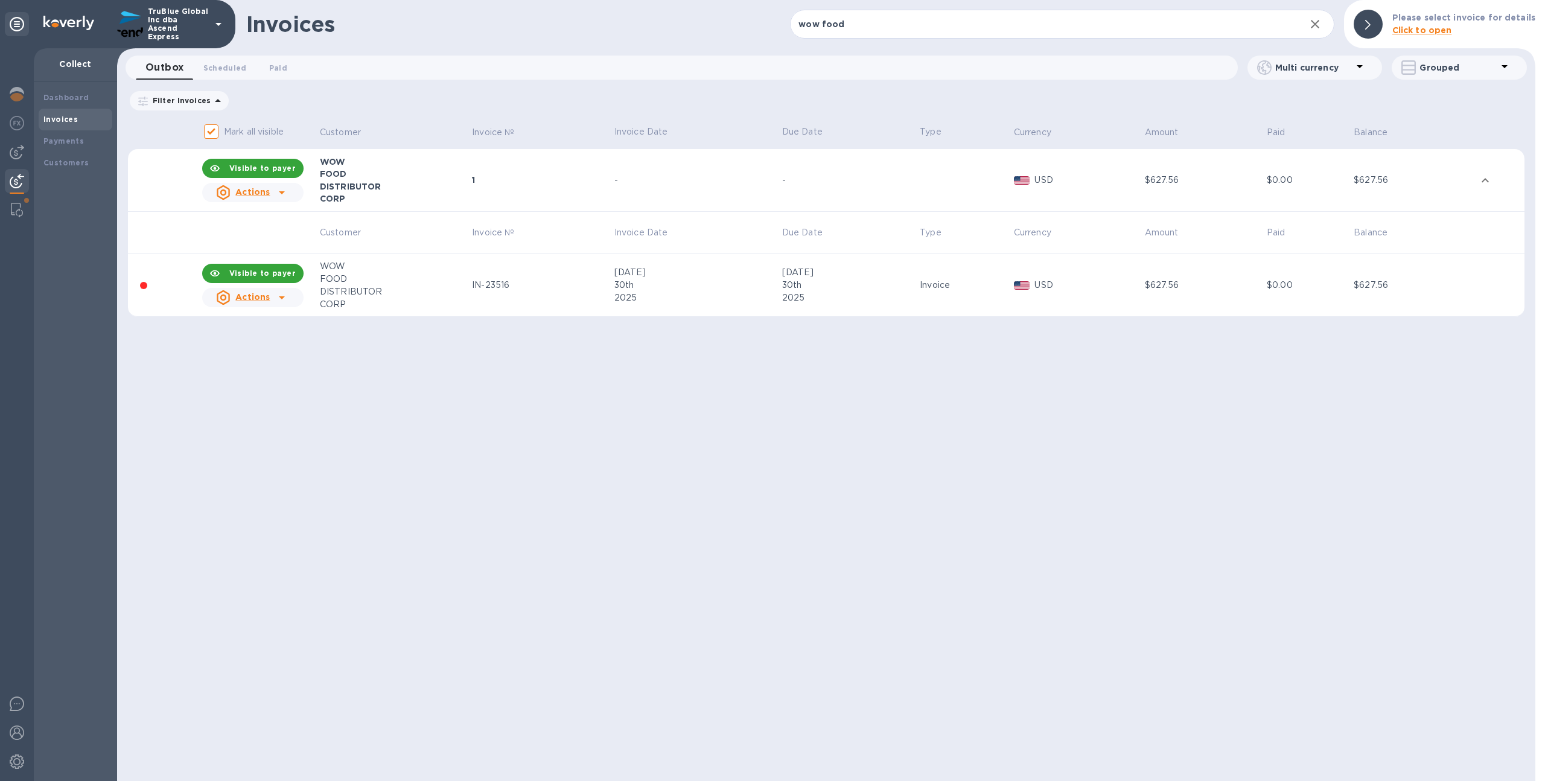
click at [269, 300] on u "Actions" at bounding box center [252, 297] width 34 height 10
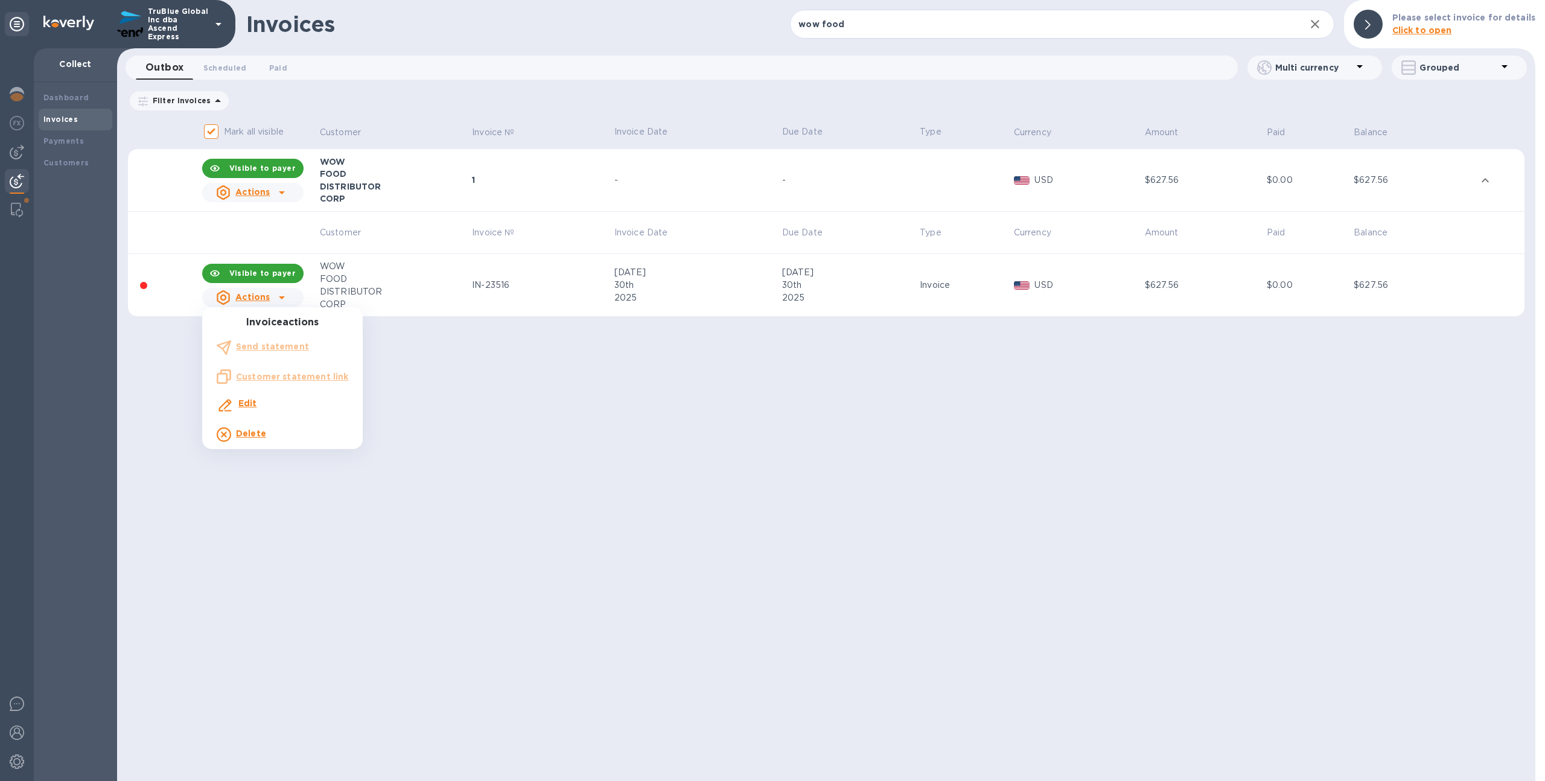
click at [533, 363] on div at bounding box center [772, 390] width 1545 height 781
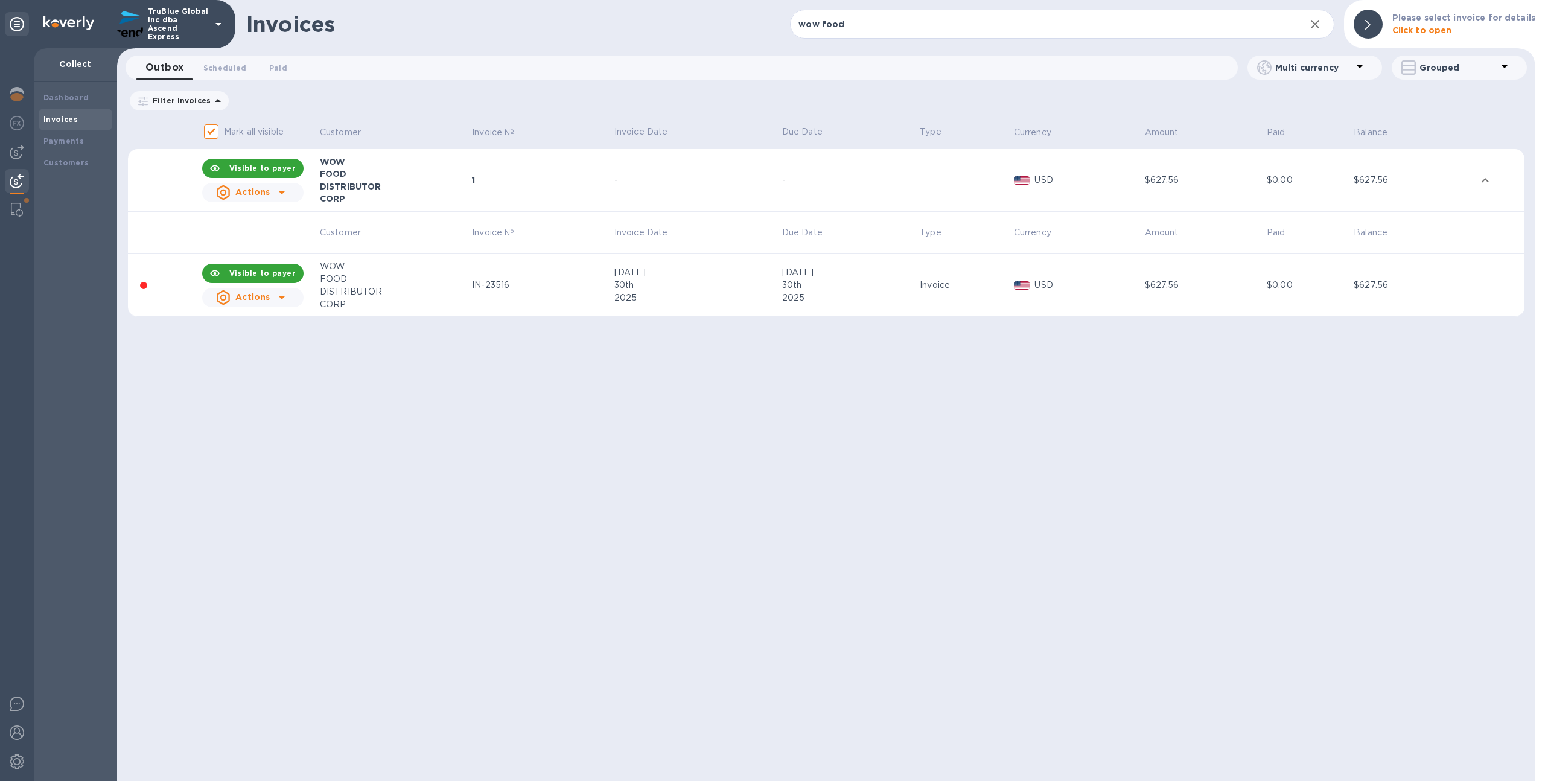
click at [434, 281] on div "FOOD" at bounding box center [394, 279] width 148 height 13
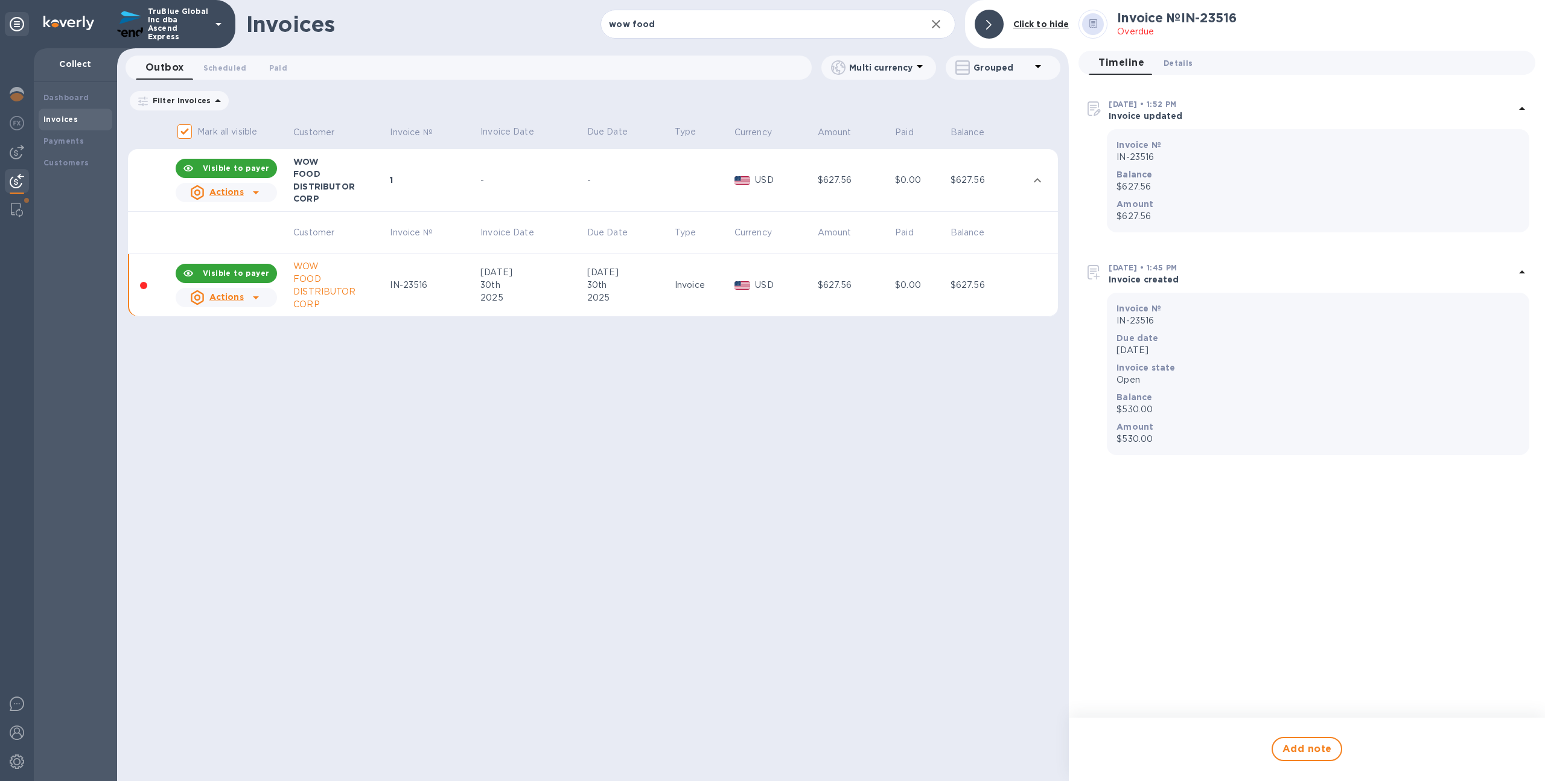
click at [1178, 63] on span "Details 0" at bounding box center [1177, 63] width 29 height 13
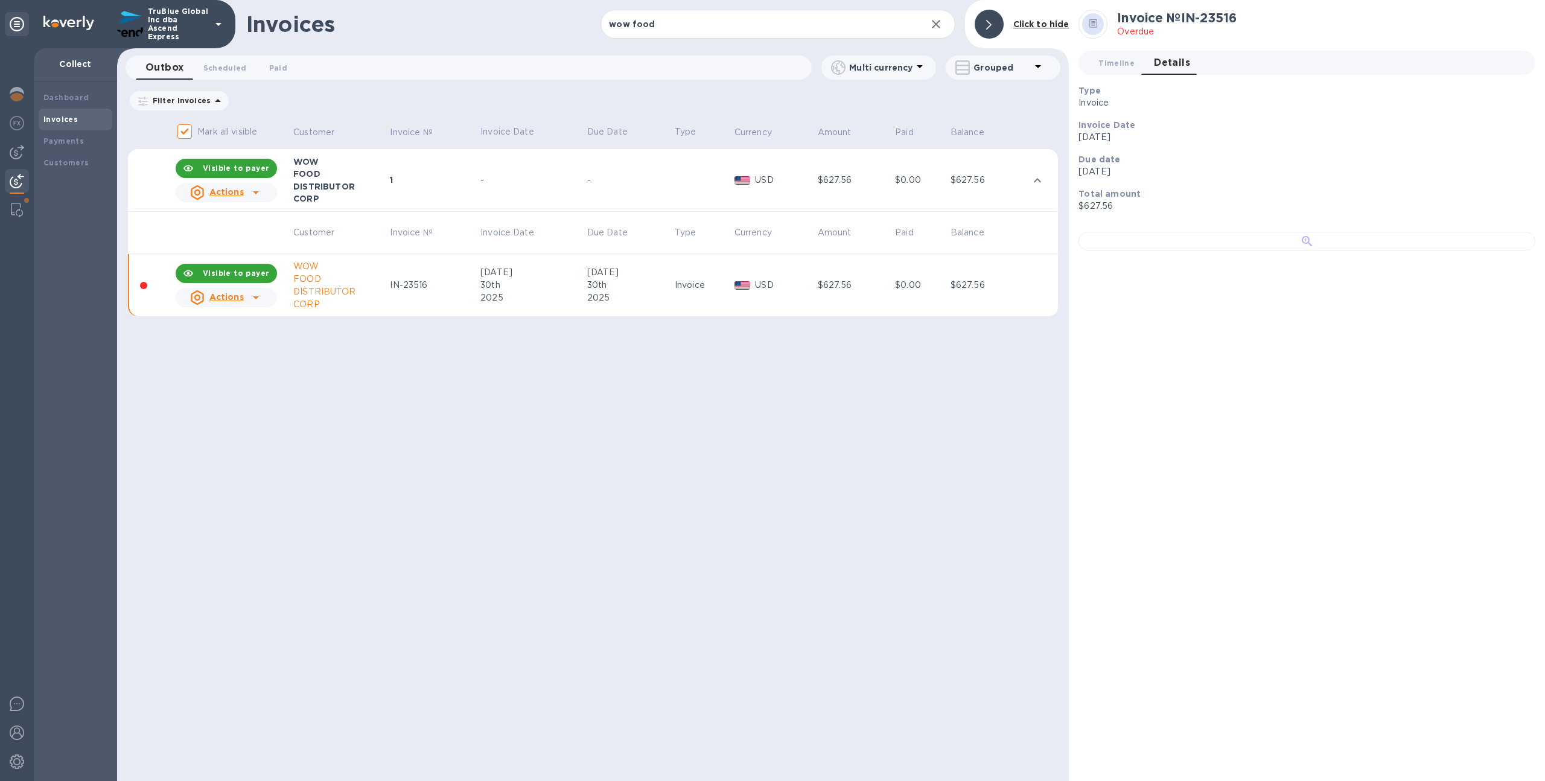
click at [1406, 250] on div at bounding box center [1306, 241] width 457 height 19
click at [1271, 250] on div at bounding box center [1306, 241] width 457 height 19
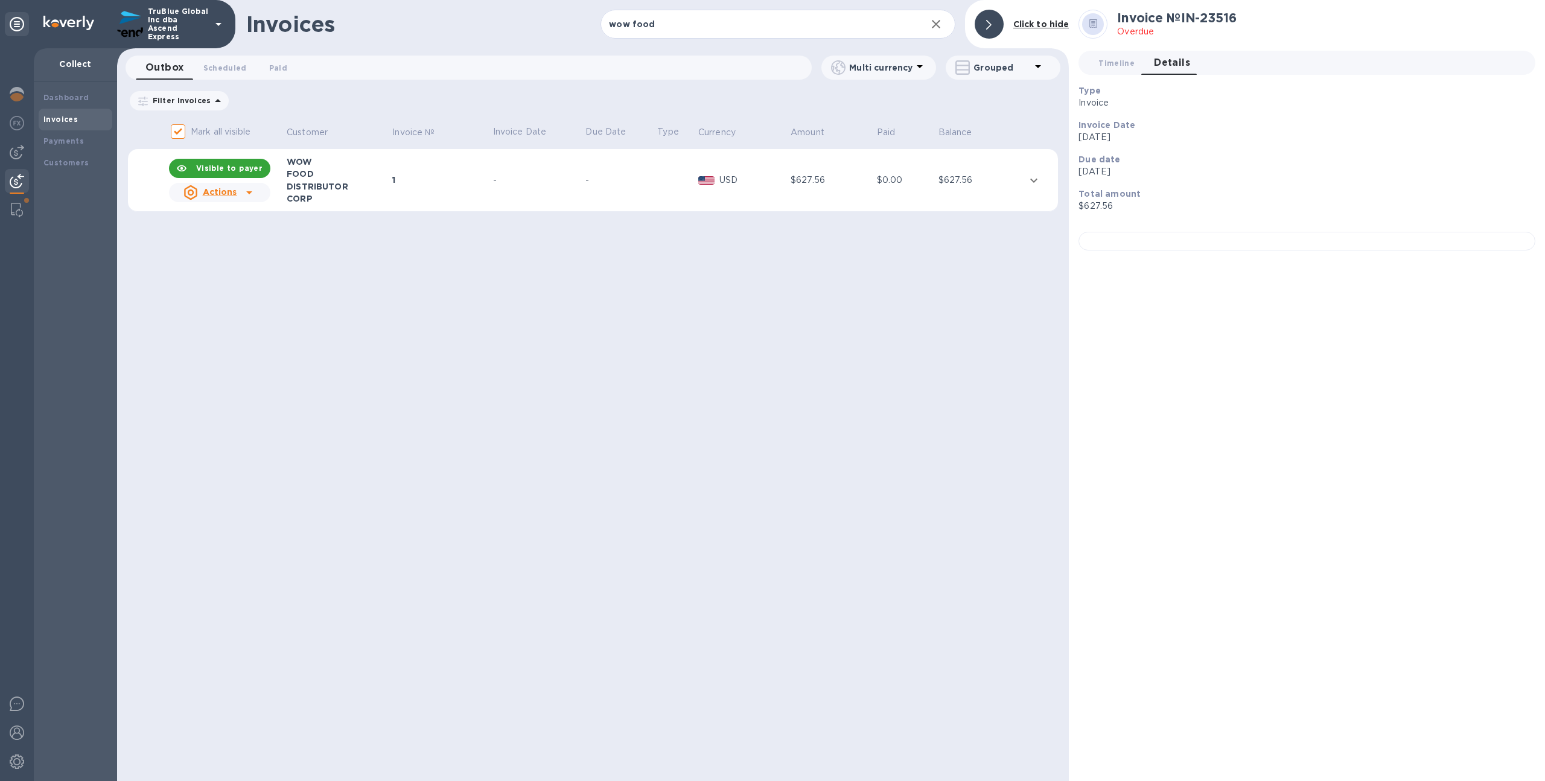
click at [380, 186] on div "DISTRIBUTOR" at bounding box center [338, 186] width 102 height 12
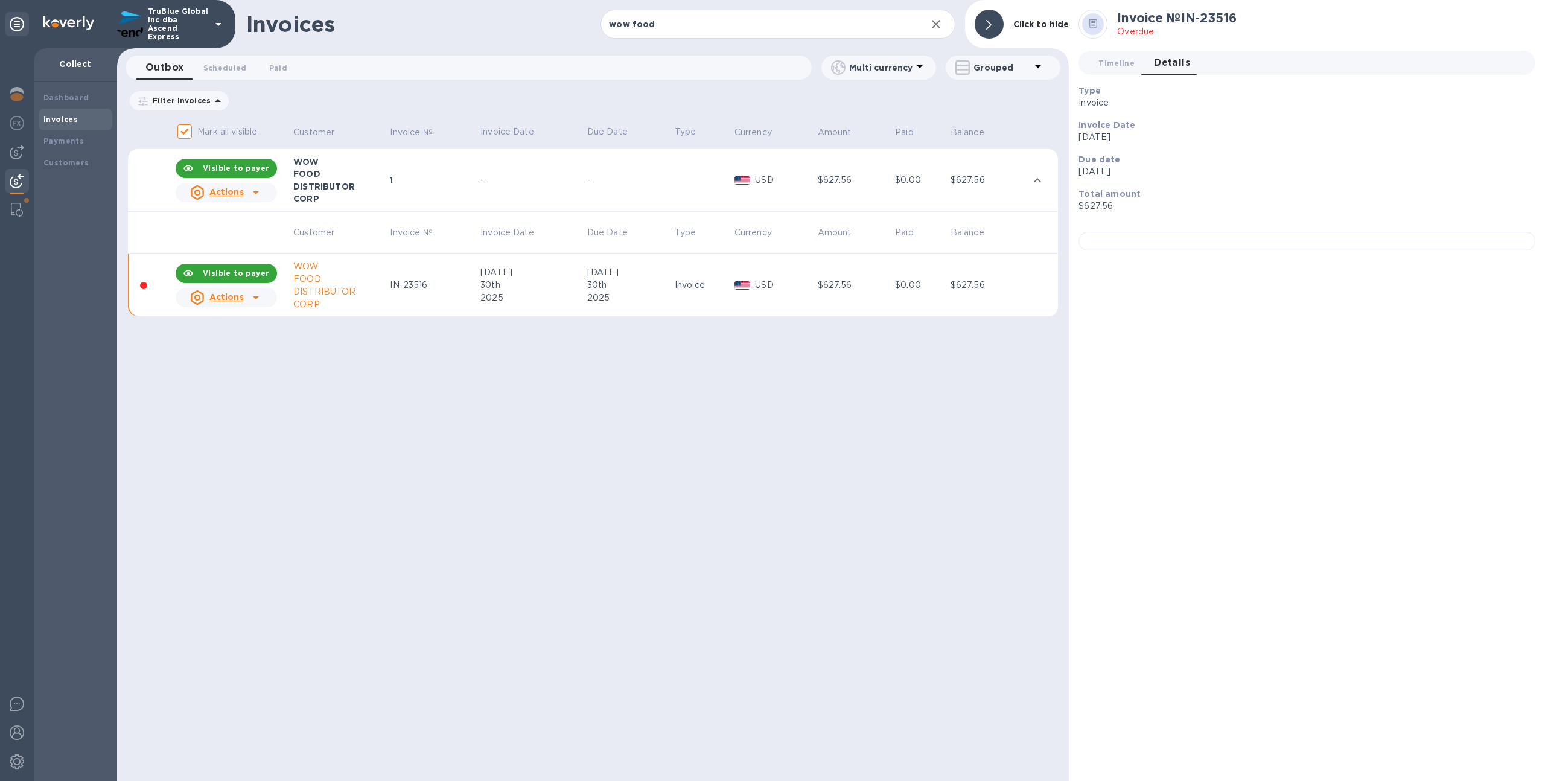
click at [247, 270] on b "Visible to payer" at bounding box center [236, 273] width 66 height 9
checkbox input "false"
click at [594, 172] on td "-" at bounding box center [633, 180] width 87 height 63
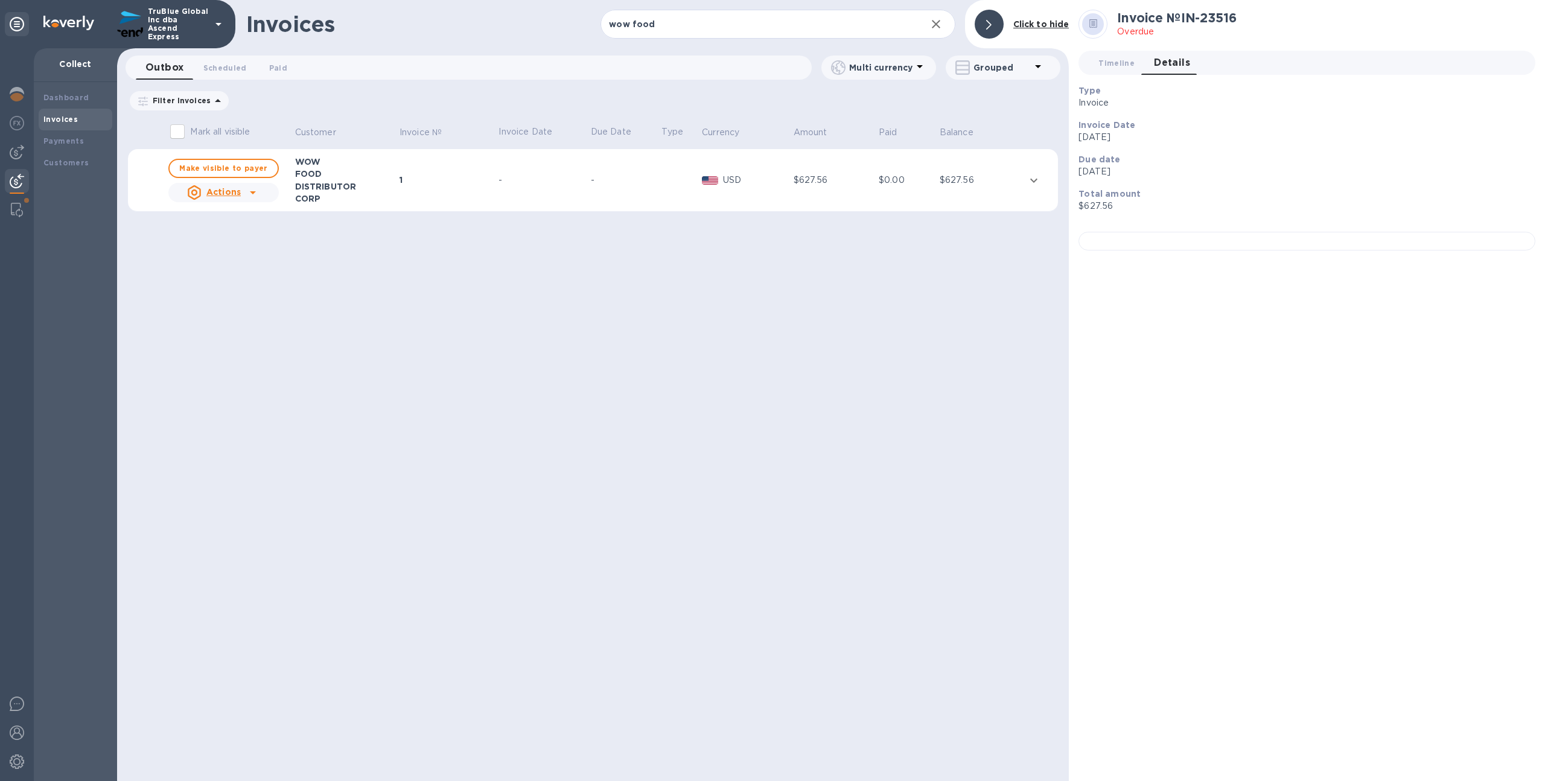
click at [550, 189] on td "-" at bounding box center [543, 180] width 92 height 63
click at [70, 144] on b "Payments" at bounding box center [63, 140] width 40 height 9
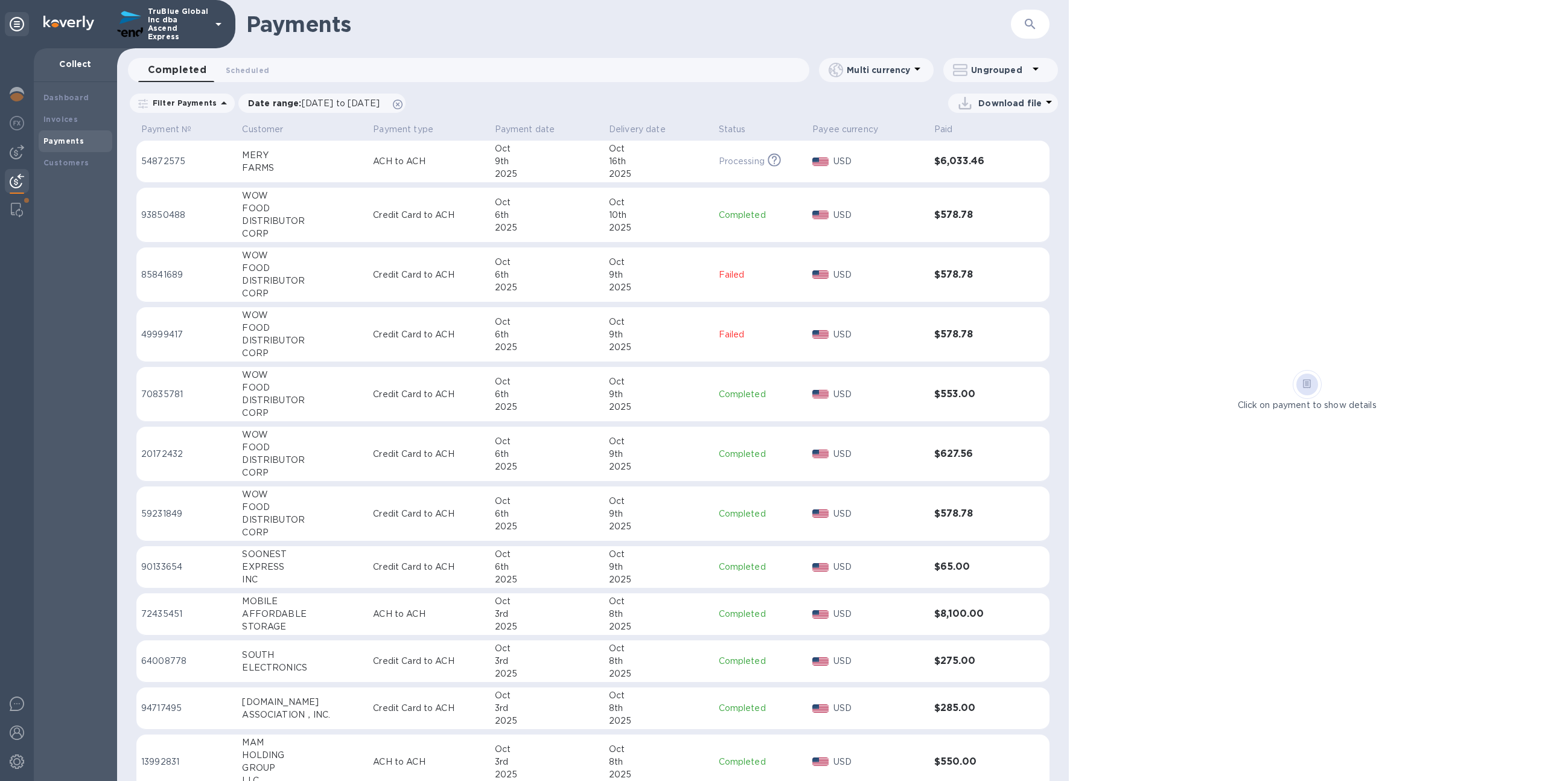
click at [1038, 25] on button "button" at bounding box center [1029, 24] width 29 height 29
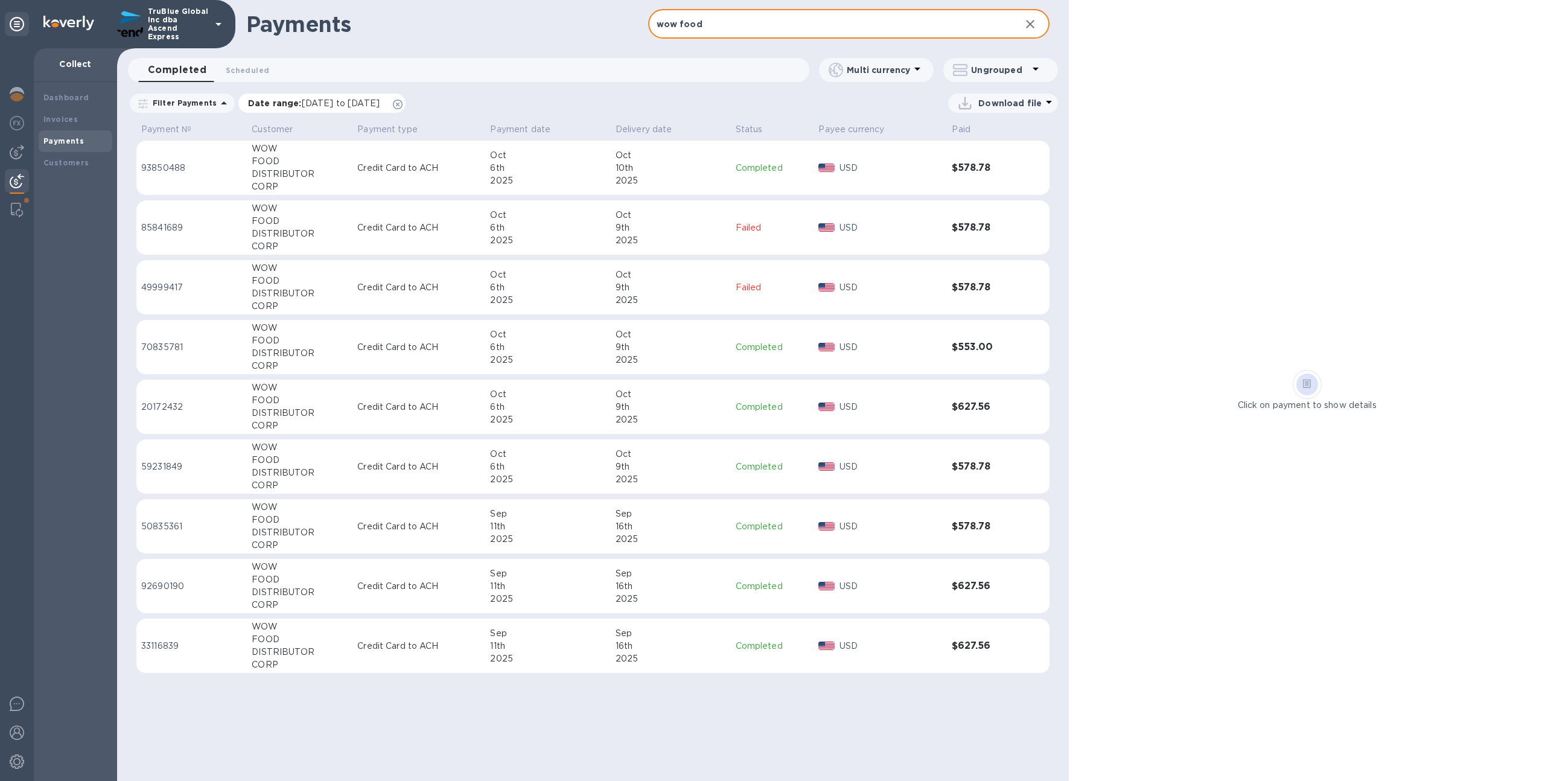
type input "wow food"
click at [402, 103] on icon at bounding box center [398, 105] width 10 height 10
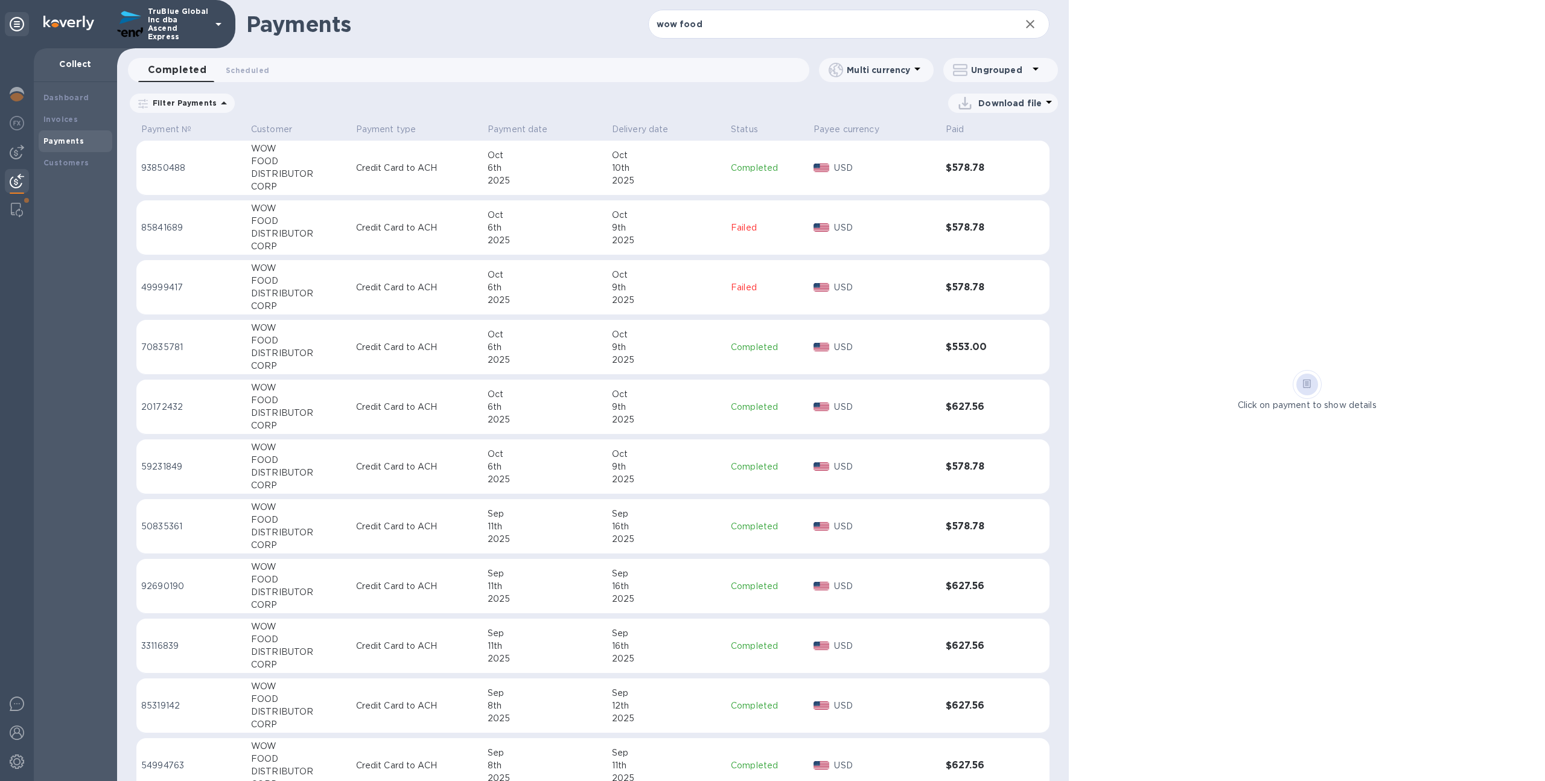
click at [675, 164] on div "10th" at bounding box center [666, 168] width 109 height 13
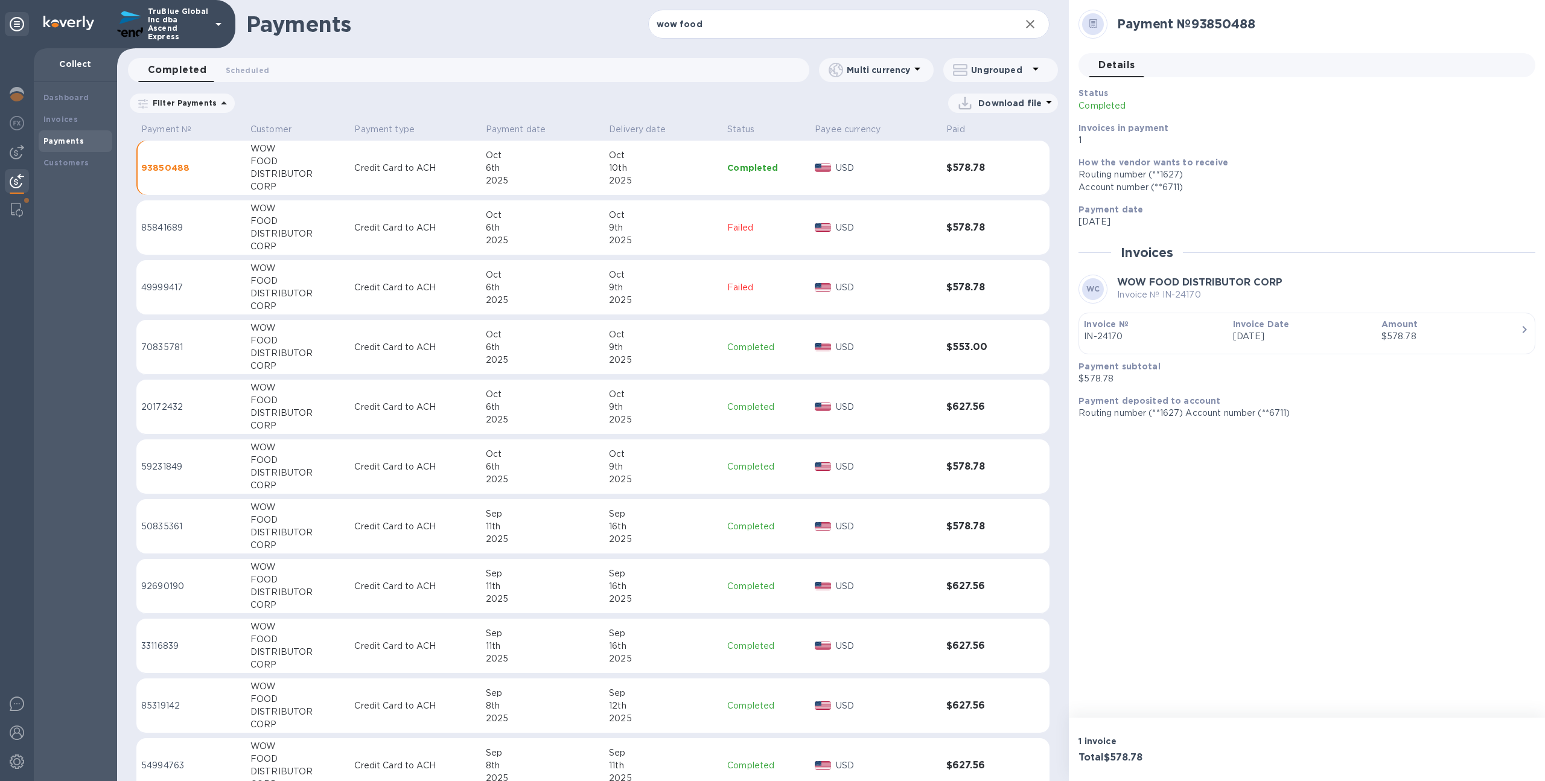
click at [667, 337] on div "Oct" at bounding box center [663, 334] width 109 height 13
click at [744, 185] on td "Completed" at bounding box center [765, 168] width 87 height 55
click at [734, 347] on p "Completed" at bounding box center [766, 347] width 78 height 13
click at [696, 179] on div "2025" at bounding box center [663, 180] width 109 height 13
click at [679, 357] on div "2025" at bounding box center [663, 360] width 109 height 13
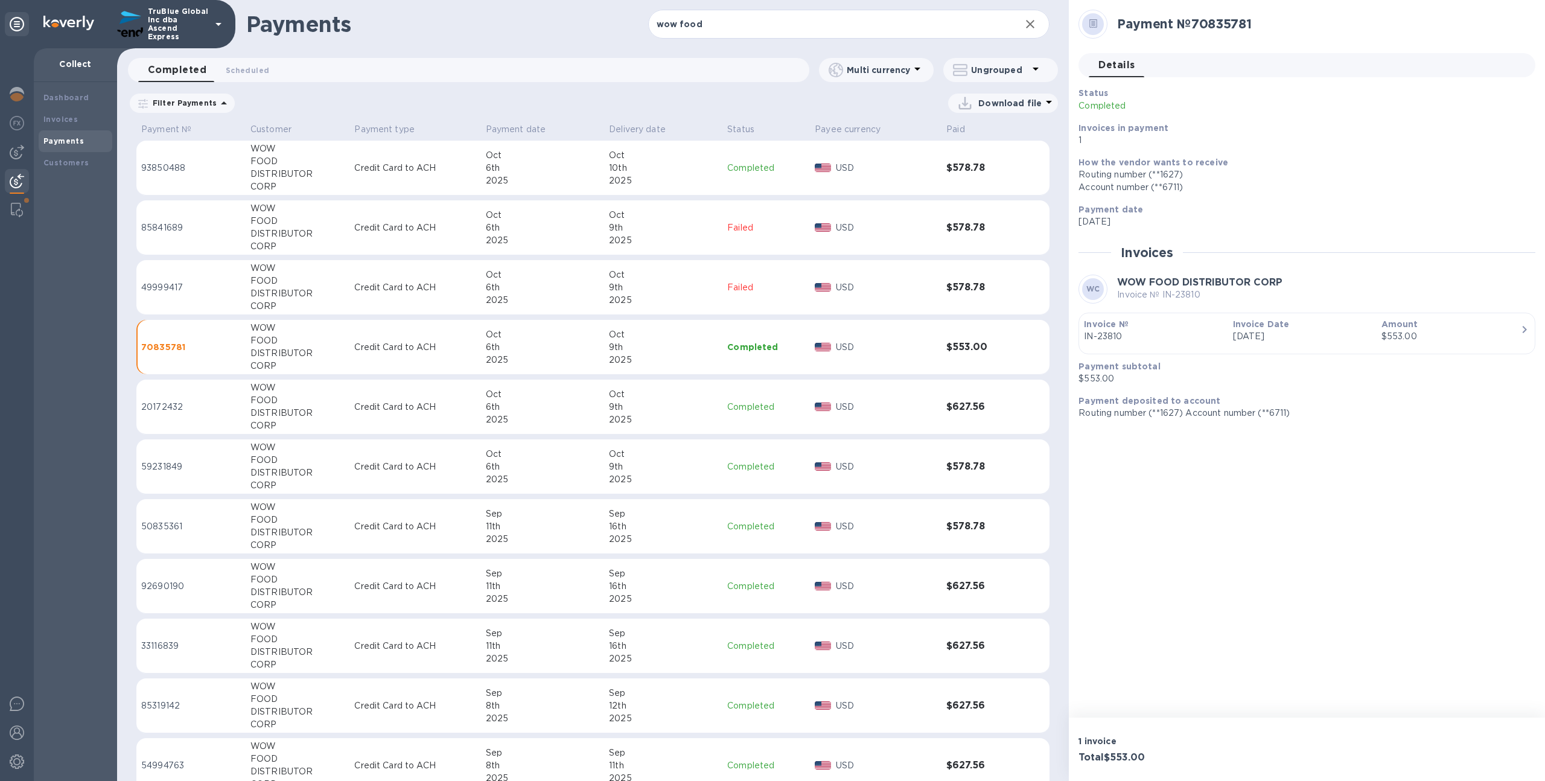
click at [672, 419] on div "2025" at bounding box center [663, 419] width 109 height 13
click at [690, 354] on div "2025" at bounding box center [663, 360] width 109 height 13
click at [705, 169] on div "10th" at bounding box center [663, 168] width 109 height 13
click at [663, 487] on td "[DATE]" at bounding box center [663, 466] width 118 height 55
click at [676, 415] on div "2025" at bounding box center [663, 419] width 109 height 13
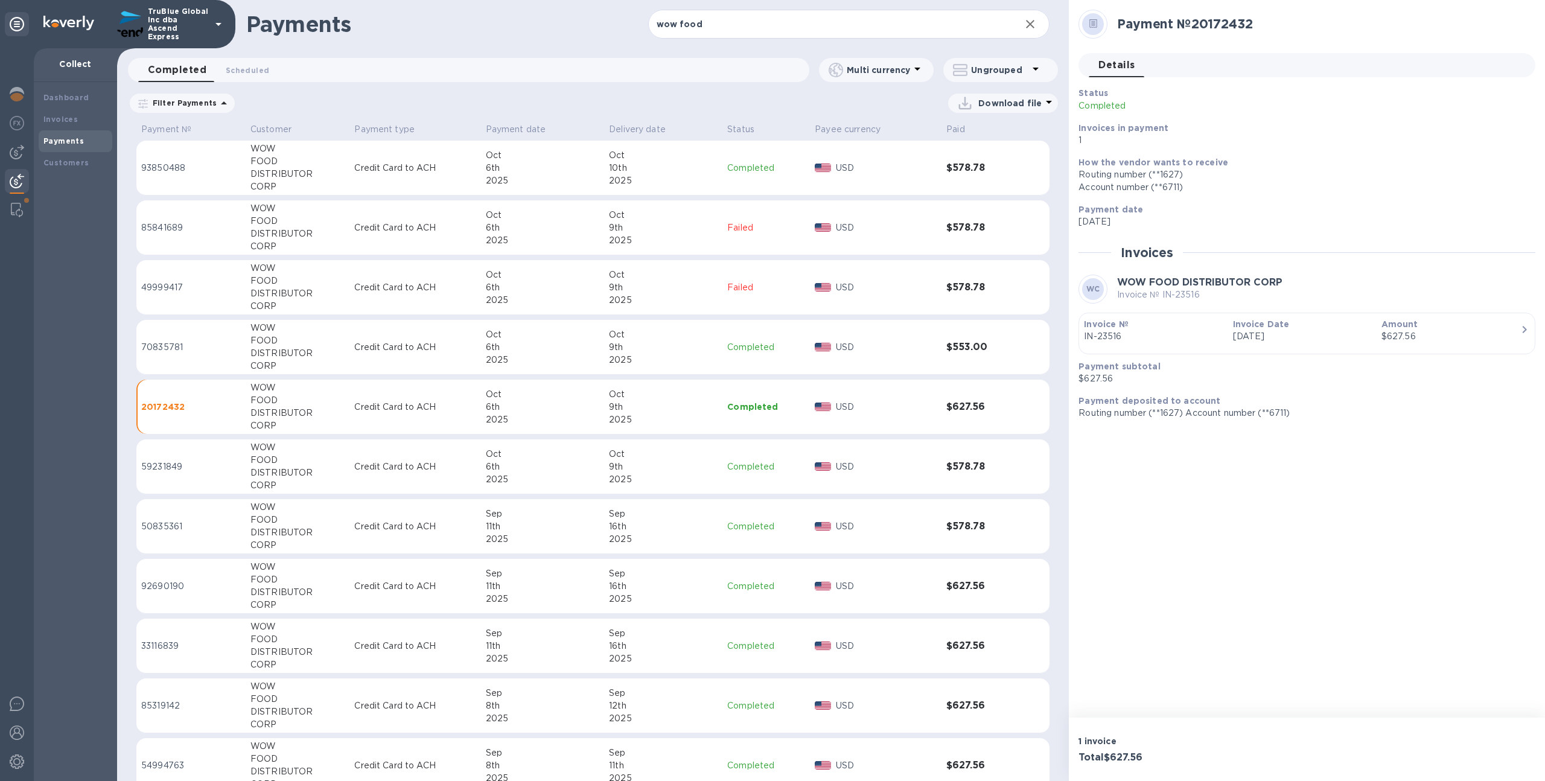
click at [682, 364] on div "2025" at bounding box center [663, 360] width 109 height 13
click at [703, 180] on div "2025" at bounding box center [663, 180] width 109 height 13
click at [773, 465] on p "Completed" at bounding box center [766, 466] width 78 height 13
click at [762, 527] on p "Completed" at bounding box center [766, 526] width 78 height 13
click at [754, 597] on td "Completed" at bounding box center [765, 586] width 87 height 55
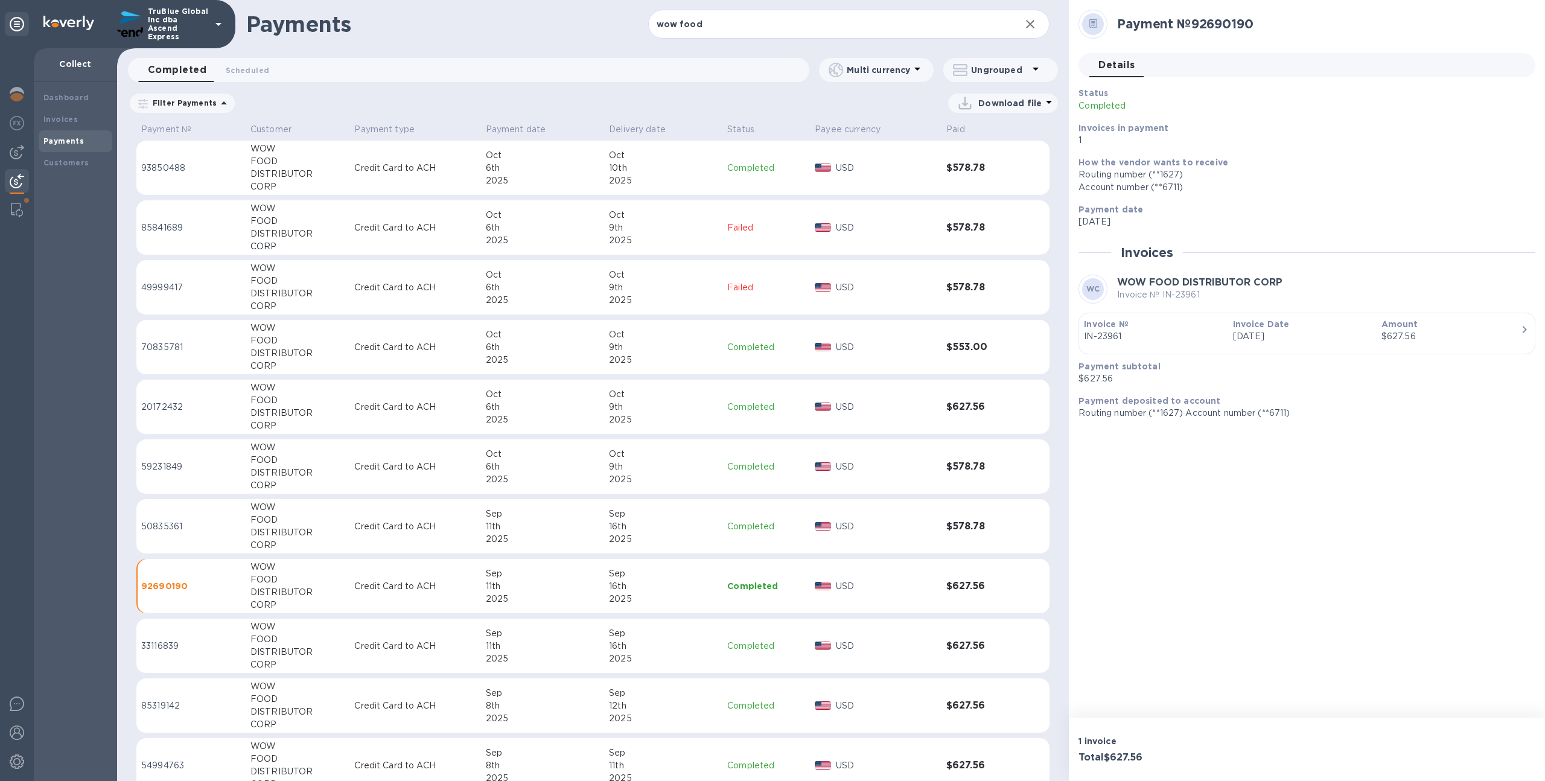
click at [742, 168] on p "Completed" at bounding box center [766, 168] width 78 height 13
click at [78, 117] on div "Invoices" at bounding box center [75, 119] width 64 height 12
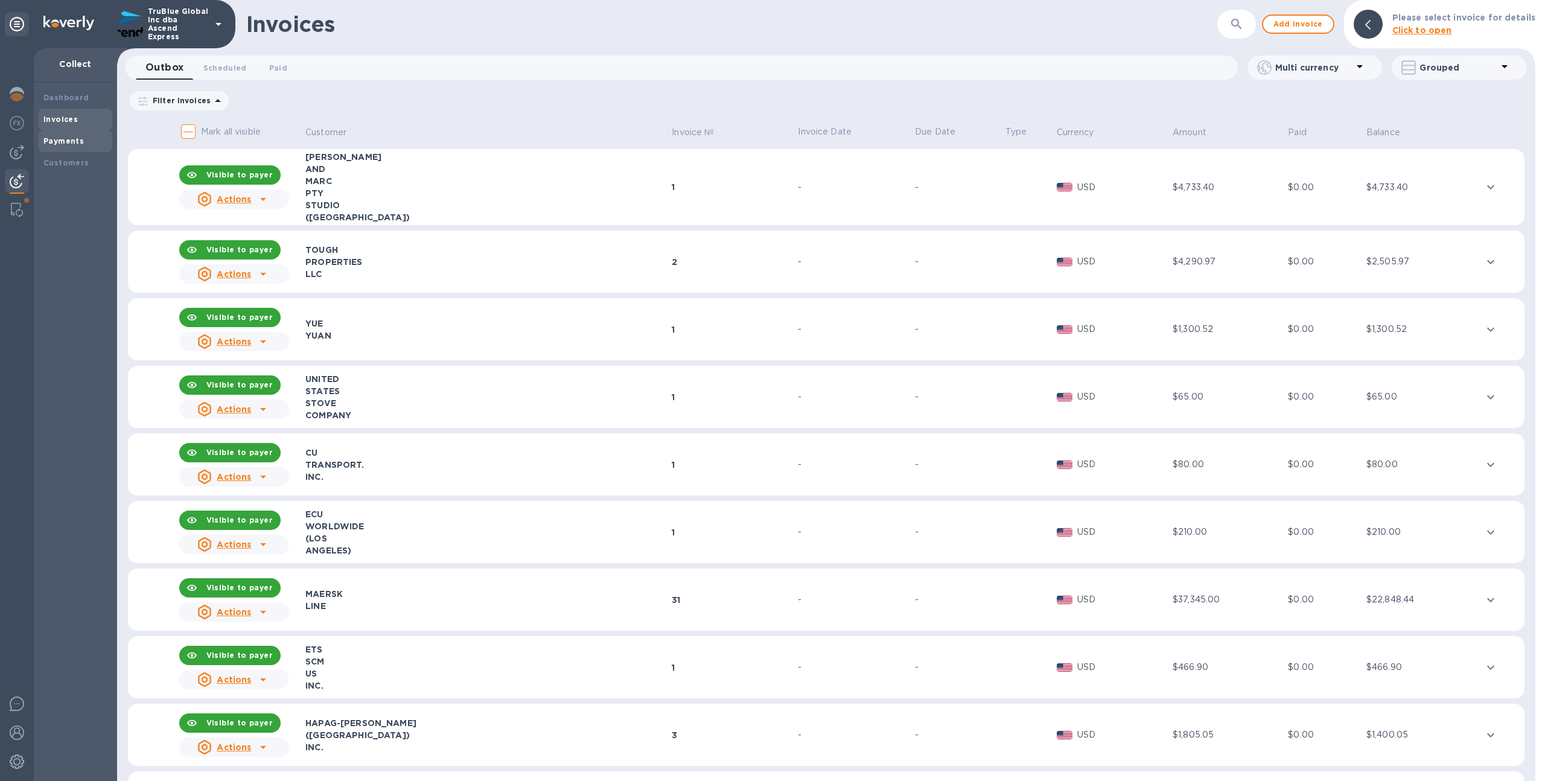
click at [91, 140] on div "Payments" at bounding box center [75, 141] width 64 height 12
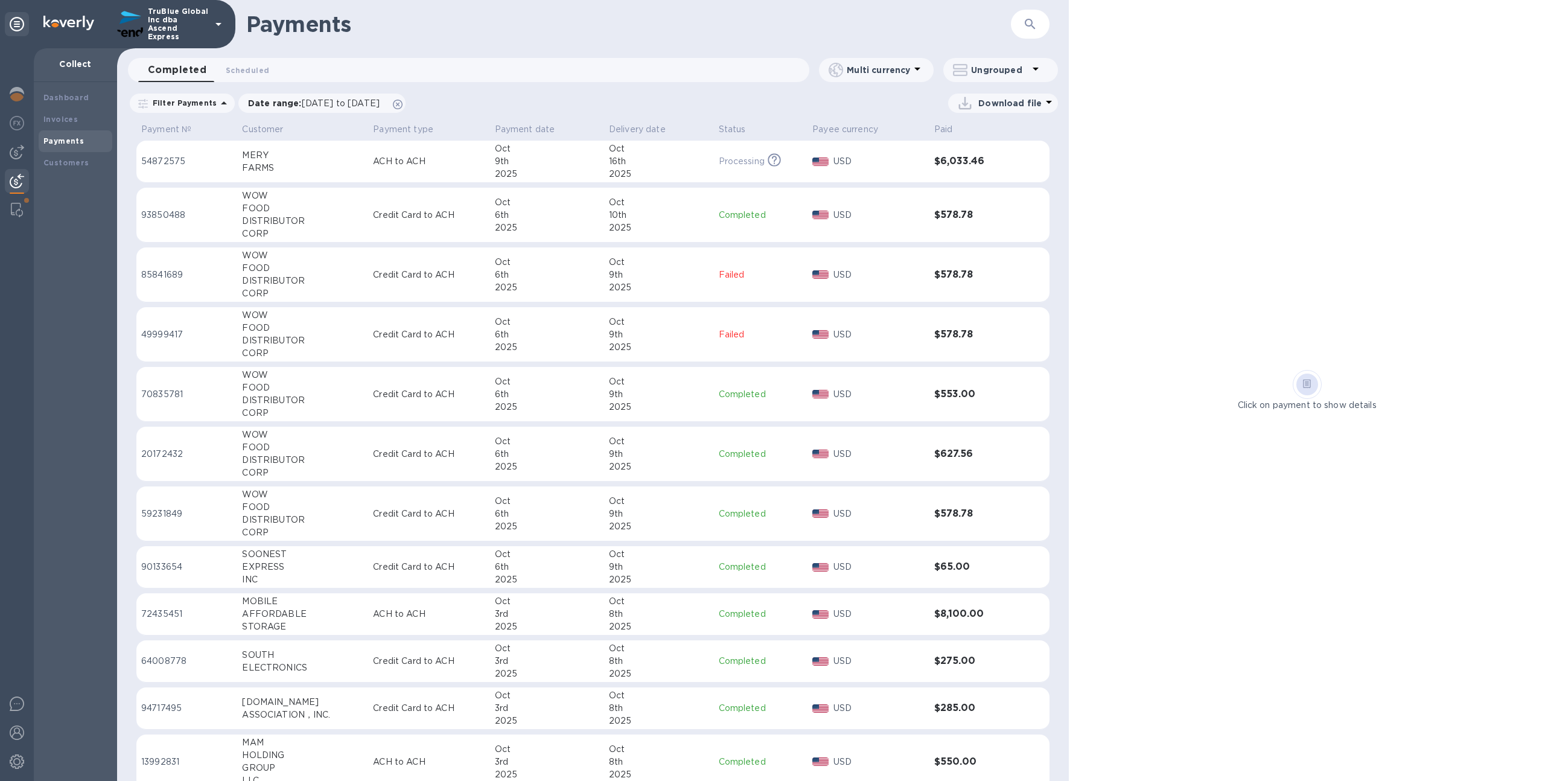
click at [1022, 20] on button "button" at bounding box center [1029, 24] width 29 height 29
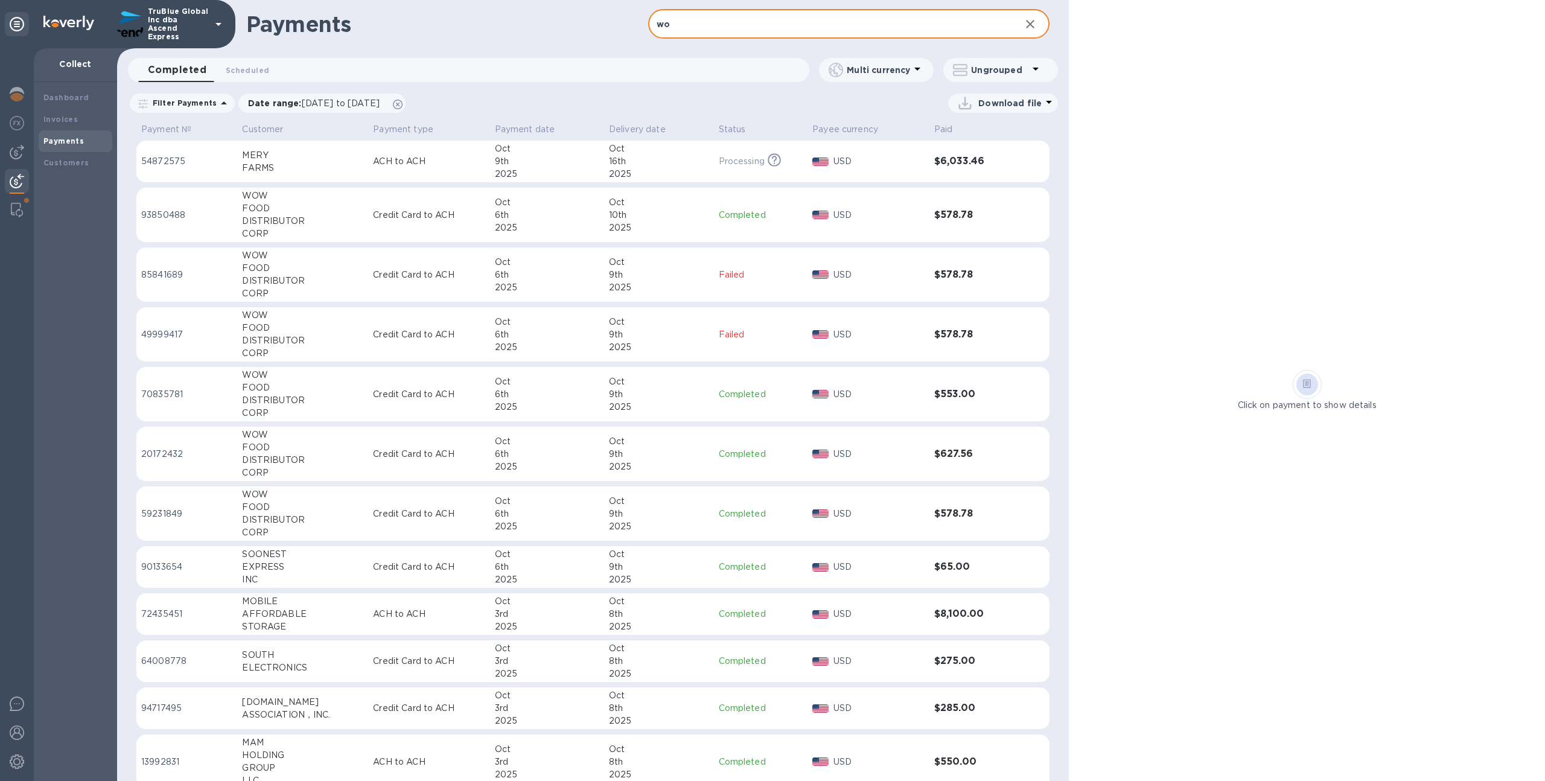
type input "wow"
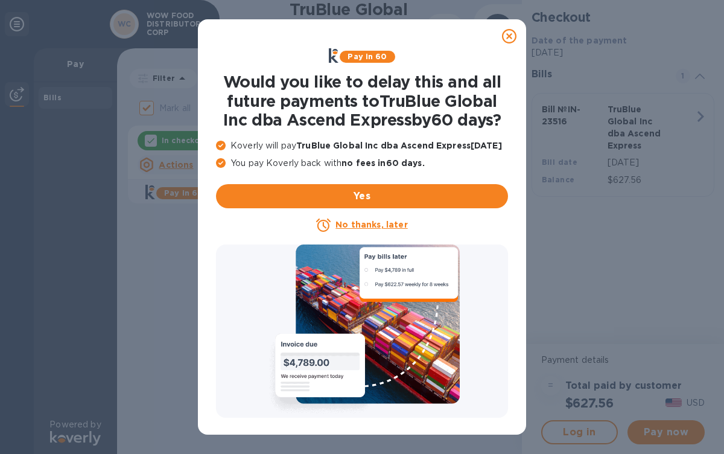
click at [512, 40] on icon at bounding box center [509, 36] width 14 height 14
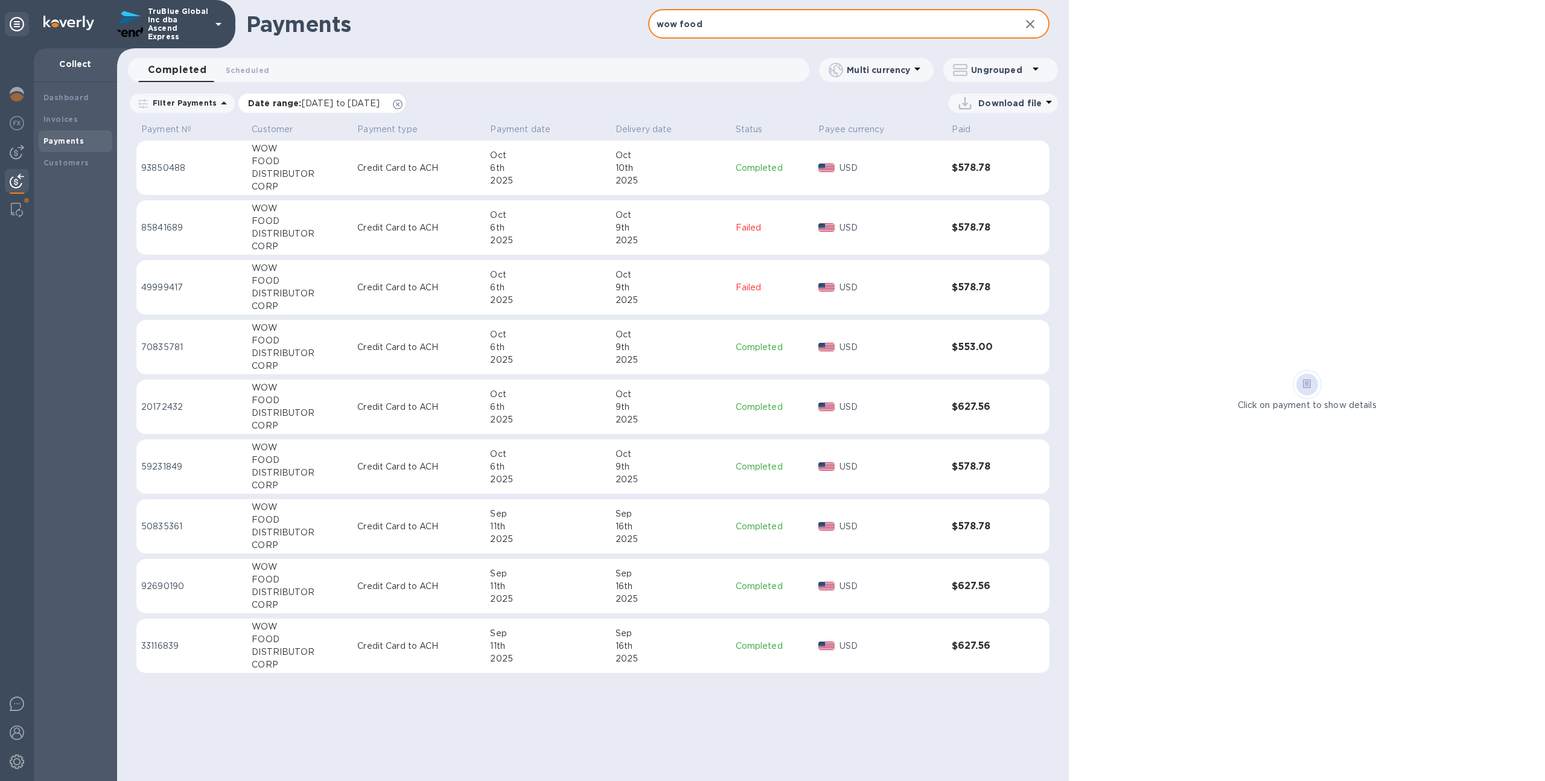
type input "wow food"
click at [405, 101] on div "Date range : [DATE] to [DATE]" at bounding box center [321, 103] width 167 height 19
click at [402, 103] on icon at bounding box center [398, 105] width 10 height 10
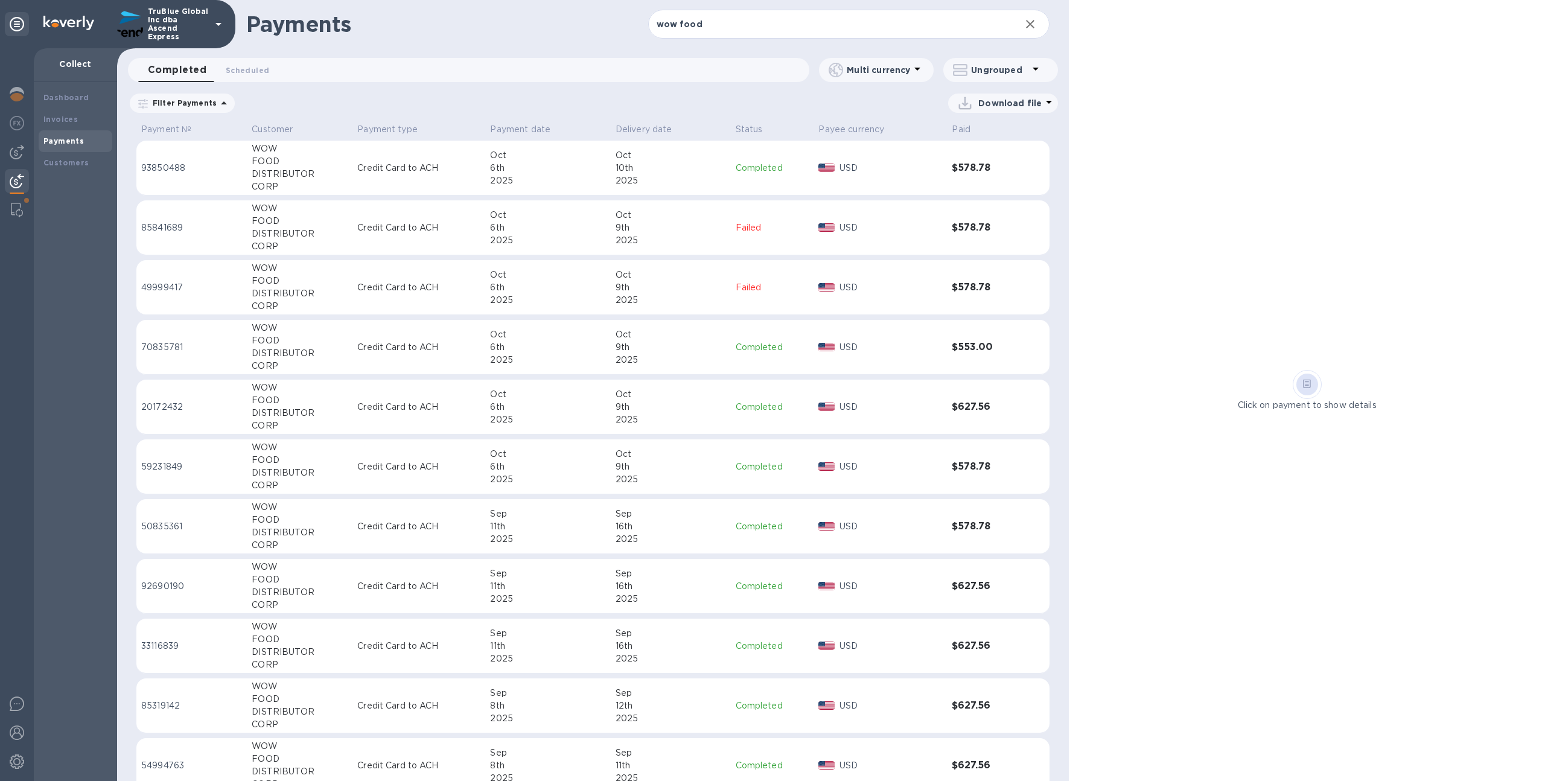
click at [658, 341] on div "9th" at bounding box center [670, 347] width 110 height 13
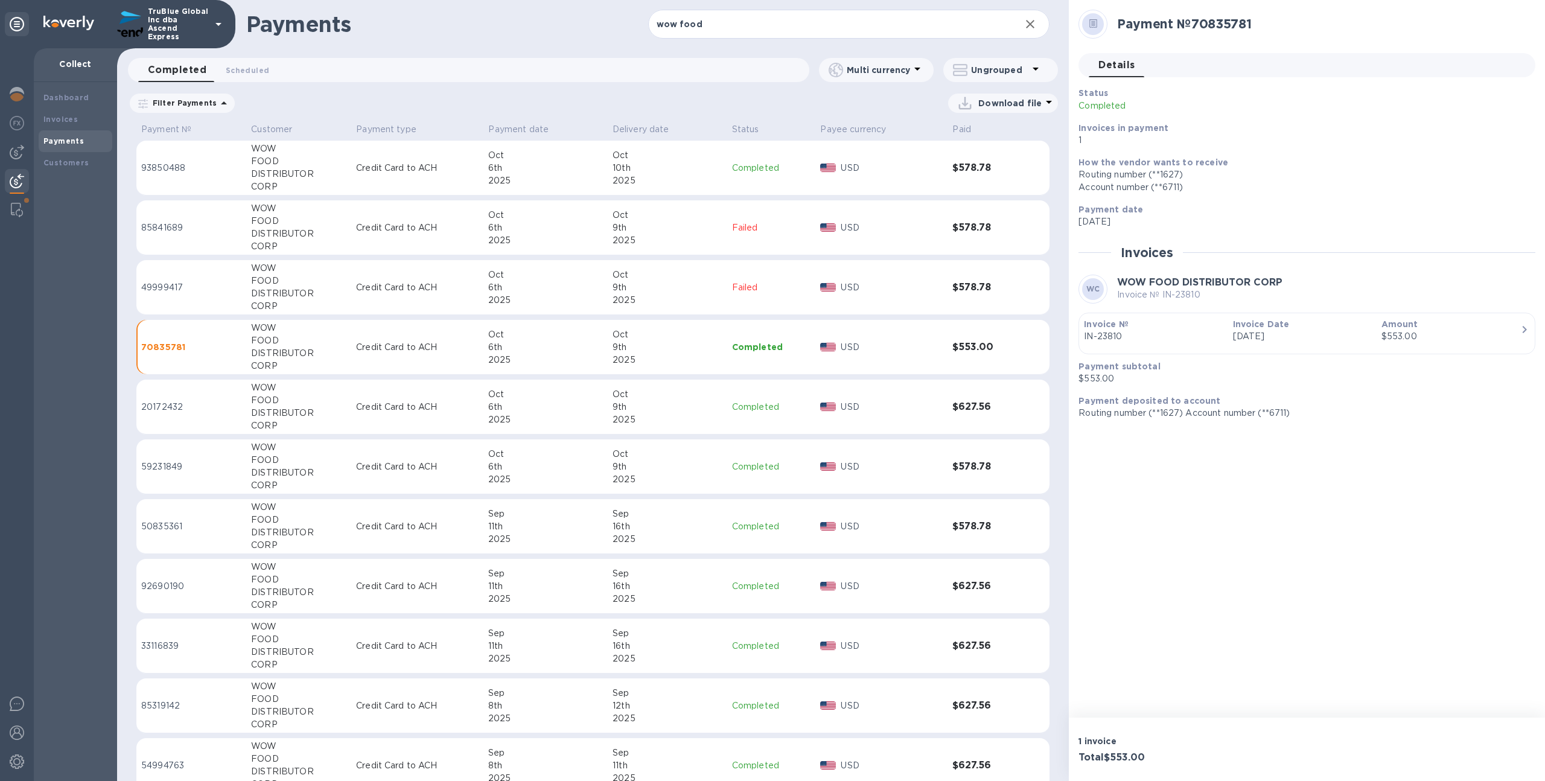
click at [667, 408] on div "9th" at bounding box center [667, 407] width 110 height 13
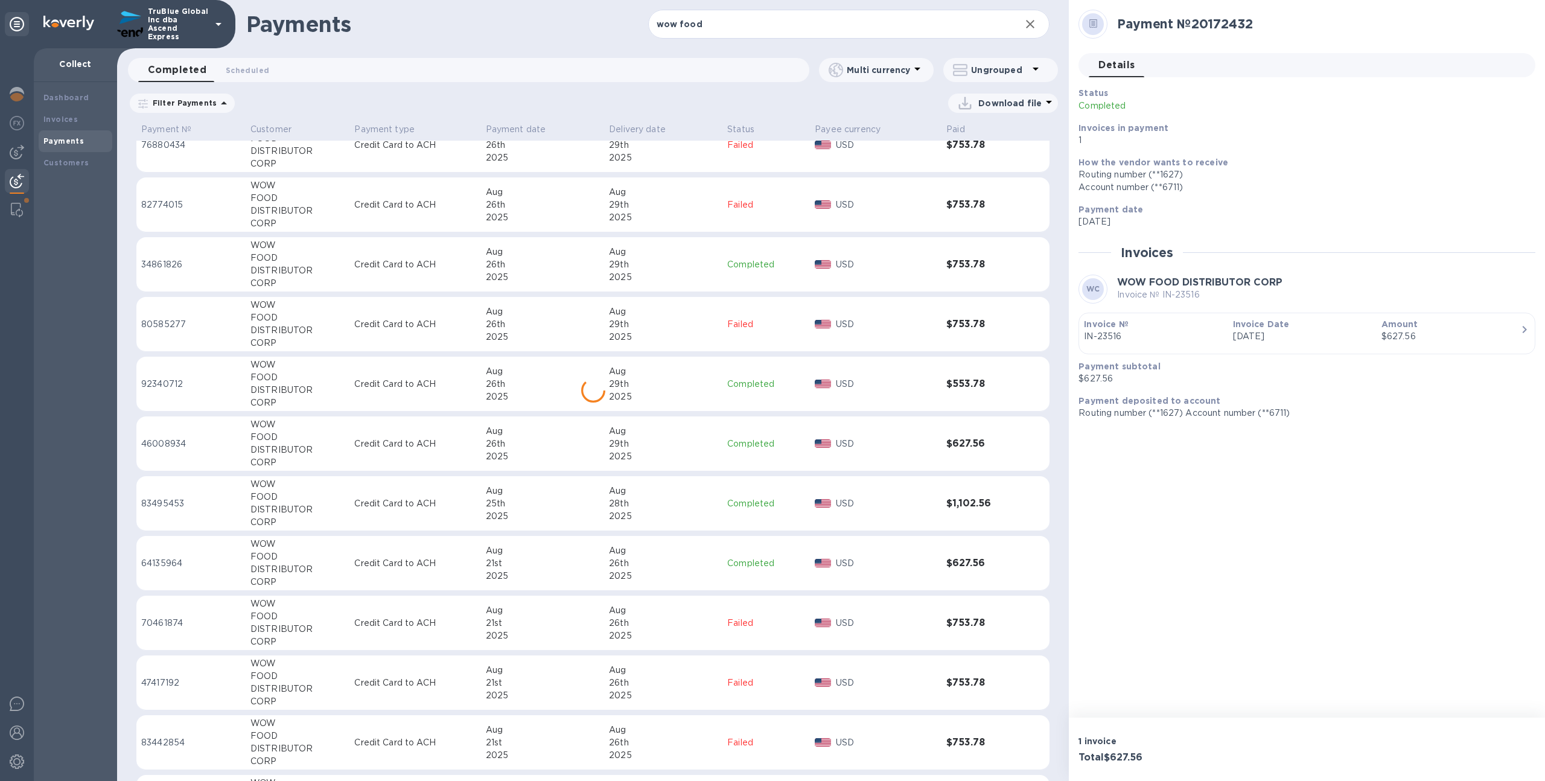
scroll to position [1576, 0]
click at [669, 739] on div "1st" at bounding box center [663, 742] width 109 height 13
click at [676, 695] on div "2025" at bounding box center [663, 695] width 109 height 13
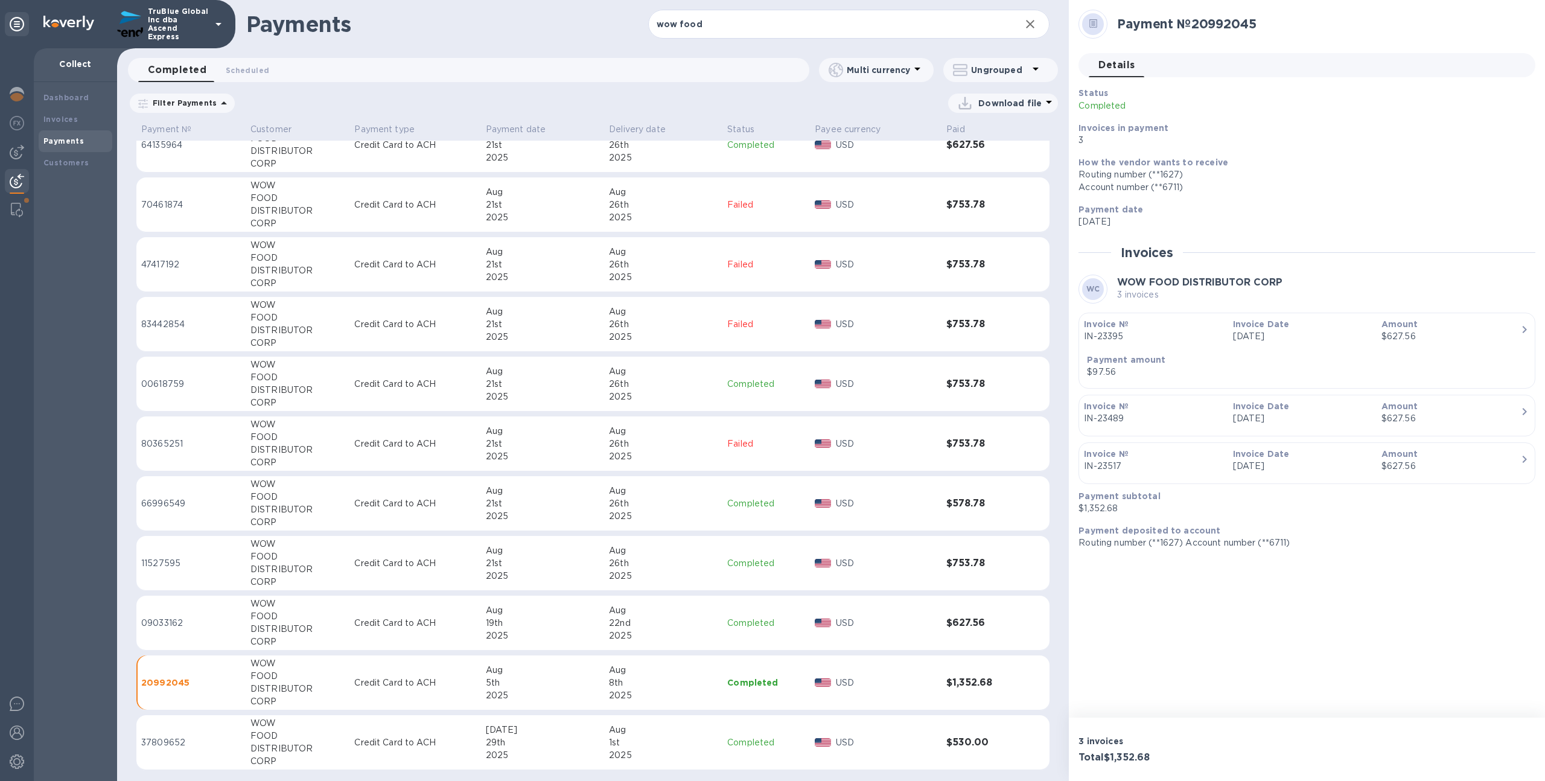
click at [676, 626] on div "22nd" at bounding box center [663, 623] width 109 height 13
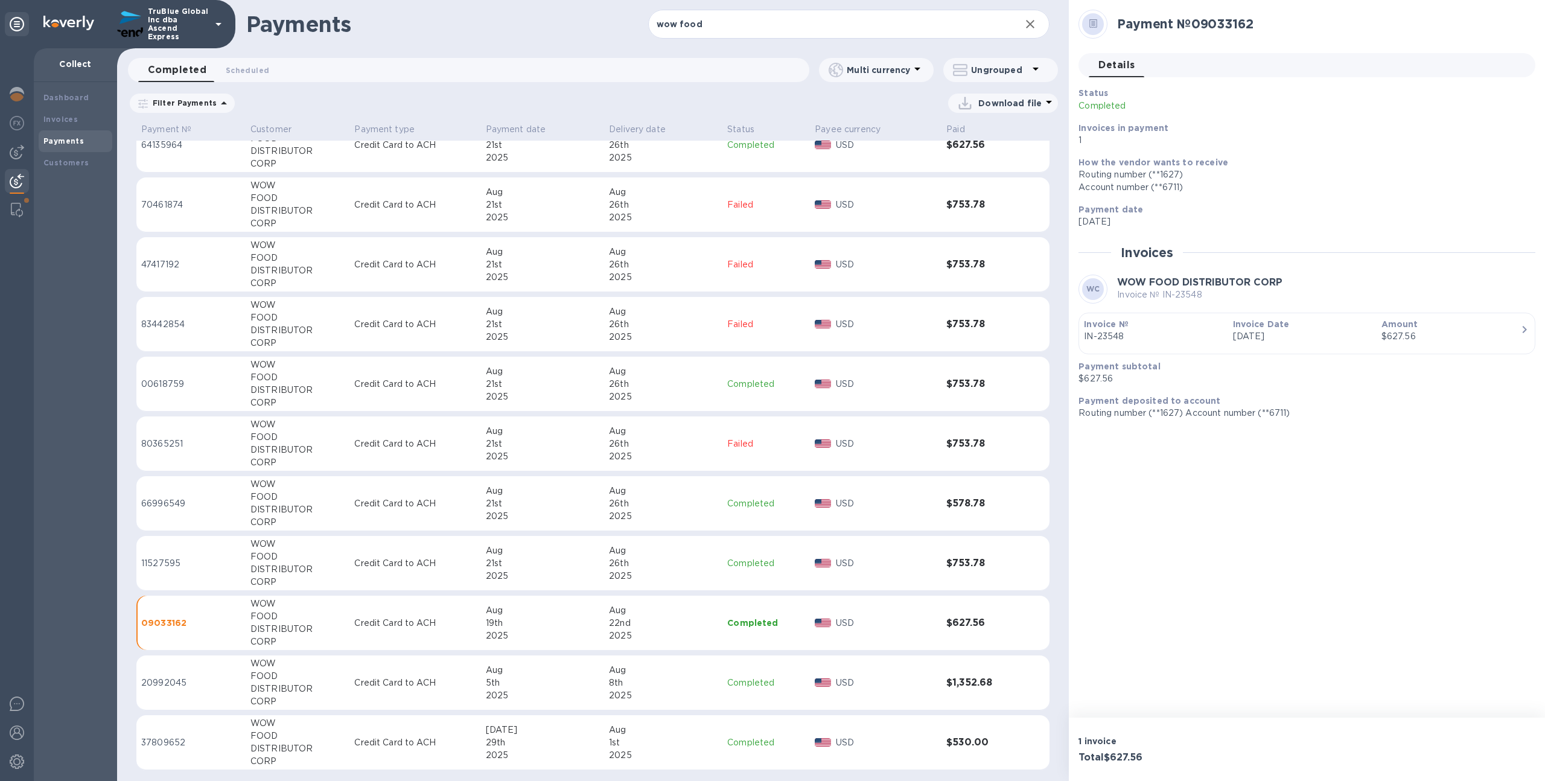
click at [693, 558] on div "26th" at bounding box center [663, 563] width 109 height 13
click at [694, 499] on div "26th" at bounding box center [663, 503] width 109 height 13
click at [711, 370] on div "Aug" at bounding box center [663, 371] width 109 height 13
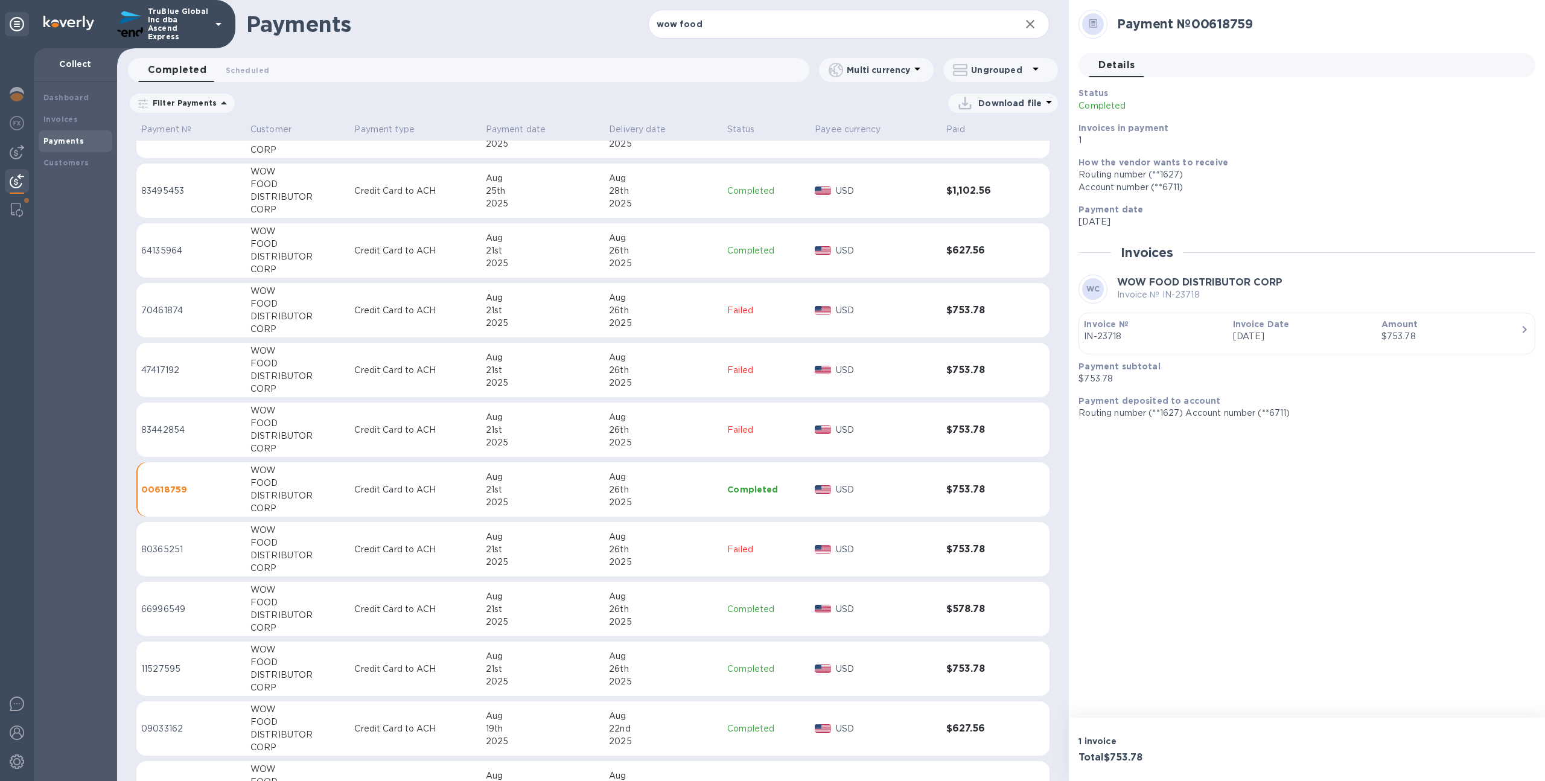
click at [714, 250] on div "26th" at bounding box center [663, 250] width 109 height 13
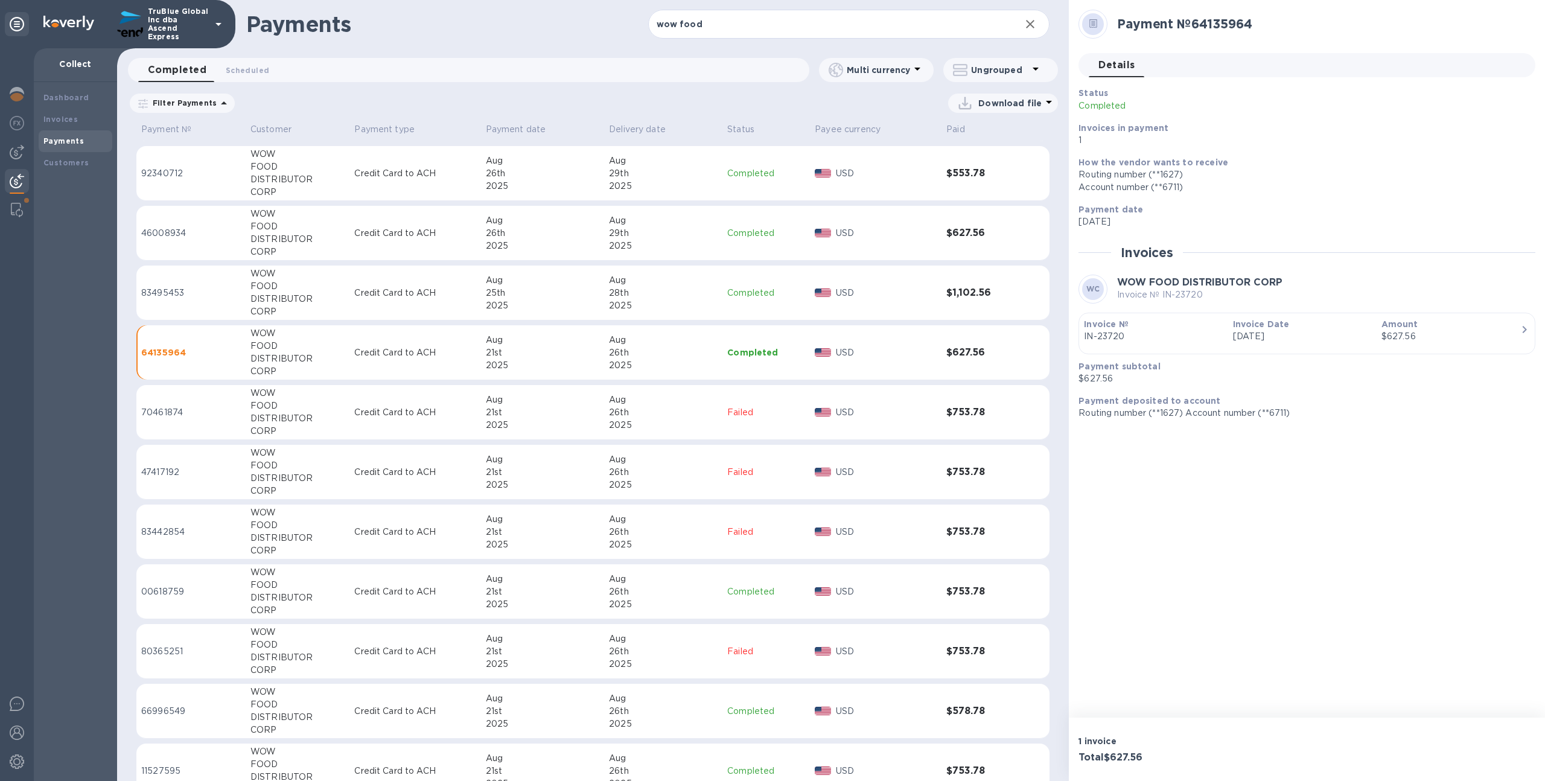
scroll to position [1364, 0]
click at [699, 291] on div "28th" at bounding box center [663, 297] width 109 height 13
click at [708, 234] on div "29th" at bounding box center [663, 237] width 109 height 13
click at [708, 180] on div "29th" at bounding box center [663, 177] width 109 height 13
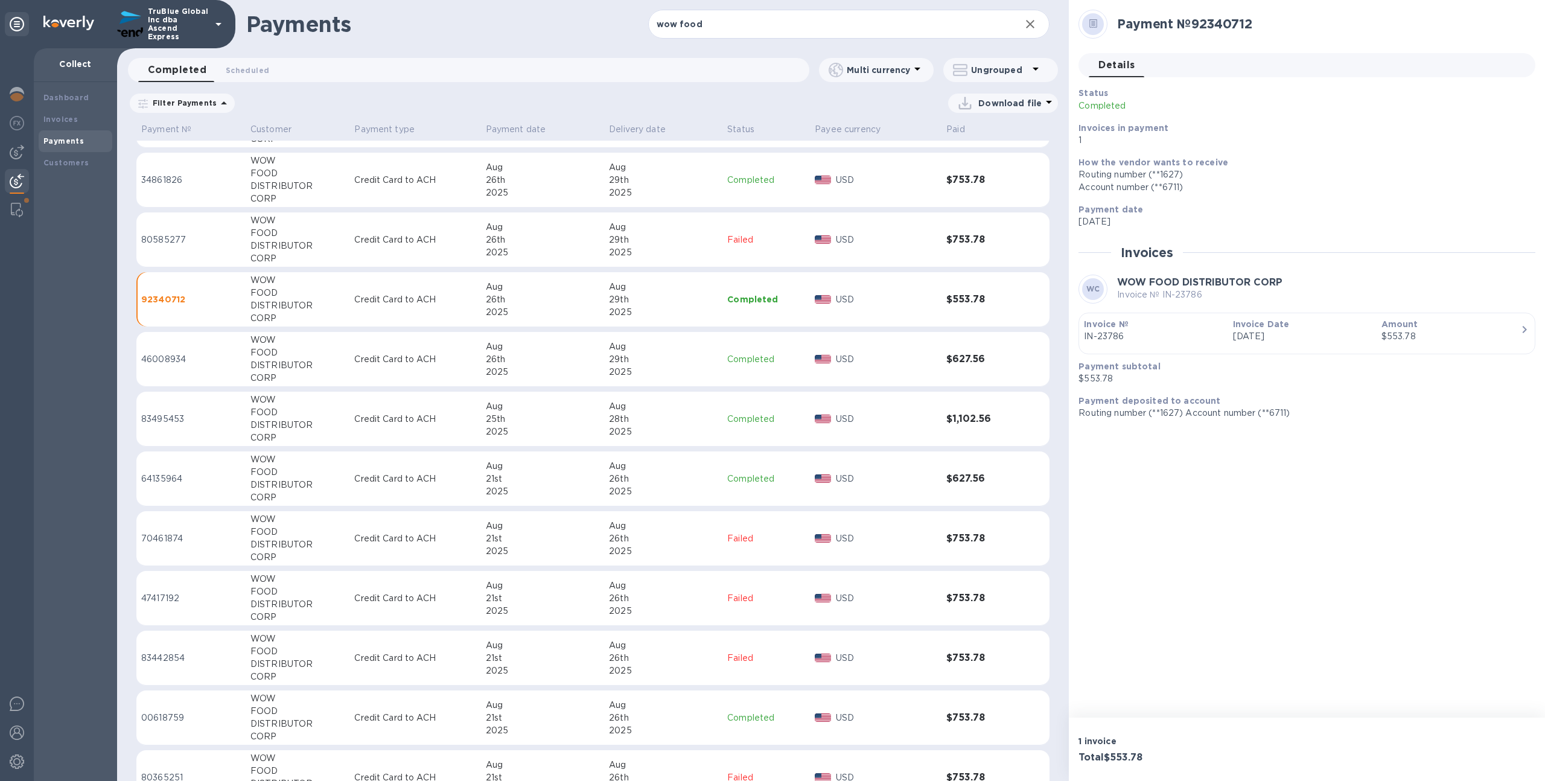
click at [714, 175] on div "29th" at bounding box center [663, 180] width 109 height 13
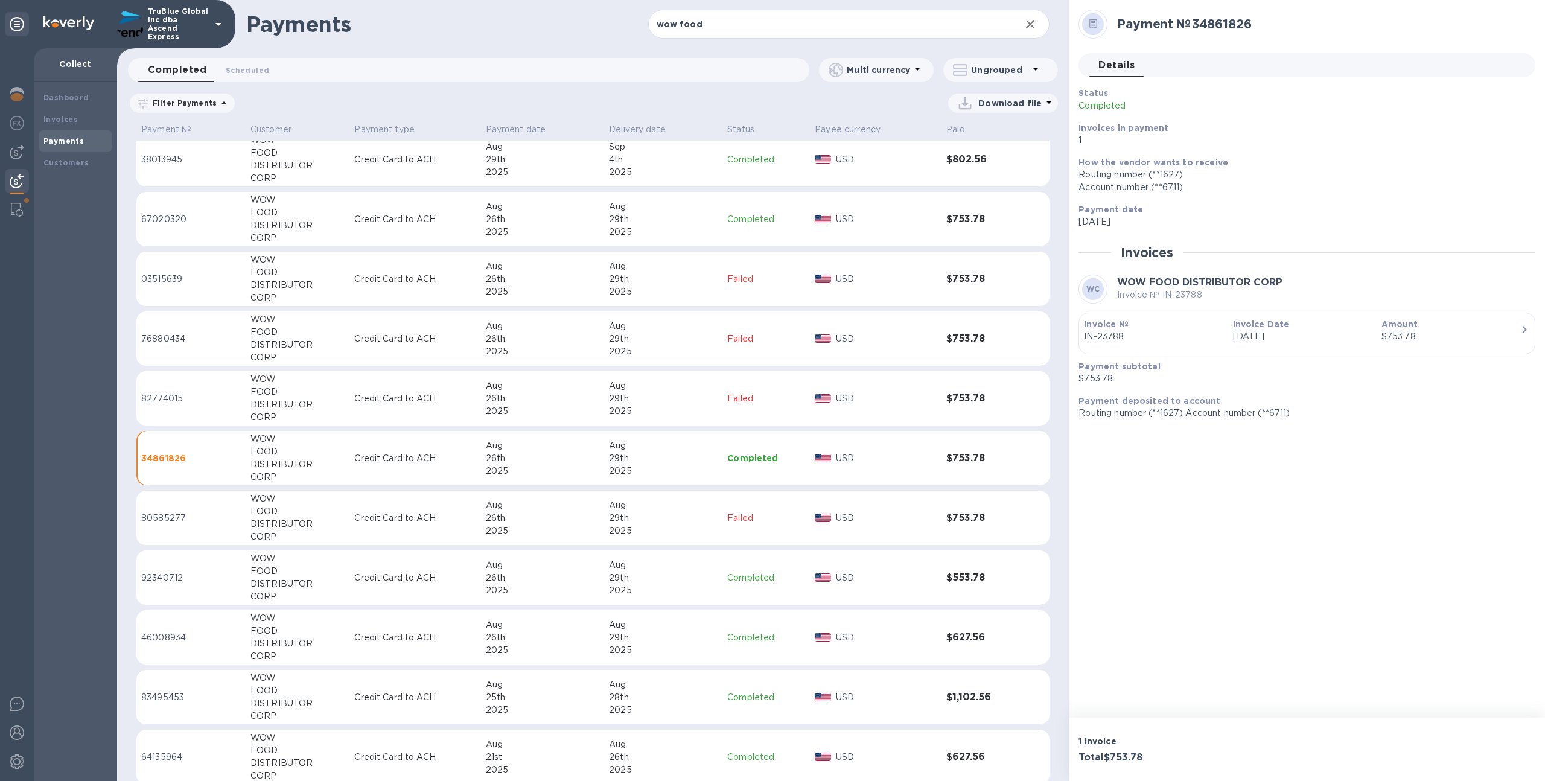
click at [713, 217] on div "29th" at bounding box center [663, 219] width 109 height 13
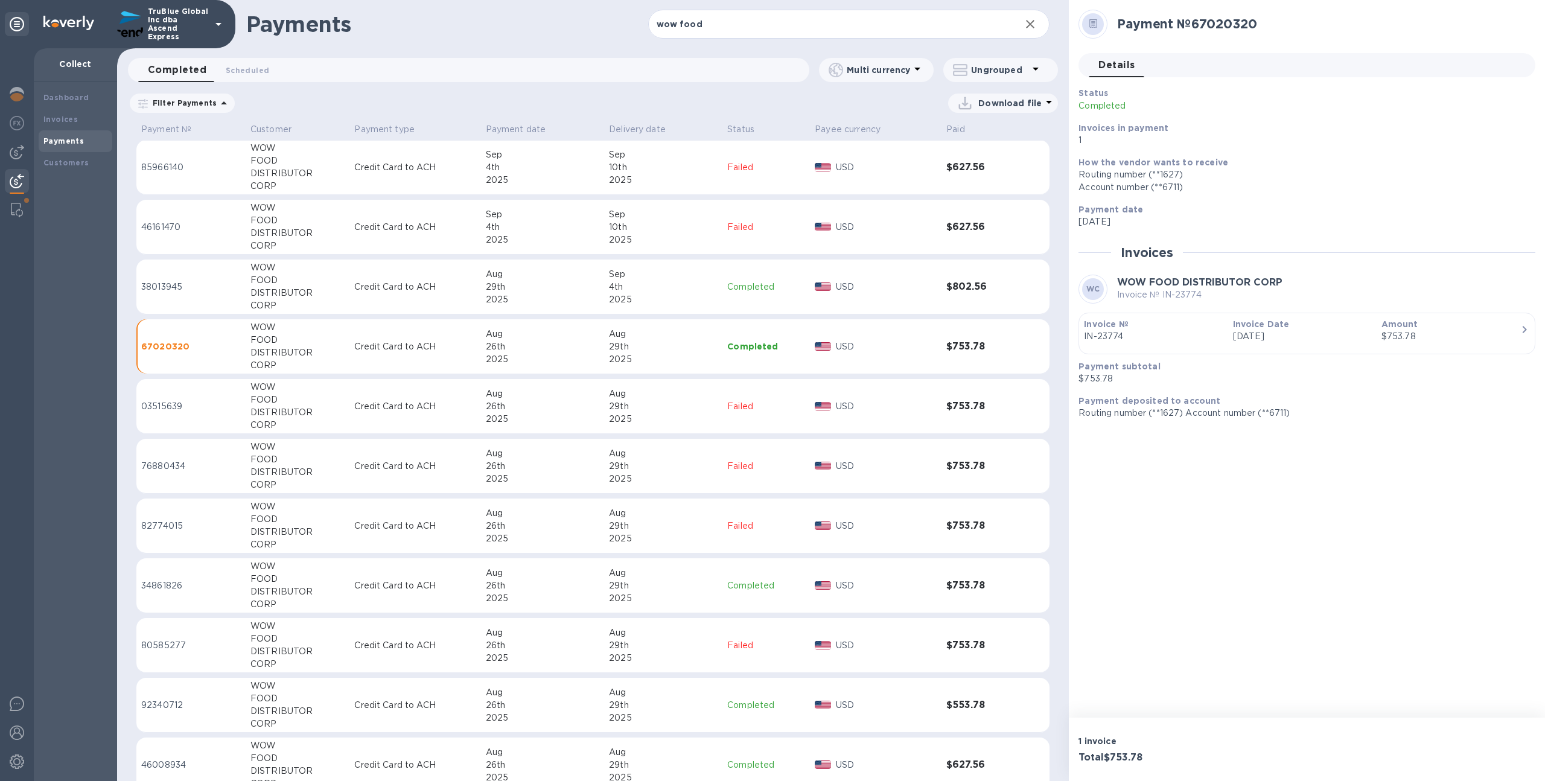
click at [714, 275] on div "Sep" at bounding box center [663, 274] width 109 height 13
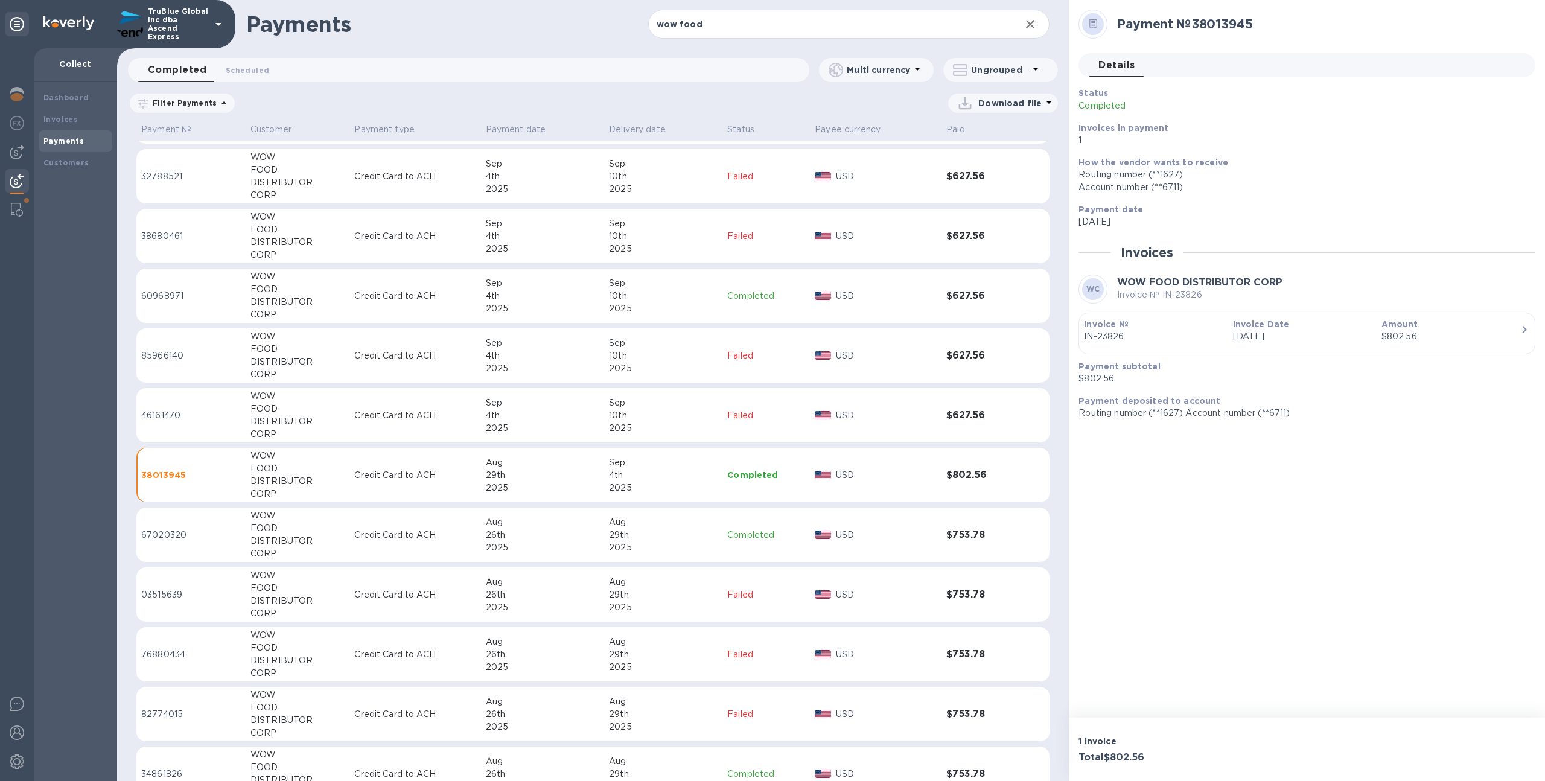
click at [714, 275] on td "[DATE]" at bounding box center [663, 296] width 118 height 55
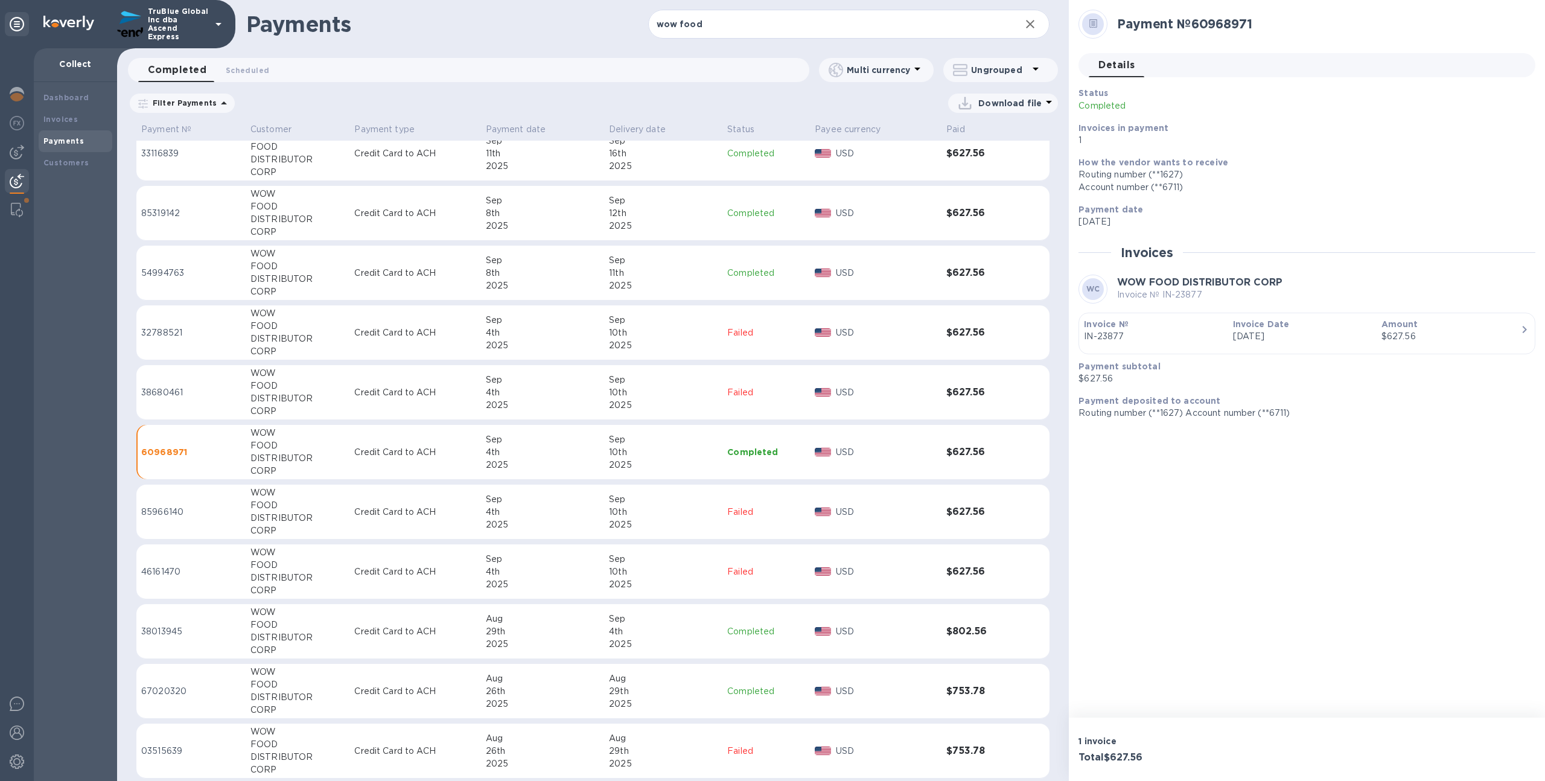
click at [714, 276] on div "11th" at bounding box center [663, 273] width 109 height 13
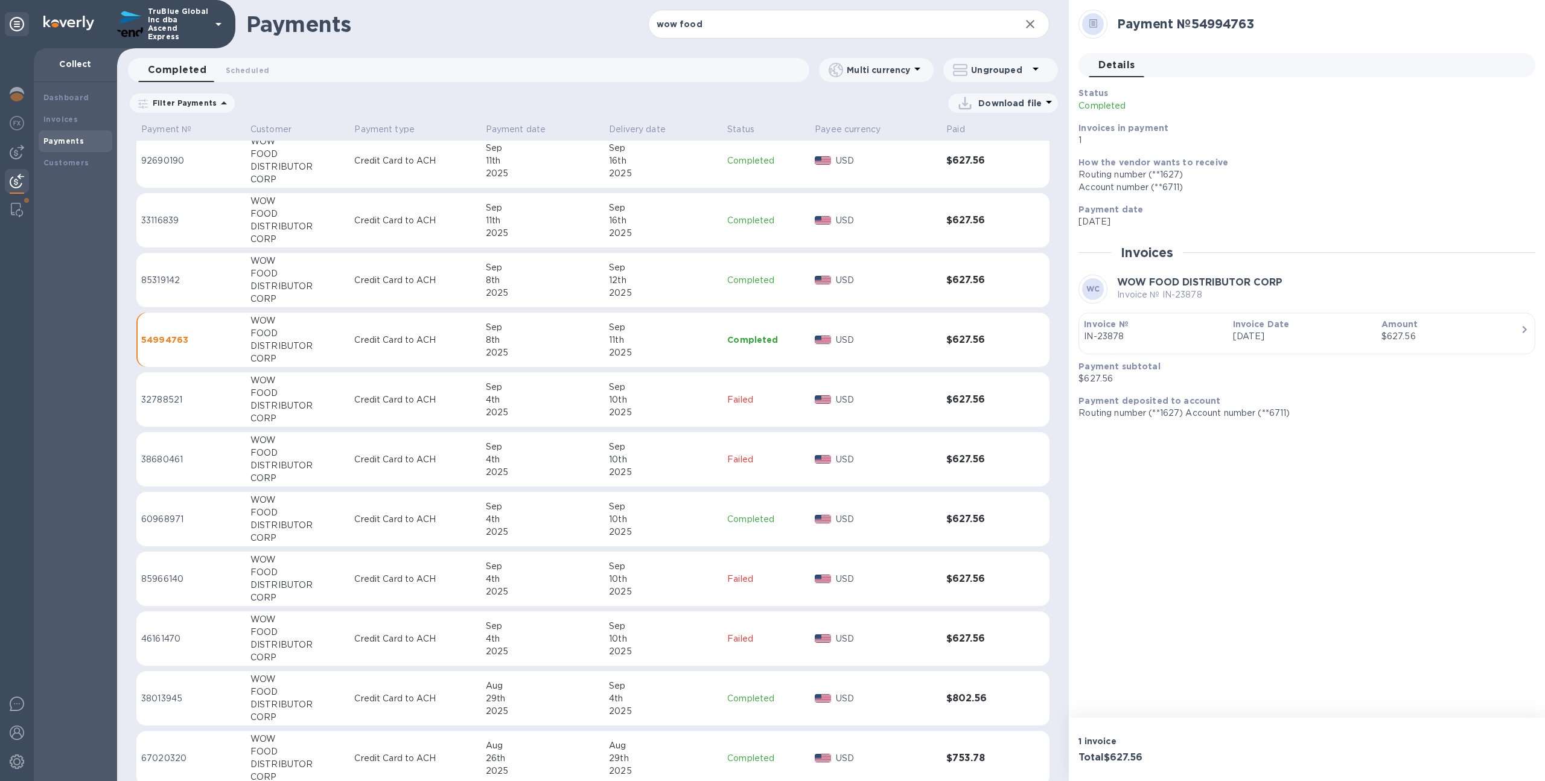
click at [714, 276] on div "12th" at bounding box center [663, 280] width 109 height 13
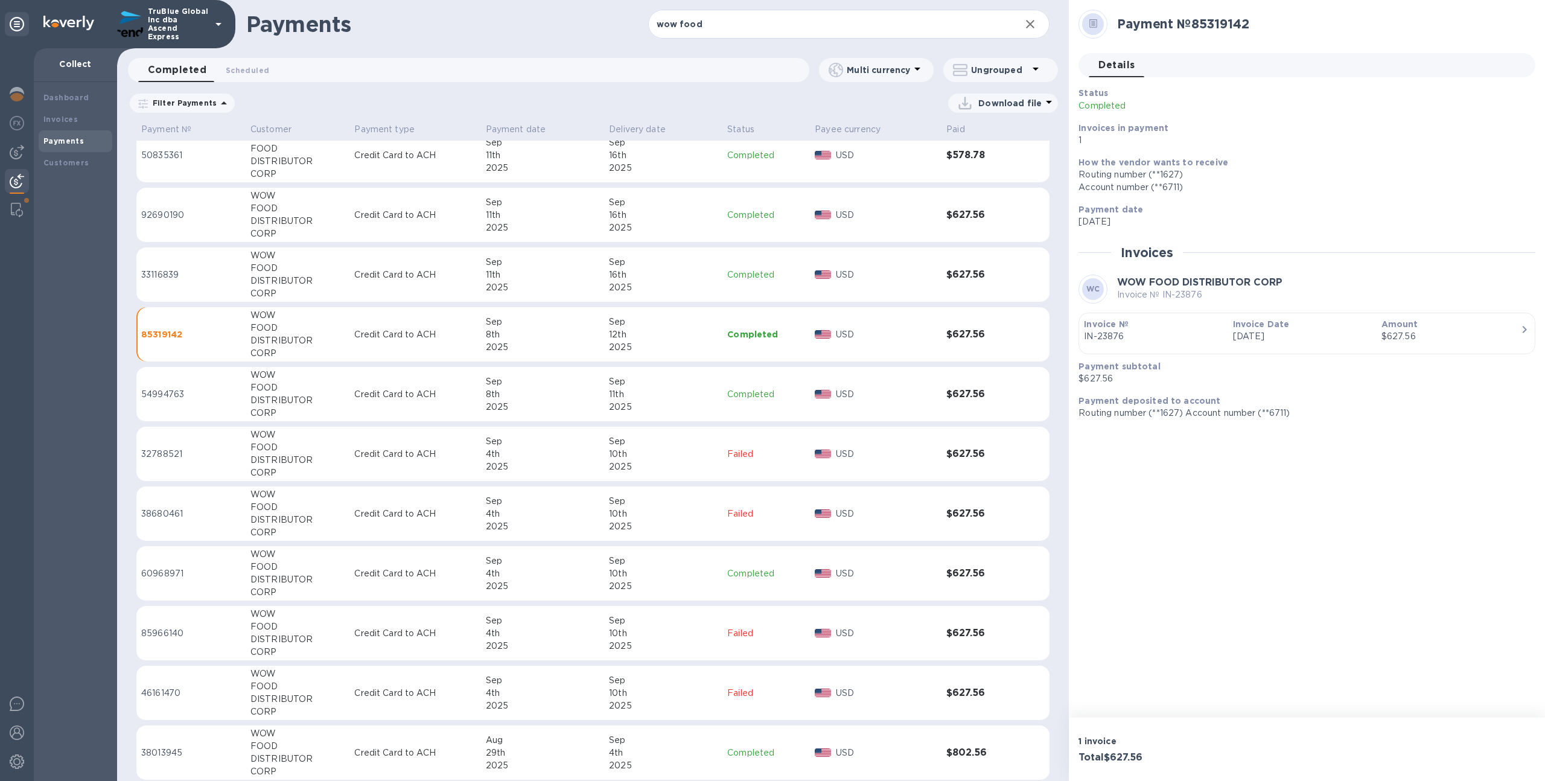
click at [714, 276] on div "16th" at bounding box center [663, 275] width 109 height 13
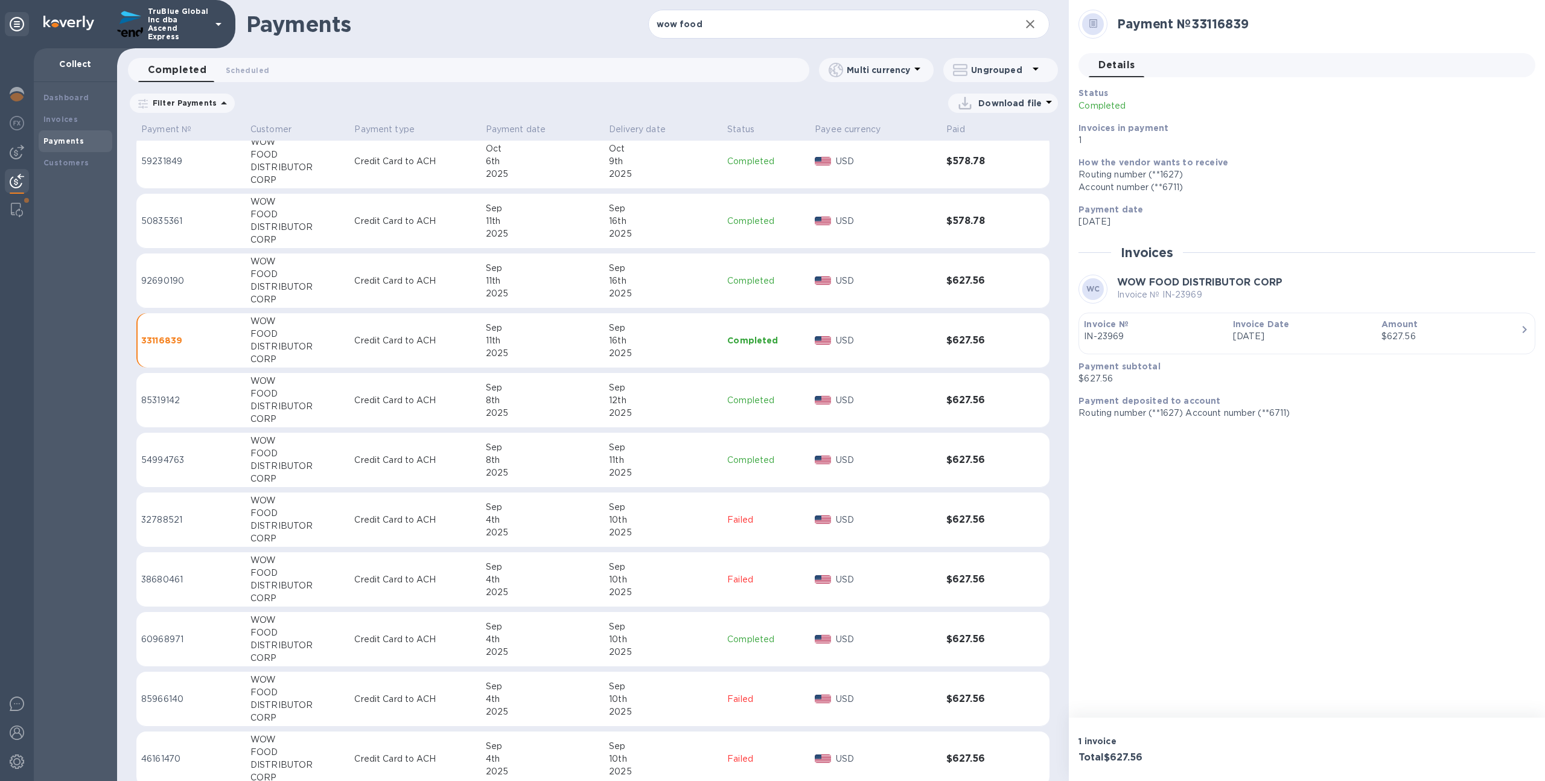
click at [714, 276] on div "16th" at bounding box center [663, 281] width 109 height 13
click at [714, 276] on div "16th" at bounding box center [663, 279] width 109 height 13
click at [714, 276] on div "Oct" at bounding box center [663, 271] width 109 height 13
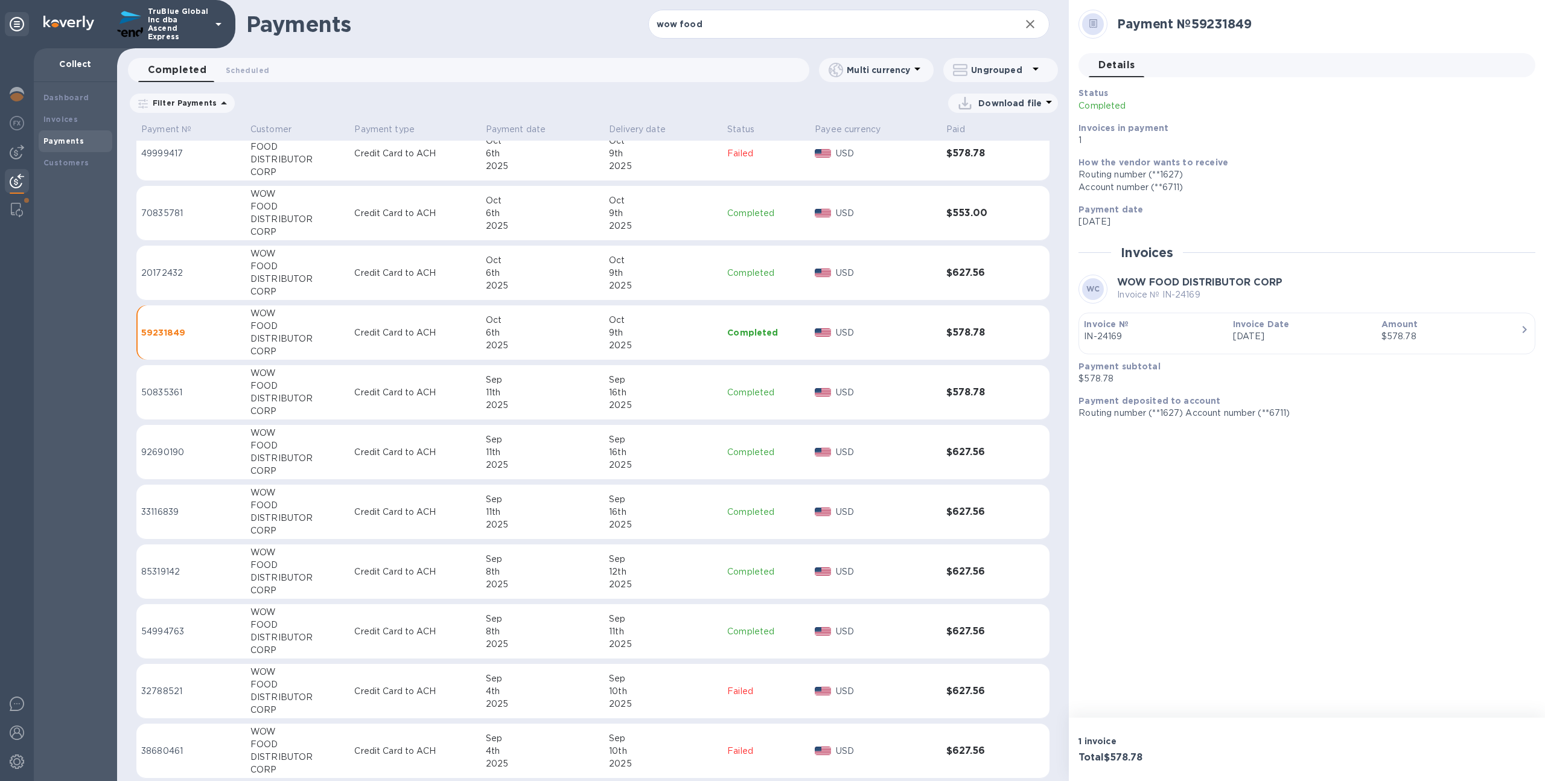
click at [714, 276] on div "9th" at bounding box center [663, 273] width 109 height 13
click at [714, 276] on div "9th" at bounding box center [663, 274] width 109 height 13
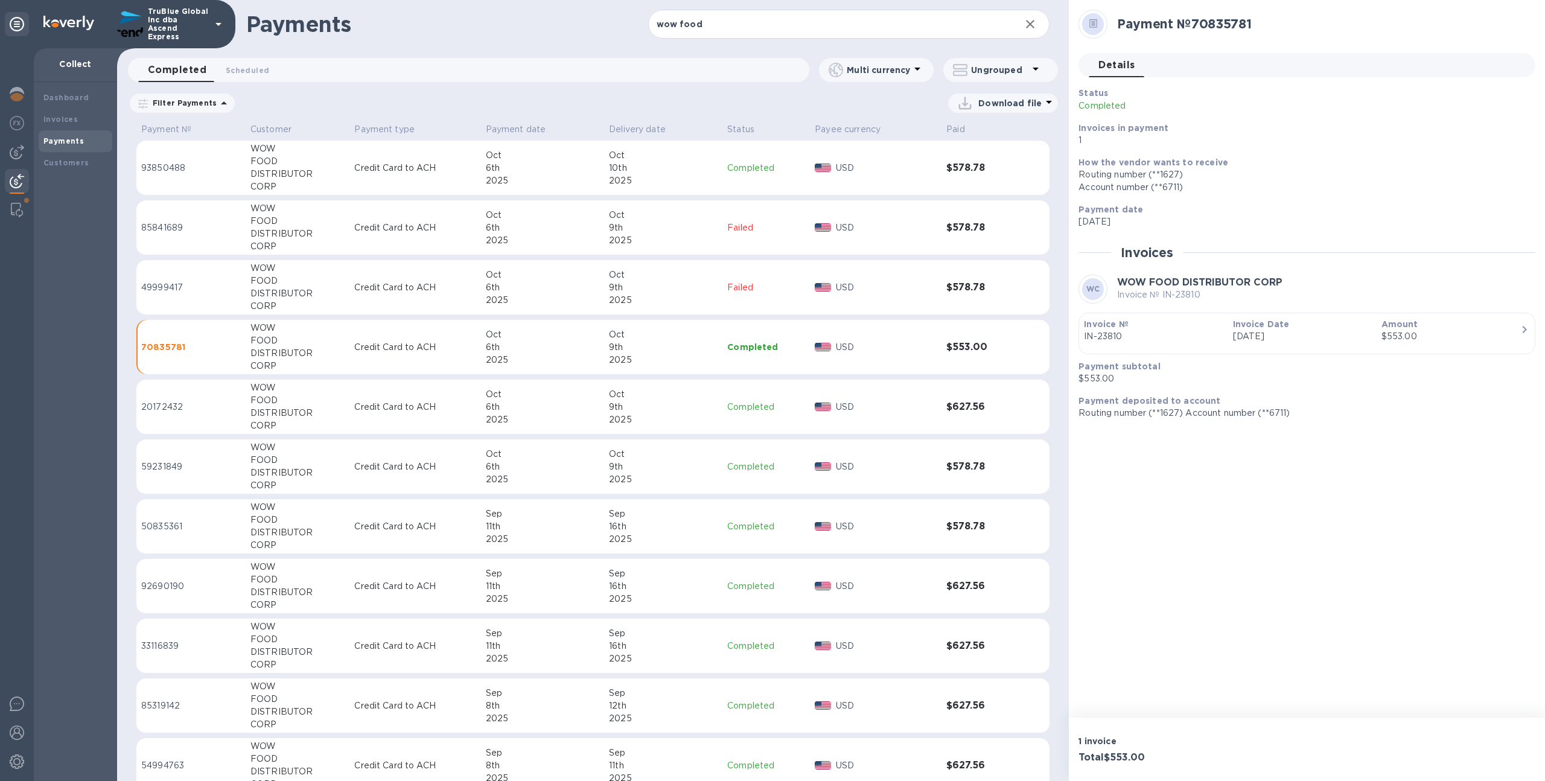
click at [717, 133] on th "Delivery date" at bounding box center [663, 129] width 118 height 21
click at [716, 152] on td "[DATE]" at bounding box center [663, 168] width 118 height 55
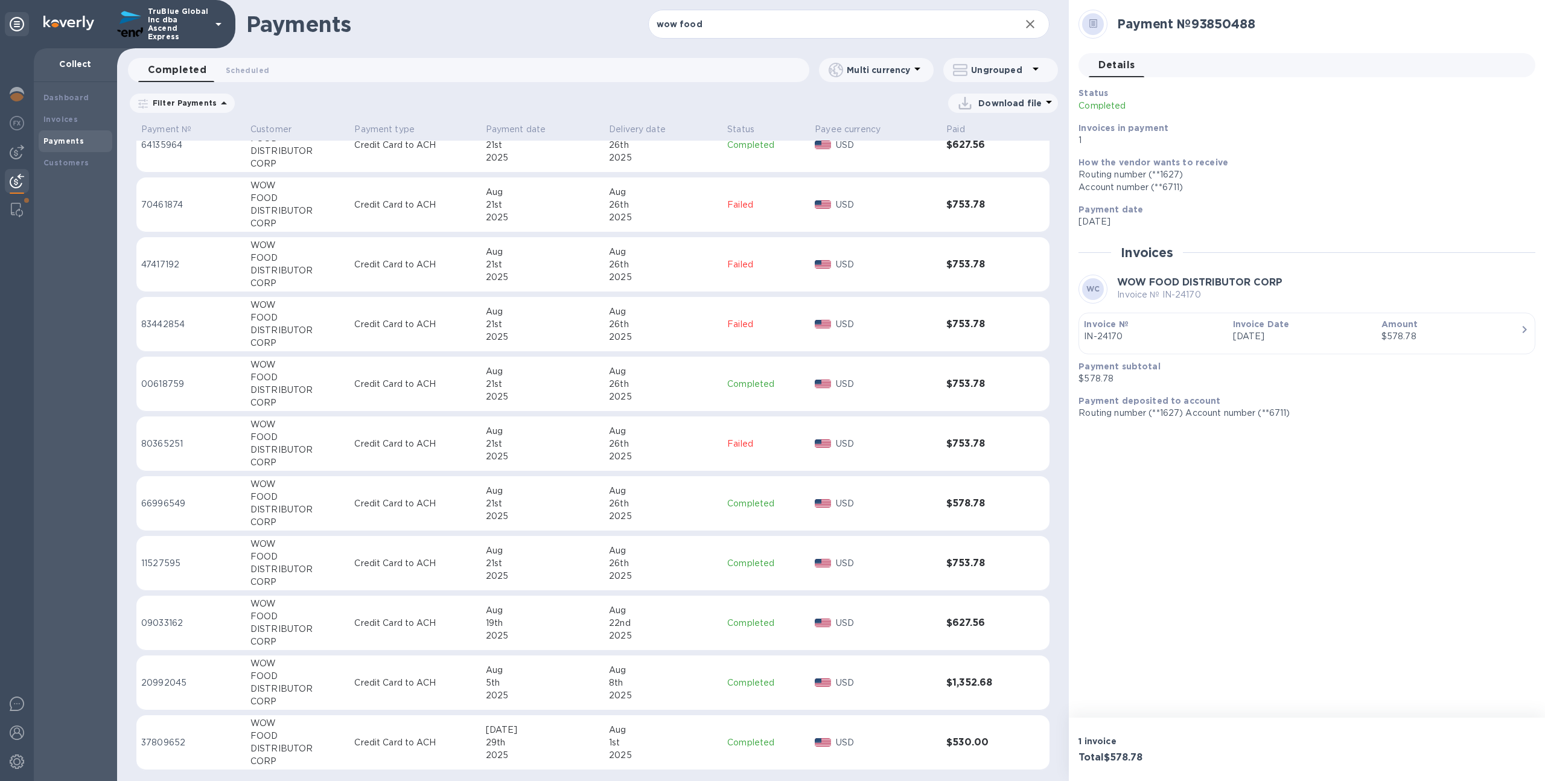
click at [699, 725] on div "Aug" at bounding box center [663, 729] width 109 height 13
click at [696, 695] on div "2025" at bounding box center [663, 695] width 109 height 13
click at [684, 751] on div "2025" at bounding box center [663, 755] width 109 height 13
click at [687, 689] on div "2025" at bounding box center [663, 695] width 109 height 13
click at [690, 621] on div "22nd" at bounding box center [663, 623] width 109 height 13
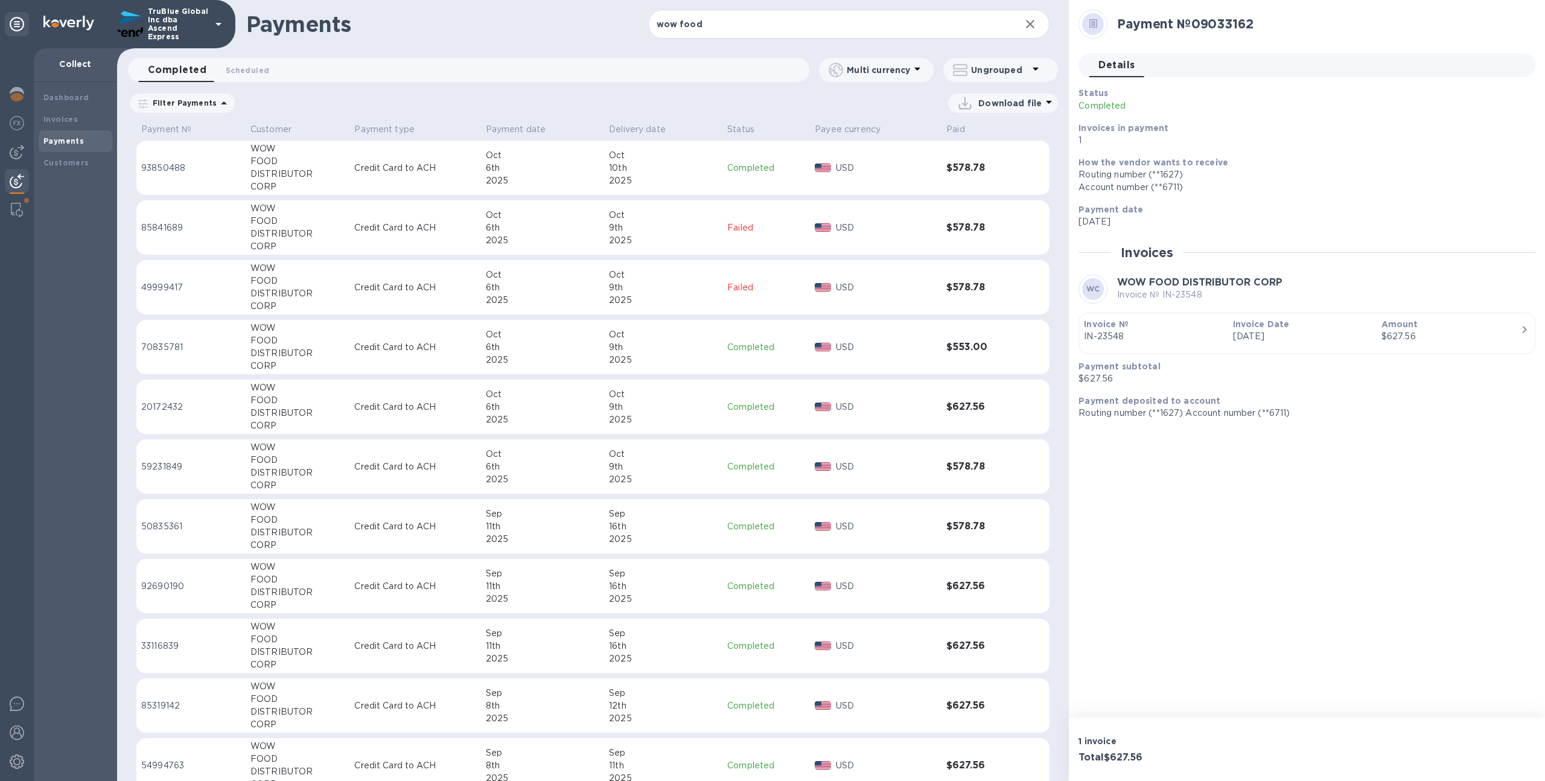
click at [696, 372] on td "[DATE]" at bounding box center [663, 347] width 118 height 55
click at [696, 401] on div "9th" at bounding box center [663, 407] width 109 height 13
click at [157, 27] on p "TruBlue Global Inc dba Ascend Express" at bounding box center [178, 24] width 60 height 34
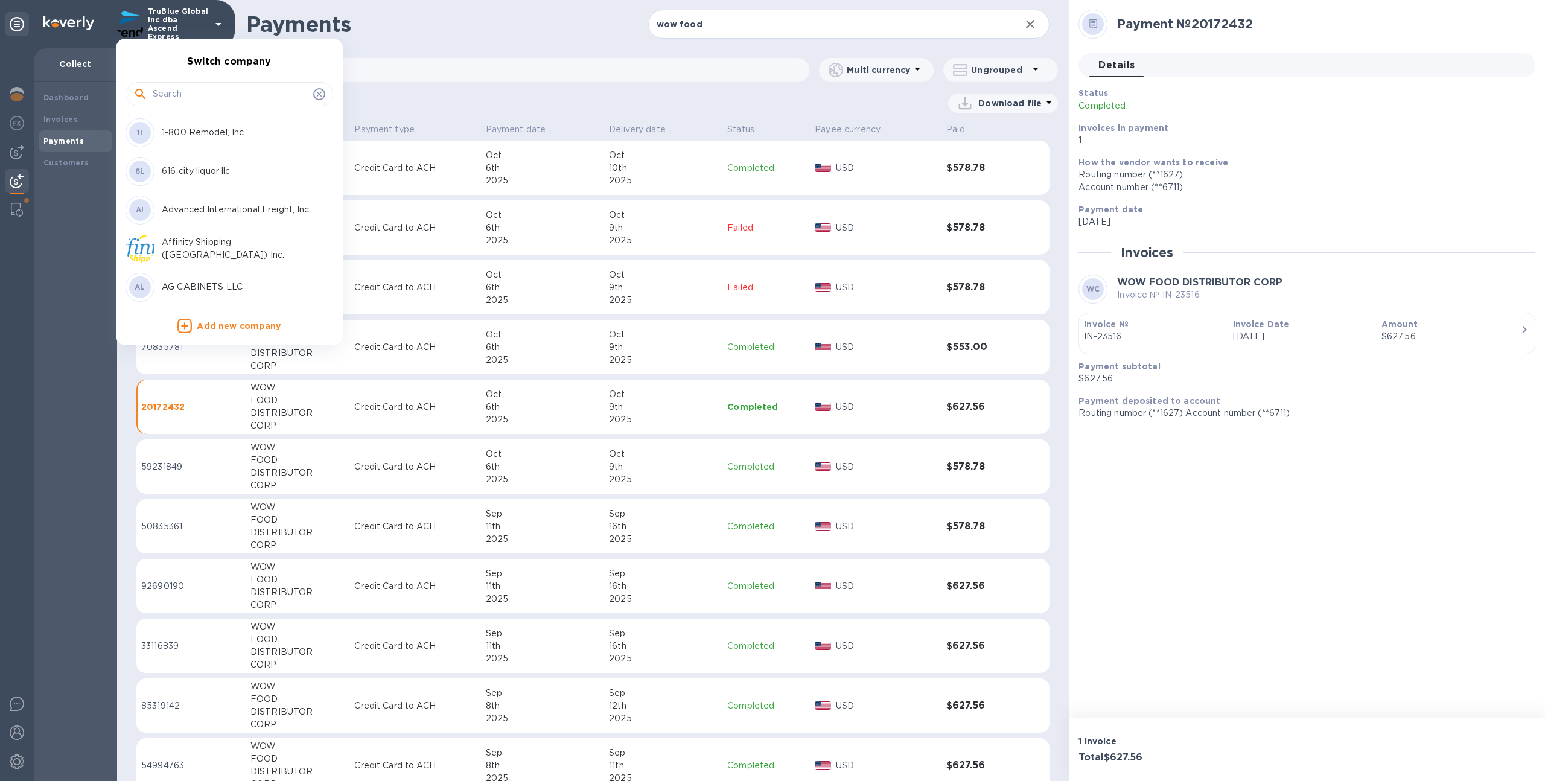
click at [988, 98] on div at bounding box center [772, 390] width 1545 height 781
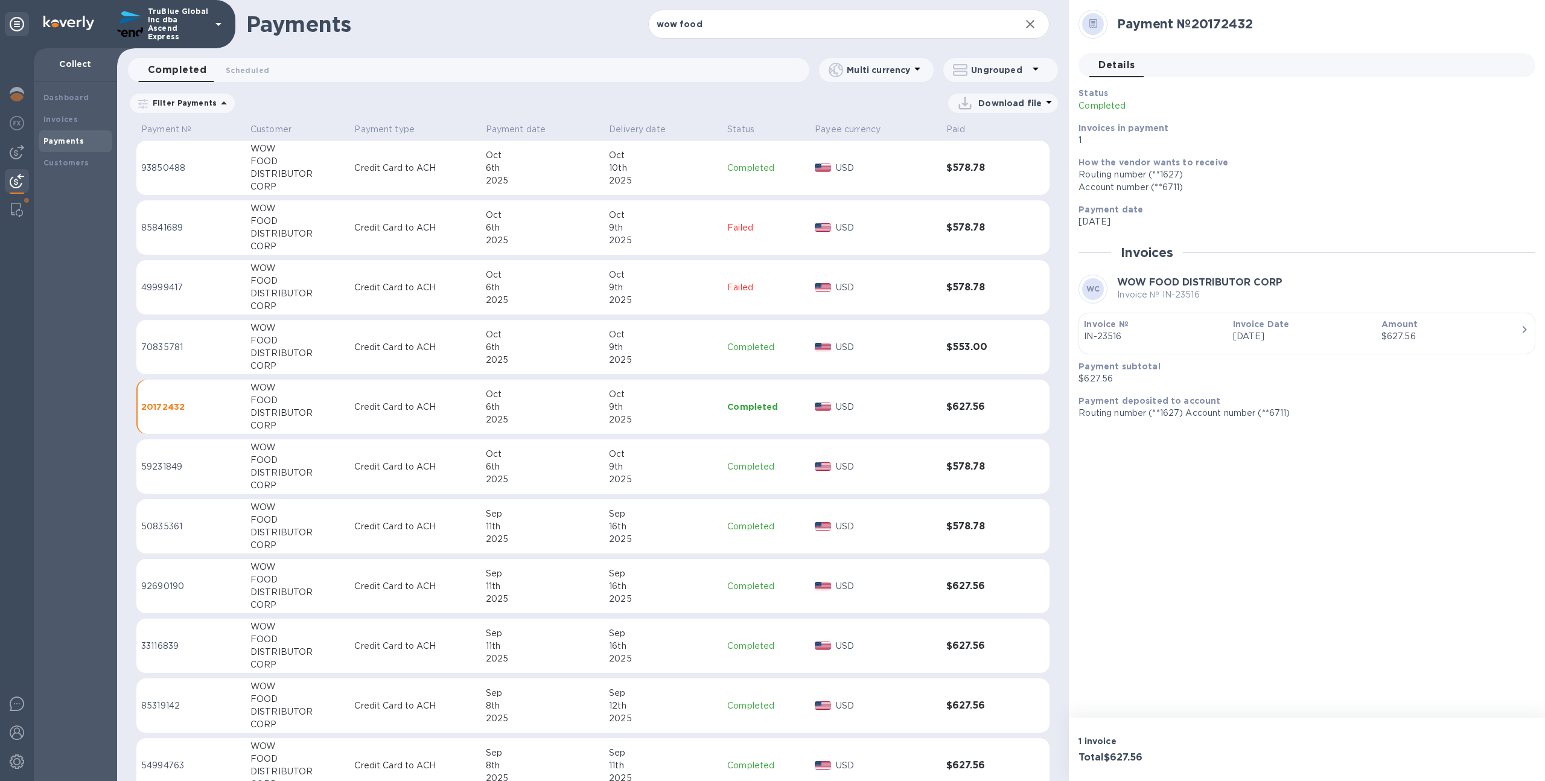
click at [995, 108] on p "Download file" at bounding box center [1009, 103] width 63 height 12
click at [984, 136] on li "XLSX file" at bounding box center [1003, 132] width 82 height 34
click at [196, 102] on p "Filter Payments" at bounding box center [182, 103] width 69 height 10
click at [556, 97] on div "Download file" at bounding box center [649, 103] width 816 height 19
